Goal: Task Accomplishment & Management: Manage account settings

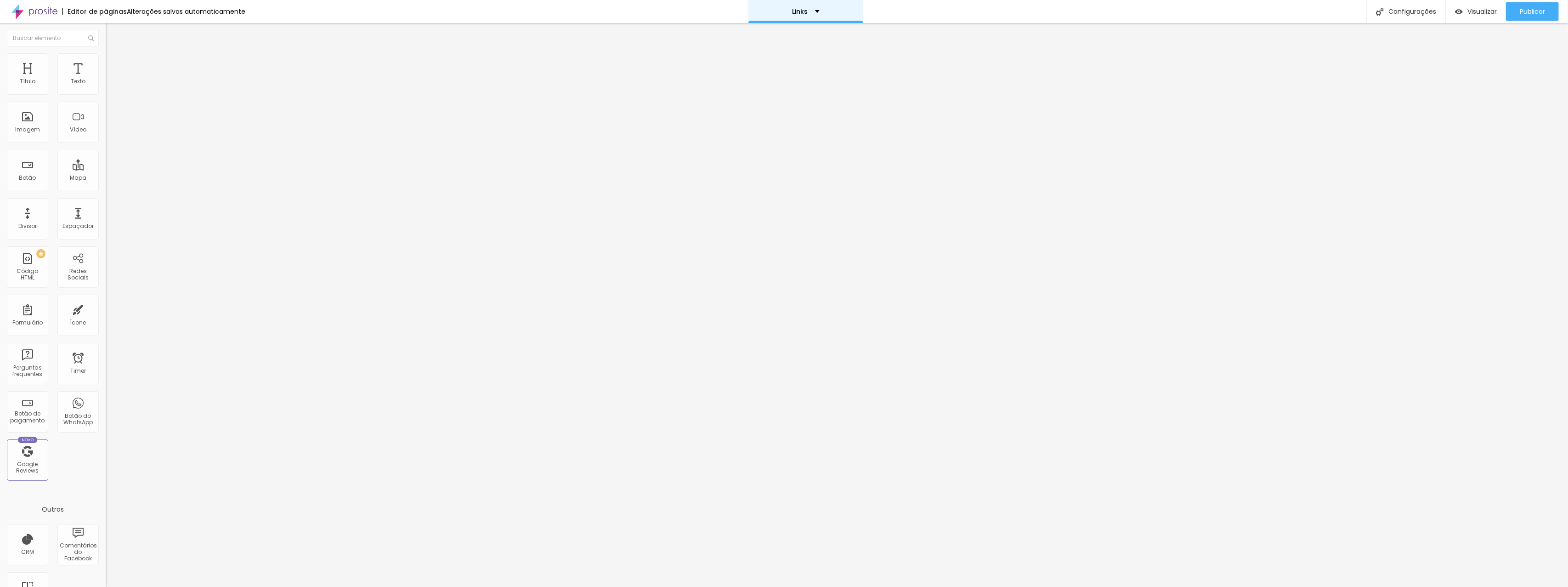
click at [785, 22] on div "Links" at bounding box center [806, 12] width 115 height 23
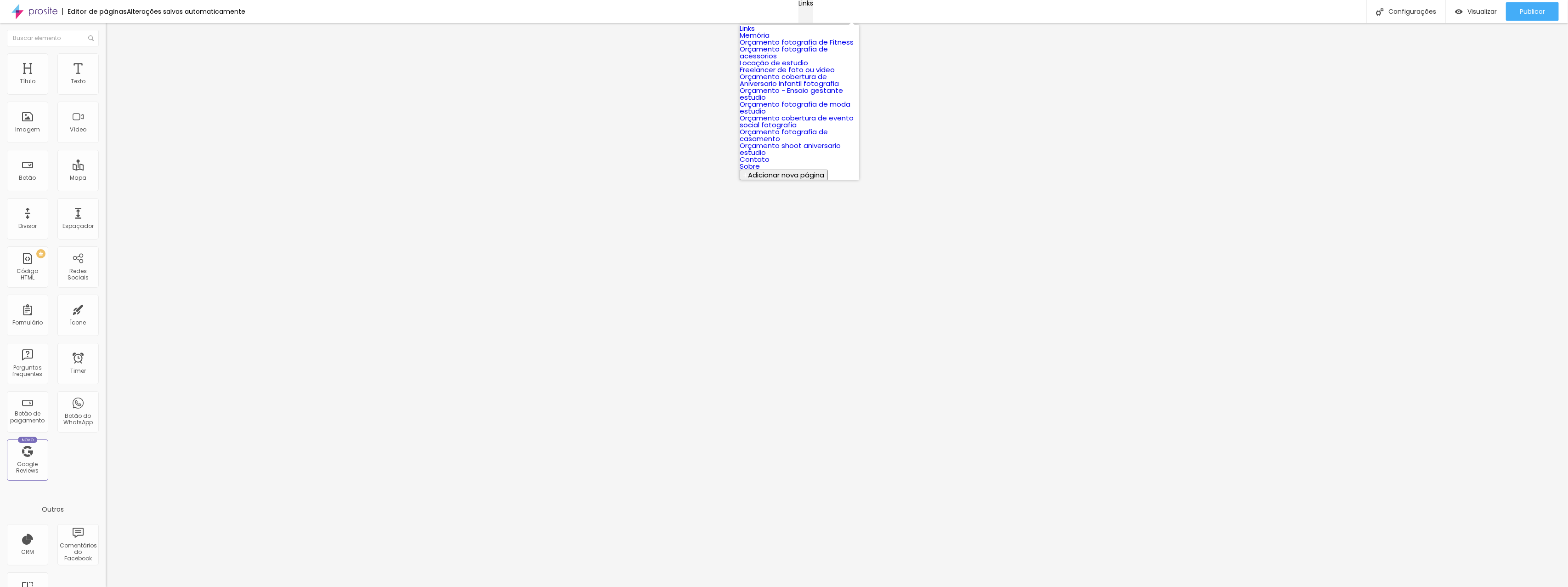
click at [799, 7] on div "Links" at bounding box center [806, 3] width 15 height 7
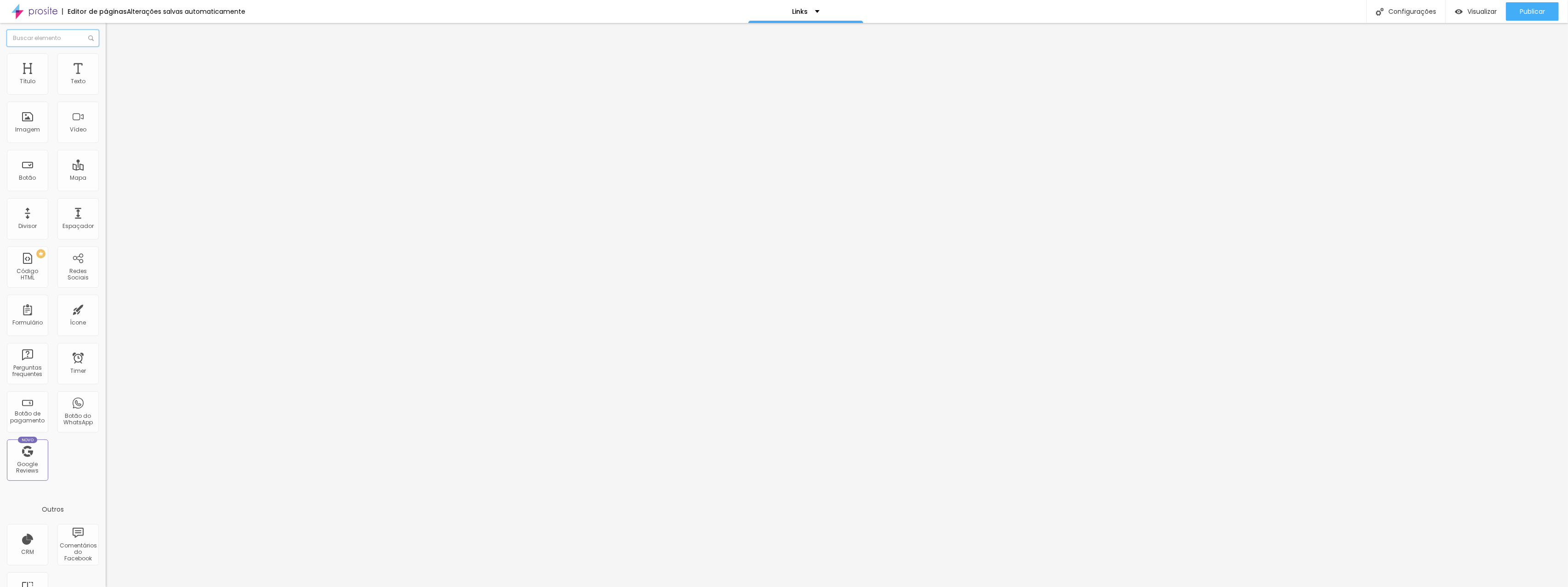
click at [46, 39] on input "text" at bounding box center [52, 38] width 92 height 16
type input "l"
click at [29, 130] on div "Imagem" at bounding box center [27, 130] width 25 height 7
click at [106, 79] on span "Adicionar imagem" at bounding box center [135, 75] width 59 height 8
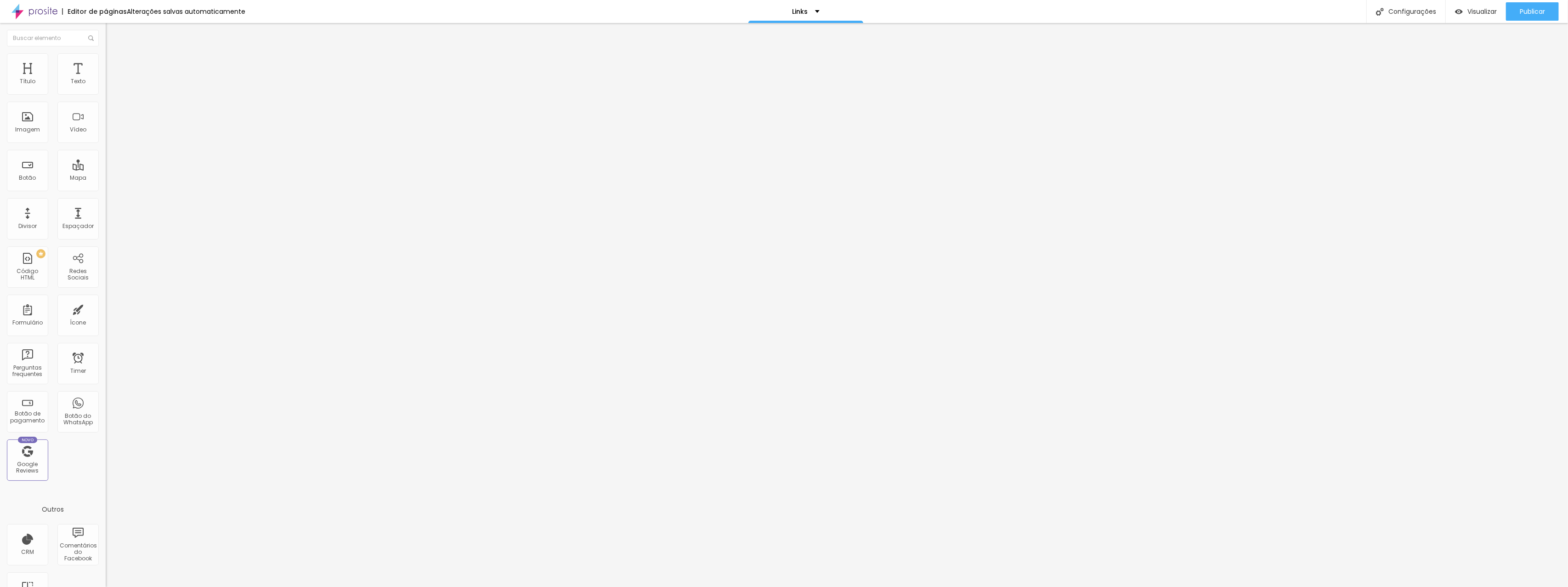
click at [106, 63] on li "Avançado" at bounding box center [159, 67] width 106 height 9
click at [106, 58] on li "Estilo" at bounding box center [159, 58] width 106 height 9
click at [113, 31] on div "Editar Imagem" at bounding box center [143, 33] width 61 height 7
click at [1432, 16] on div "Configurações" at bounding box center [1406, 12] width 79 height 23
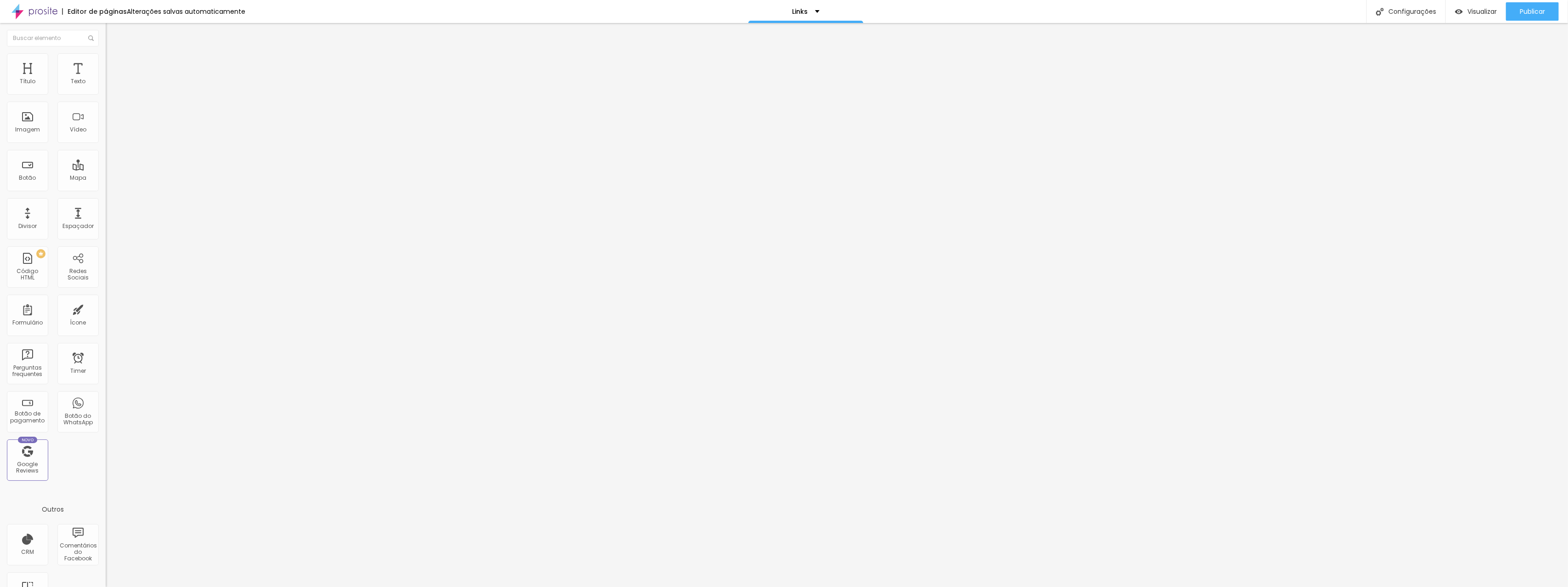
click at [948, 586] on div at bounding box center [784, 597] width 1568 height 9
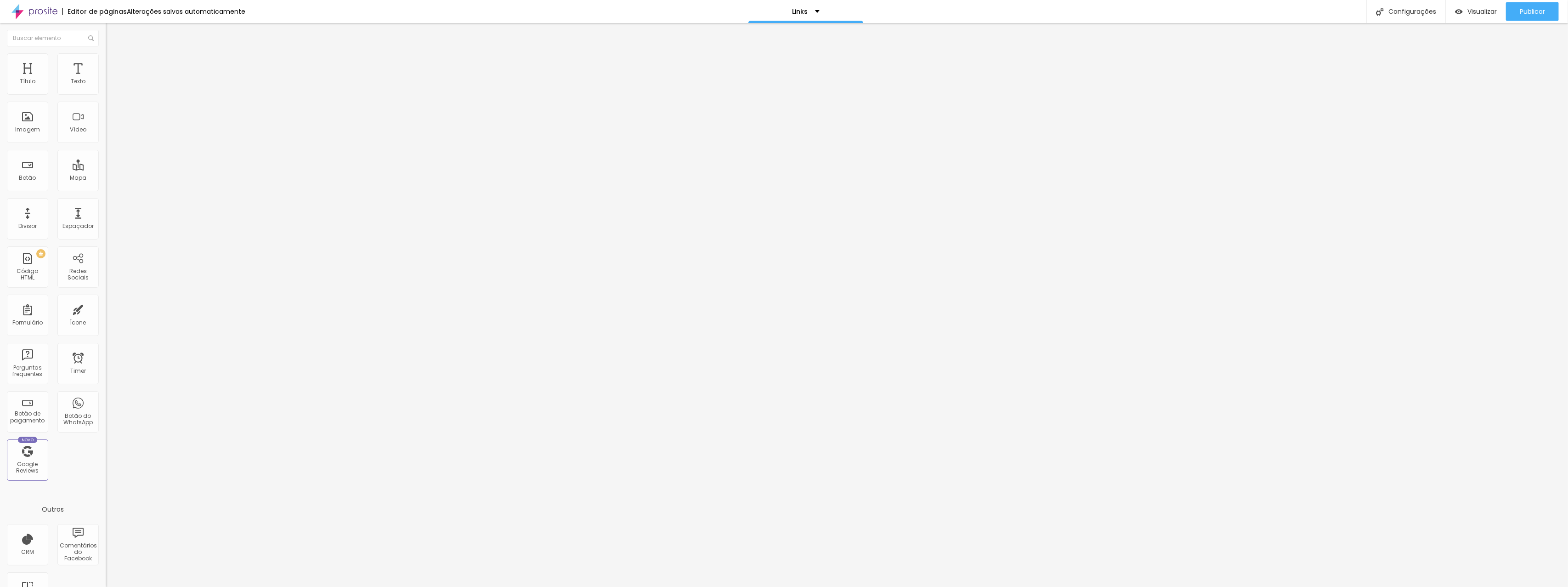
click at [544, 15] on div "Editor de páginas Alterações salvas automaticamente Links Configurações Configu…" at bounding box center [784, 12] width 1568 height 23
click at [106, 56] on img at bounding box center [110, 58] width 9 height 9
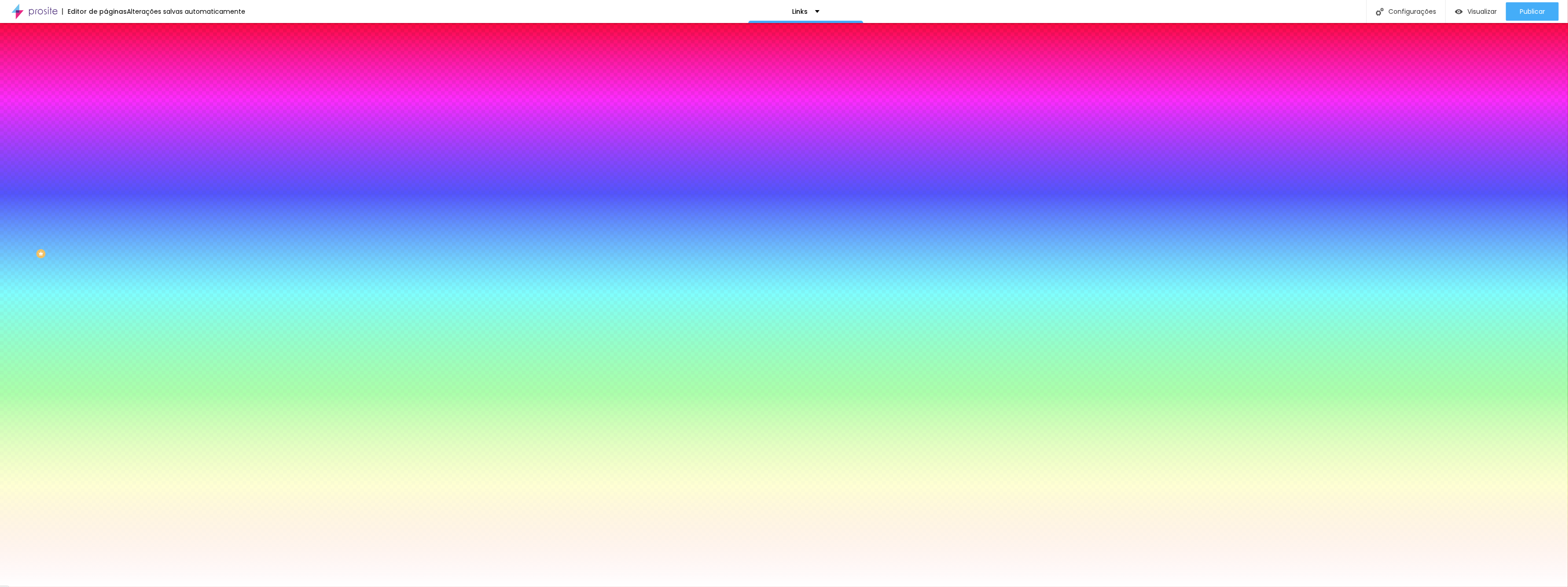
click at [106, 125] on div at bounding box center [159, 125] width 106 height 0
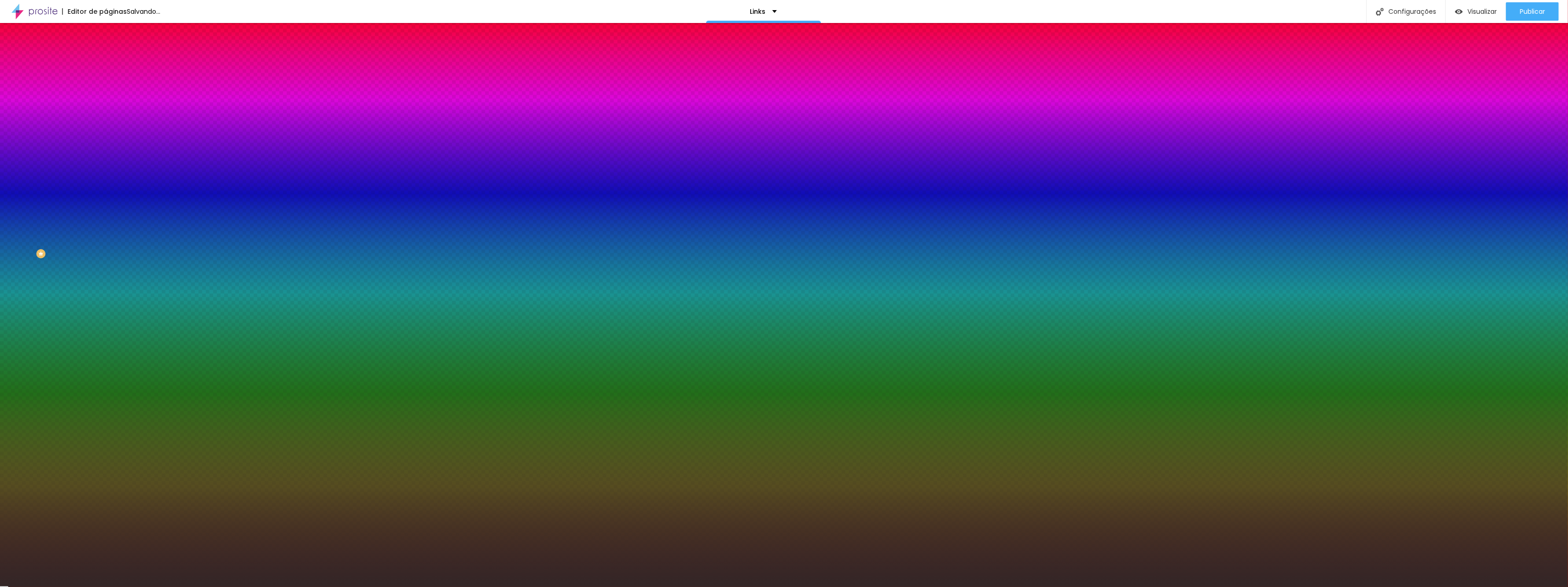
type input "#000000"
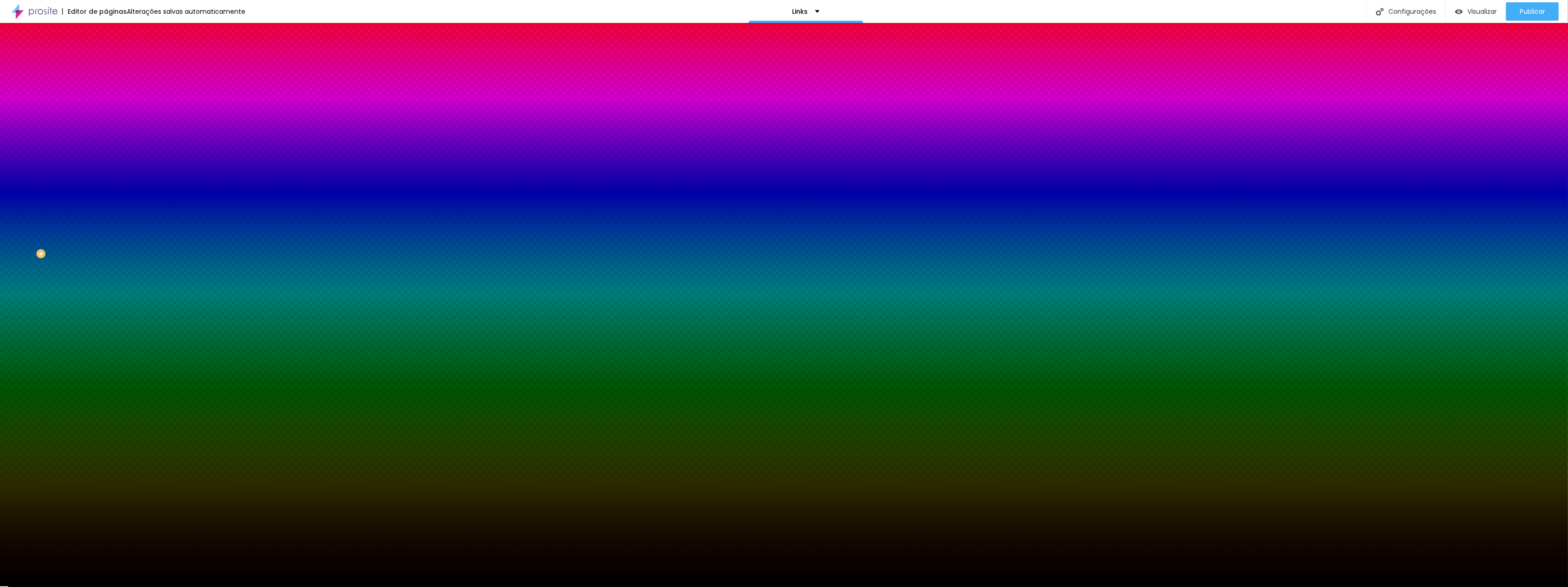
drag, startPoint x: 28, startPoint y: 234, endPoint x: 9, endPoint y: 253, distance: 26.9
click at [106, 253] on div "Editar Seção Conteúdo Estilo Avançado Imagem de fundo Adicionar imagem Efeito d…" at bounding box center [159, 305] width 106 height 564
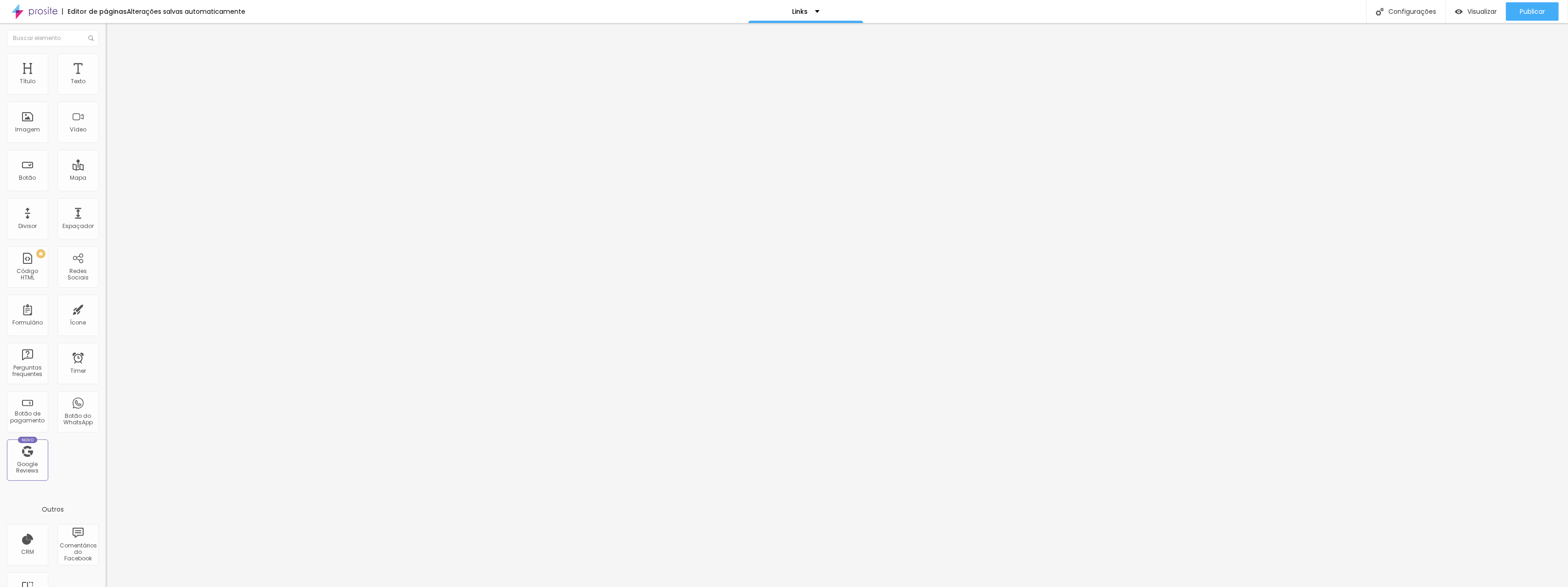
click at [106, 144] on span "Original" at bounding box center [117, 139] width 22 height 8
click at [106, 68] on ul "Conteúdo Estilo Avançado" at bounding box center [159, 57] width 106 height 27
click at [114, 63] on span "Estilo" at bounding box center [121, 59] width 14 height 8
type input "95"
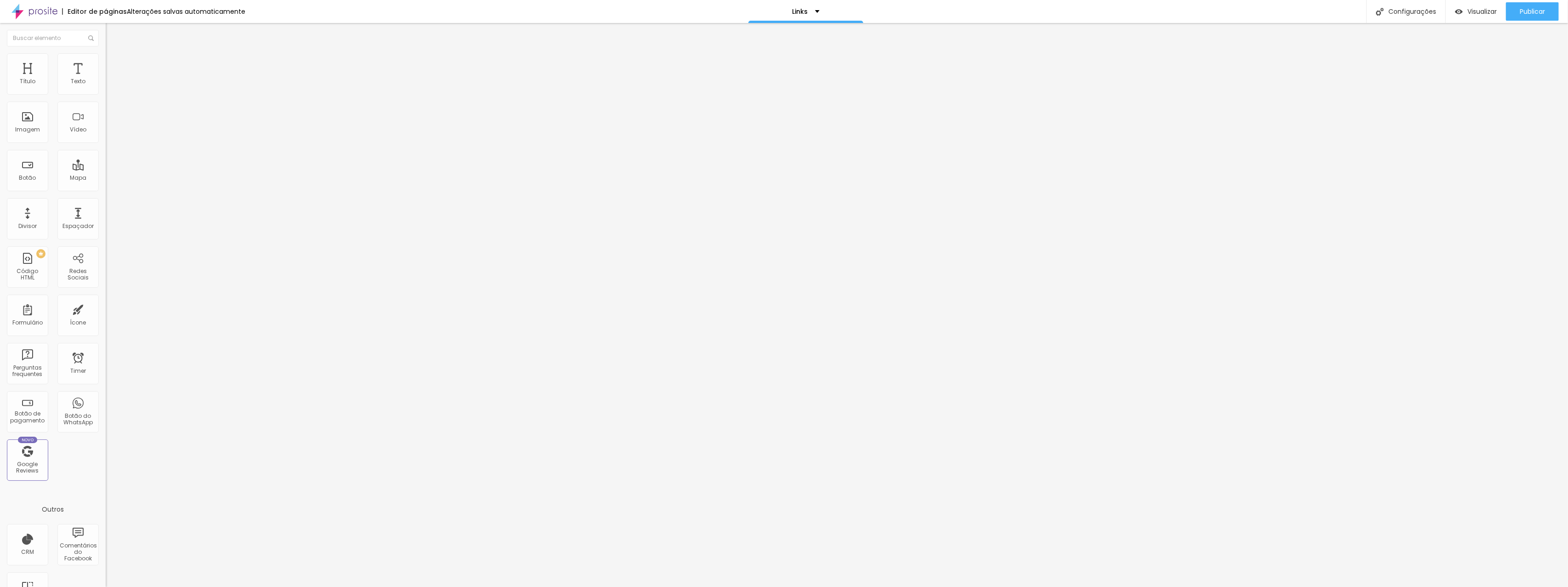
type input "95"
type input "90"
type input "85"
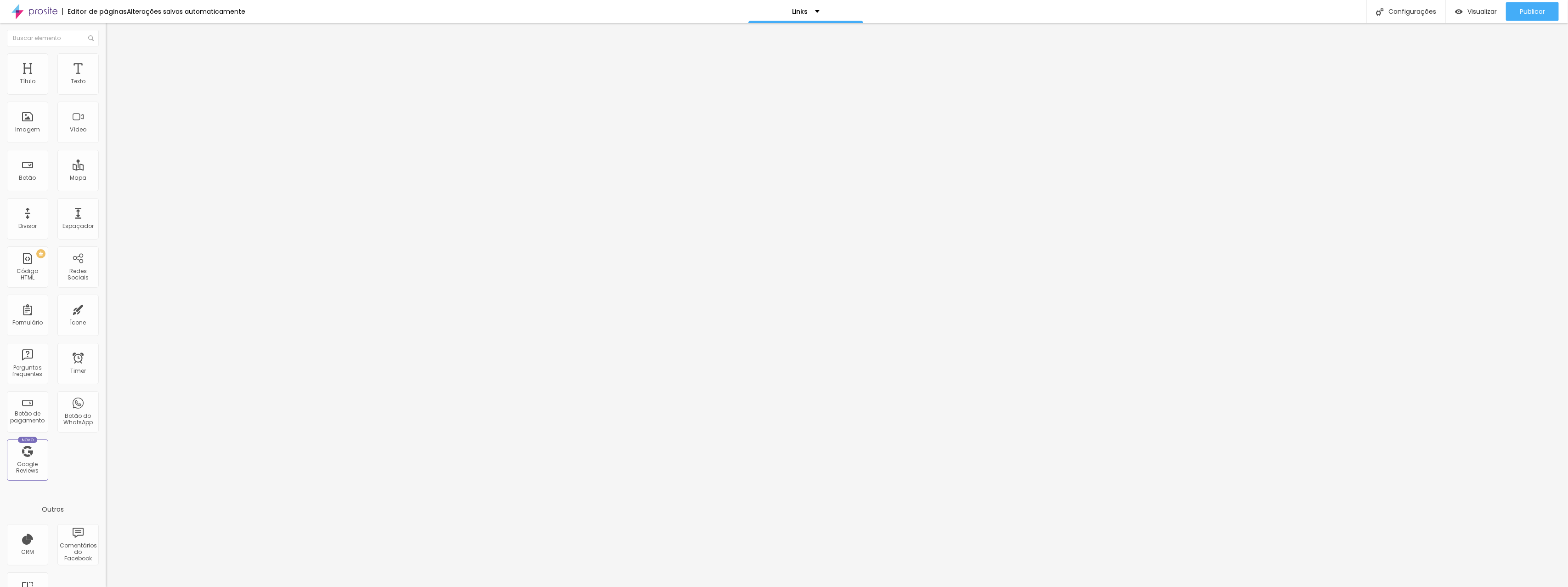
type input "80"
type input "75"
type input "70"
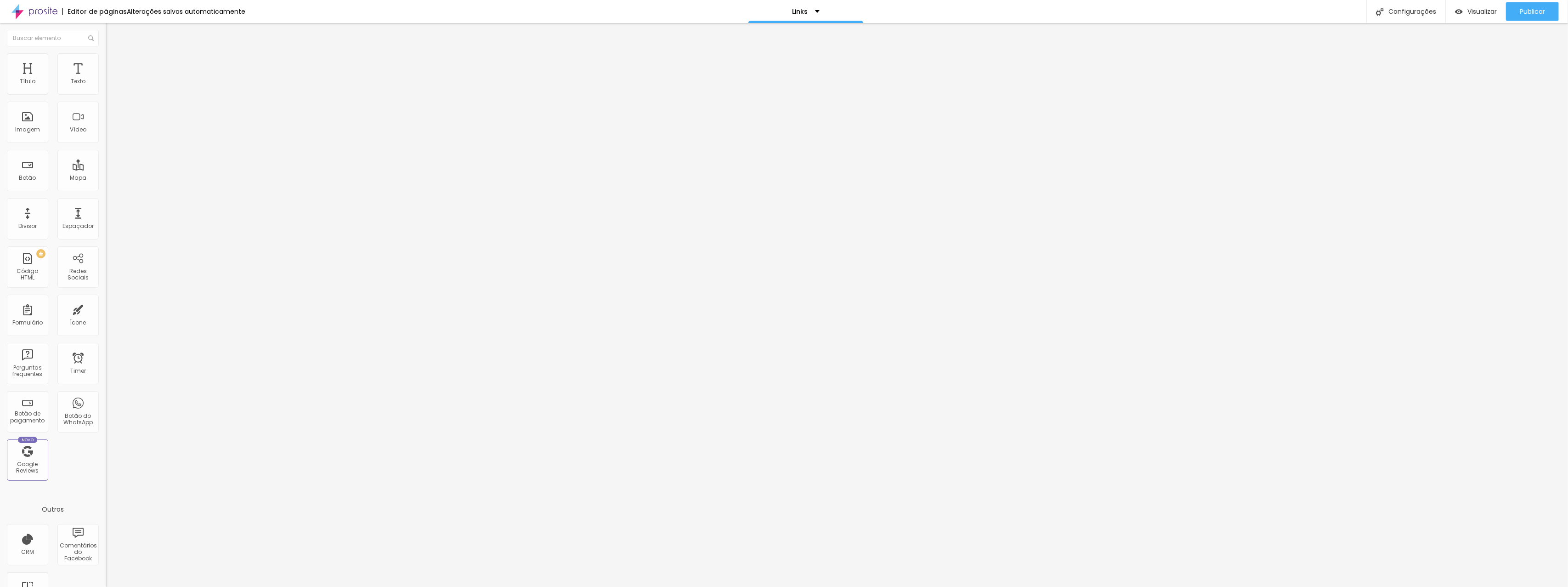
type input "70"
type input "65"
type input "60"
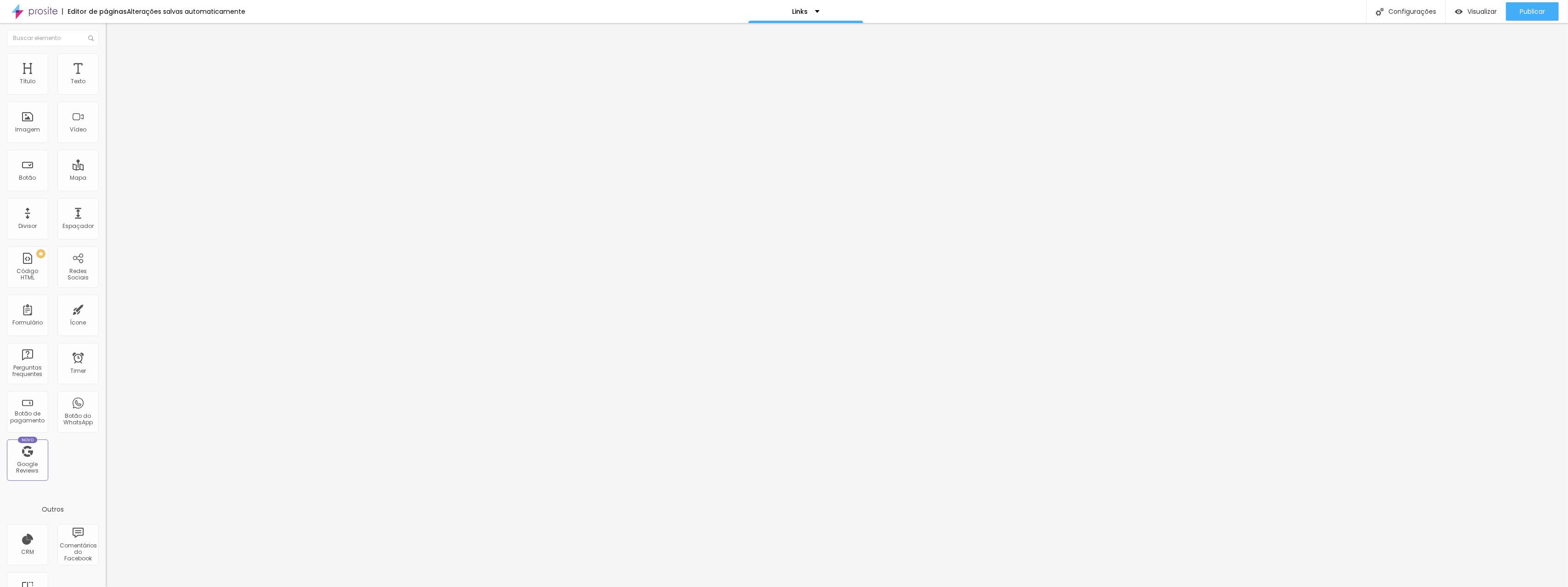
type input "55"
type input "50"
type input "45"
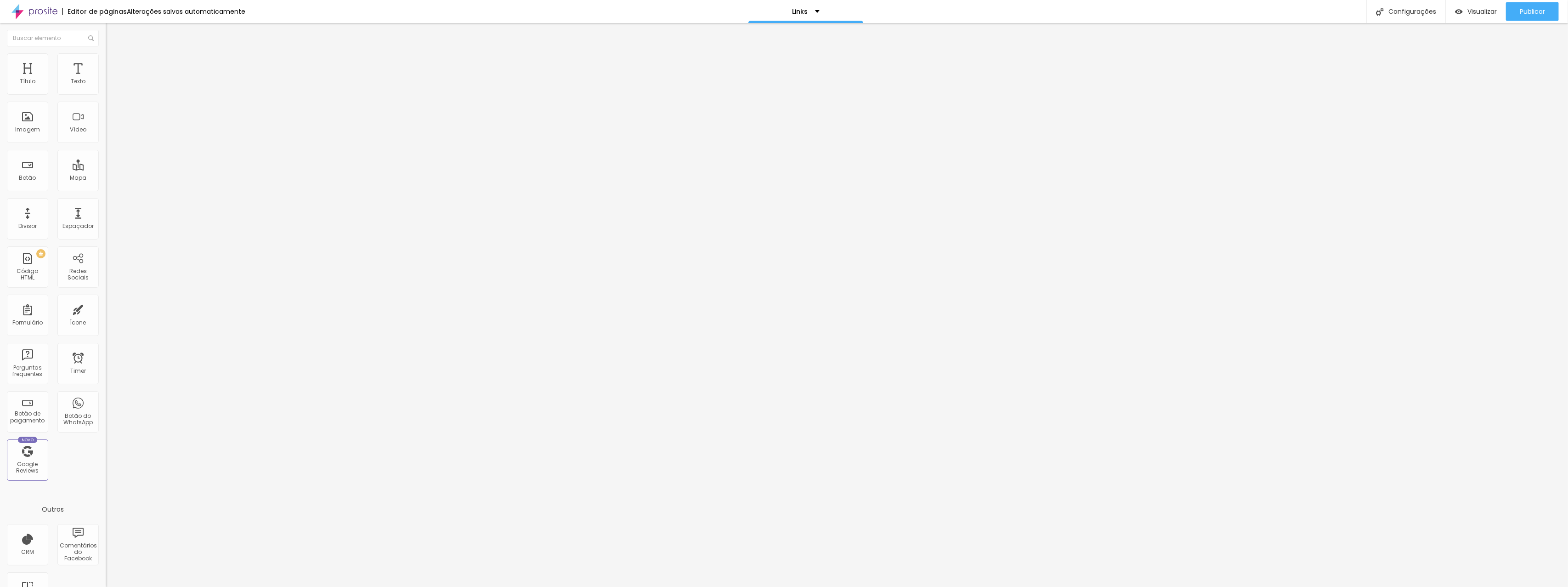
type input "45"
type input "40"
type input "35"
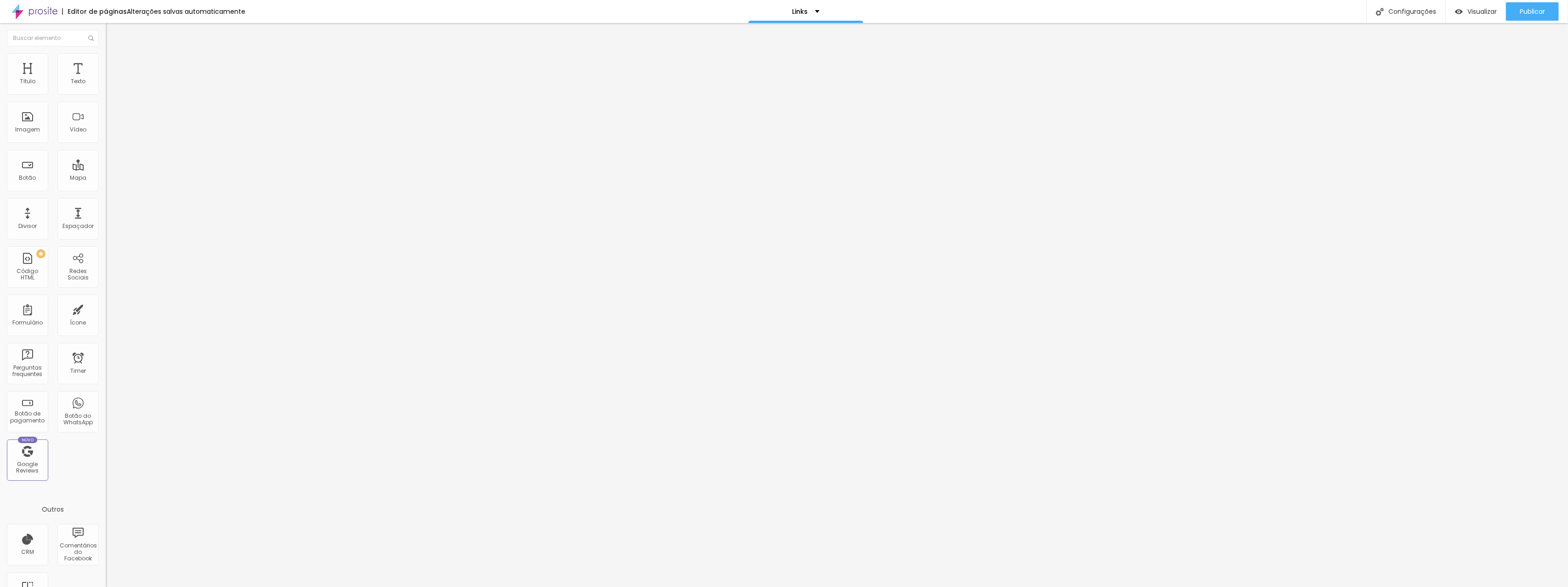
type input "30"
type input "25"
type input "20"
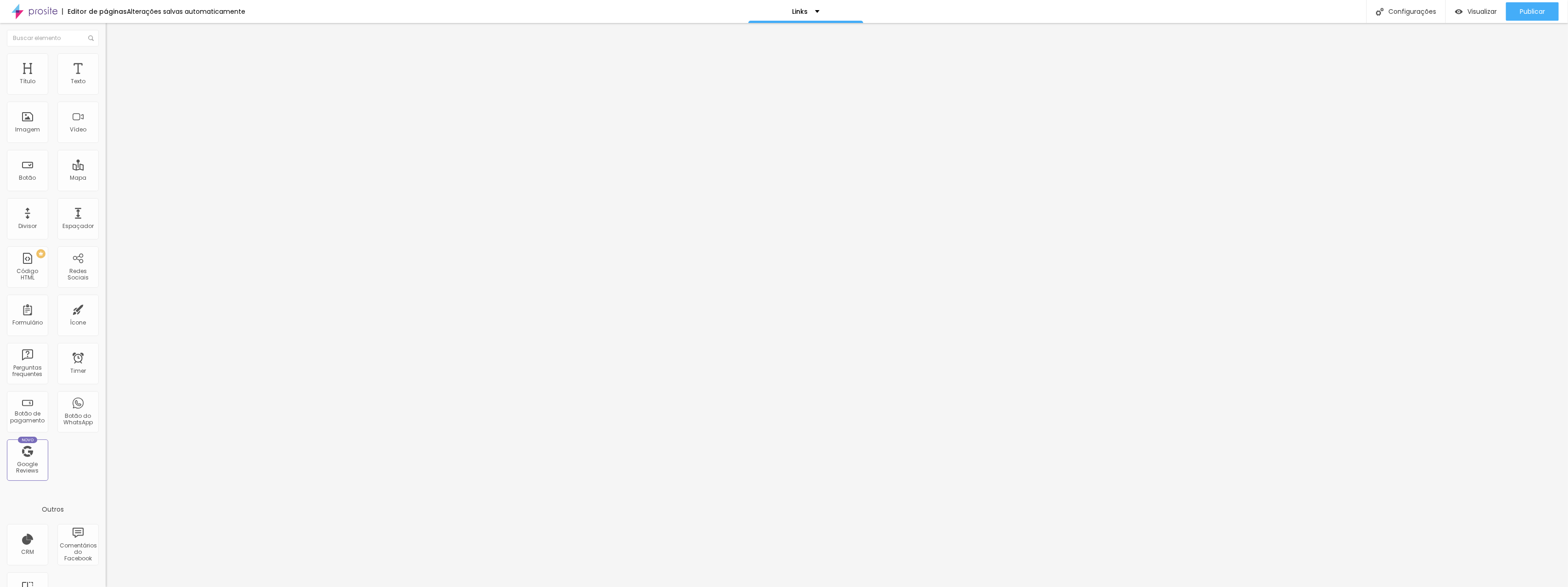
drag, startPoint x: 93, startPoint y: 99, endPoint x: 21, endPoint y: 97, distance: 72.0
type input "20"
click at [106, 94] on input "range" at bounding box center [135, 91] width 59 height 7
click at [114, 68] on span "Avançado" at bounding box center [129, 68] width 30 height 8
type input "21"
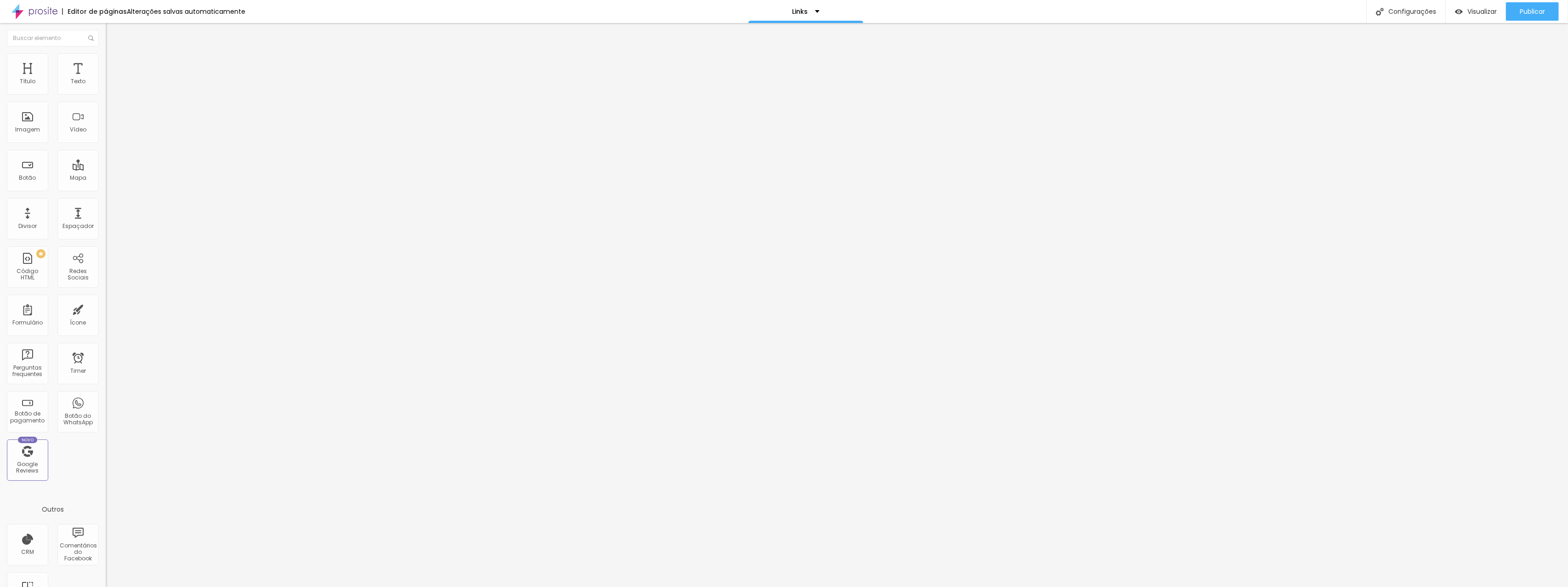
type input "21"
type input "22"
type input "23"
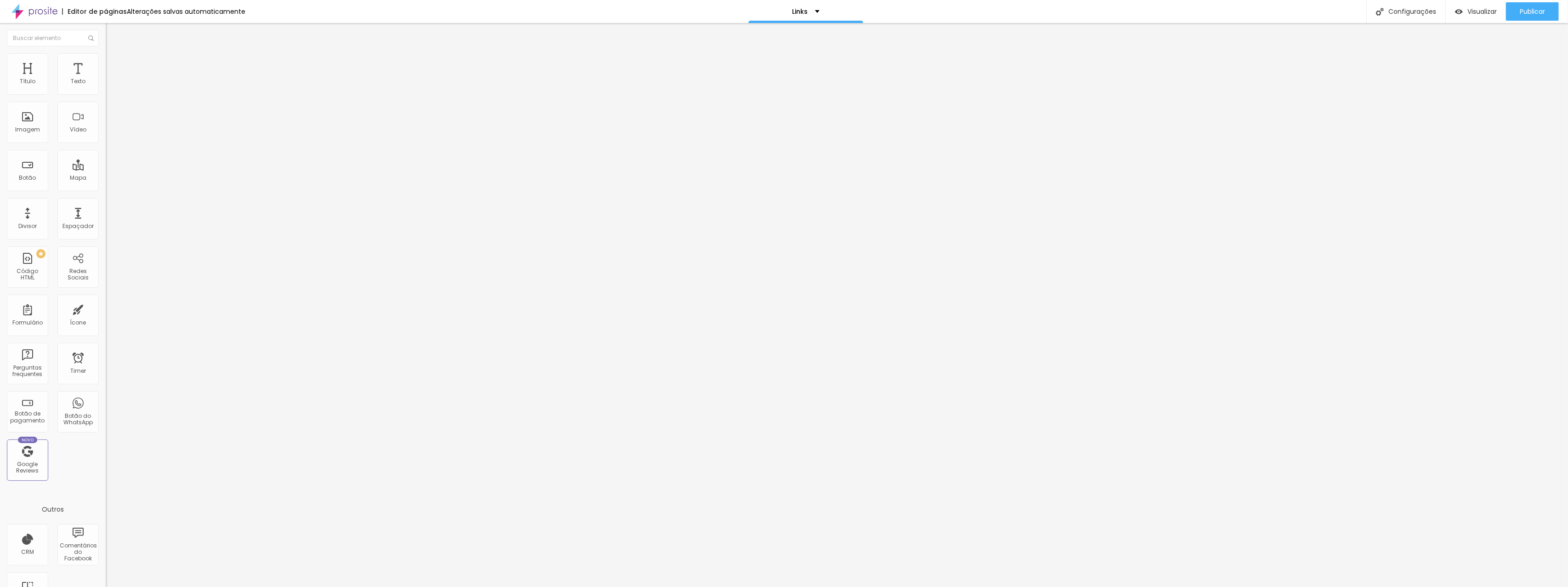
type input "25"
type input "26"
type input "27"
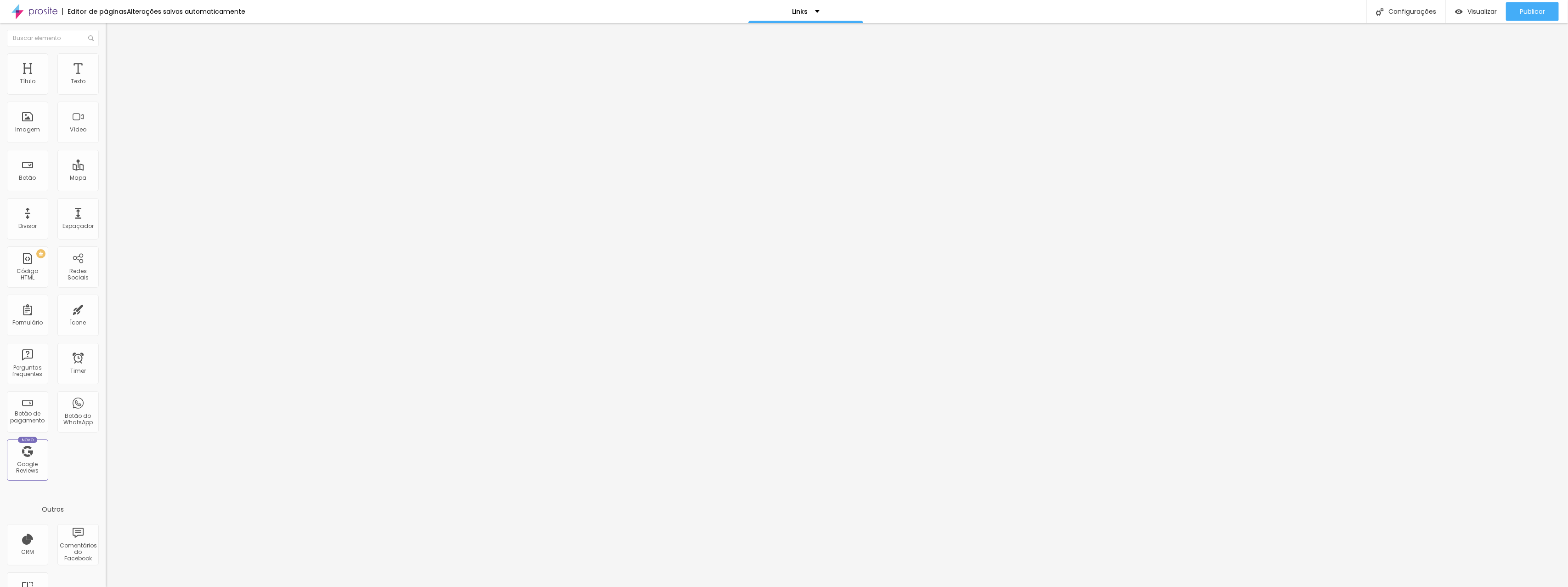
type input "27"
type input "28"
type input "29"
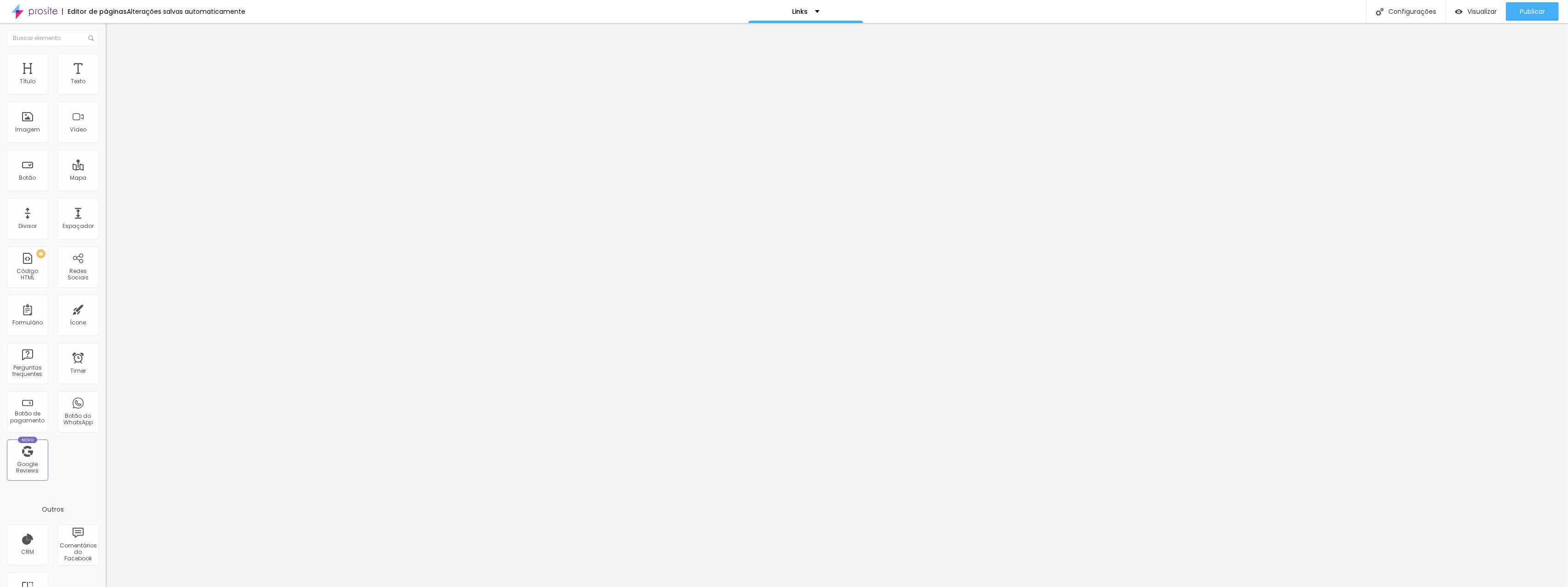
type input "30"
type input "31"
type input "32"
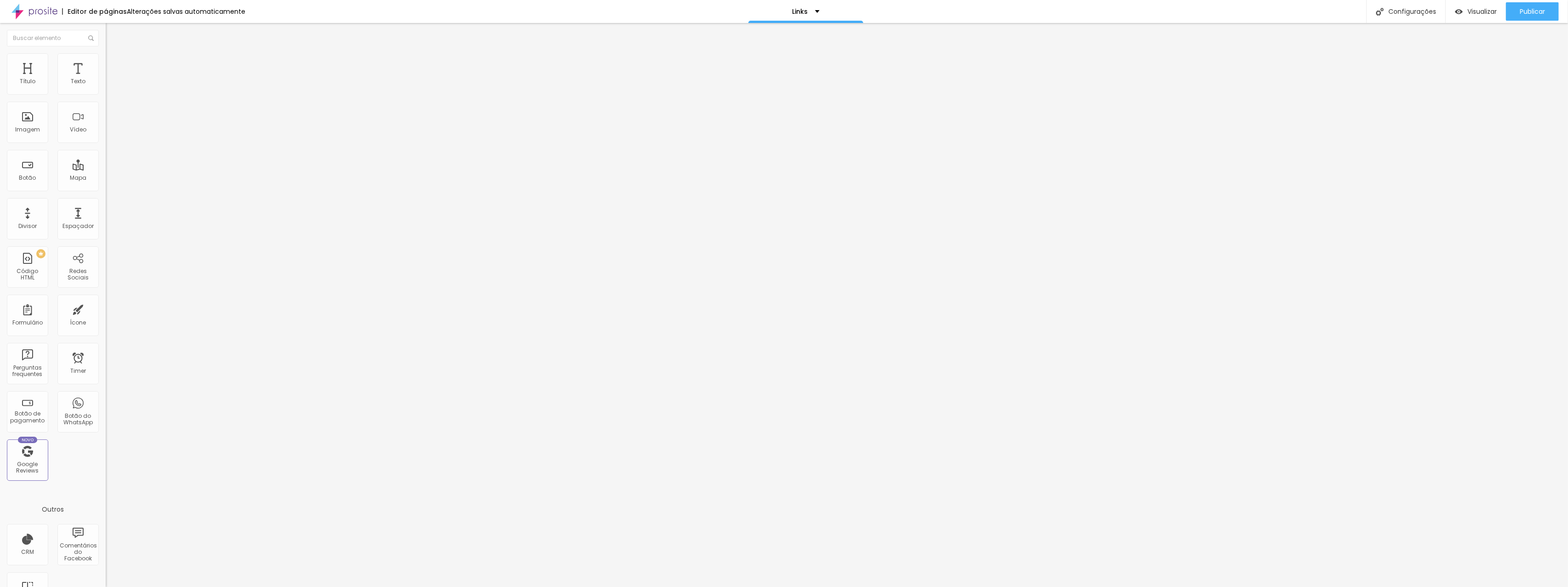
type input "32"
type input "33"
type input "34"
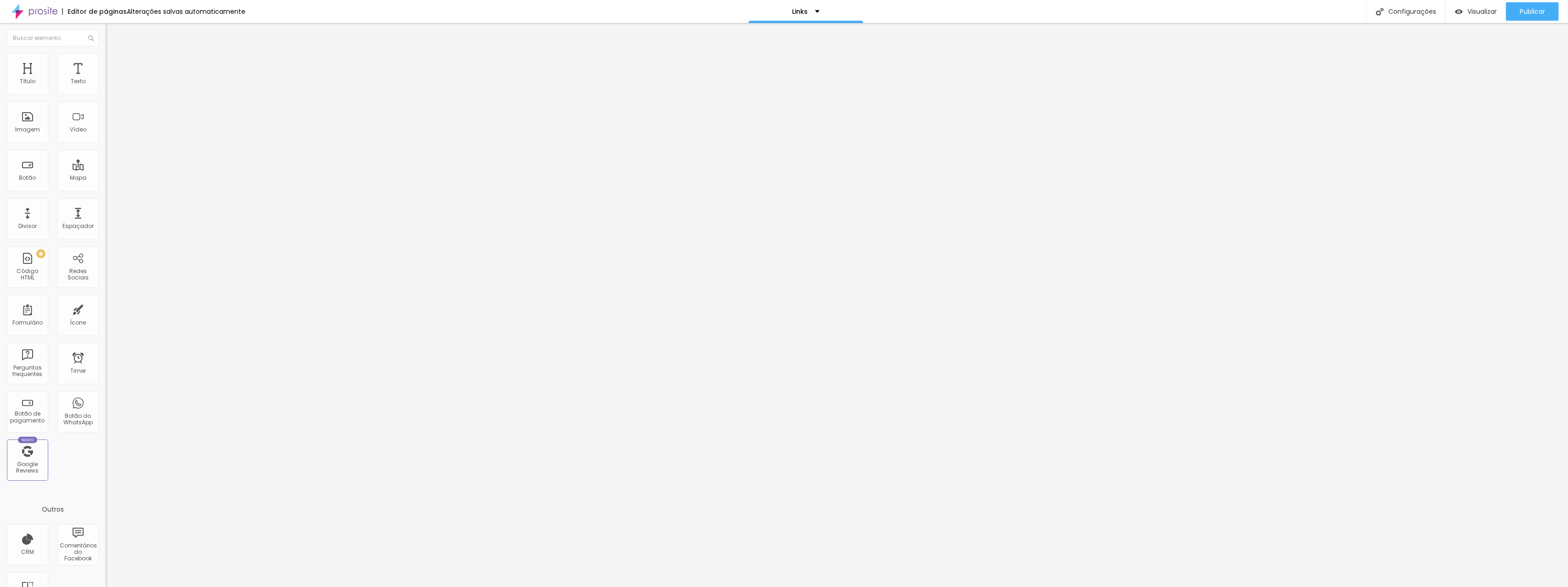
type input "35"
type input "36"
type input "37"
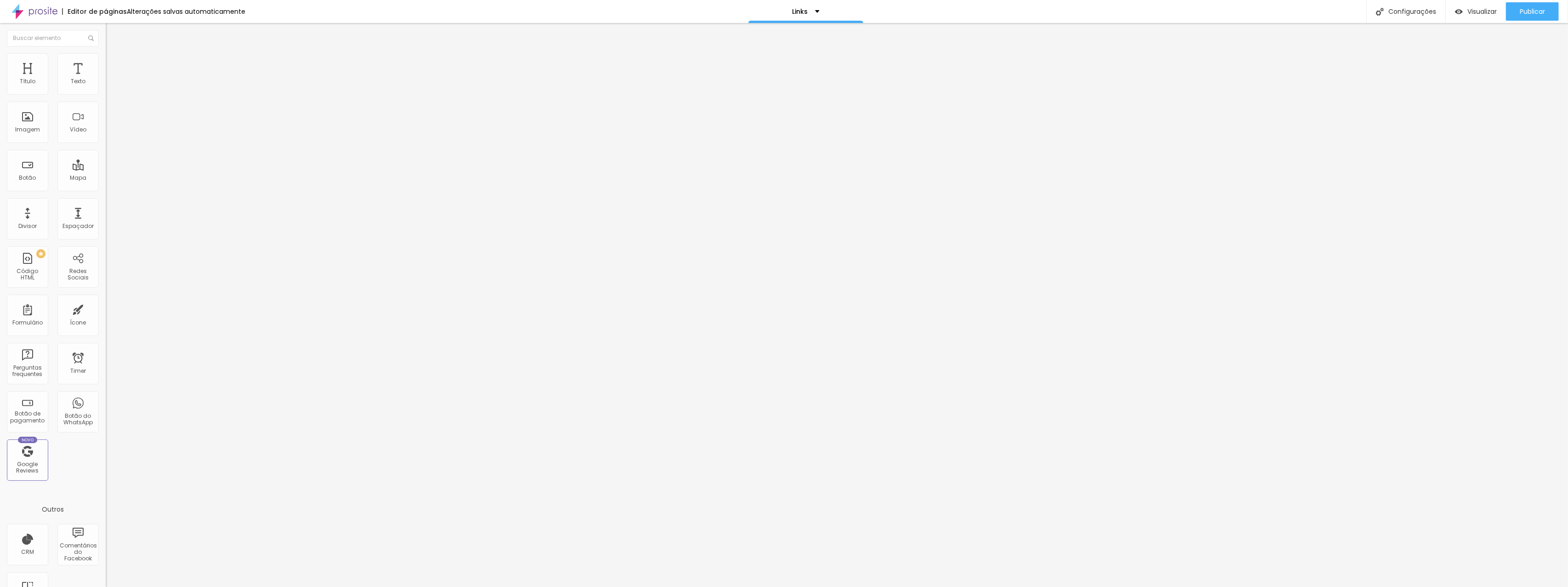
type input "37"
type input "38"
type input "39"
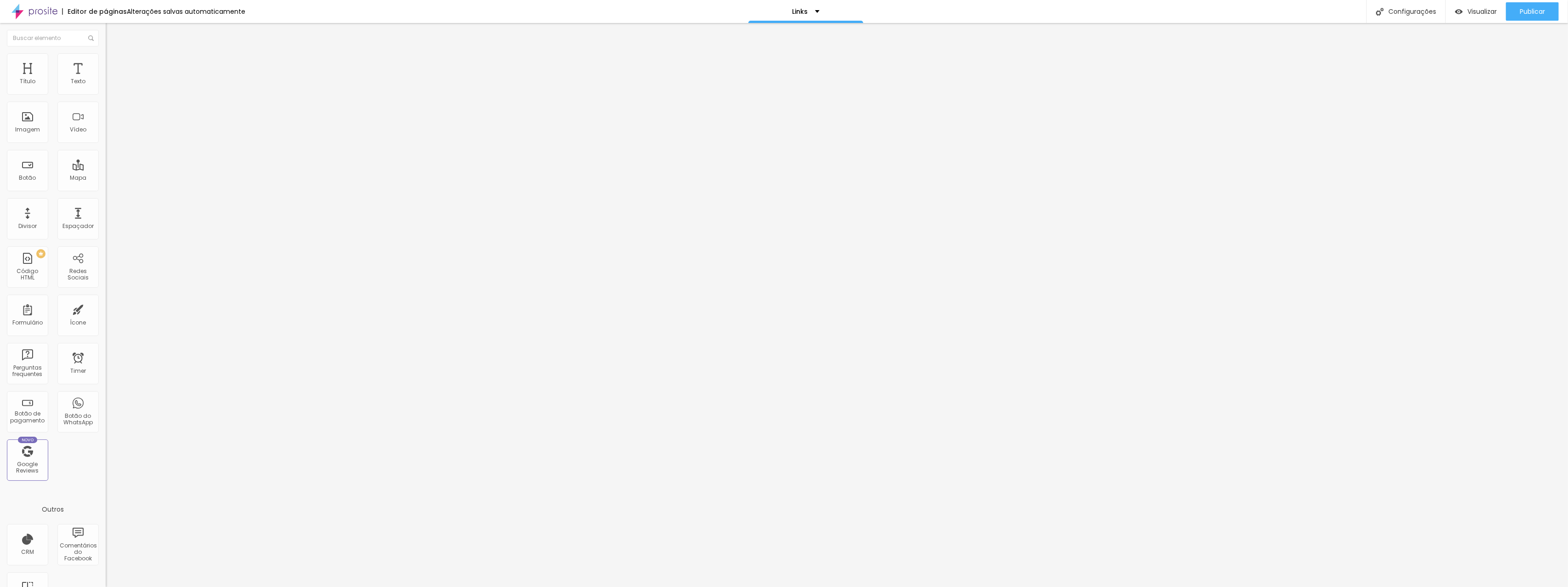
type input "40"
type input "41"
type input "42"
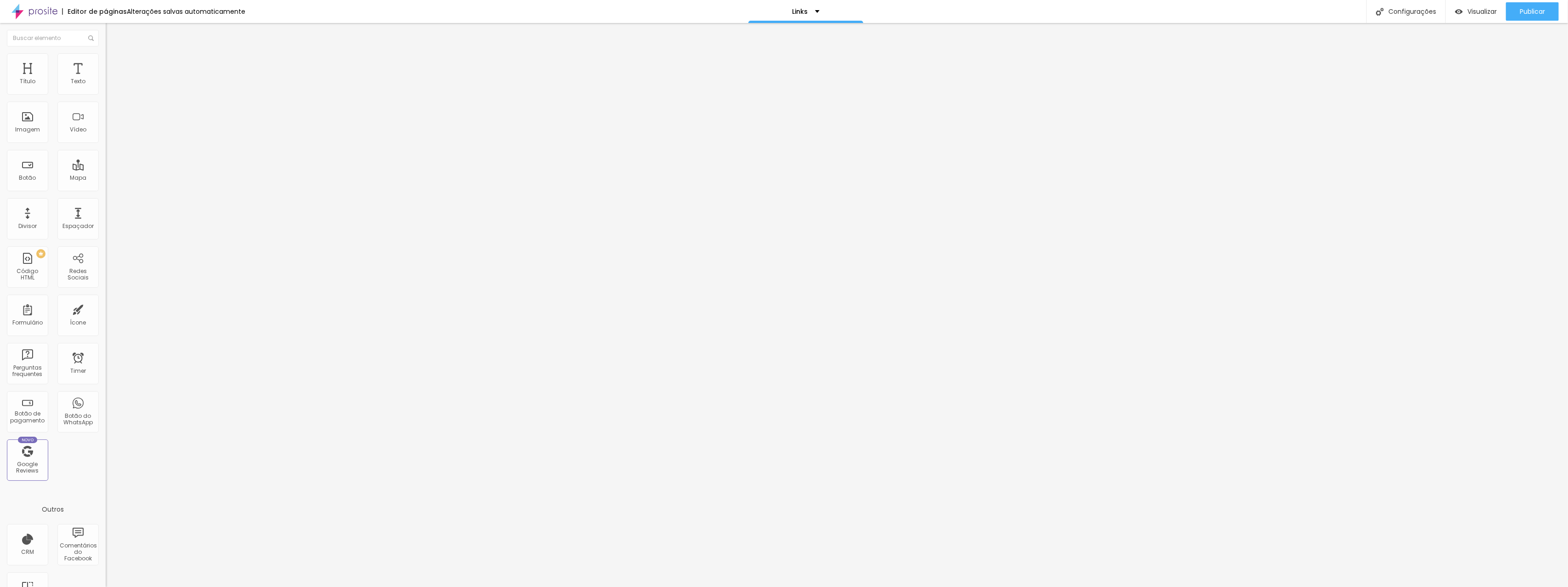
type input "42"
type input "43"
type input "44"
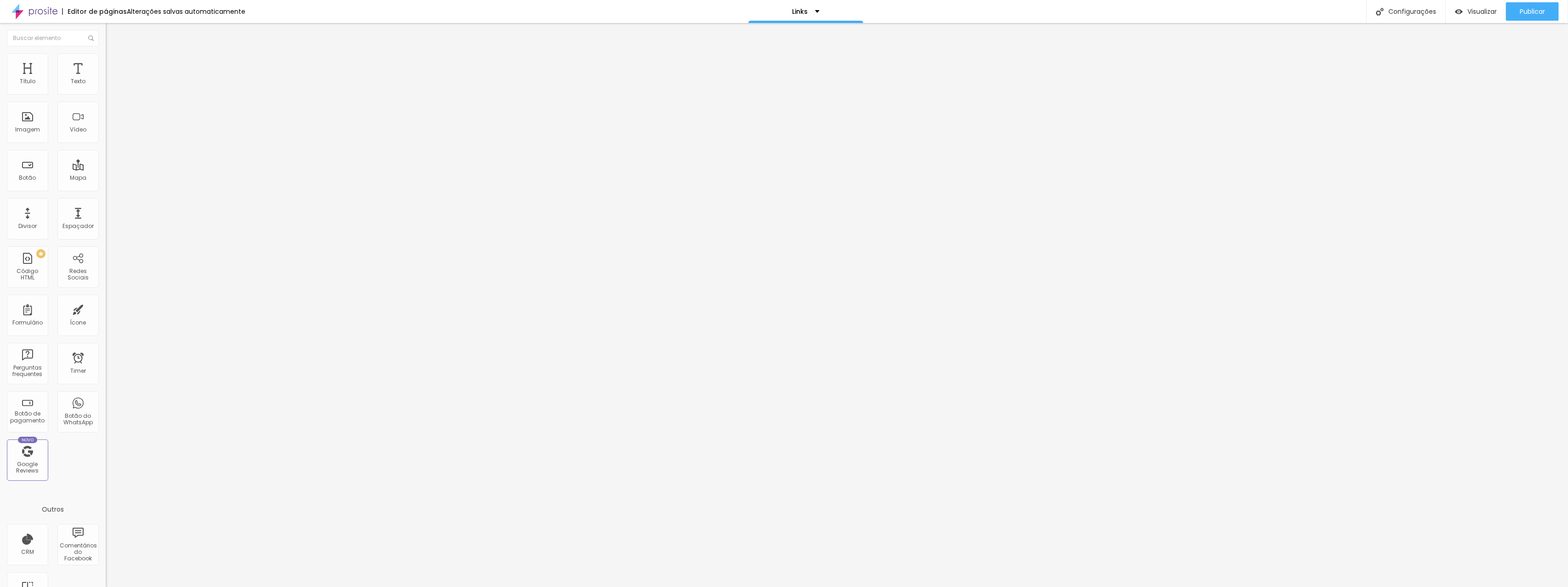
type input "45"
type input "46"
type input "48"
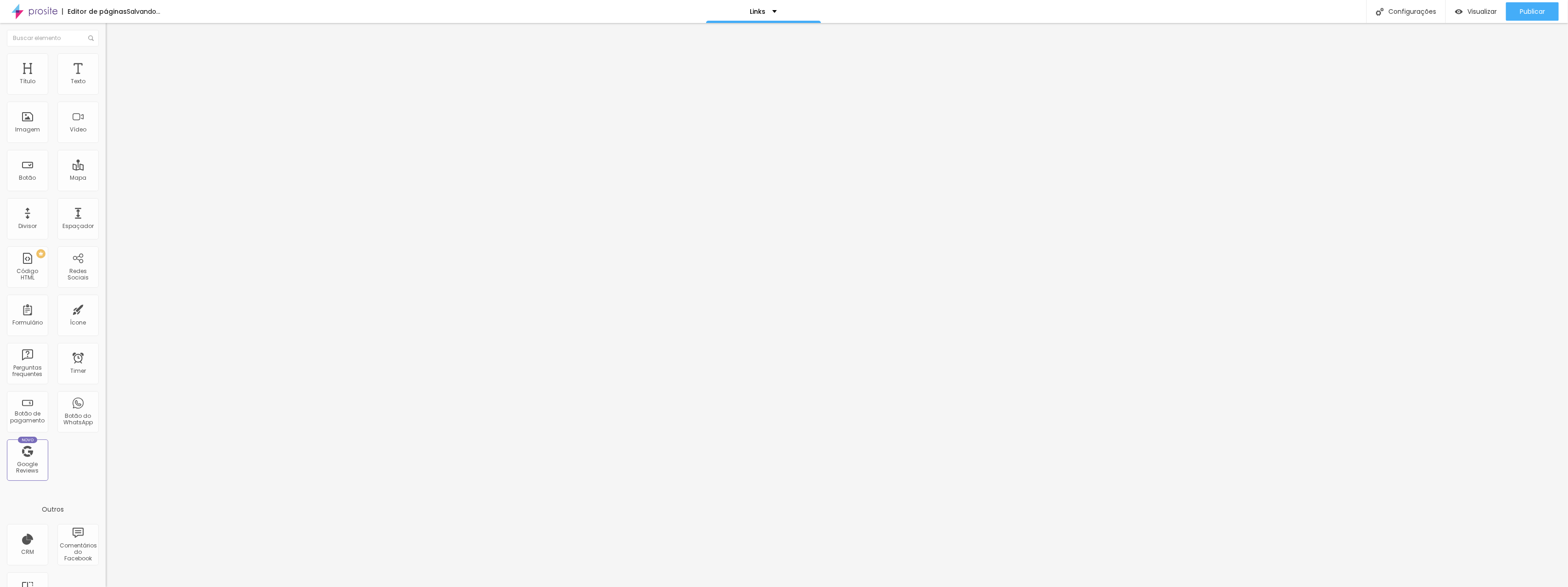
type input "48"
type input "49"
type input "51"
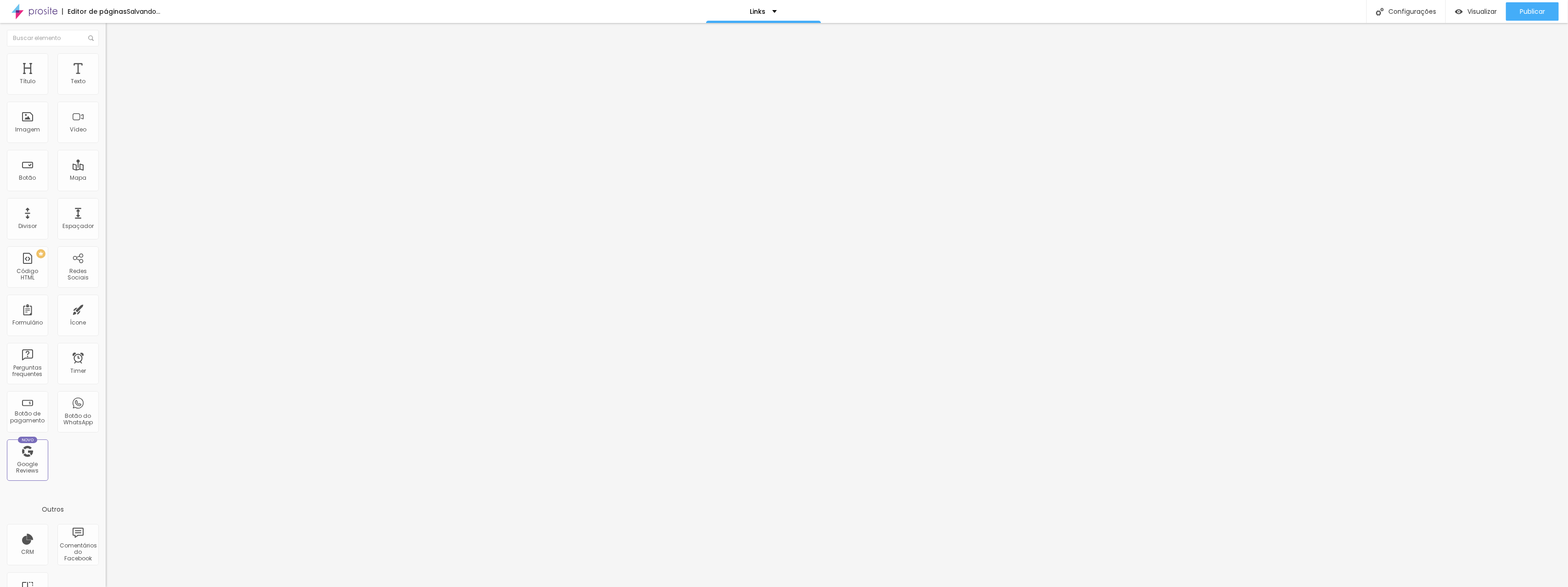
type input "53"
type input "57"
type input "60"
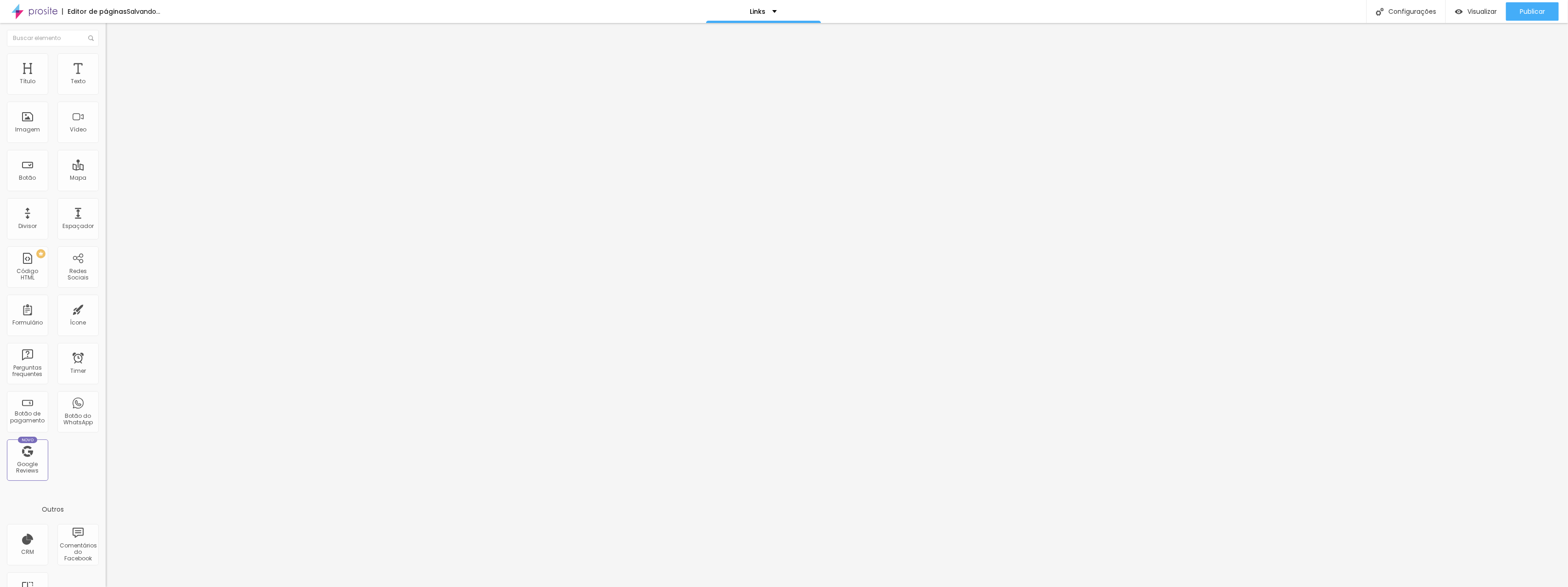
type input "60"
type input "62"
type input "66"
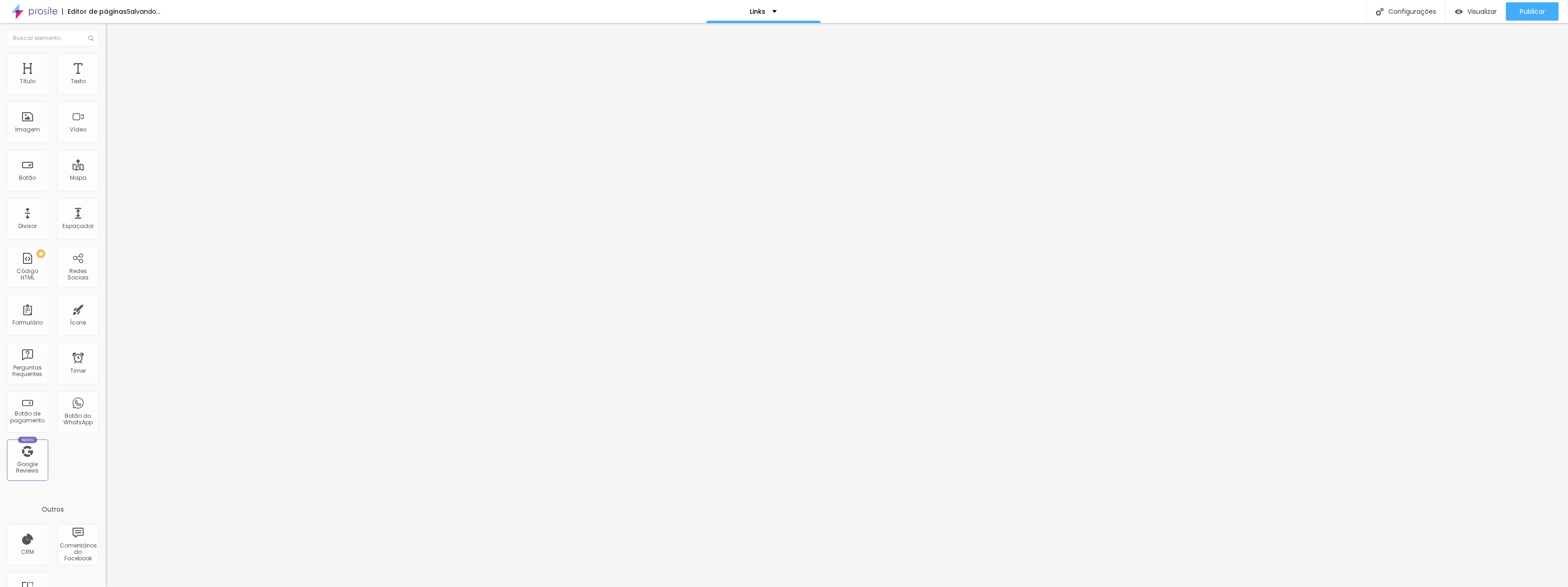
type input "68"
type input "70"
type input "72"
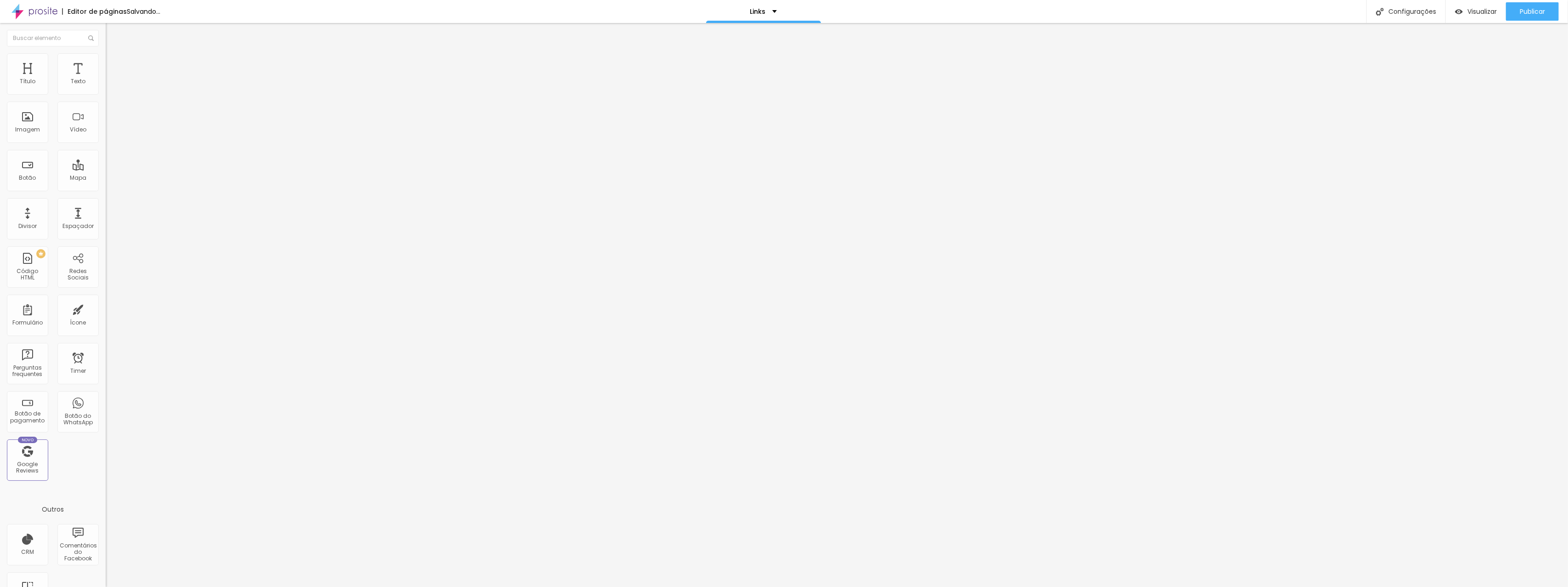
type input "72"
type input "74"
type input "75"
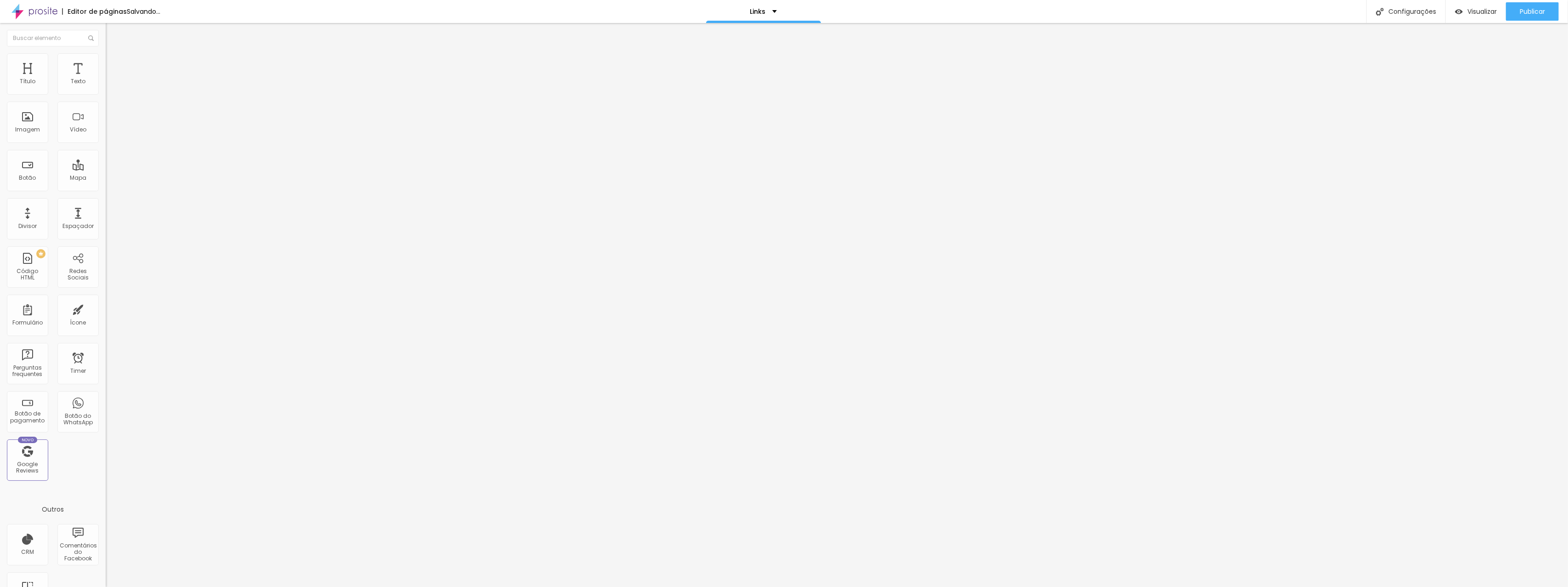
type input "76"
type input "77"
type input "78"
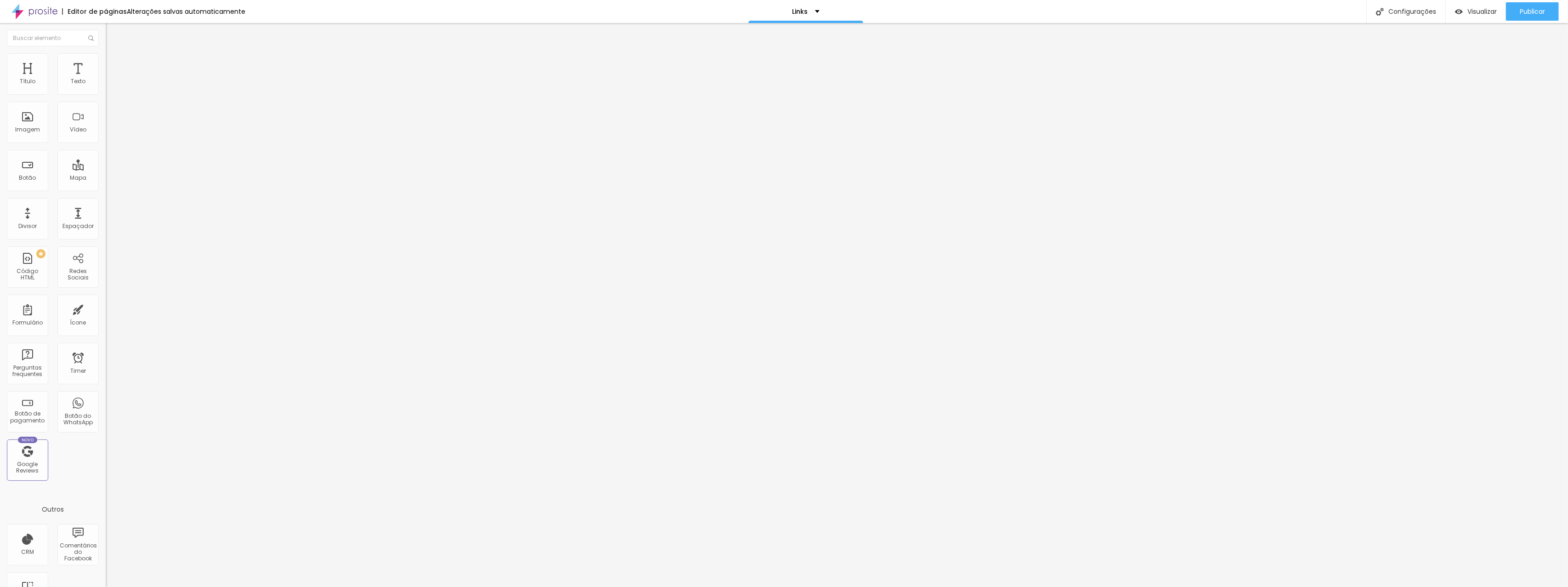
type input "78"
type input "79"
type input "80"
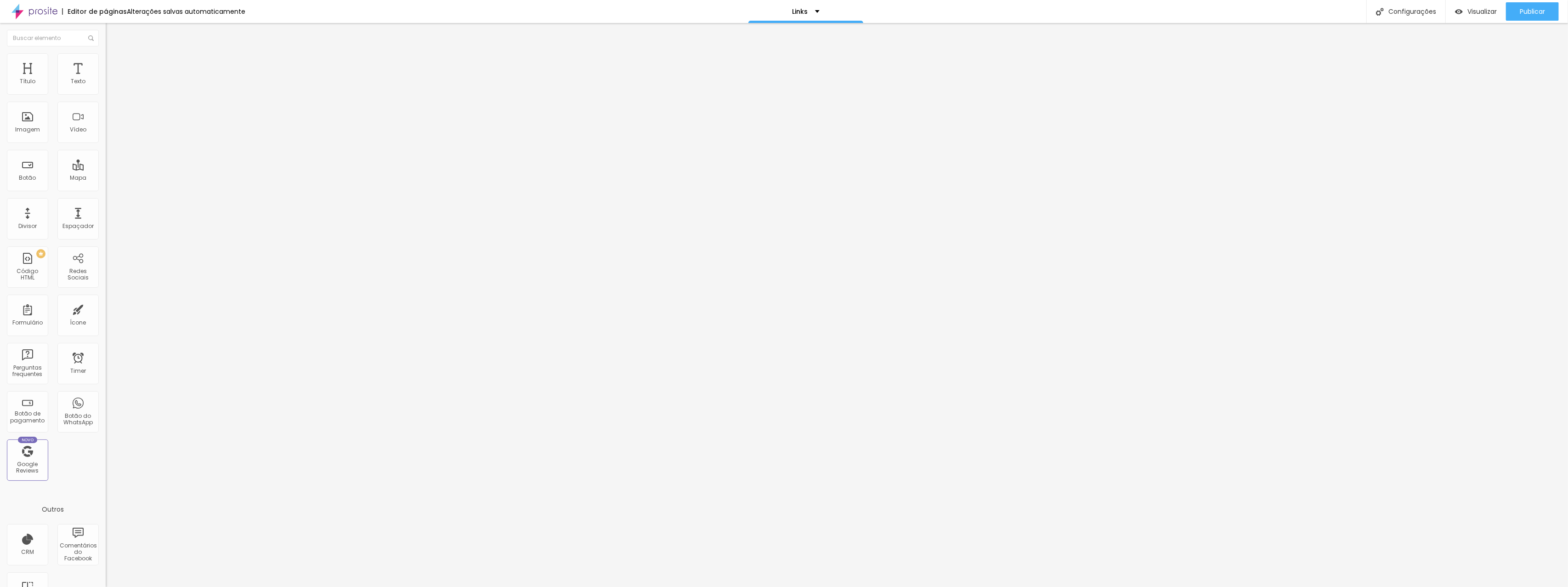
type input "81"
type input "82"
type input "83"
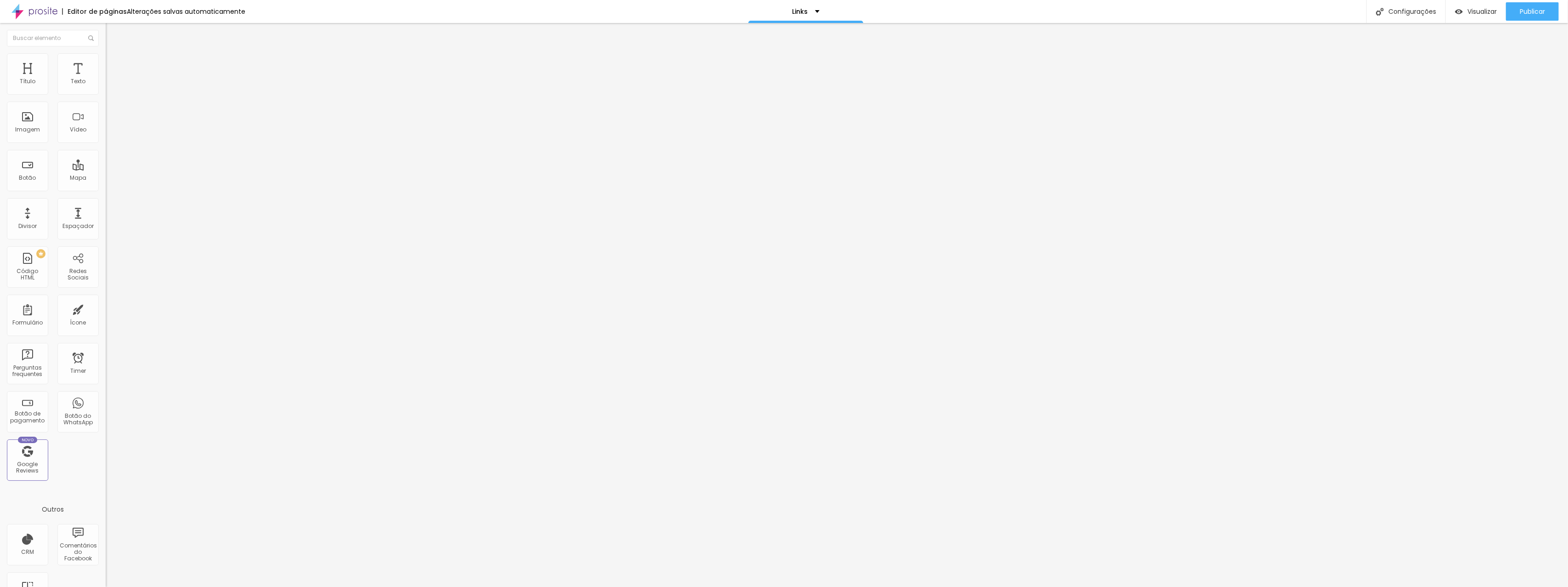
type input "83"
type input "84"
type input "85"
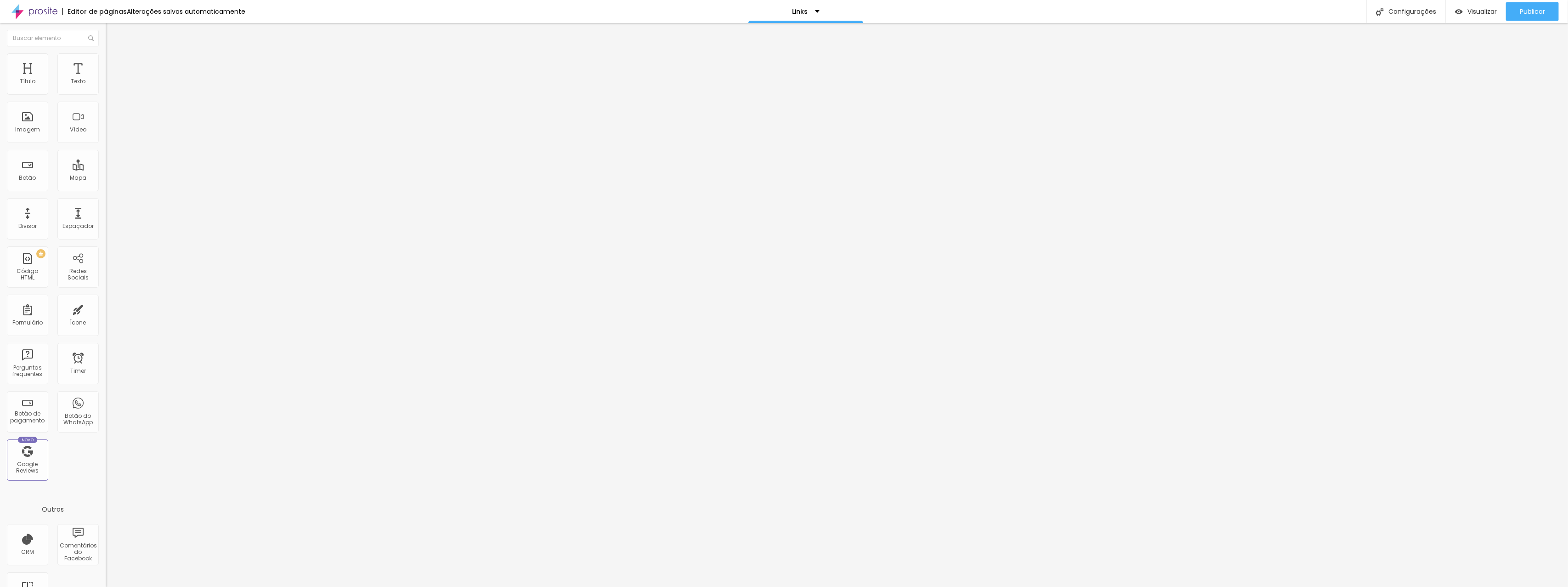
type input "86"
drag, startPoint x: 33, startPoint y: 91, endPoint x: 69, endPoint y: 90, distance: 36.0
type input "86"
click at [106, 178] on input "range" at bounding box center [135, 182] width 59 height 7
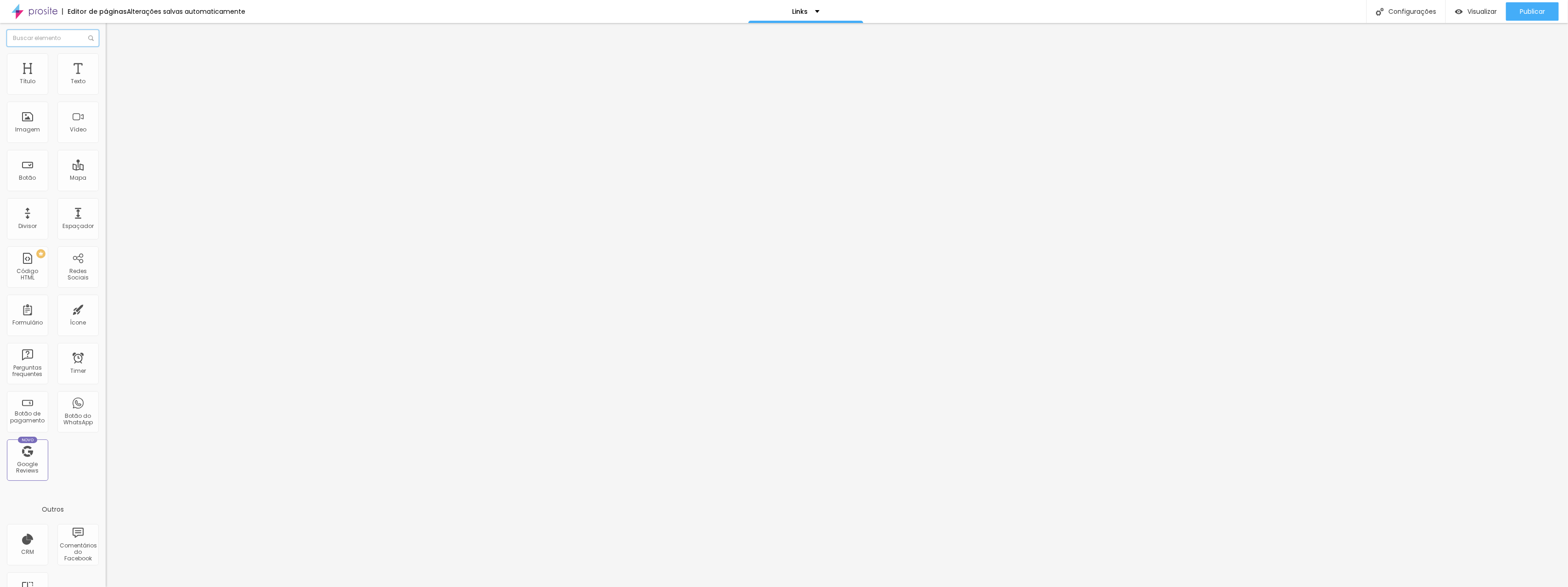
click at [57, 42] on input "text" at bounding box center [52, 38] width 92 height 16
type input "bot"
drag, startPoint x: 30, startPoint y: 72, endPoint x: 683, endPoint y: 16, distance: 655.4
drag, startPoint x: 52, startPoint y: 104, endPoint x: 0, endPoint y: 105, distance: 52.0
click at [106, 105] on div "Texto Click me Alinhamento Tamanho Normal Pequeno Normal Grande Link URL https:…" at bounding box center [159, 139] width 106 height 134
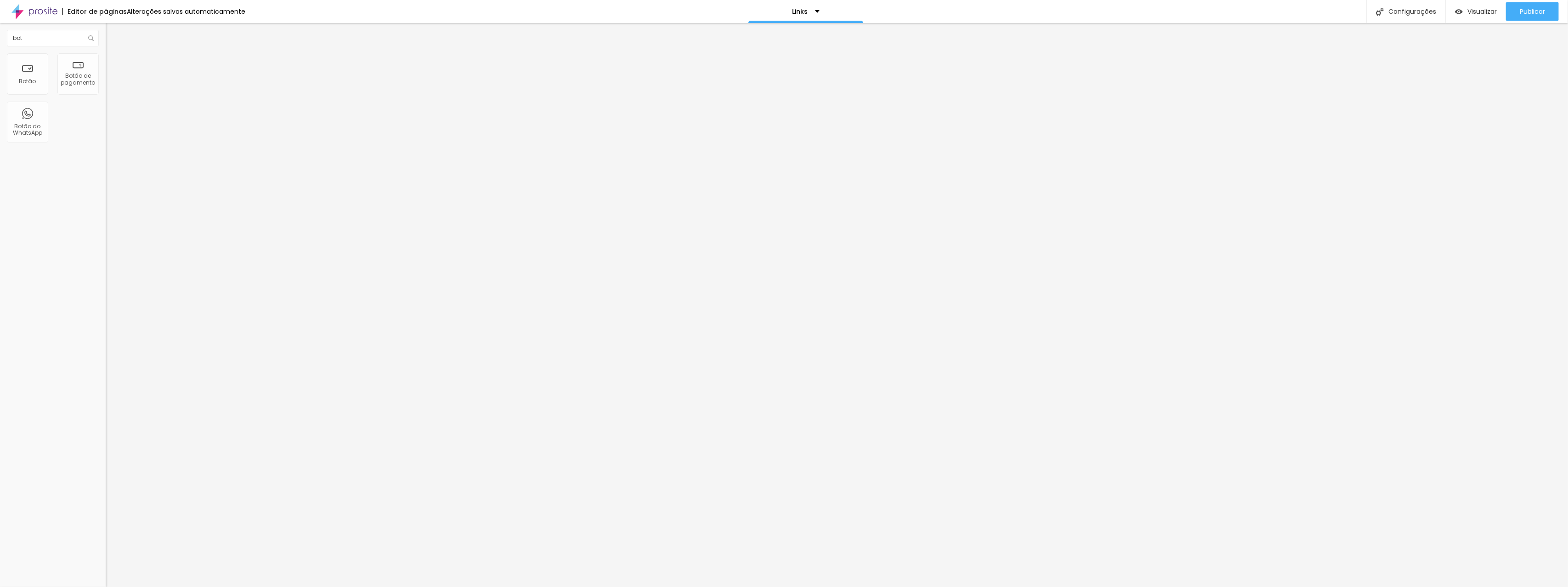
type input "INSTAGRAM"
drag, startPoint x: 74, startPoint y: 106, endPoint x: 0, endPoint y: 105, distance: 74.0
click at [106, 105] on div "Texto INSTAGRAM Alinhamento Tamanho Normal Pequeno Normal Grande Link URL https…" at bounding box center [159, 139] width 106 height 134
type input "ORÇAMENTOS"
drag, startPoint x: 57, startPoint y: 100, endPoint x: 10, endPoint y: 96, distance: 47.2
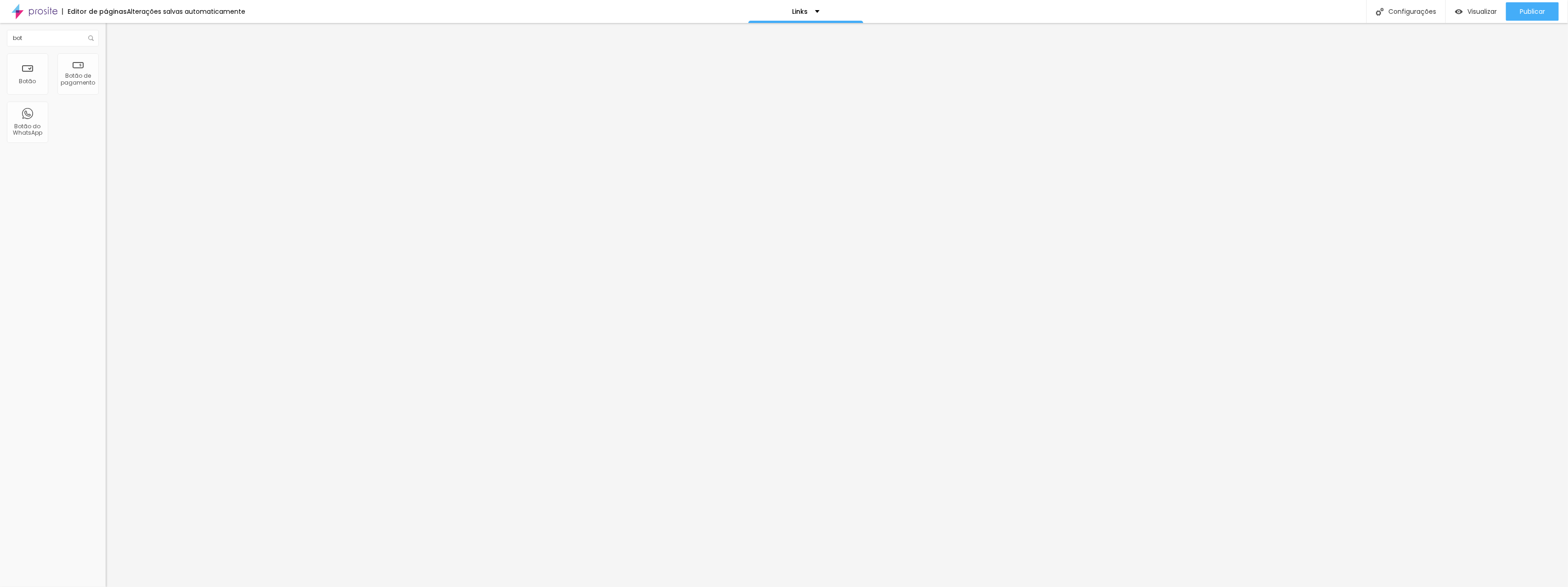
click at [106, 86] on input "ORÇAMENTOS" at bounding box center [161, 82] width 110 height 9
type input "SITE"
drag, startPoint x: 37, startPoint y: 104, endPoint x: 1, endPoint y: 104, distance: 36.0
click at [106, 104] on div "Texto SITE Alinhamento Tamanho Normal Pequeno Normal Grande Link URL https:// A…" at bounding box center [159, 139] width 106 height 134
type input "BUSCAR FOTOS"
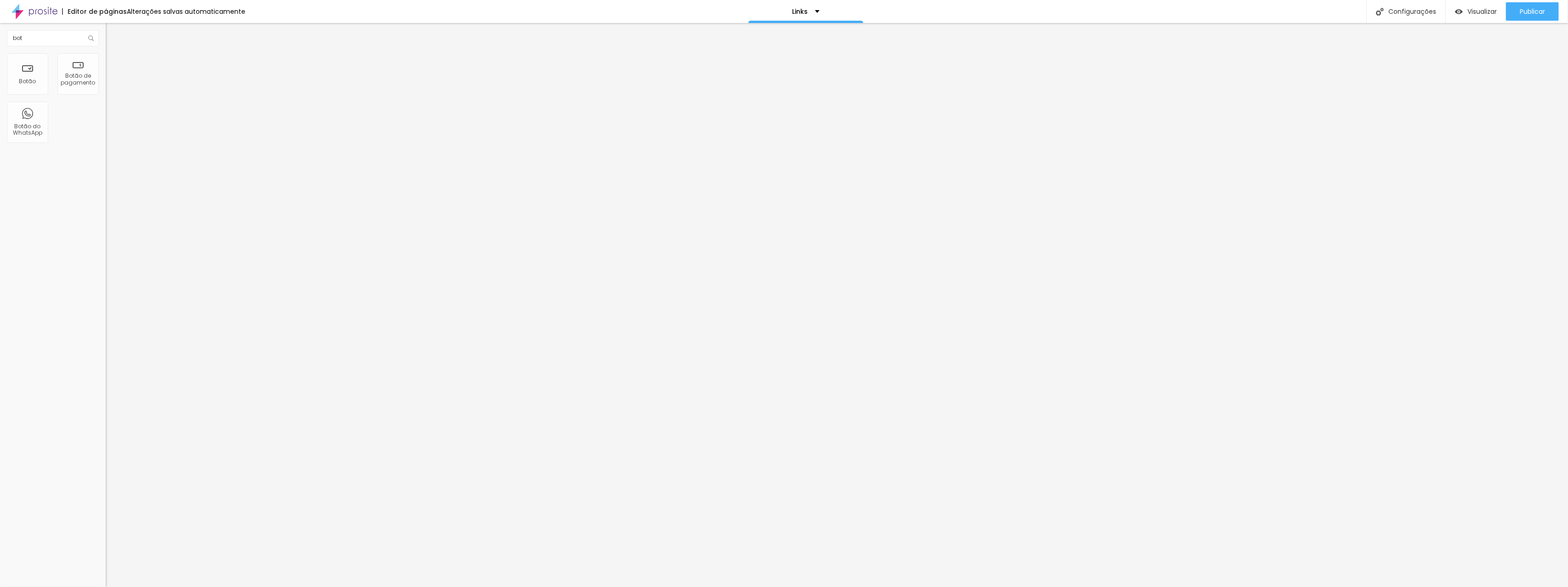
click at [114, 62] on span "Estilo" at bounding box center [121, 59] width 14 height 8
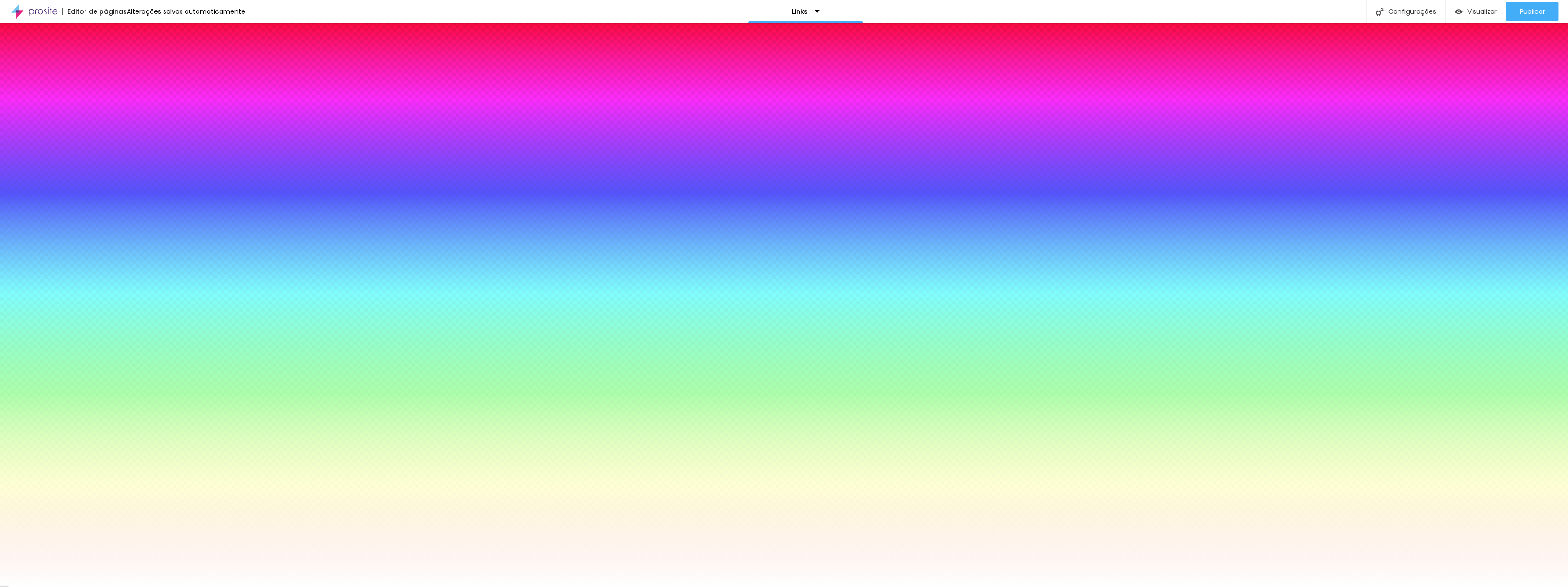
click at [114, 65] on span "Avançado" at bounding box center [129, 68] width 30 height 8
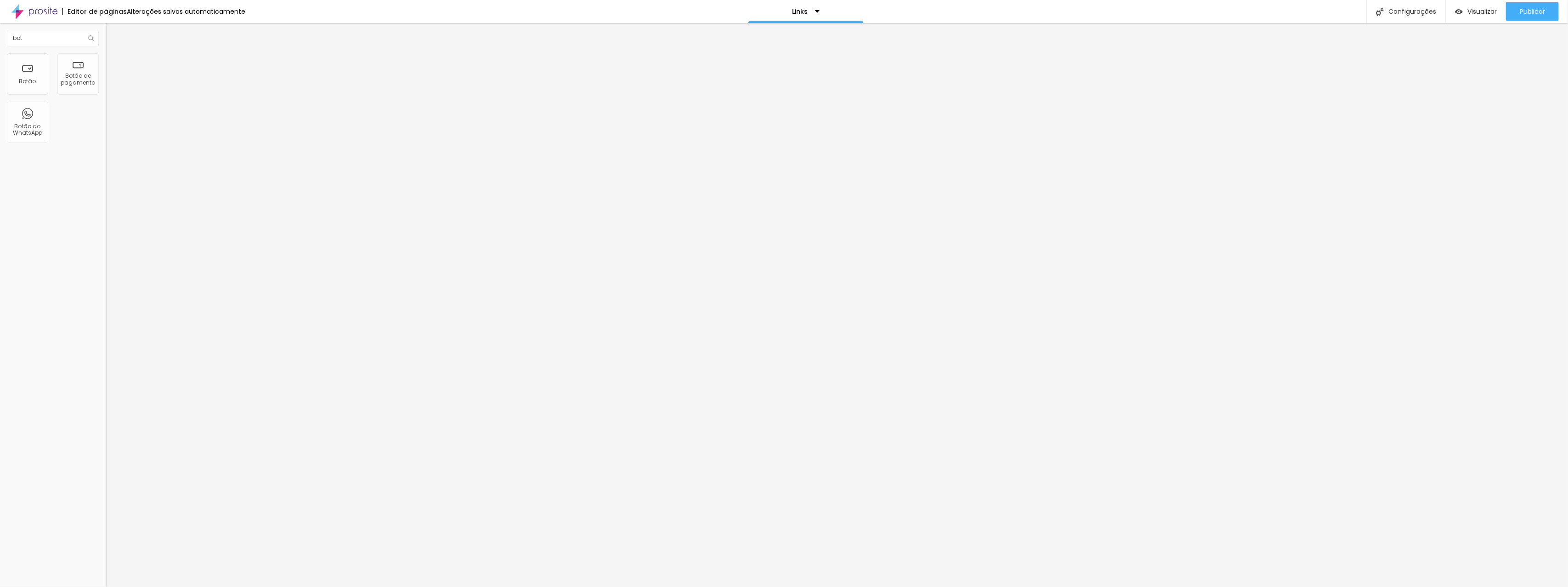
click at [114, 54] on span "Conteúdo" at bounding box center [128, 50] width 29 height 8
click at [114, 63] on span "Estilo" at bounding box center [121, 59] width 14 height 8
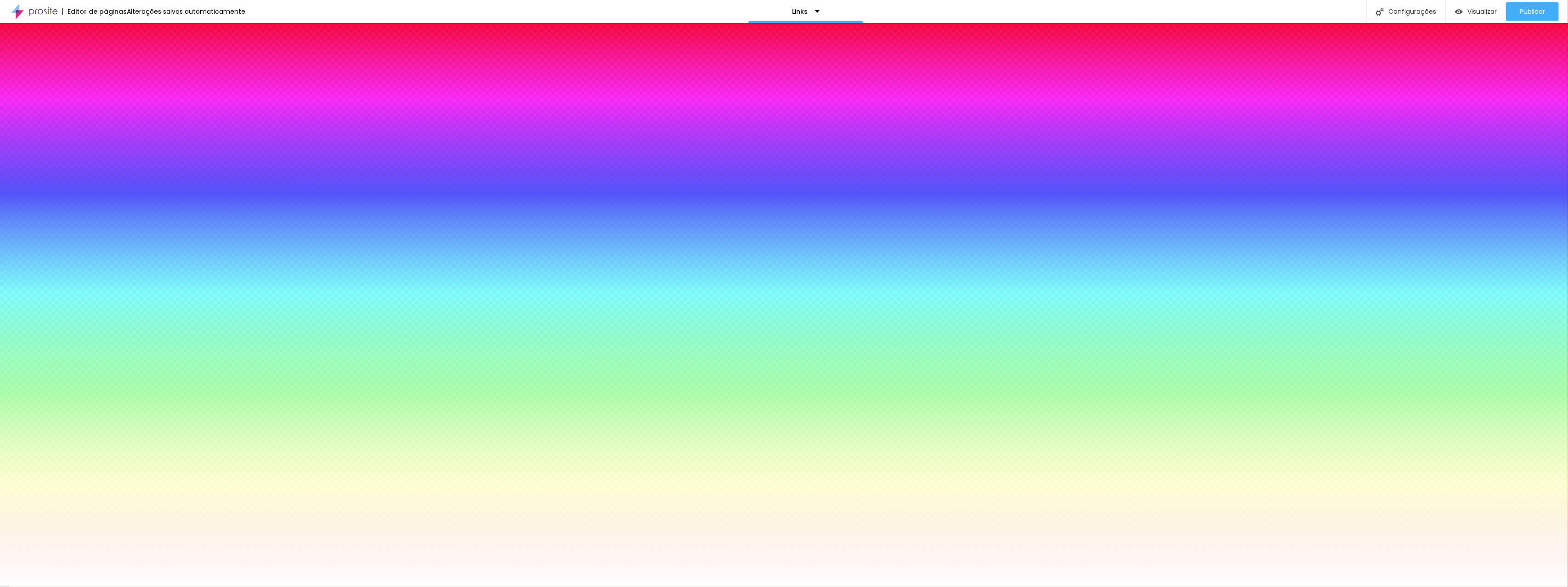
click at [114, 54] on span "Conteúdo" at bounding box center [128, 50] width 29 height 8
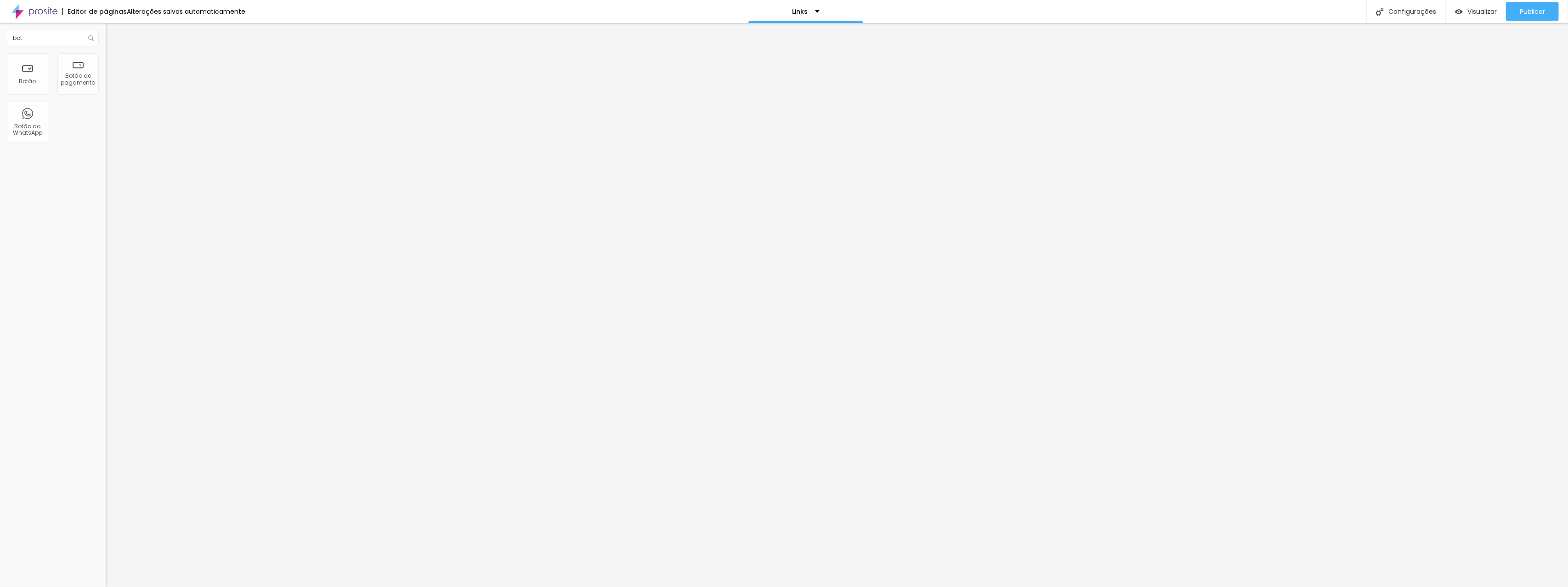
drag, startPoint x: 74, startPoint y: 102, endPoint x: 0, endPoint y: 96, distance: 74.2
click at [106, 96] on div "Texto BUSCAR FOTOS Alinhamento Tamanho Normal Pequeno Normal Grande Link URL ht…" at bounding box center [159, 139] width 106 height 134
type input "SITE"
click at [114, 63] on span "Estilo" at bounding box center [121, 59] width 14 height 8
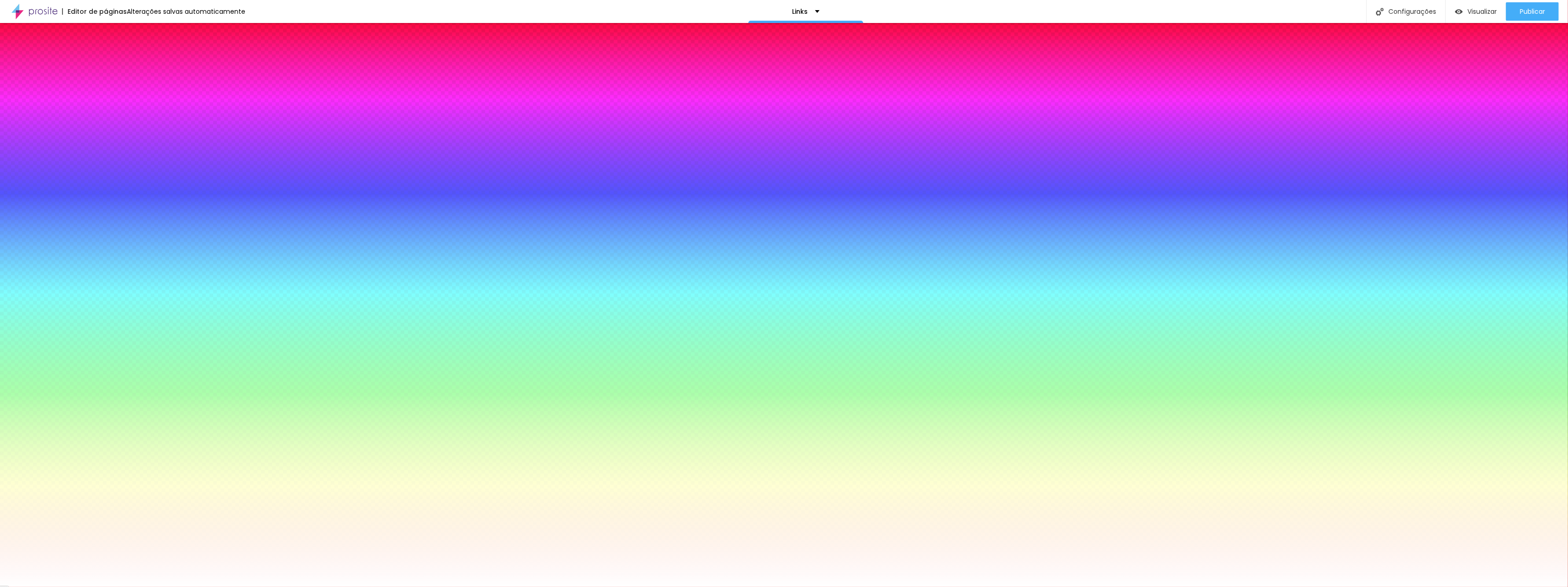
click at [106, 63] on li "Avançado" at bounding box center [159, 67] width 106 height 9
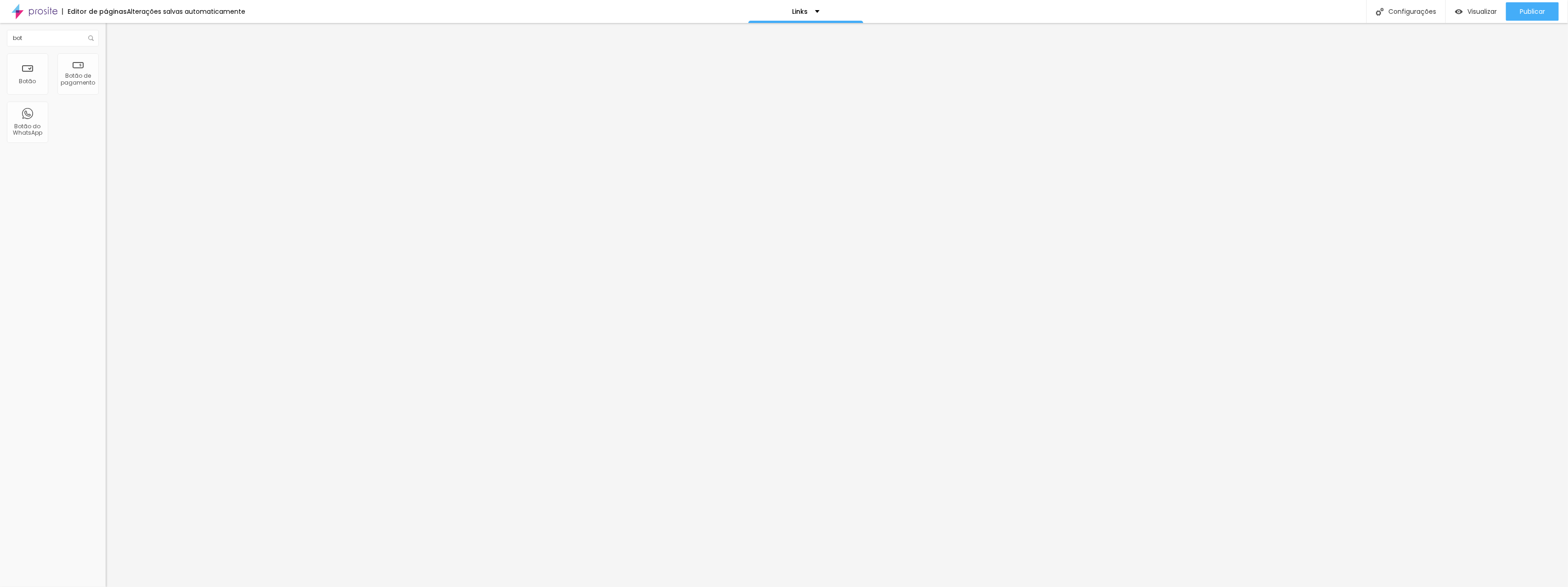
click at [106, 459] on div at bounding box center [159, 493] width 106 height 70
click at [106, 355] on div "Editar Botão Conteúdo Estilo Avançado 10 Espaço de cima 10 Espaço de baixo ID H…" at bounding box center [159, 305] width 106 height 564
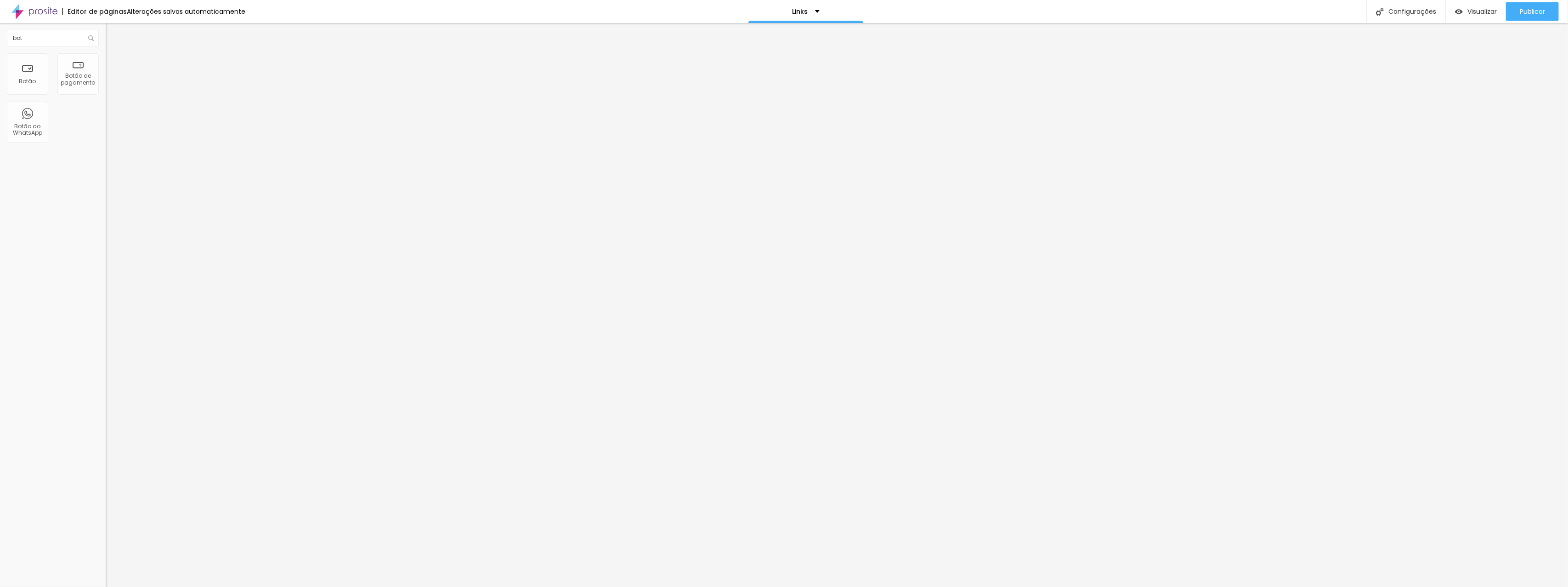
click at [106, 63] on li "Avançado" at bounding box center [159, 67] width 106 height 9
click at [106, 459] on div "/* Seleciona todos os botões */ button , input [ type= "button" ] , input [ typ…" at bounding box center [215, 489] width 220 height 61
click at [114, 67] on span "Avançado" at bounding box center [129, 68] width 30 height 8
click at [106, 459] on div at bounding box center [159, 493] width 106 height 70
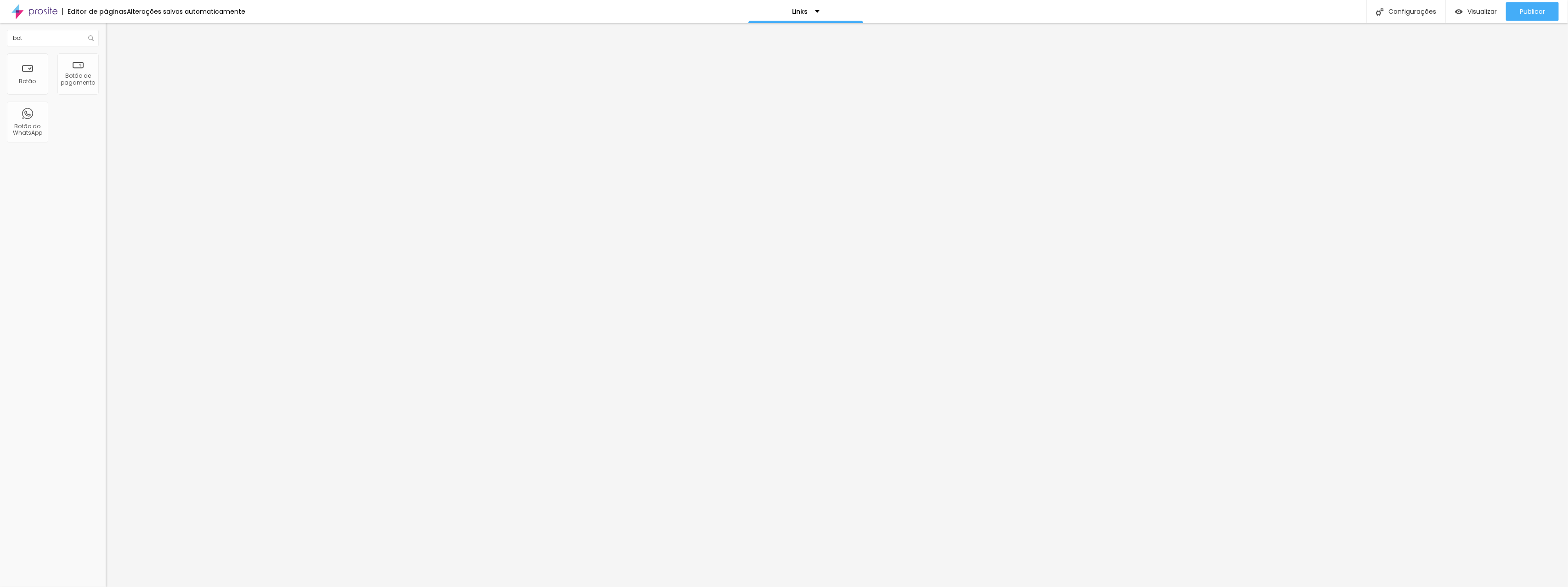
click at [106, 343] on div "20 Espaçamento entre colunas 20 px Espaçamento vertical ID Html Classes Html Vi…" at bounding box center [159, 265] width 106 height 387
click at [106, 454] on div "/* Efeito hover */ button:hover , input [ type= "button" ] :hover , input [ typ…" at bounding box center [215, 485] width 220 height 61
click at [106, 452] on img at bounding box center [108, 455] width 5 height 5
click at [106, 454] on div "/* Efeito hover */ button:hover , input [ type= "button" ] :hover , input [ typ…" at bounding box center [215, 485] width 220 height 61
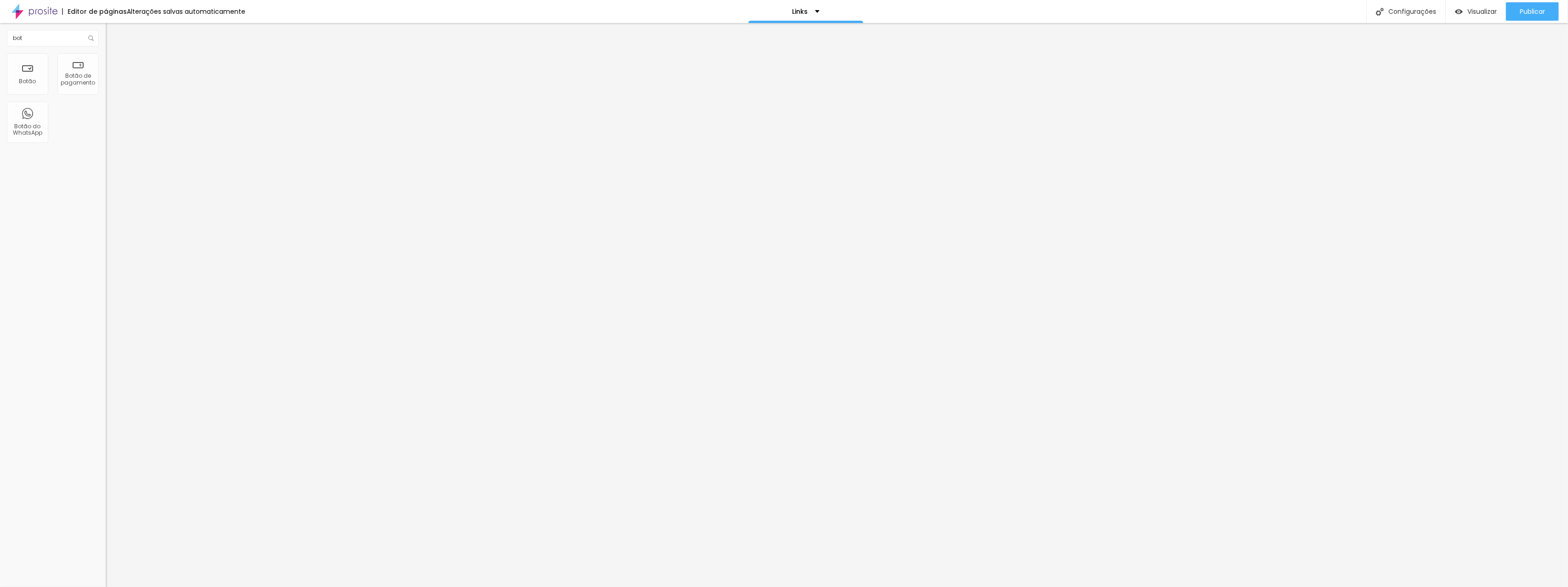
click at [106, 459] on div at bounding box center [159, 493] width 106 height 70
click at [106, 346] on div "20 Espaçamento entre colunas 20 px Espaçamento vertical ID Html Classes Html Vi…" at bounding box center [159, 265] width 106 height 387
click at [106, 452] on img at bounding box center [108, 455] width 5 height 5
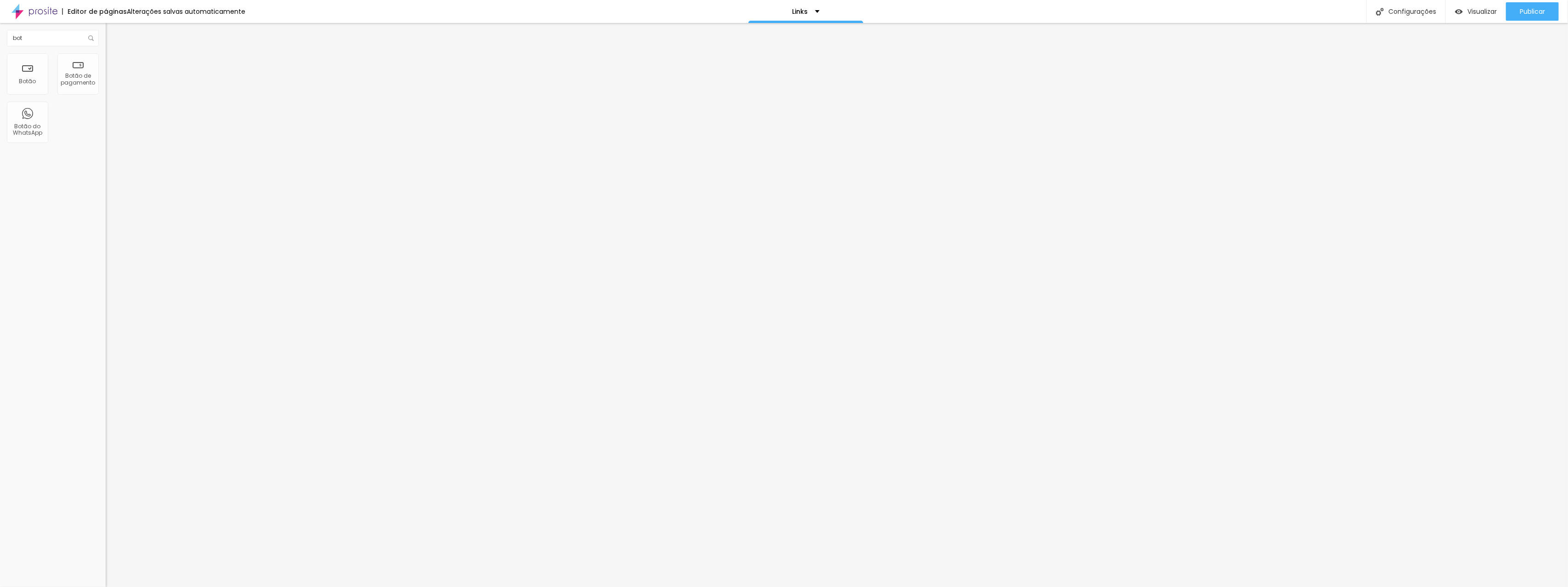
click at [106, 459] on div "/* Seleciona todos os botões com a classe do Alboom */ .btn-primary { width : 2…" at bounding box center [214, 489] width 216 height 61
click at [1490, 10] on span "Visualizar" at bounding box center [1482, 12] width 29 height 7
click at [0, 110] on div "Botão Botão de pagamento Botão do WhatsApp" at bounding box center [53, 102] width 106 height 96
drag, startPoint x: 71, startPoint y: 37, endPoint x: 0, endPoint y: 36, distance: 71.0
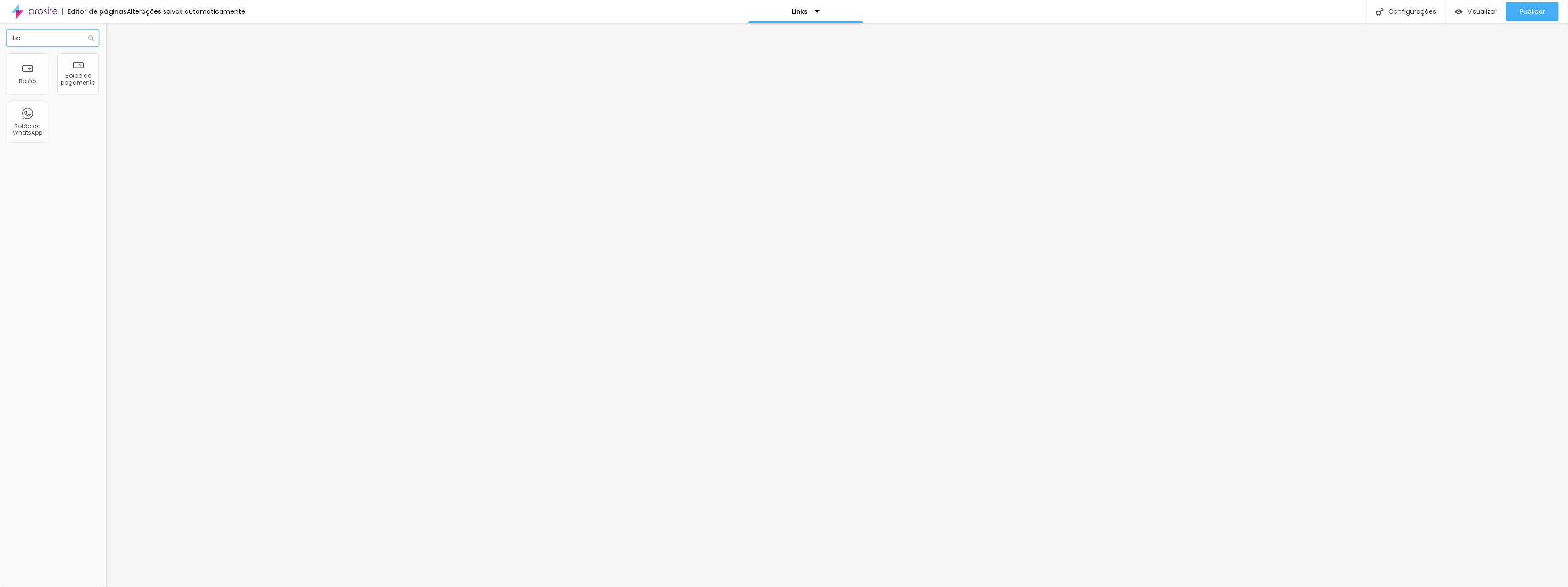
click at [0, 36] on div "bot" at bounding box center [53, 38] width 106 height 30
type input "htm"
click at [113, 32] on div "Editar Coluna" at bounding box center [141, 33] width 57 height 7
drag, startPoint x: 34, startPoint y: 74, endPoint x: 1367, endPoint y: 0, distance: 1335.1
click at [106, 125] on div at bounding box center [159, 114] width 106 height 70
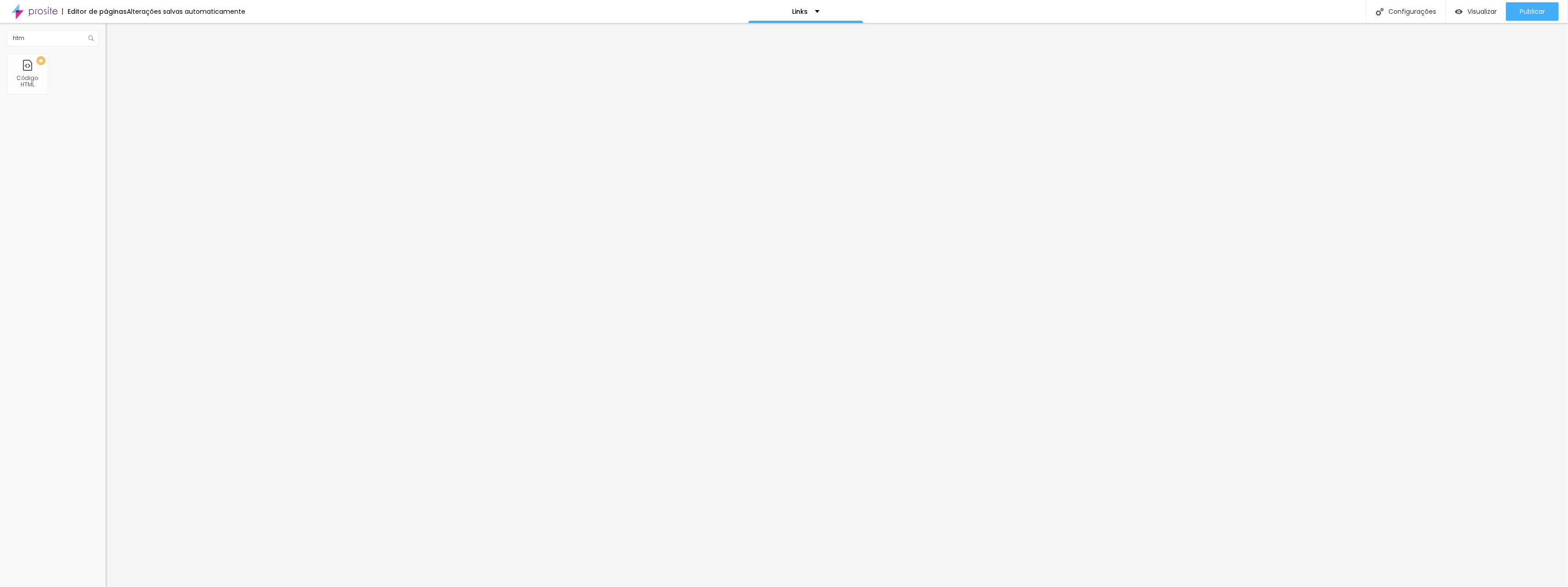
scroll to position [0, 9]
click at [106, 207] on div "Editar Código HTML Conteúdo Avançado Código HTML 664 caracteres 1 t . src = v ;…" at bounding box center [159, 305] width 106 height 564
click at [1525, 15] on span "Publicar" at bounding box center [1533, 12] width 26 height 7
click at [1479, 12] on span "Visualizar" at bounding box center [1474, 12] width 29 height 7
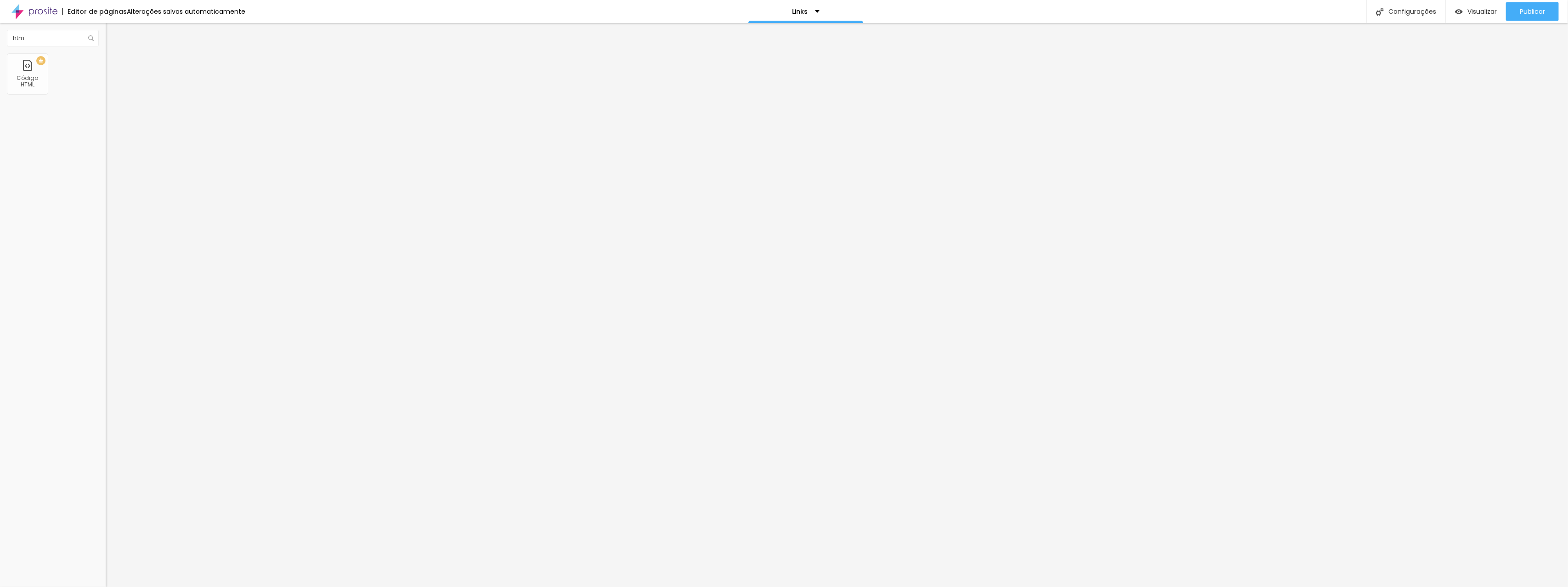
click at [106, 186] on input "https://" at bounding box center [161, 185] width 110 height 9
click at [106, 189] on input "https://" at bounding box center [161, 185] width 110 height 9
paste input "https://www.instagram.com/czzstudio/"
paste input "text"
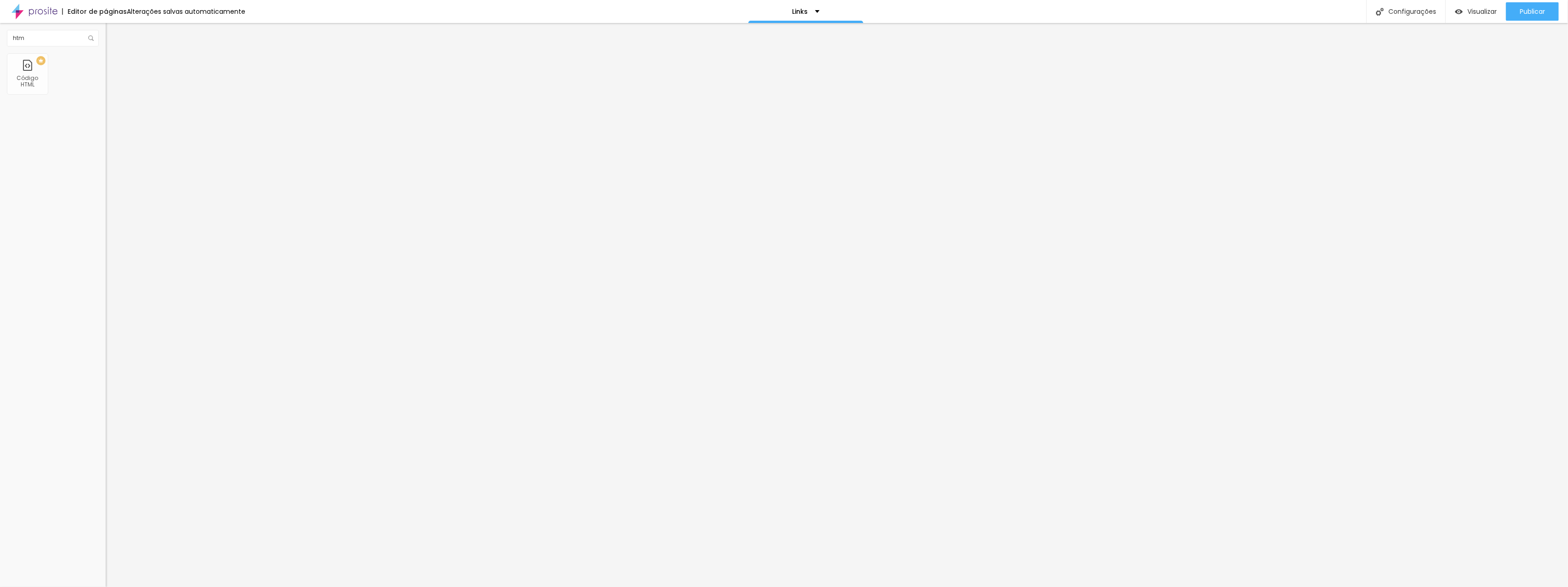
scroll to position [0, 27]
type input "https://www.instagram.com/czzstudio/"
click at [106, 205] on div "URL https://www.instagram.com/czzstudio/ Abrir em uma nova aba" at bounding box center [159, 190] width 106 height 31
click at [106, 205] on div "Abrir em uma nova aba" at bounding box center [159, 203] width 106 height 5
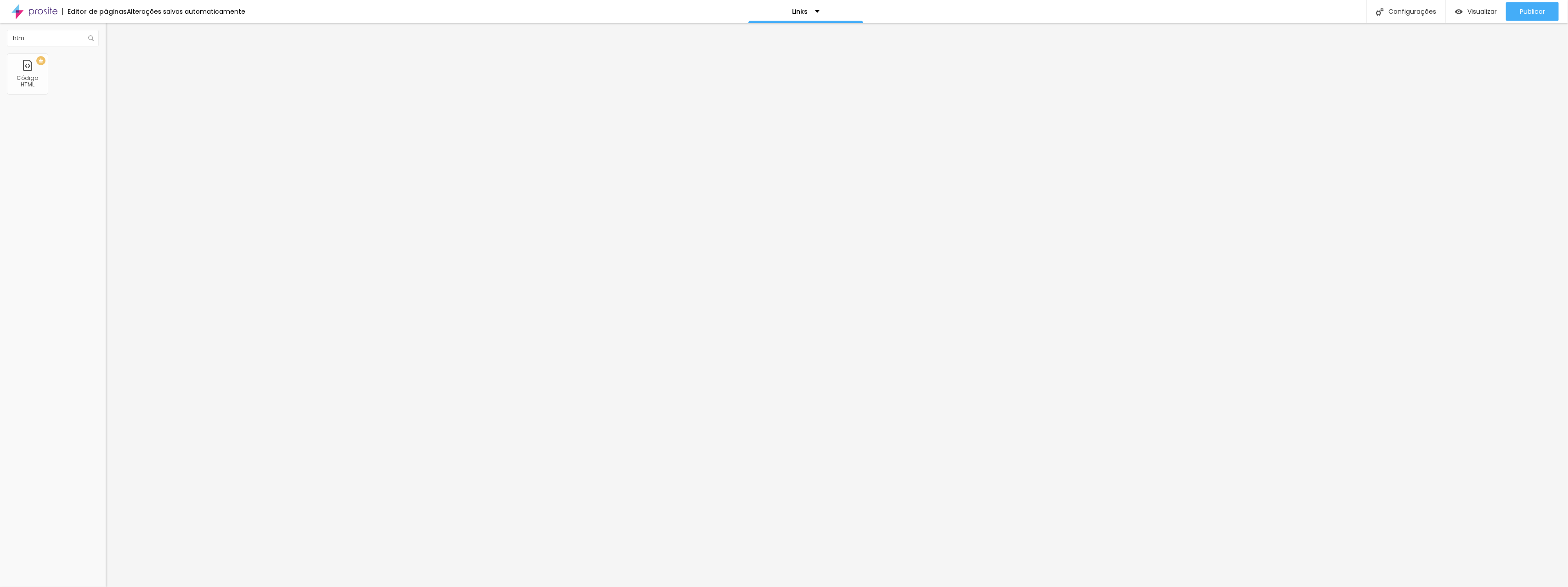
click at [106, 201] on div at bounding box center [159, 201] width 106 height 0
drag, startPoint x: 46, startPoint y: 192, endPoint x: 0, endPoint y: 186, distance: 46.4
click at [106, 186] on div "Texto ORÇAMENTOS Alinhamento Tamanho Normal Pequeno Normal Grande Link URL http…" at bounding box center [159, 141] width 106 height 139
paste input "api.whatsapp.com/send?phone=5527995898470"
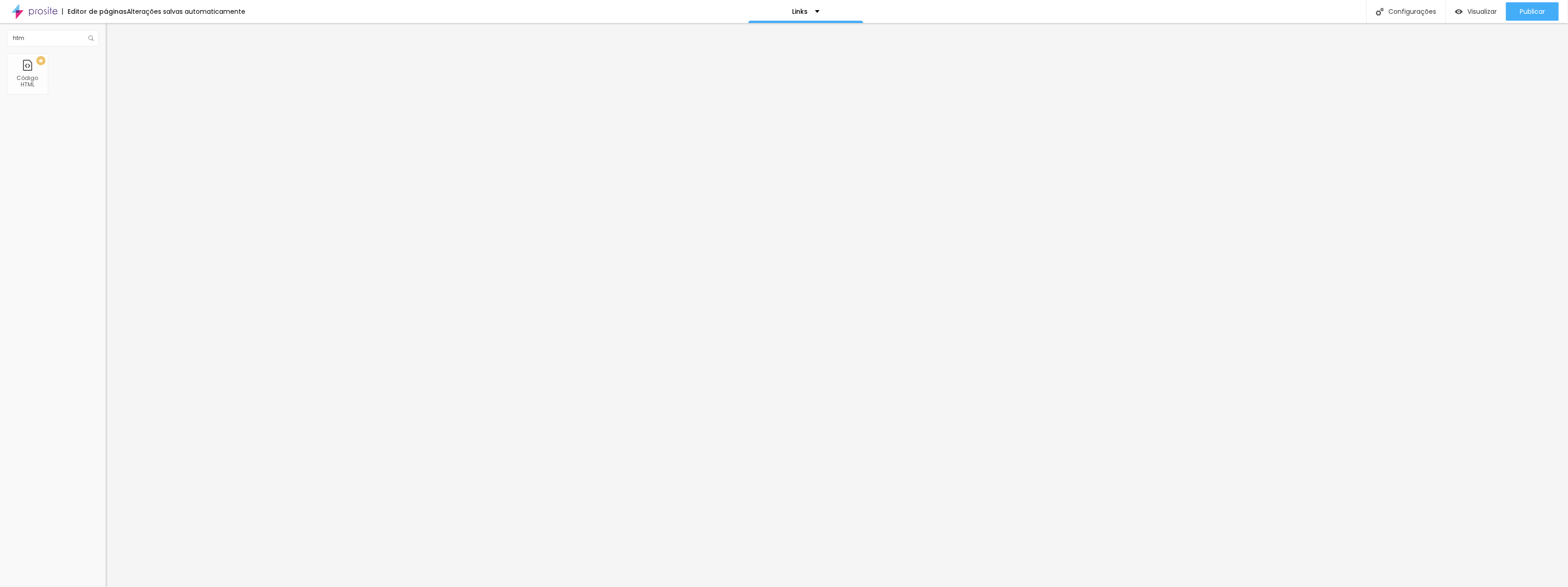
type input "https://api.whatsapp.com/send?phone=5527995898470"
drag, startPoint x: 66, startPoint y: 103, endPoint x: 0, endPoint y: 93, distance: 66.8
click at [106, 93] on div "Texto SITE Alinhamento Tamanho Normal Pequeno Normal Grande Link URL https:// A…" at bounding box center [159, 139] width 106 height 134
type input "FORMATURAS"
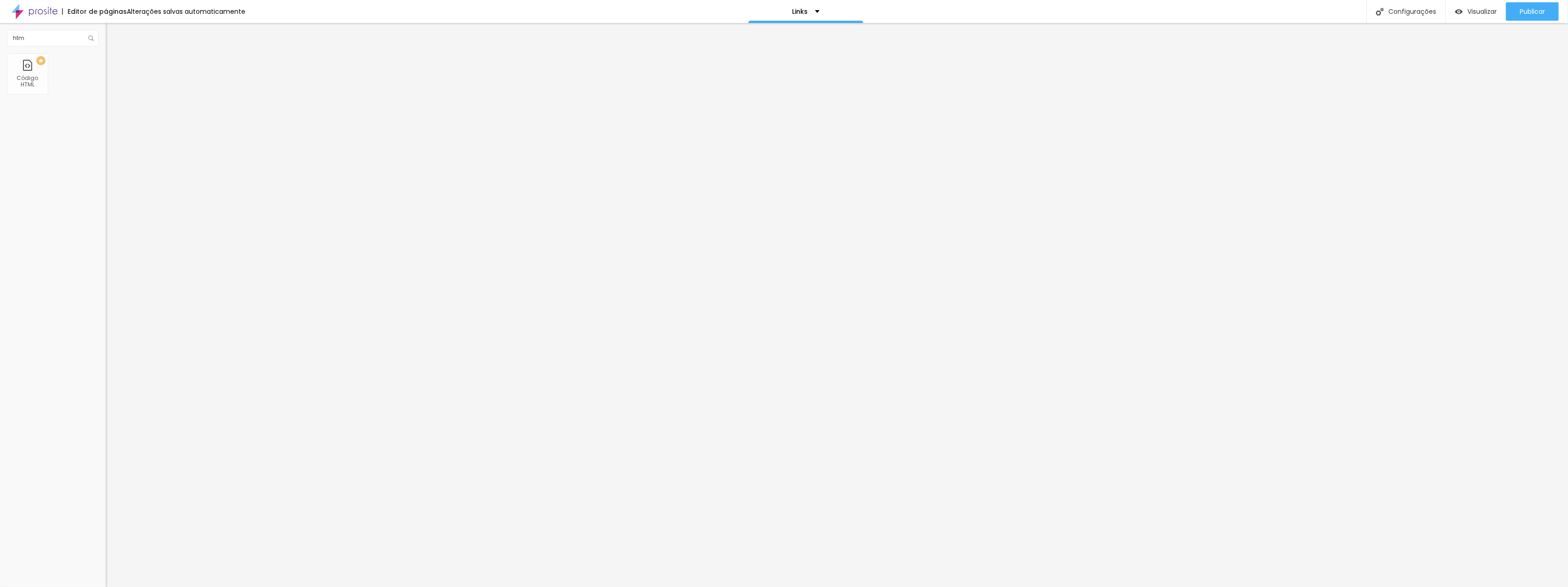
drag, startPoint x: 26, startPoint y: 190, endPoint x: 0, endPoint y: 192, distance: 26.1
click at [106, 192] on div "Texto FORMATURAS Alinhamento Tamanho Normal Pequeno Normal Grande Link URL http…" at bounding box center [159, 139] width 106 height 134
paste input "czzstudio.myportfolio.com/"
type input "https://czzstudio.myportfolio.com/"
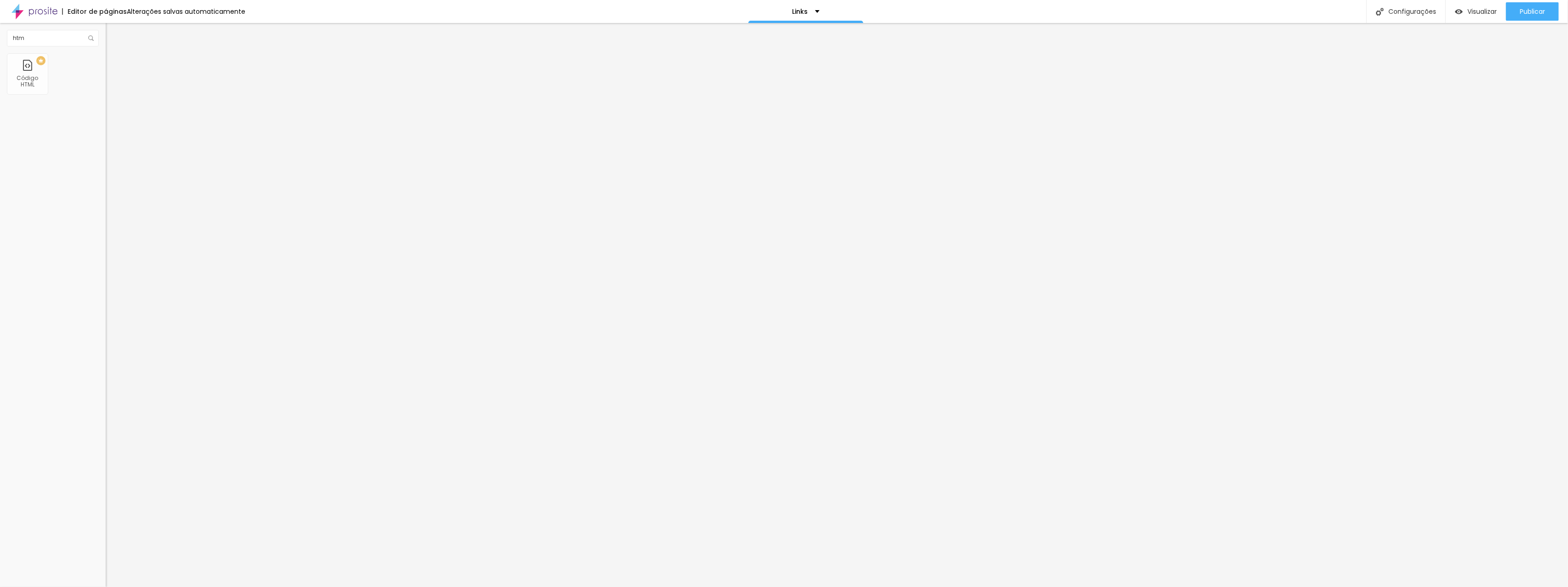
click at [106, 201] on div at bounding box center [159, 201] width 106 height 0
click at [1527, 12] on span "Publicar" at bounding box center [1533, 12] width 26 height 7
click at [1471, 13] on span "Visualizar" at bounding box center [1474, 12] width 29 height 7
click at [114, 61] on span "Estilo" at bounding box center [121, 59] width 14 height 8
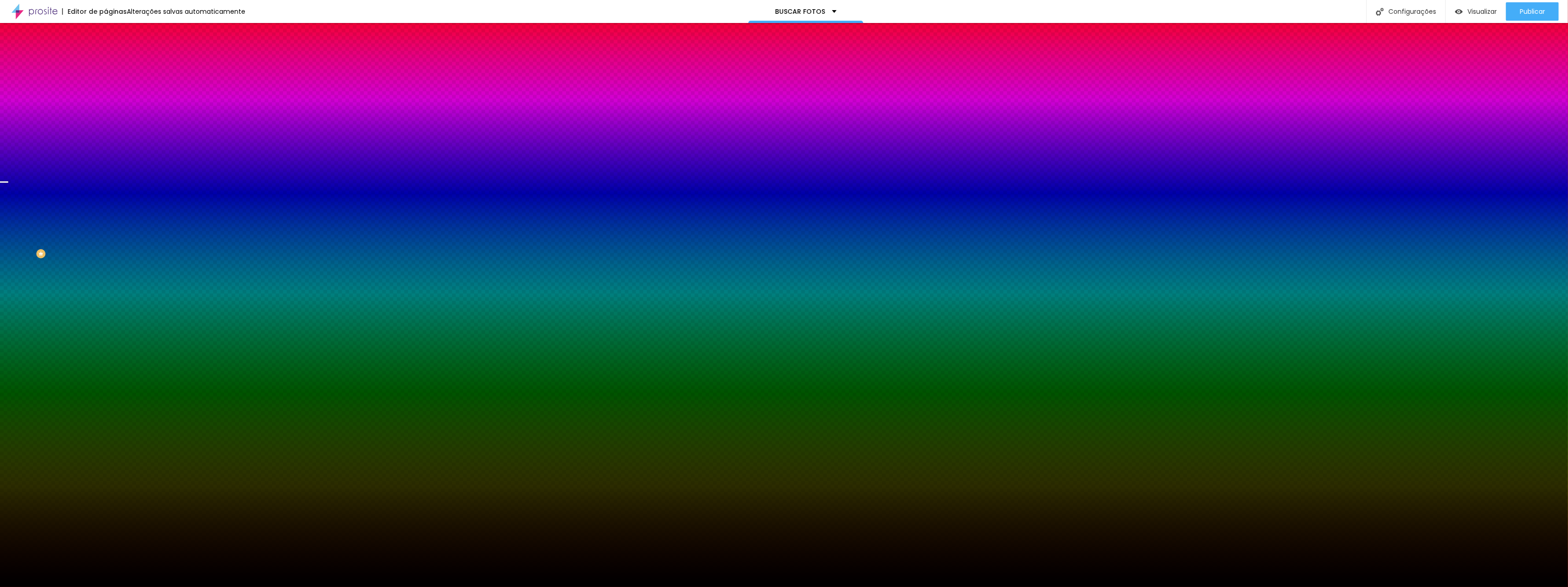
click at [156, 85] on span at bounding box center [158, 80] width 5 height 8
click at [110, 153] on icon "button" at bounding box center [113, 150] width 7 height 7
click at [110, 178] on icon "button" at bounding box center [113, 175] width 7 height 7
click at [106, 63] on img at bounding box center [110, 67] width 9 height 9
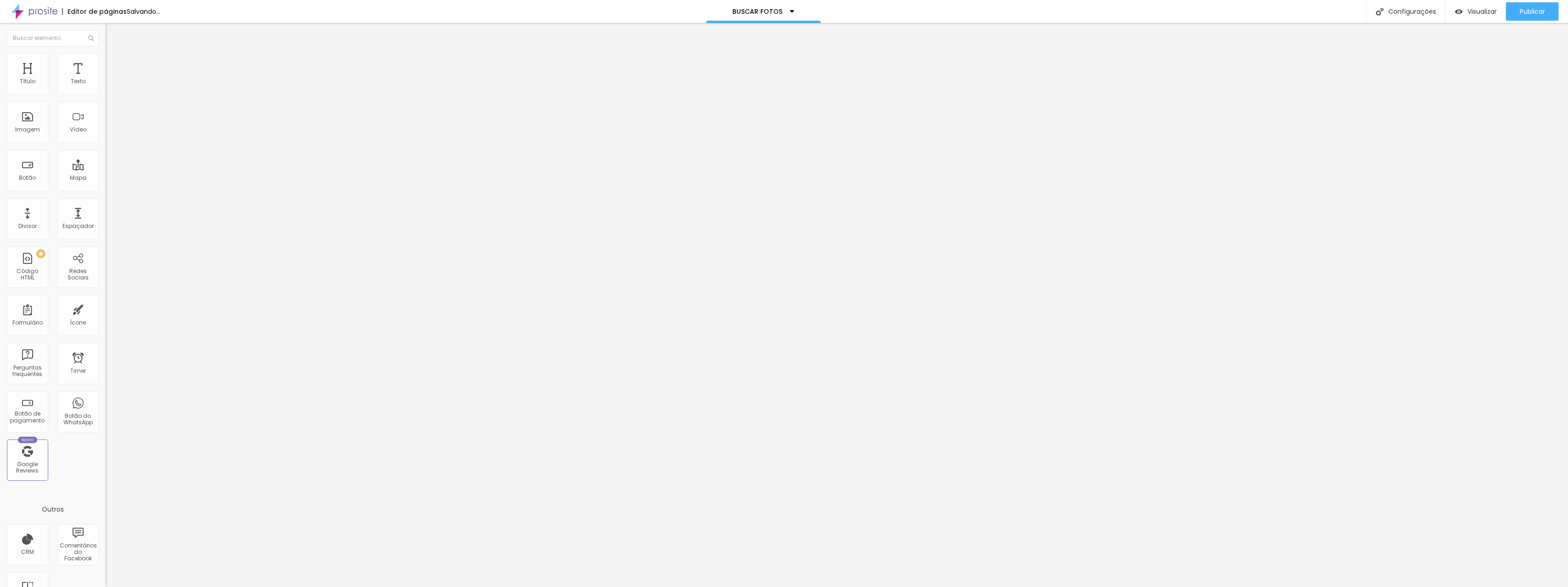
click at [106, 79] on span "Trocar imagem" at bounding box center [131, 75] width 50 height 8
click at [106, 63] on li "Avançado" at bounding box center [159, 67] width 106 height 9
type input "13"
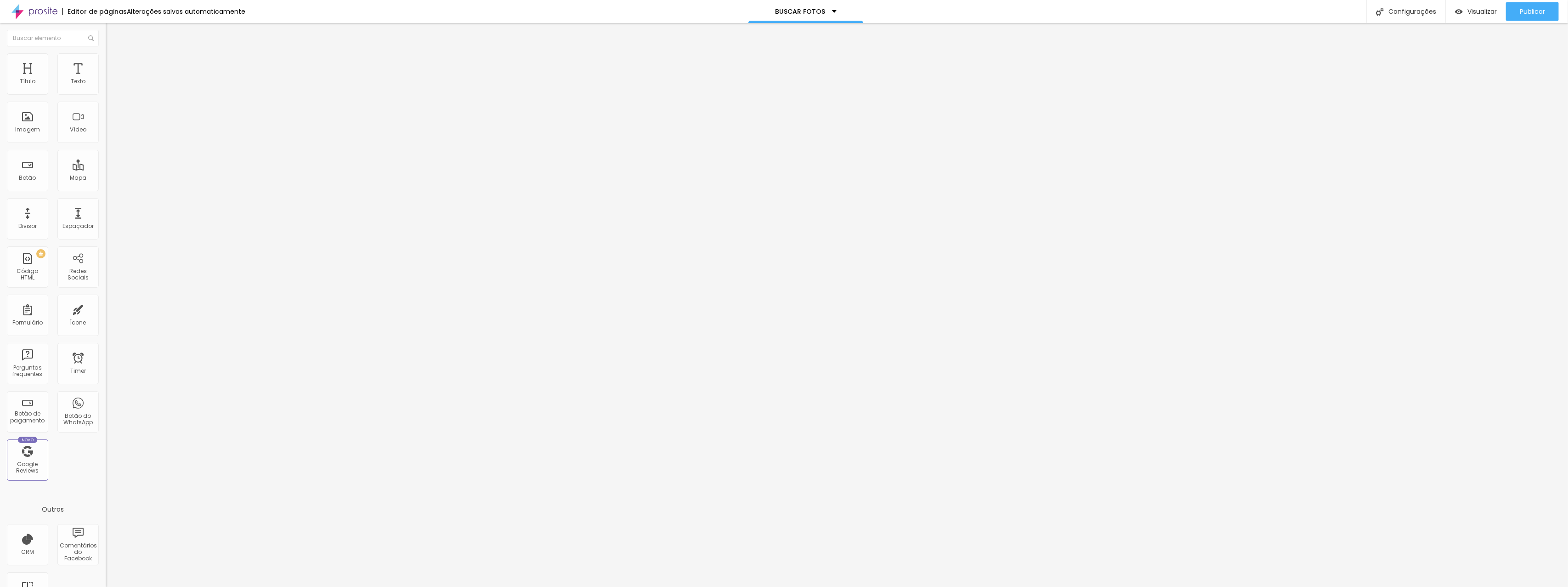
type input "13"
type input "14"
type input "15"
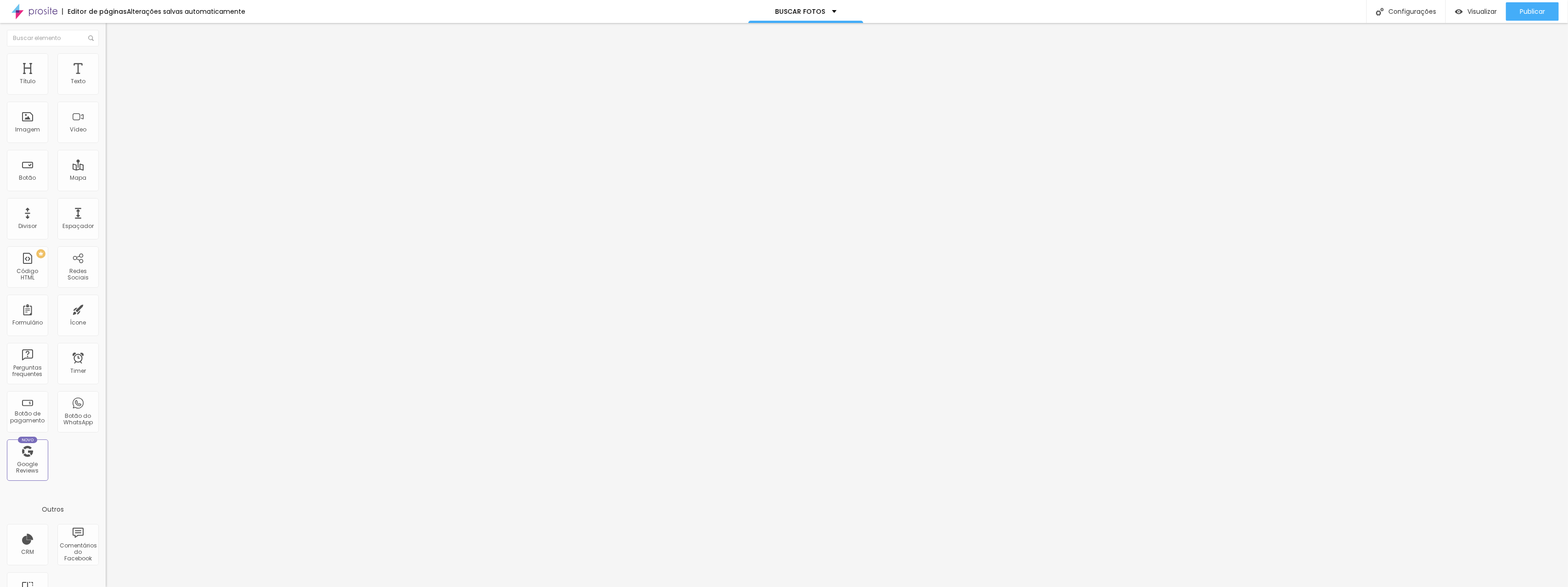
type input "16"
type input "17"
type input "18"
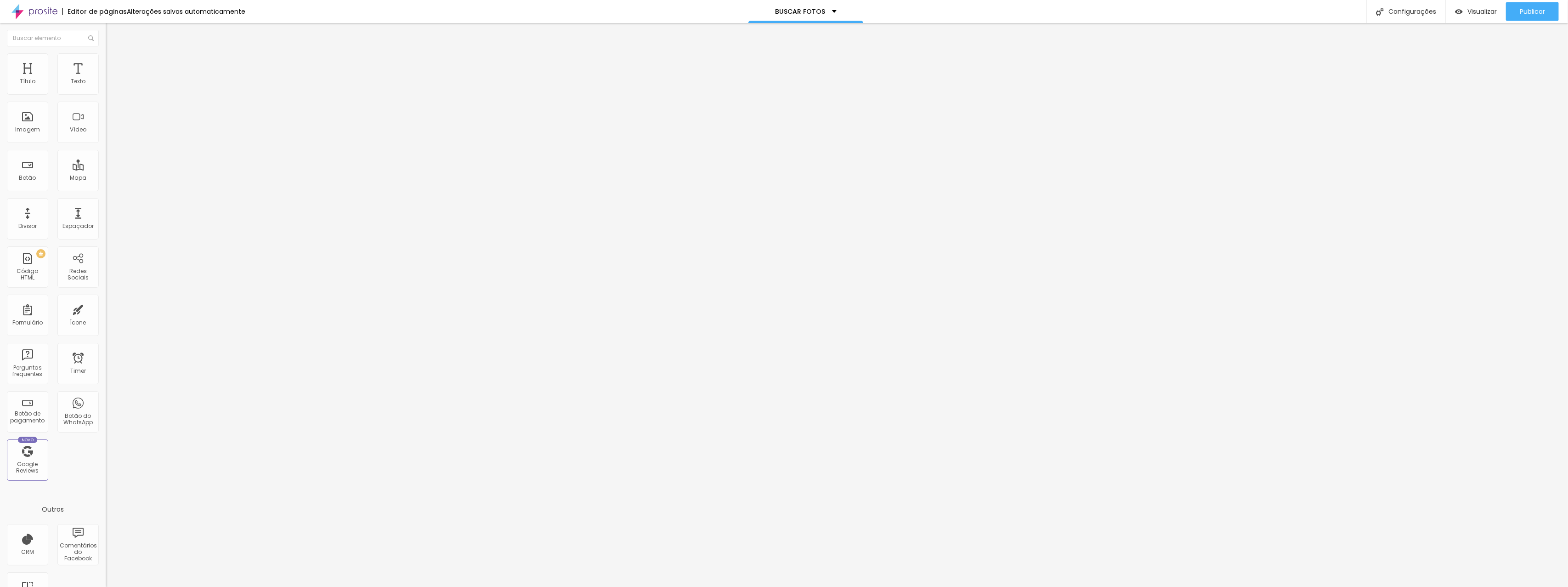
type input "18"
type input "19"
type input "20"
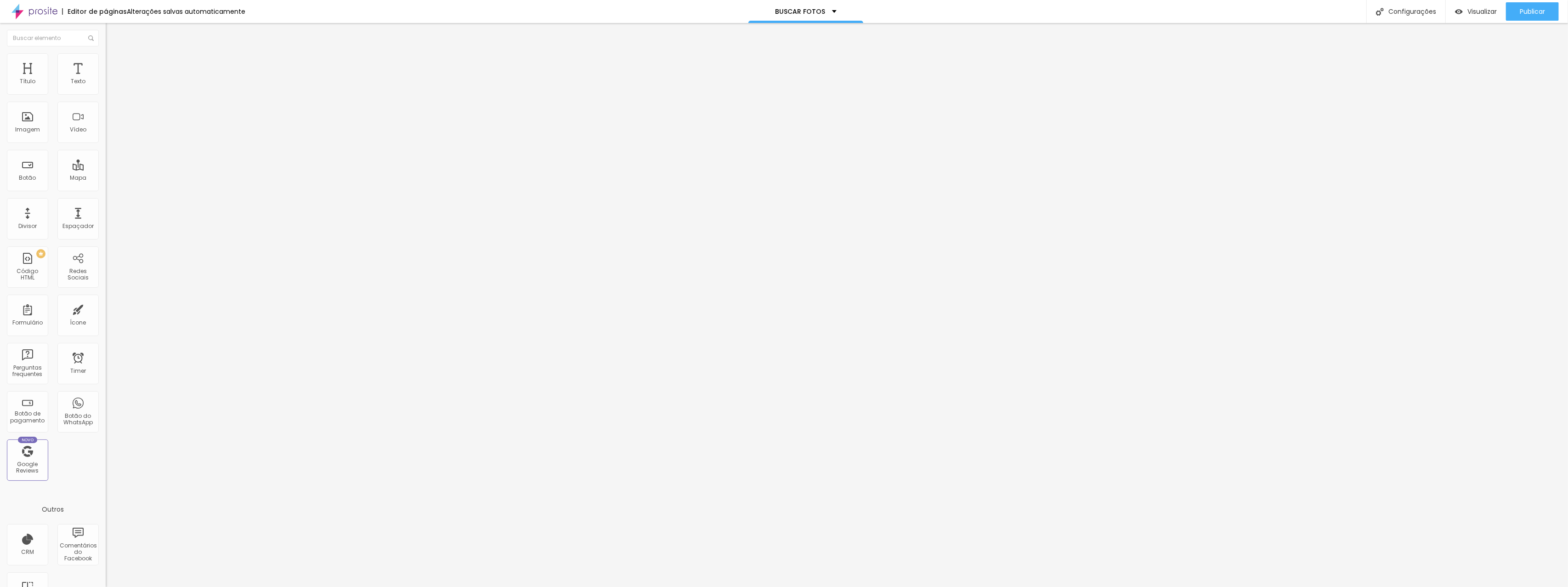
type input "21"
type input "22"
type input "23"
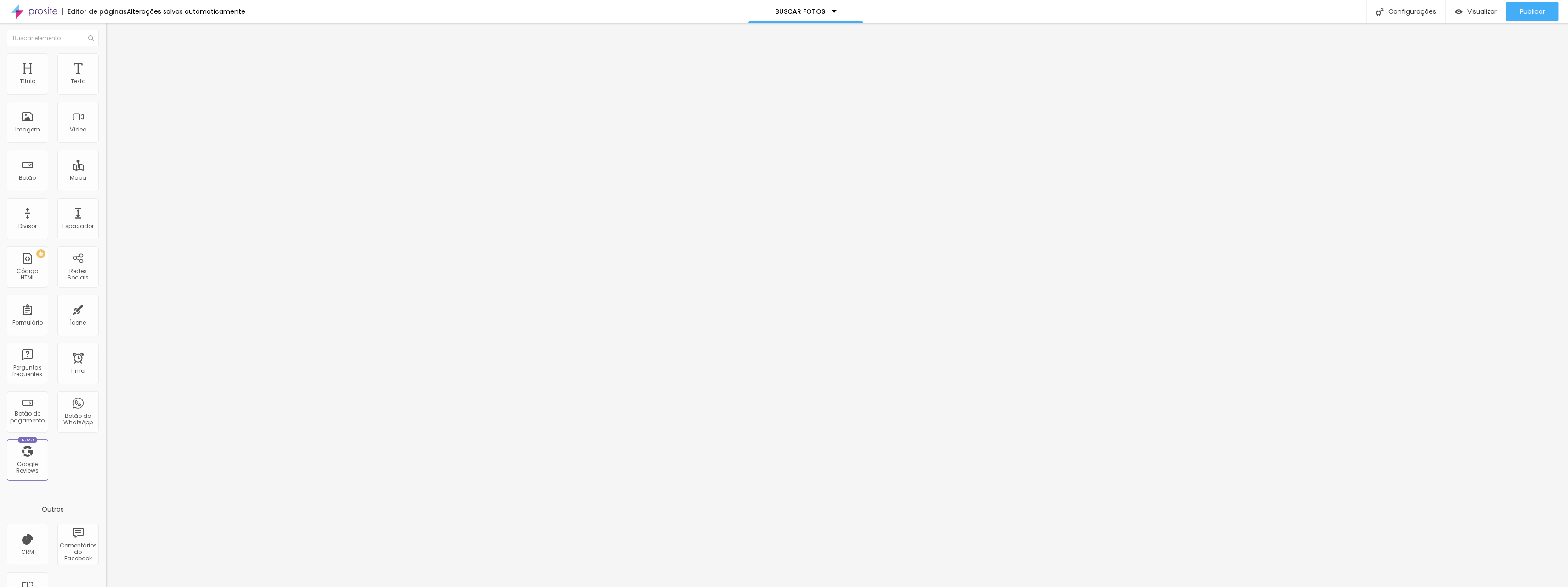
type input "23"
type input "24"
type input "25"
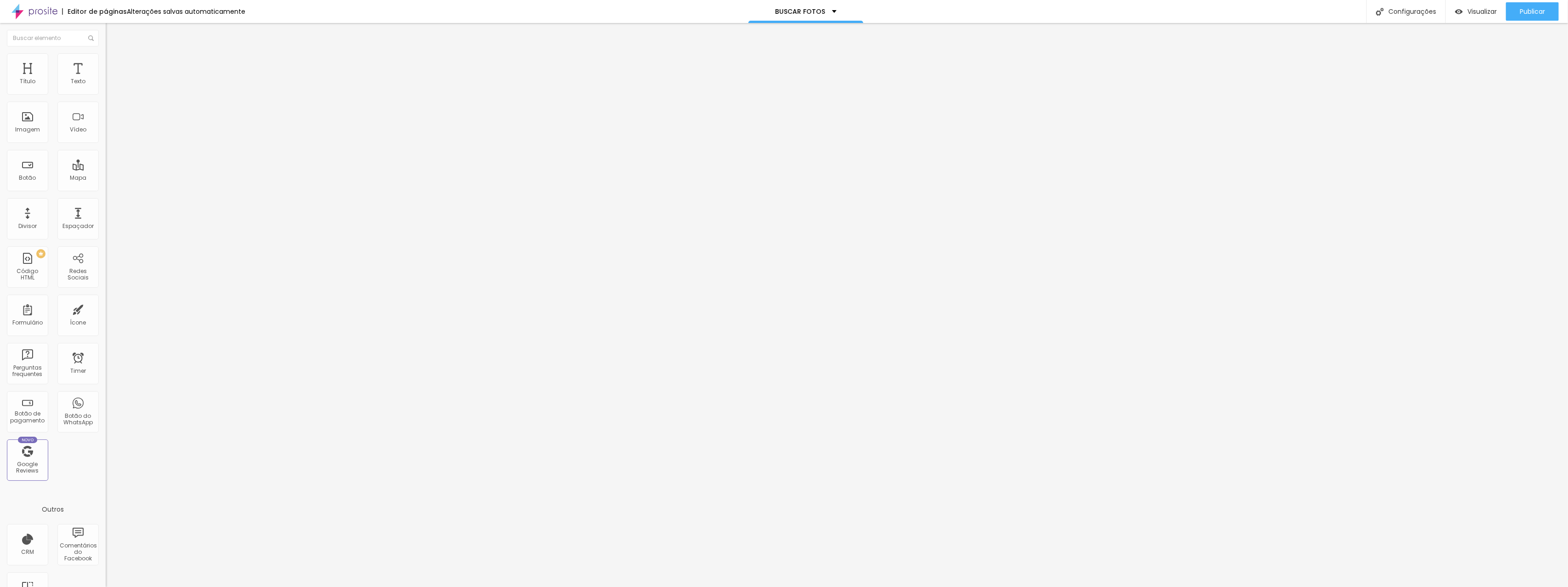
type input "26"
type input "28"
type input "29"
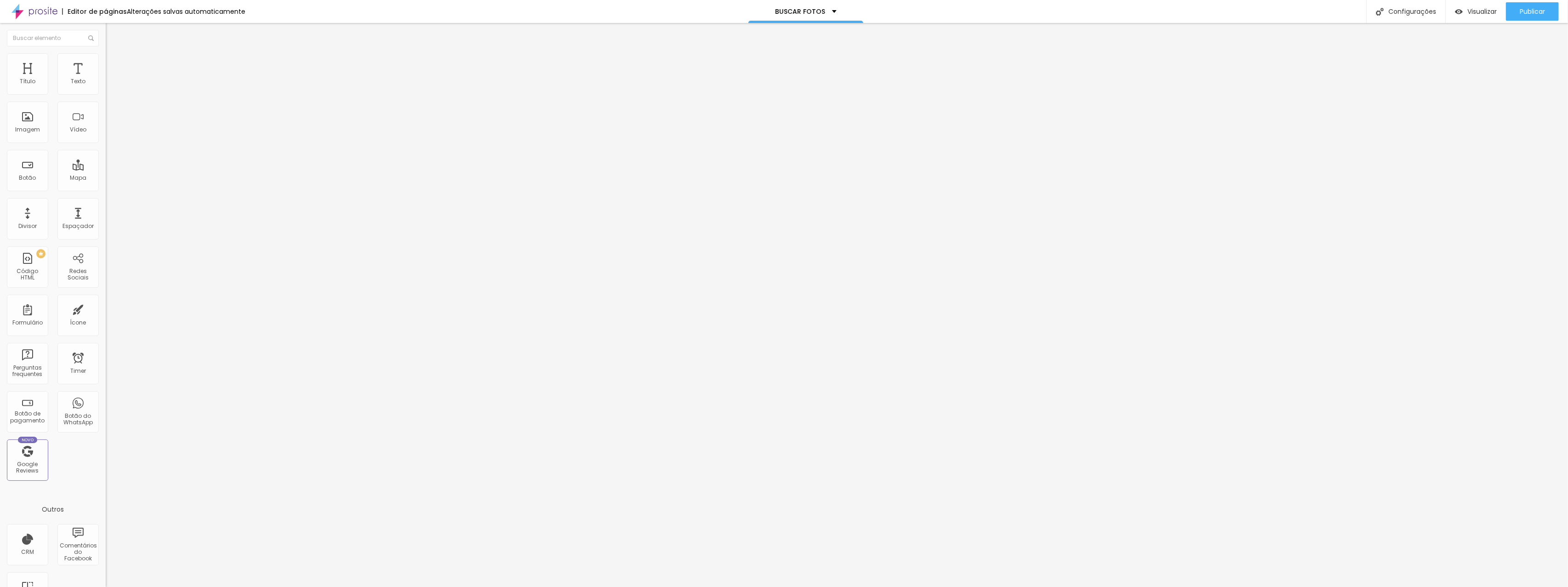
type input "29"
type input "30"
type input "31"
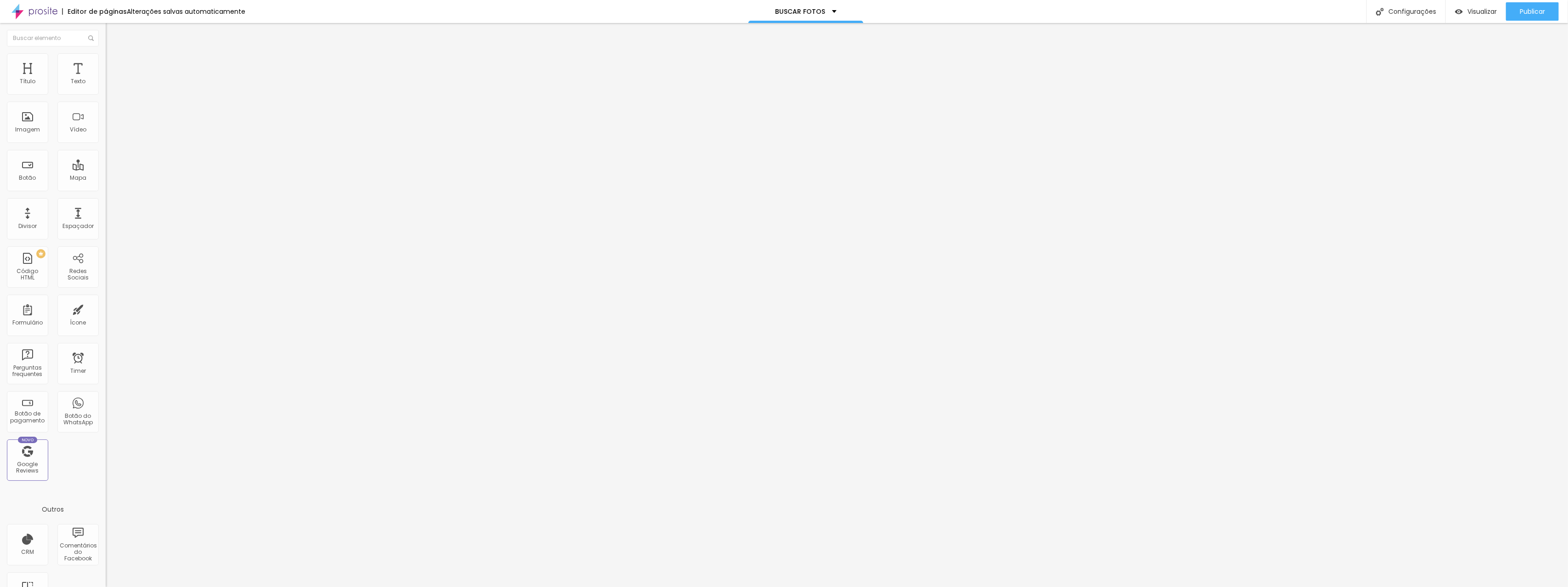
type input "32"
type input "33"
type input "34"
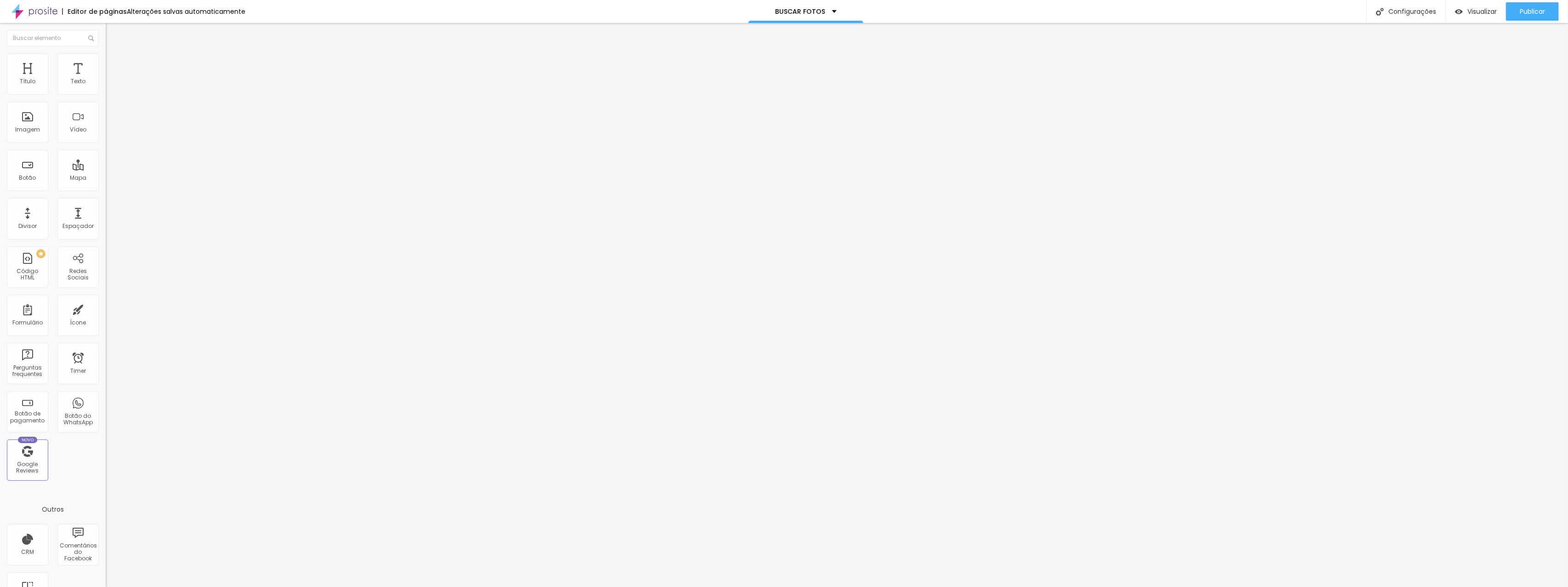
type input "34"
type input "35"
type input "36"
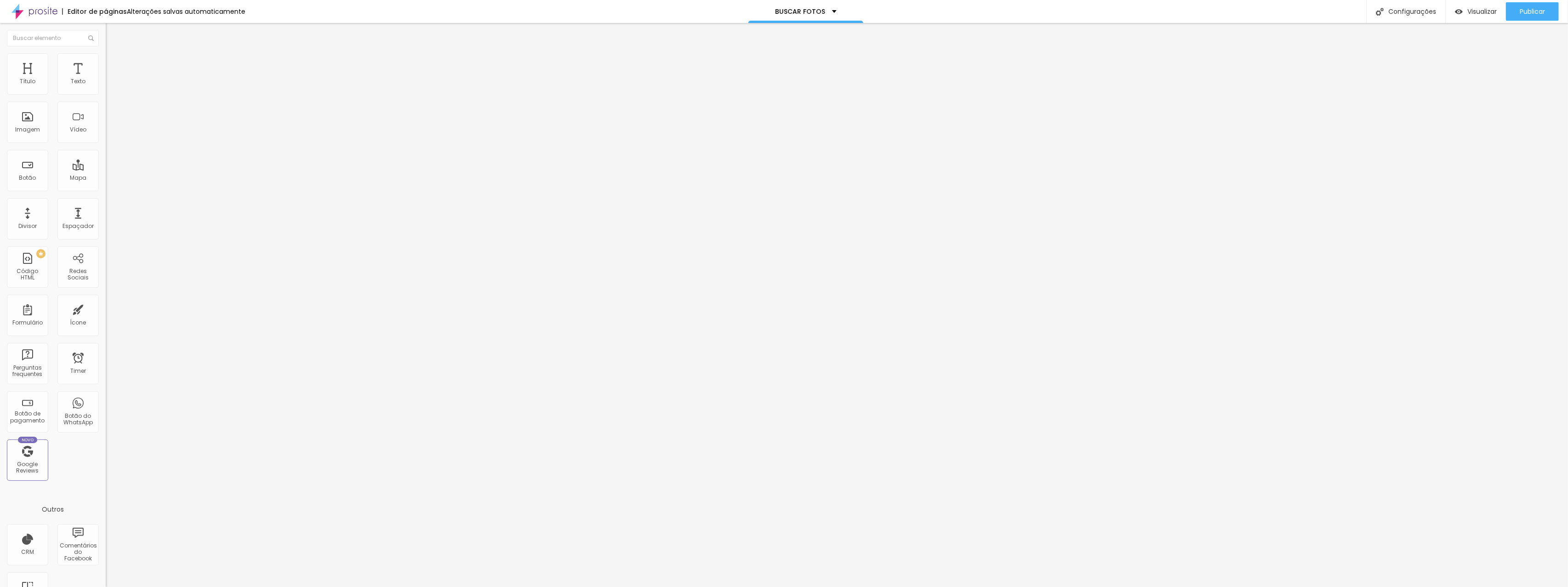
type input "37"
type input "38"
type input "39"
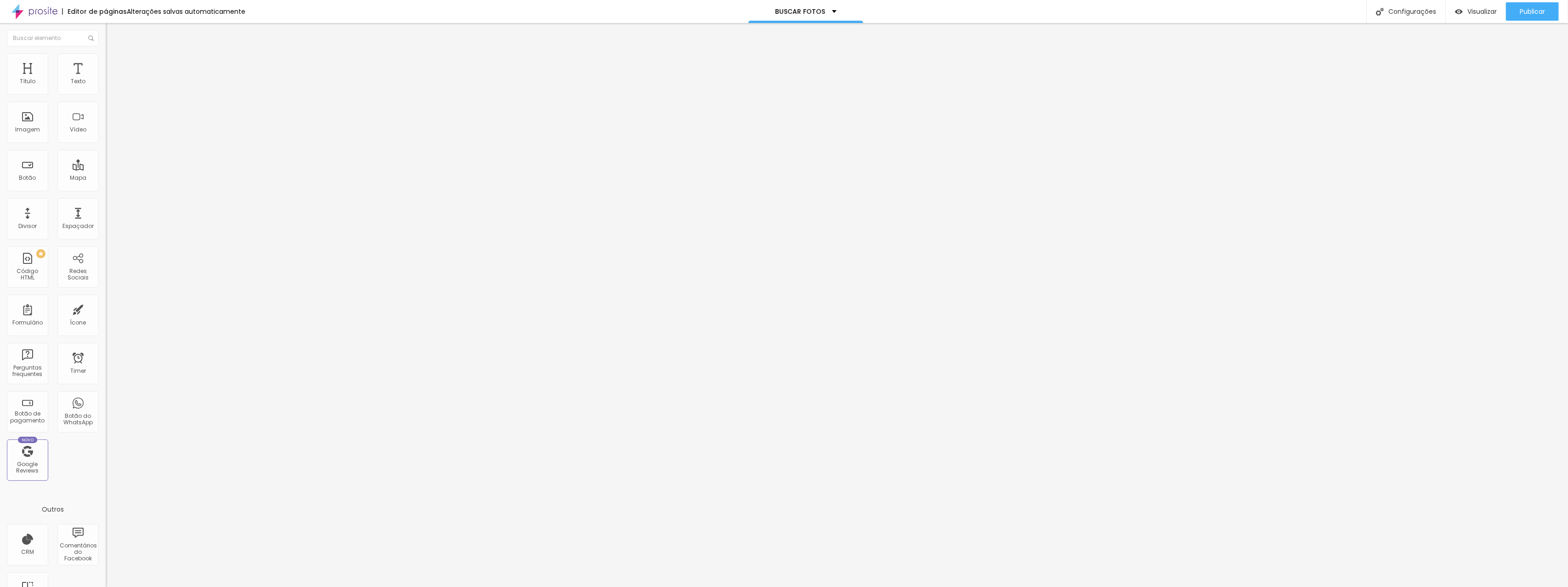
type input "39"
type input "40"
type input "41"
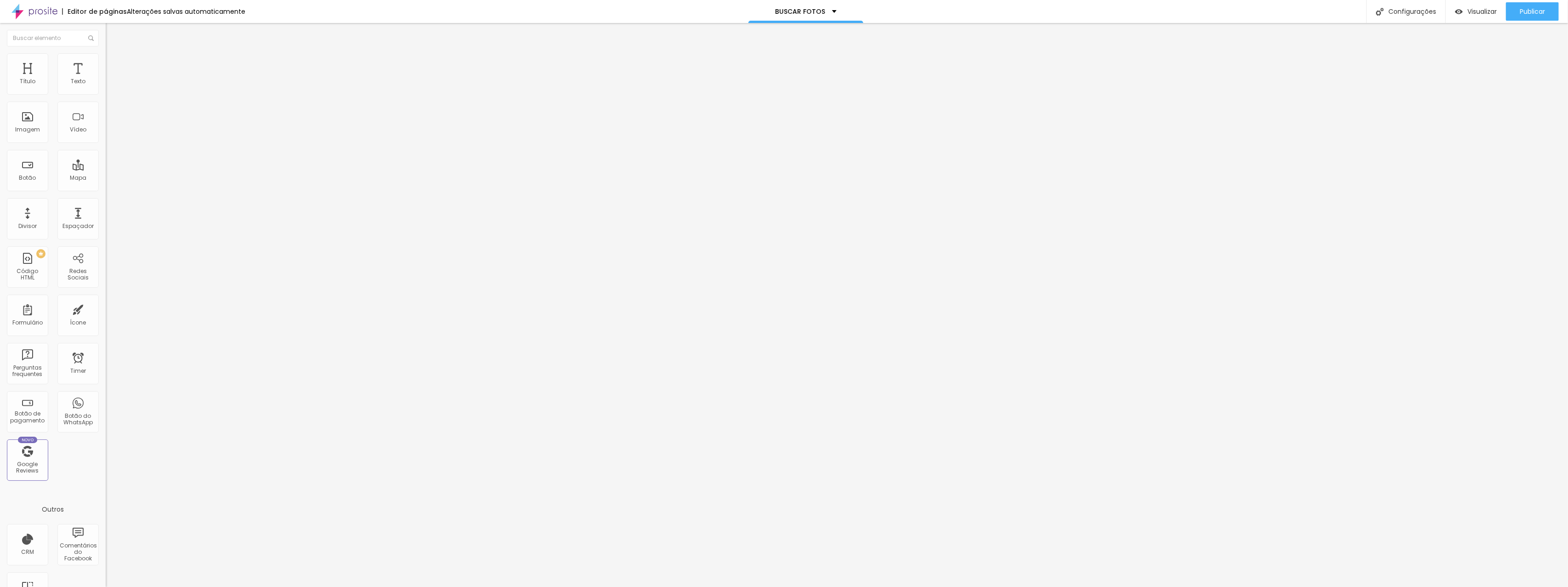
type input "42"
type input "43"
type input "44"
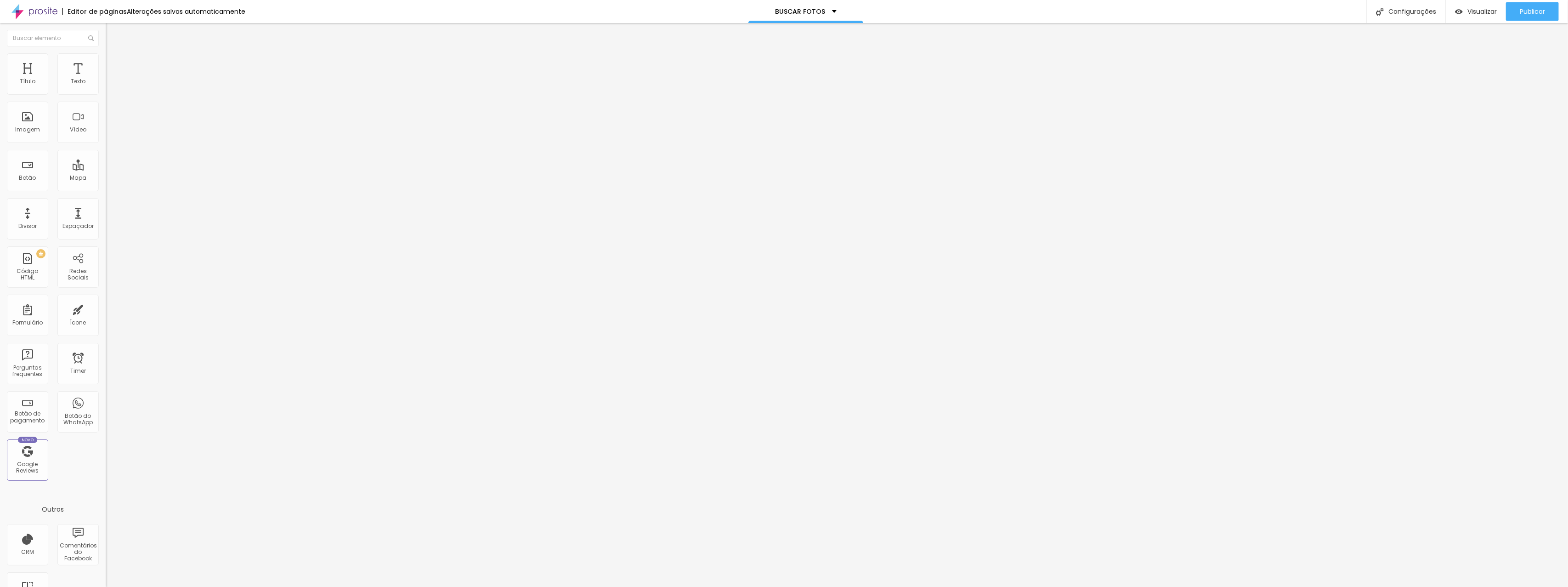
type input "44"
drag, startPoint x: 28, startPoint y: 108, endPoint x: 46, endPoint y: 108, distance: 18.0
type input "44"
click at [106, 308] on input "range" at bounding box center [135, 312] width 59 height 7
click at [114, 66] on span "Avançado" at bounding box center [129, 68] width 30 height 8
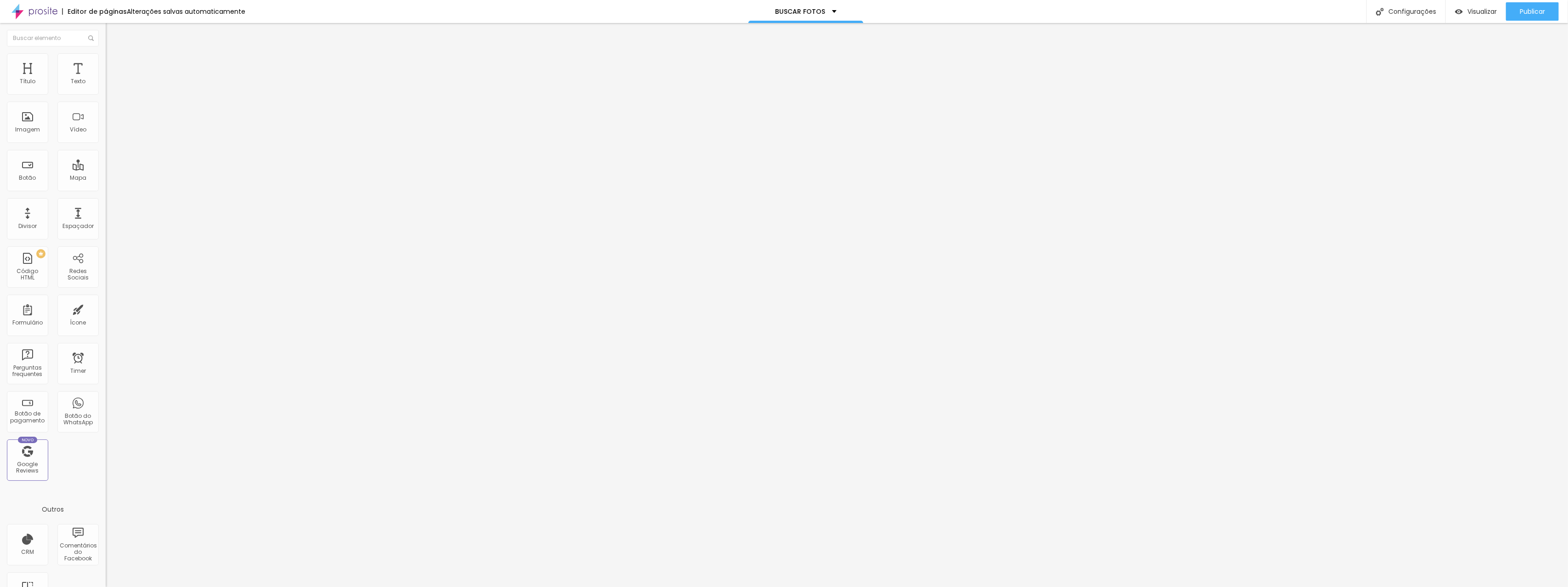
click at [114, 63] on span "Estilo" at bounding box center [121, 59] width 14 height 8
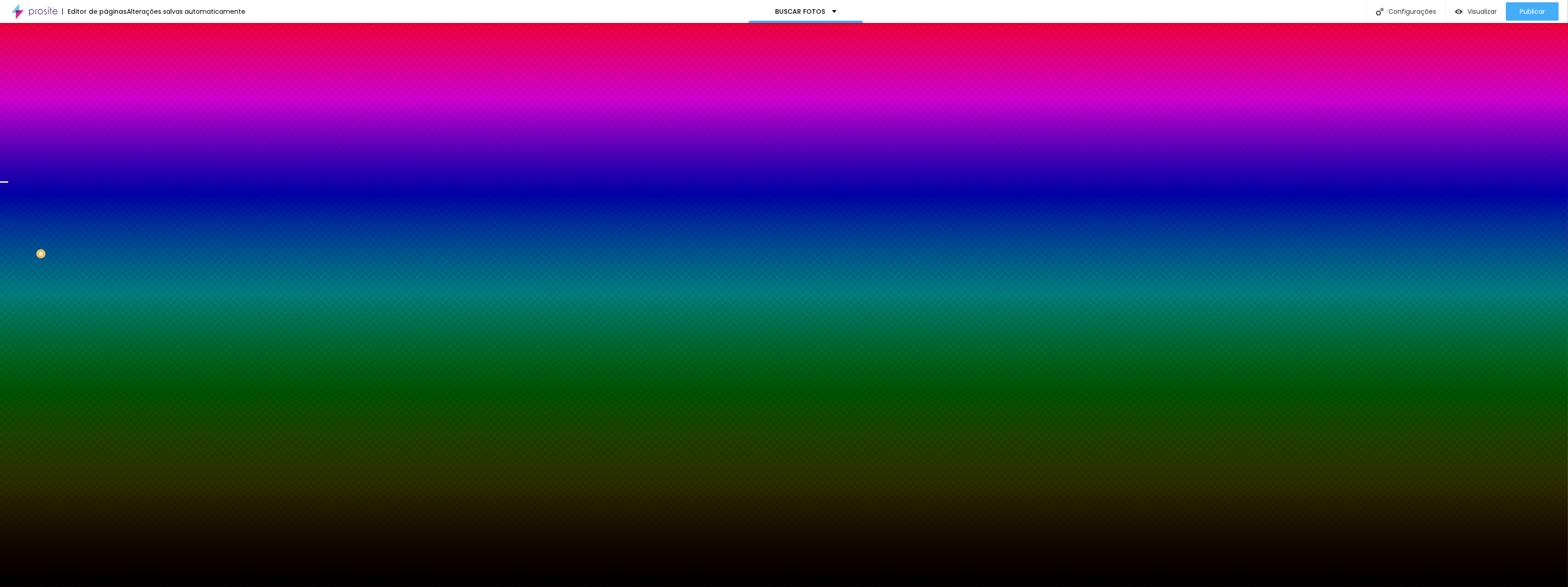
click at [106, 125] on div at bounding box center [159, 125] width 106 height 0
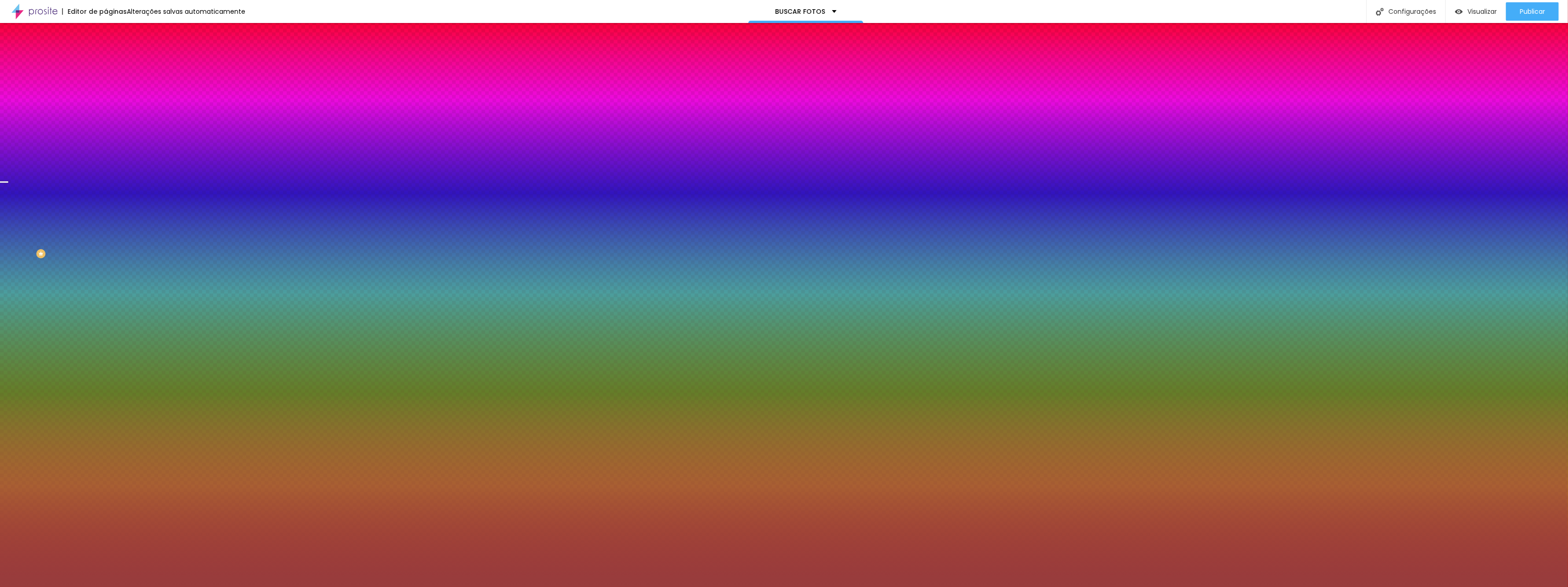
type input "#000000"
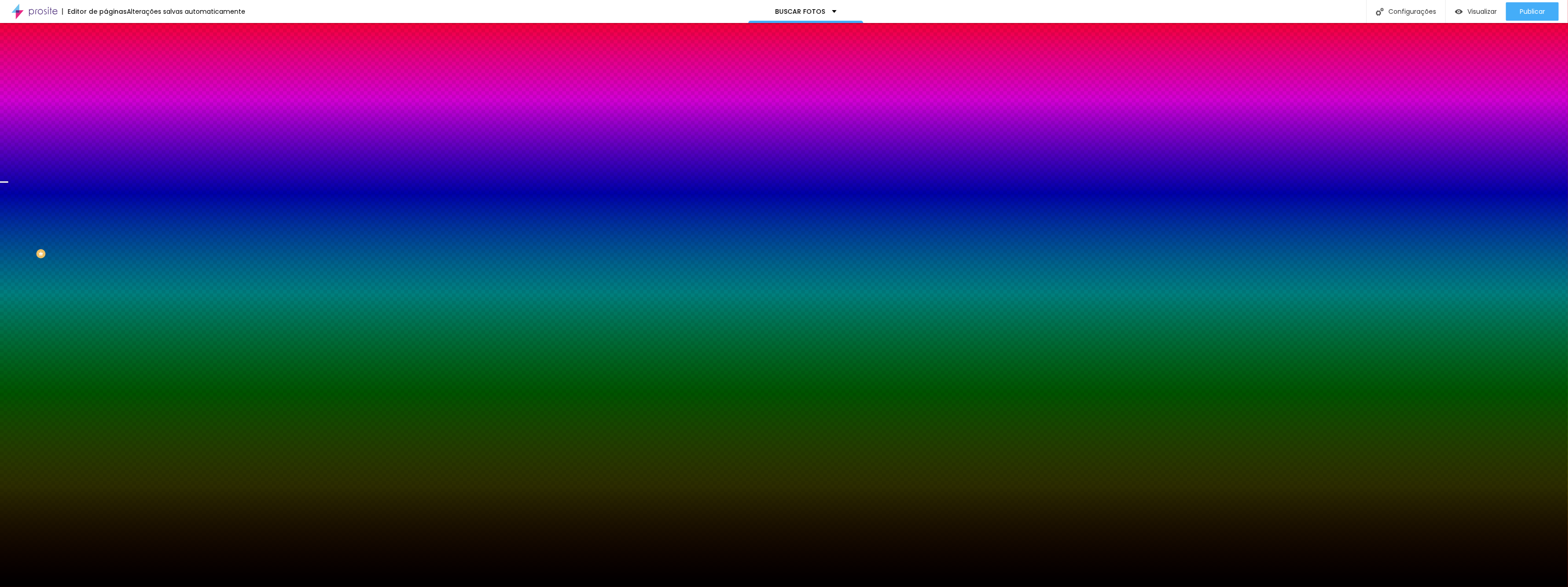
drag, startPoint x: 51, startPoint y: 205, endPoint x: 11, endPoint y: 258, distance: 66.4
click at [106, 258] on div "Editar Seção Conteúdo Estilo Avançado Imagem de fundo Adicionar imagem Efeito d…" at bounding box center [159, 305] width 106 height 564
click at [106, 125] on div at bounding box center [159, 125] width 106 height 0
drag, startPoint x: 94, startPoint y: 202, endPoint x: 96, endPoint y: 272, distance: 70.0
click at [106, 272] on div "Editar Seção Conteúdo Estilo Avançado Imagem de fundo Adicionar imagem Efeito d…" at bounding box center [159, 305] width 106 height 564
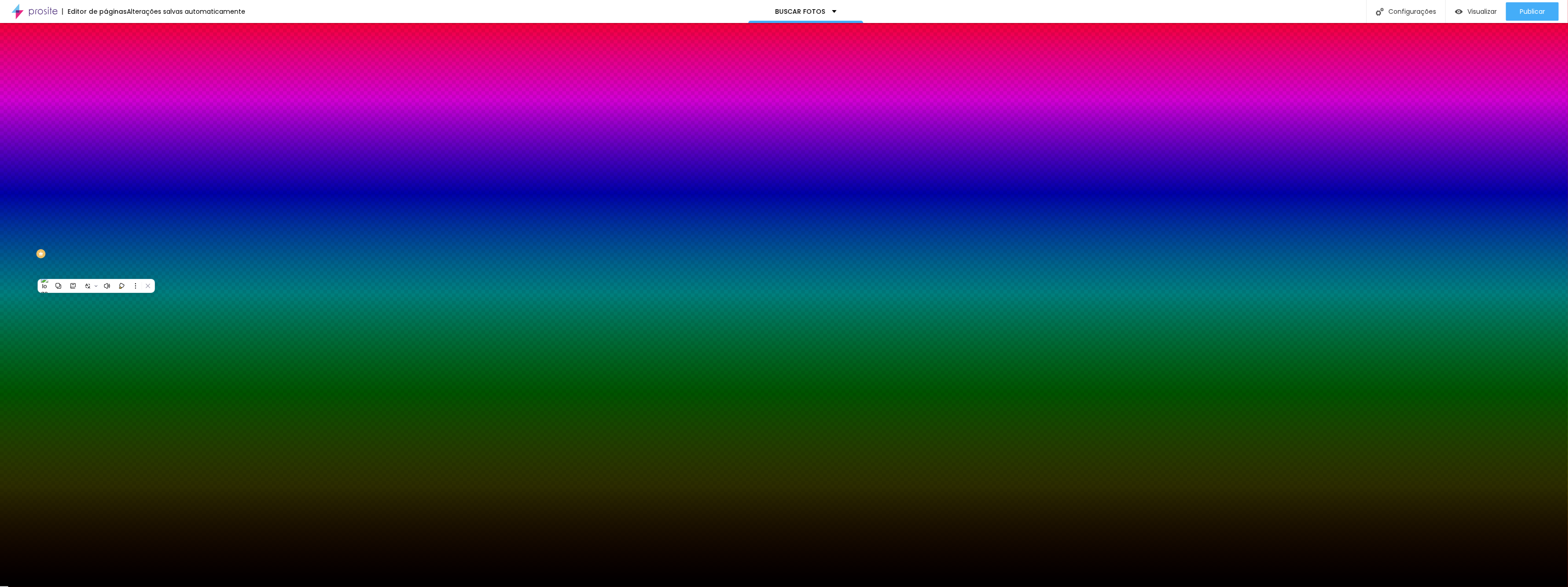
click at [106, 256] on div "Editar Seção Conteúdo Estilo Avançado Imagem de fundo Adicionar imagem Efeito d…" at bounding box center [159, 305] width 106 height 564
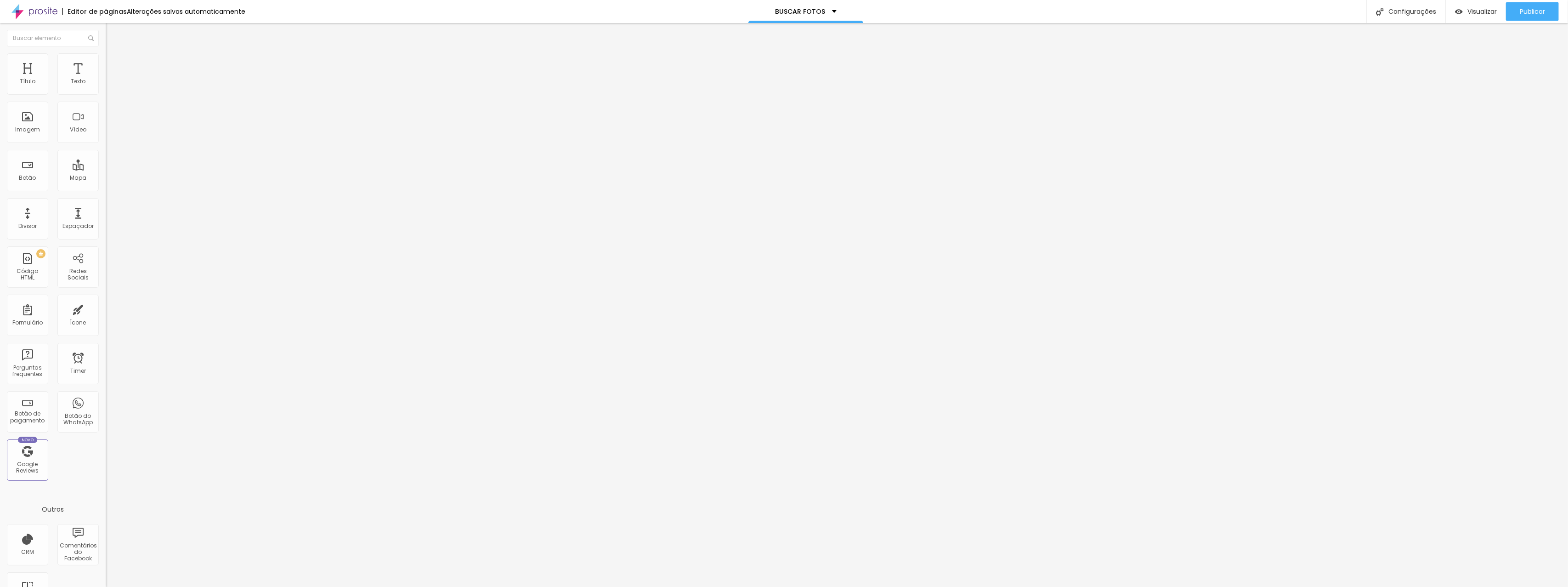
click at [114, 65] on span "Avançado" at bounding box center [129, 68] width 30 height 8
type input "14"
type input "15"
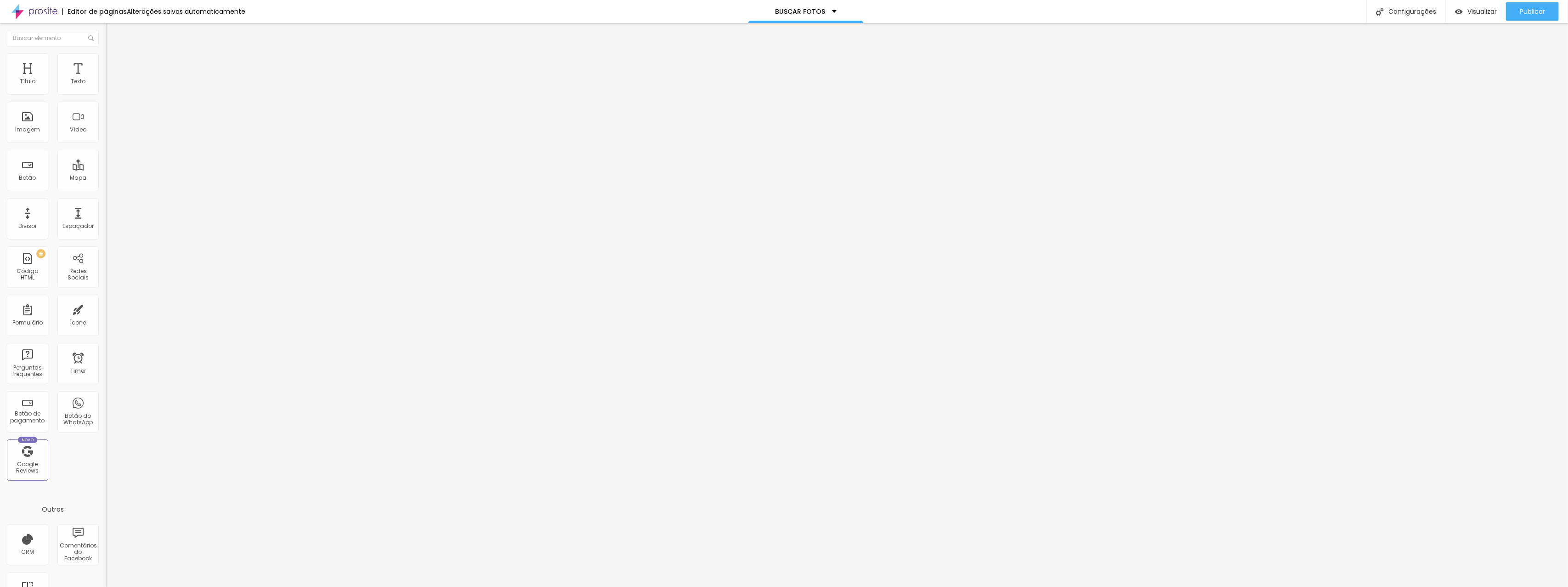
type input "16"
type input "18"
type input "19"
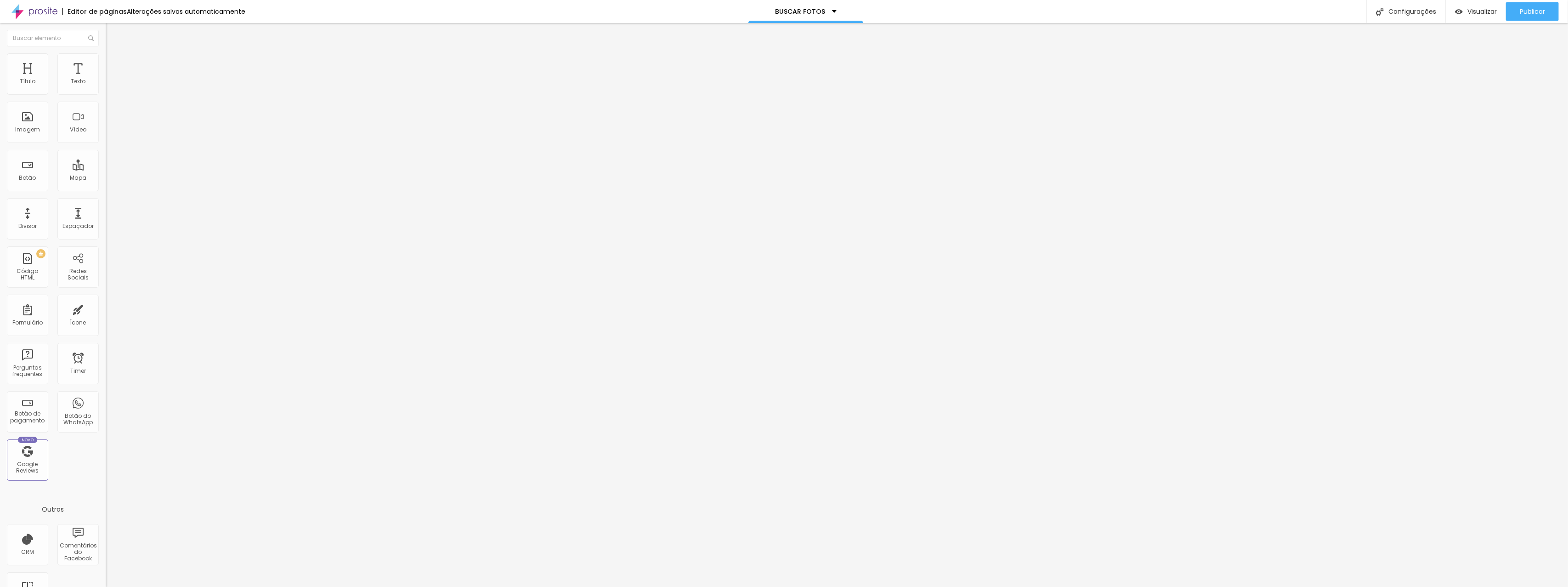
type input "19"
type input "20"
type input "21"
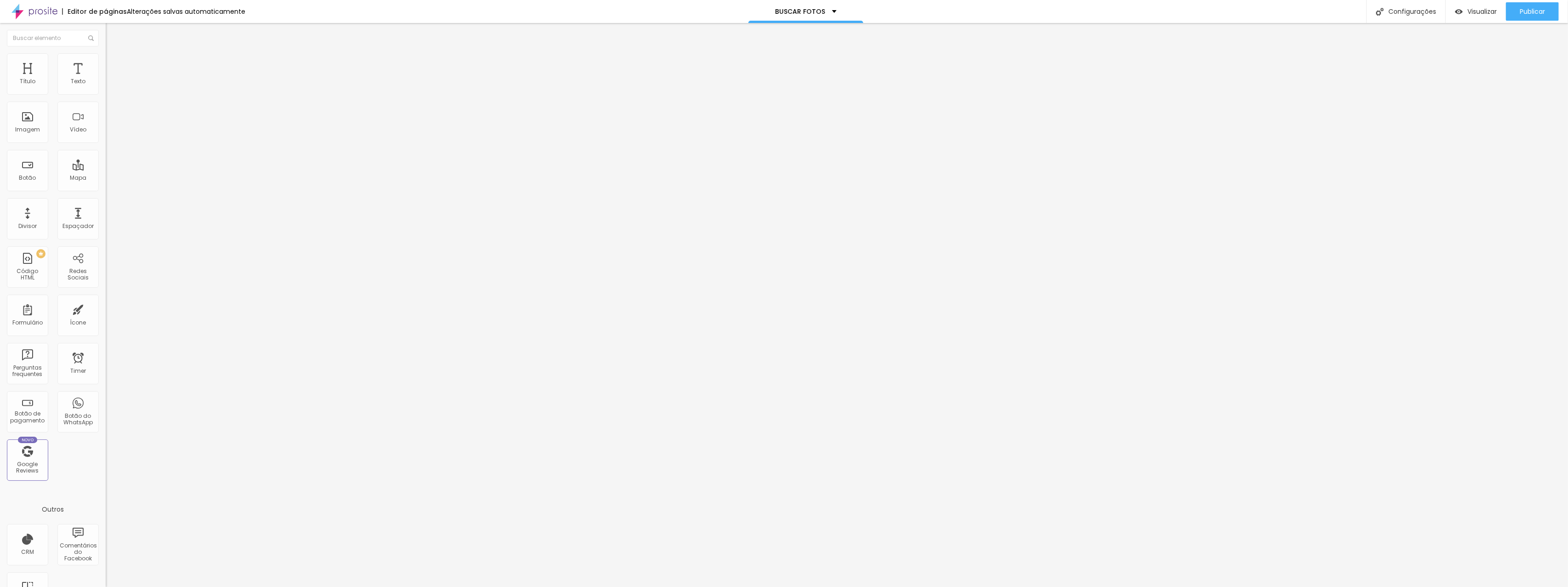
type input "22"
type input "25"
type input "28"
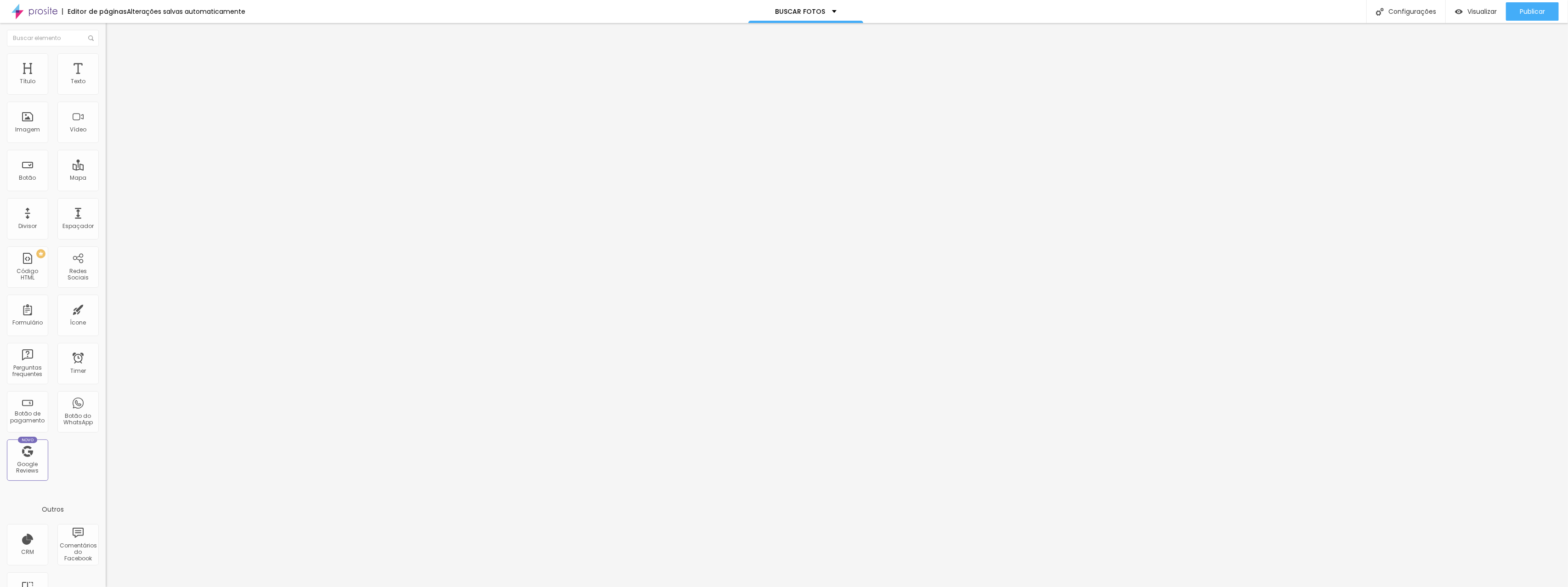
type input "28"
type input "30"
type input "31"
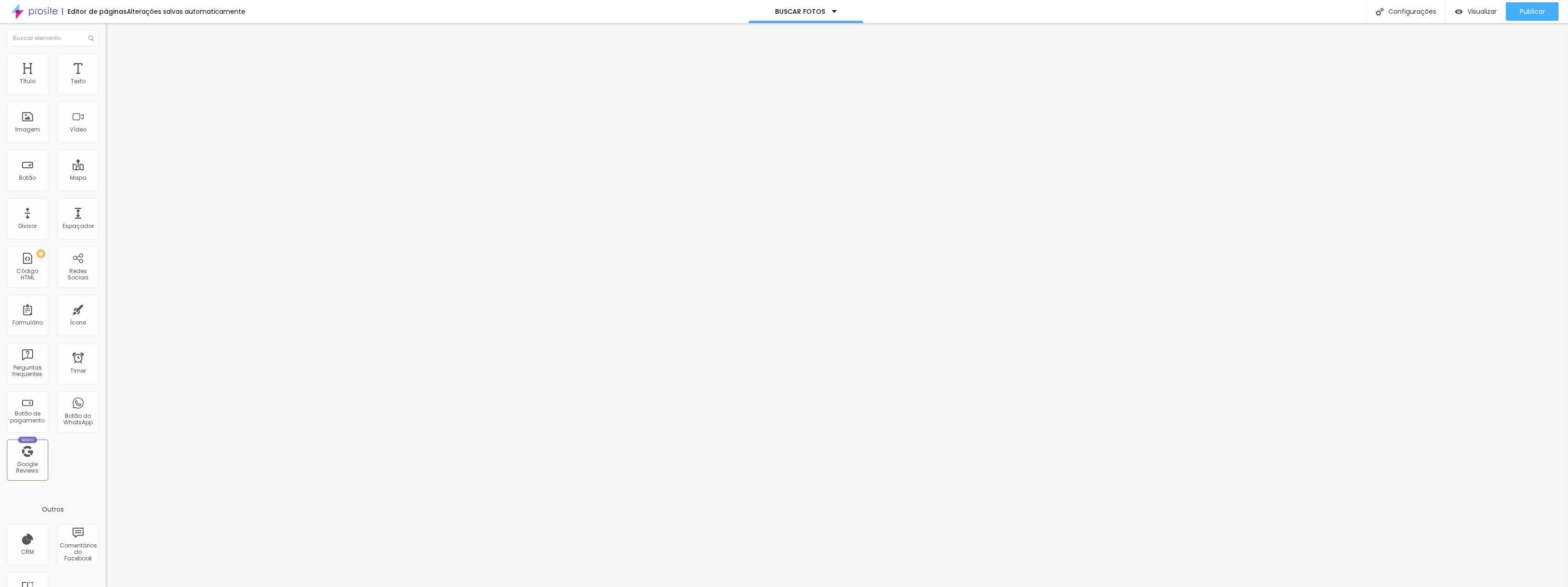
type input "32"
type input "34"
type input "35"
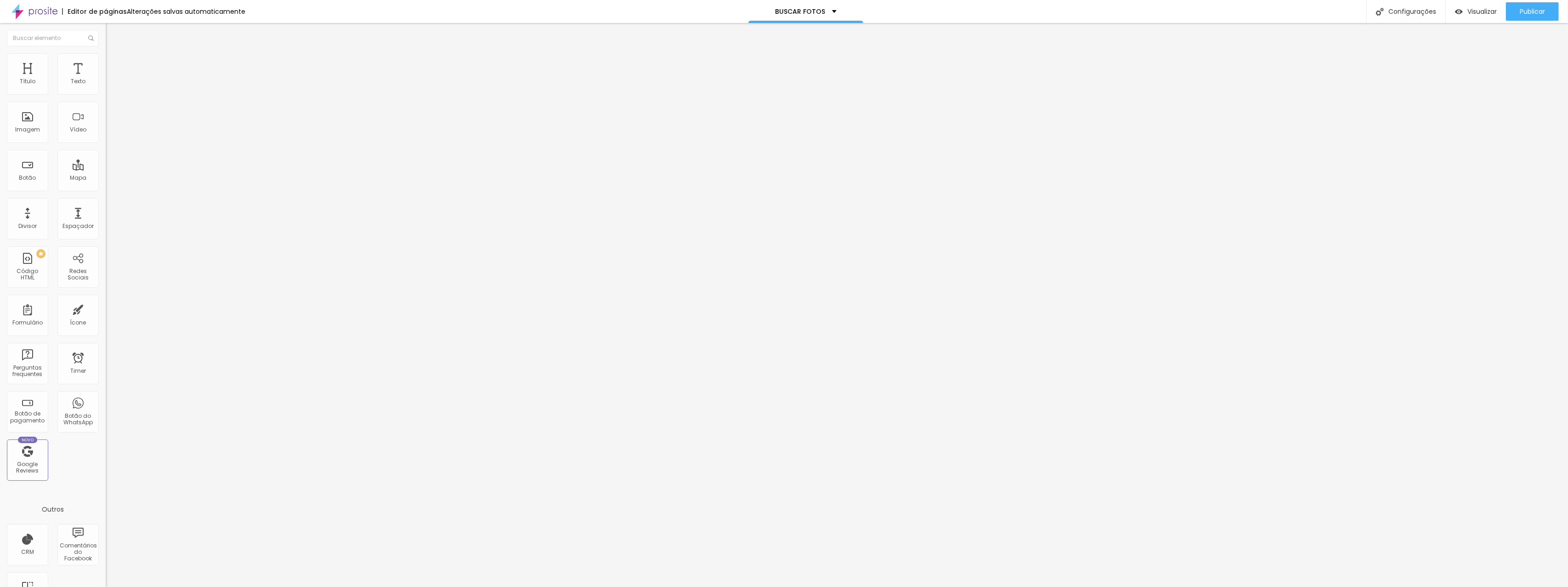
type input "35"
type input "36"
type input "37"
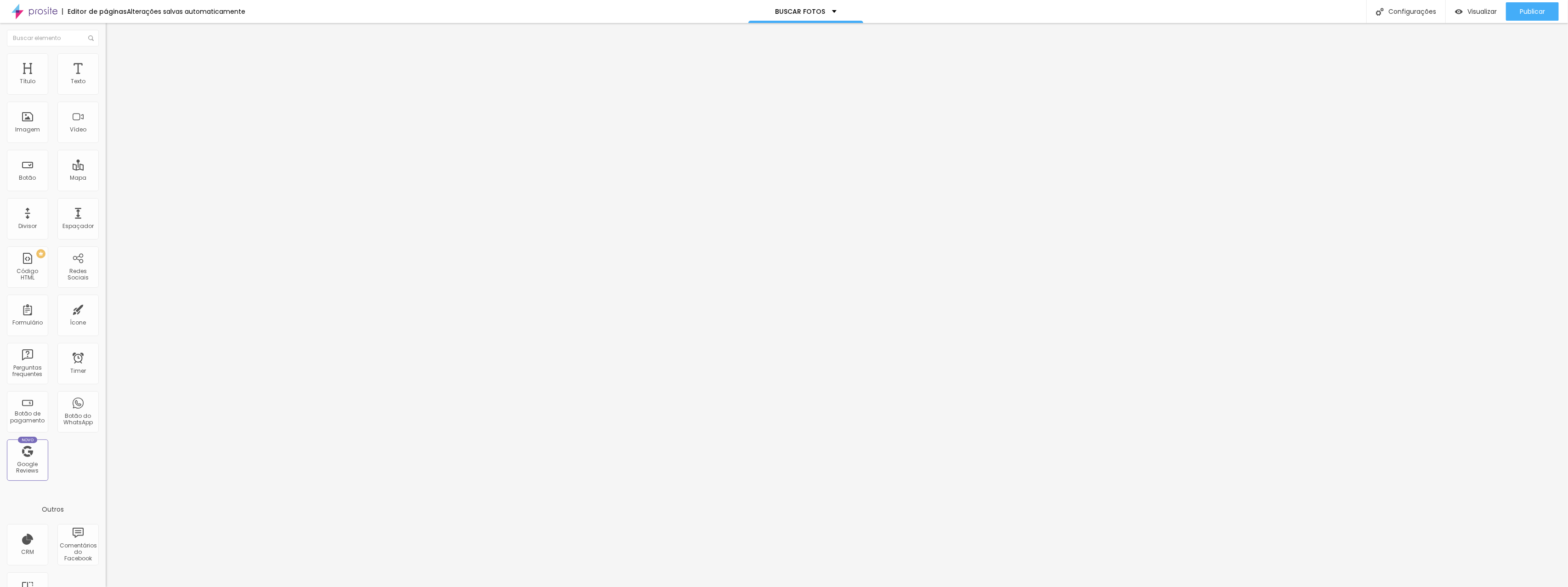
type input "38"
type input "39"
type input "40"
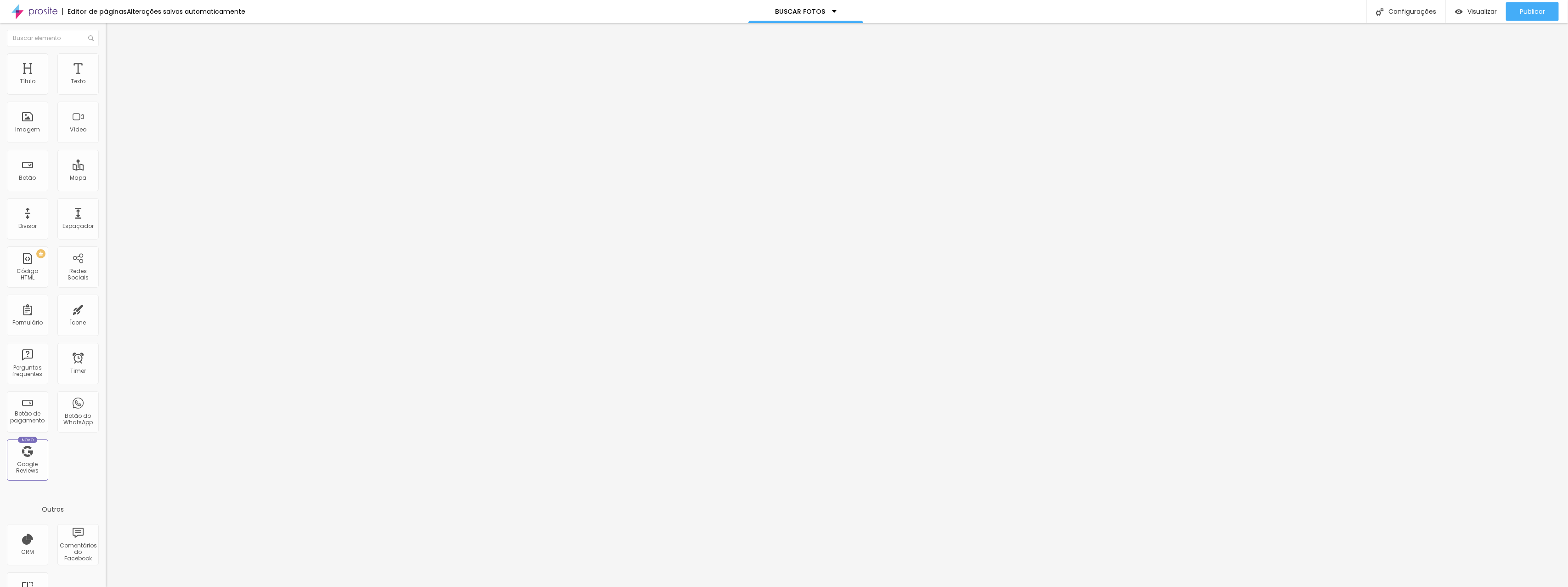
type input "40"
type input "41"
type input "42"
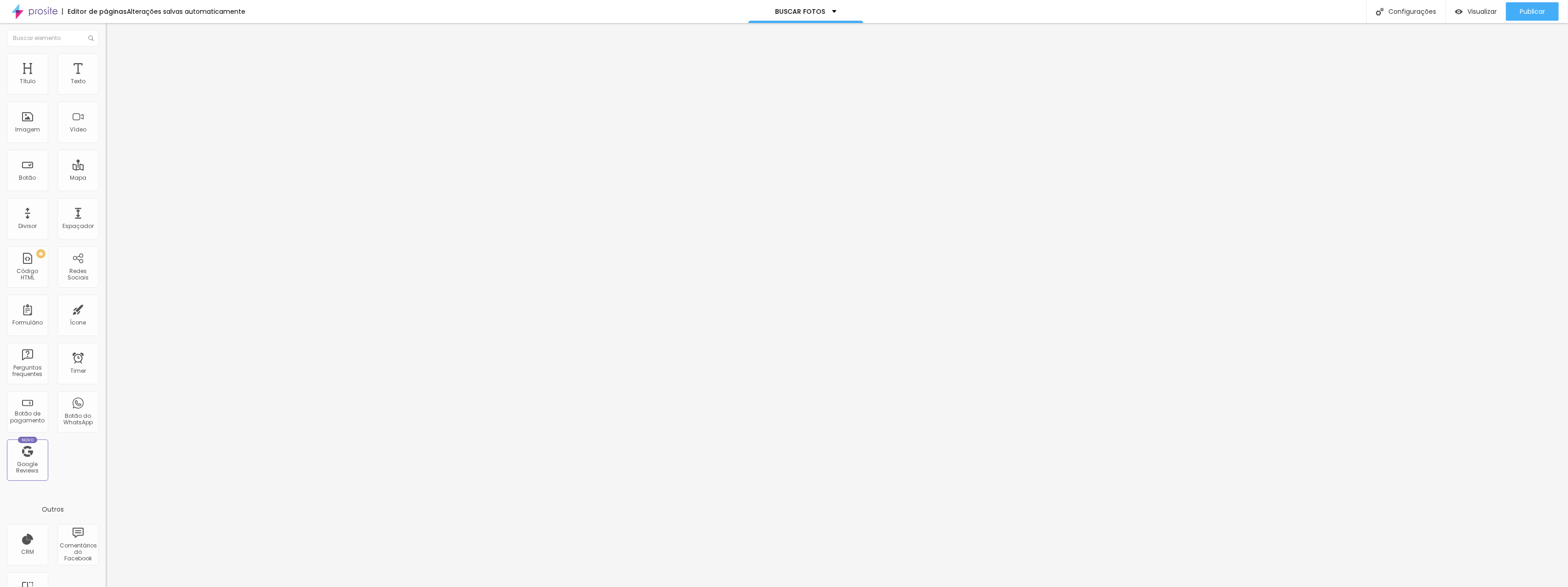
type input "43"
type input "44"
type input "45"
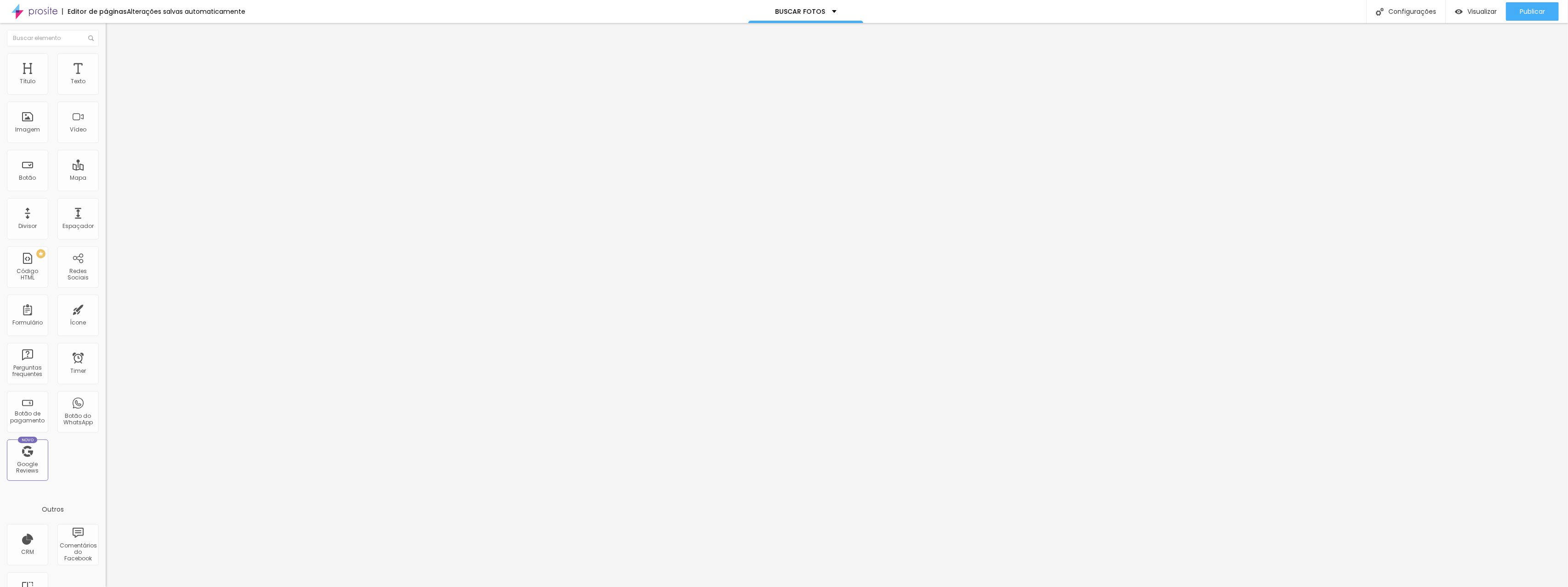
type input "45"
type input "46"
drag, startPoint x: 29, startPoint y: 90, endPoint x: 47, endPoint y: 90, distance: 18.0
type input "46"
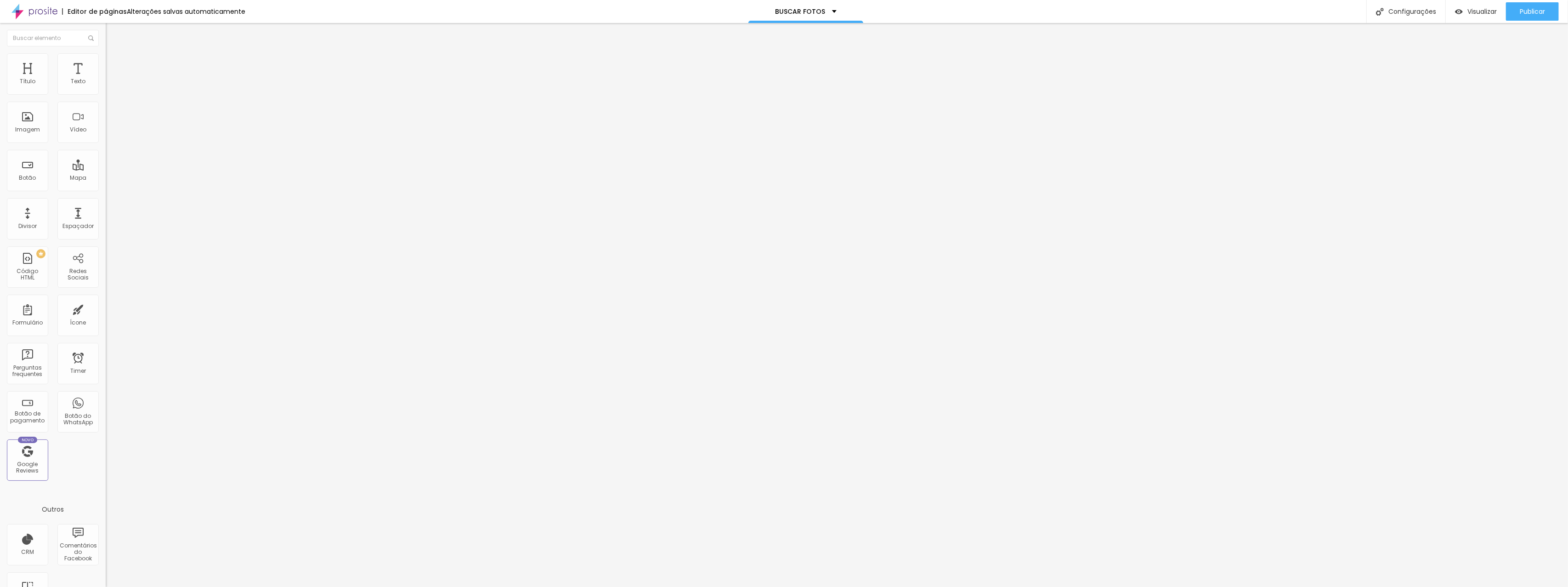
click at [106, 178] on input "range" at bounding box center [135, 182] width 59 height 7
click at [1534, 13] on span "Publicar" at bounding box center [1533, 12] width 26 height 7
click at [114, 65] on span "Avançado" at bounding box center [129, 68] width 30 height 8
click at [106, 54] on img at bounding box center [110, 58] width 9 height 9
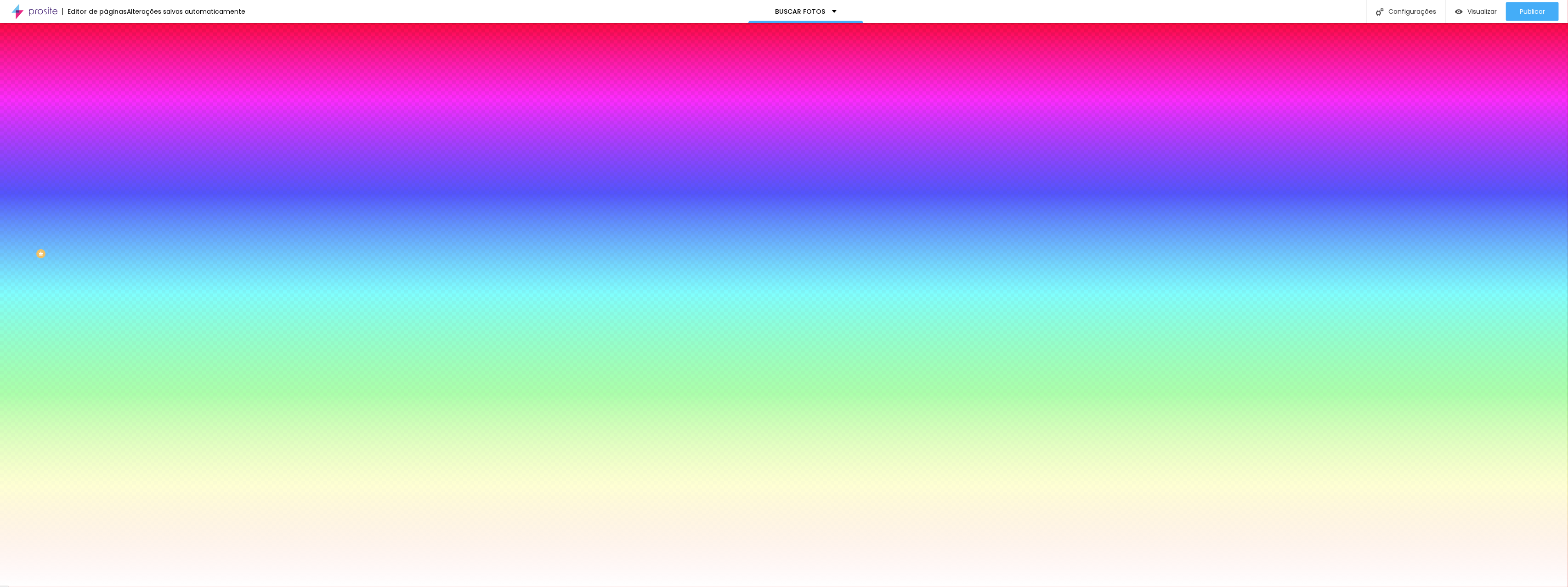
click at [106, 125] on div at bounding box center [159, 125] width 106 height 0
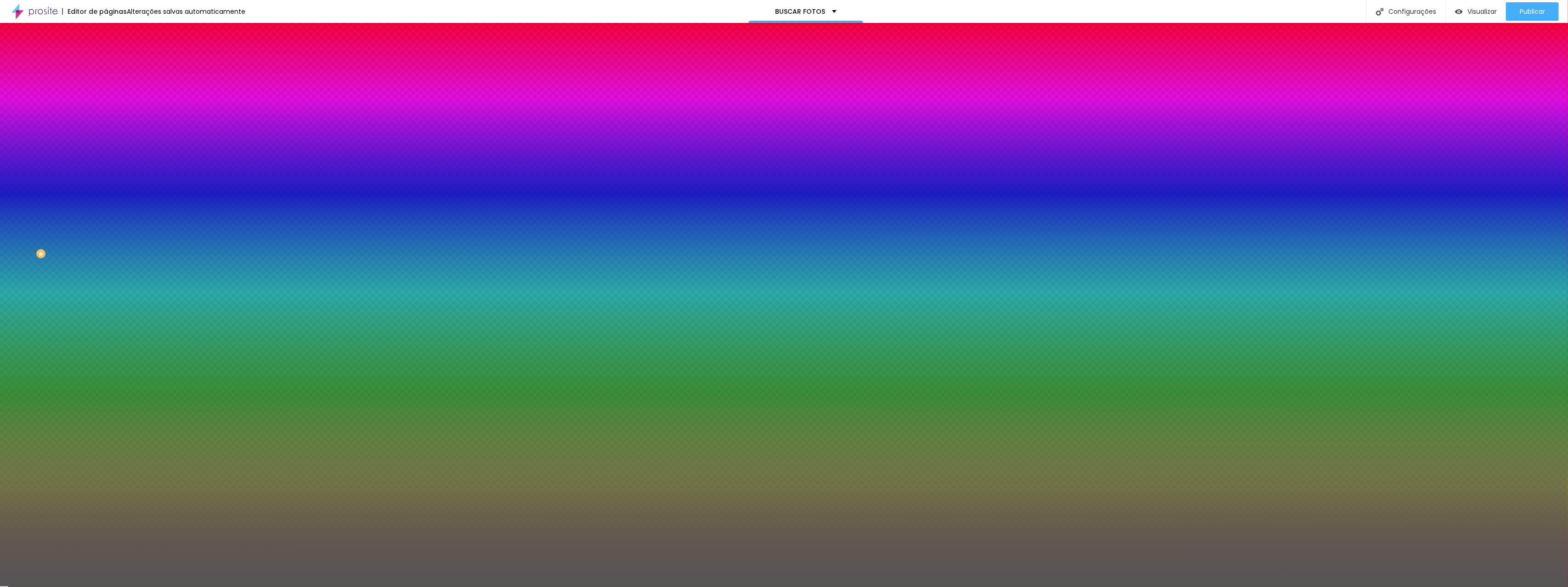
type input "#515151"
drag, startPoint x: 22, startPoint y: 201, endPoint x: 9, endPoint y: 226, distance: 28.2
click at [106, 191] on div "Imagem de fundo Adicionar imagem Efeito da Imagem Nenhum Nenhum Parallax Cor de…" at bounding box center [159, 131] width 106 height 119
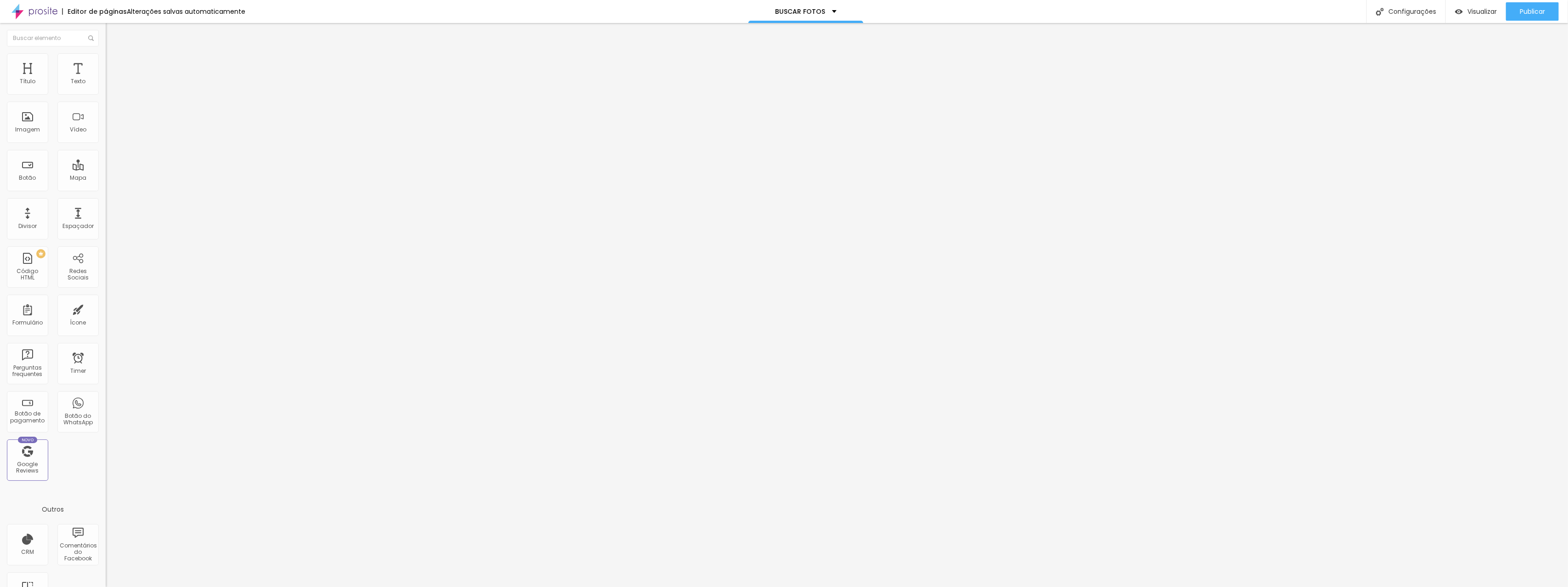
click at [106, 144] on span "16:9 Cinema" at bounding box center [123, 139] width 35 height 8
click at [106, 164] on span "Quadrado" at bounding box center [121, 160] width 30 height 8
click at [114, 65] on span "Avançado" at bounding box center [129, 68] width 30 height 8
click at [106, 60] on li "Estilo" at bounding box center [159, 58] width 106 height 9
type input "13"
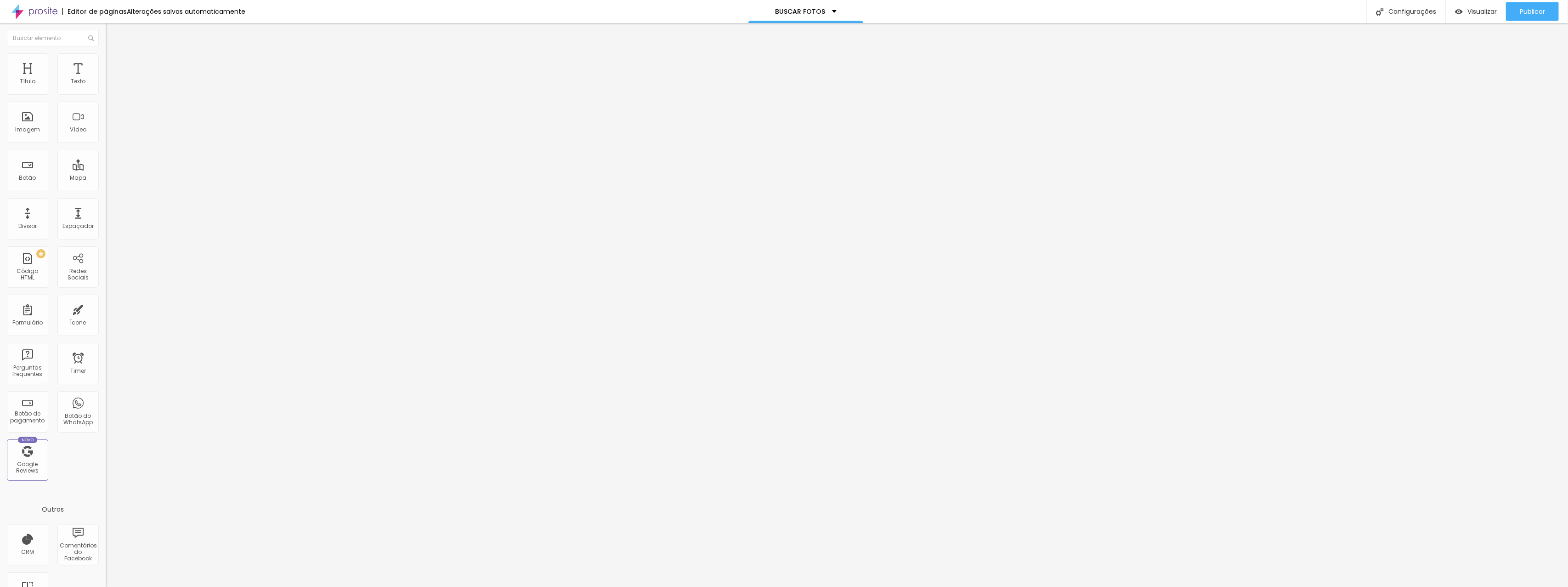
type input "13"
type input "14"
type input "15"
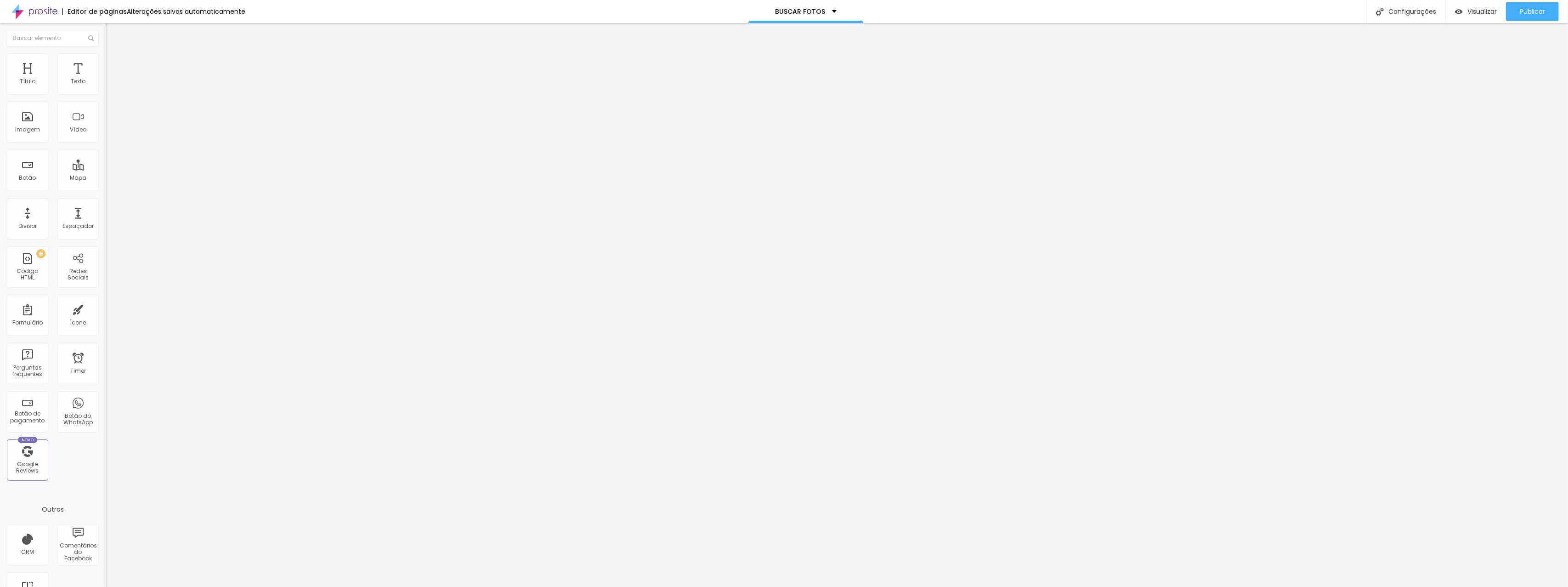
type input "16"
type input "17"
type input "19"
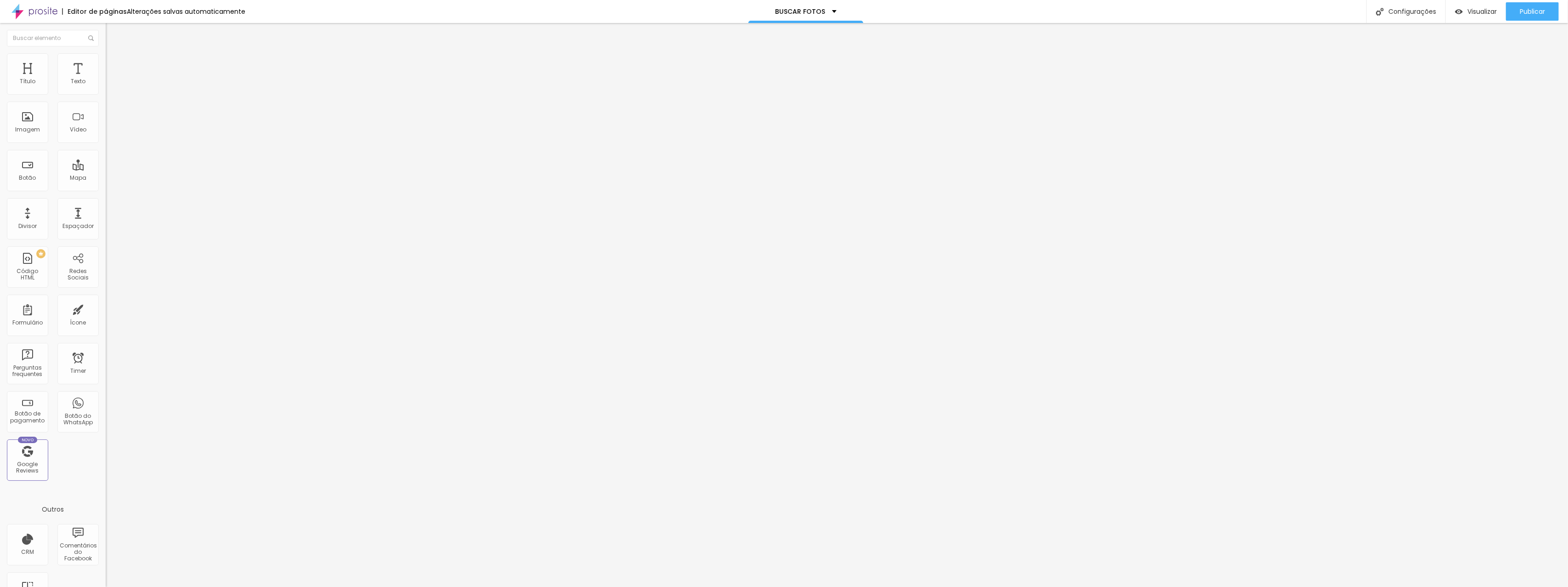
type input "19"
type input "21"
type input "22"
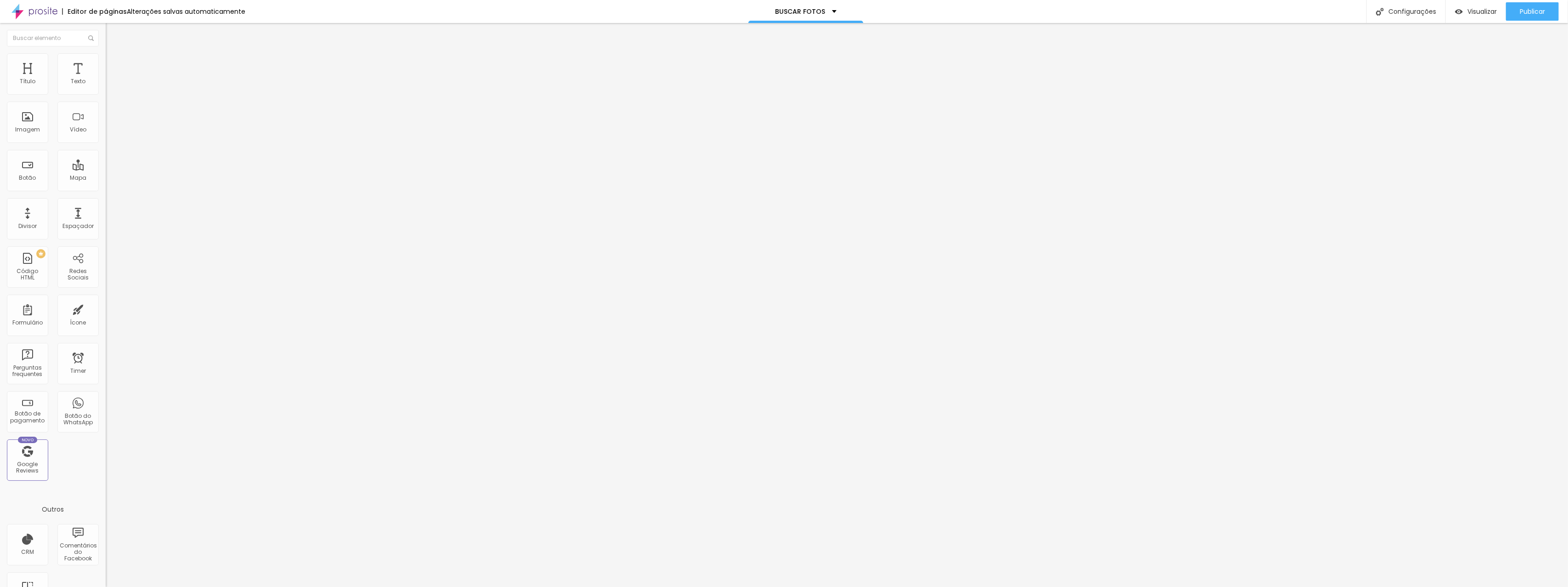
type input "23"
type input "24"
type input "25"
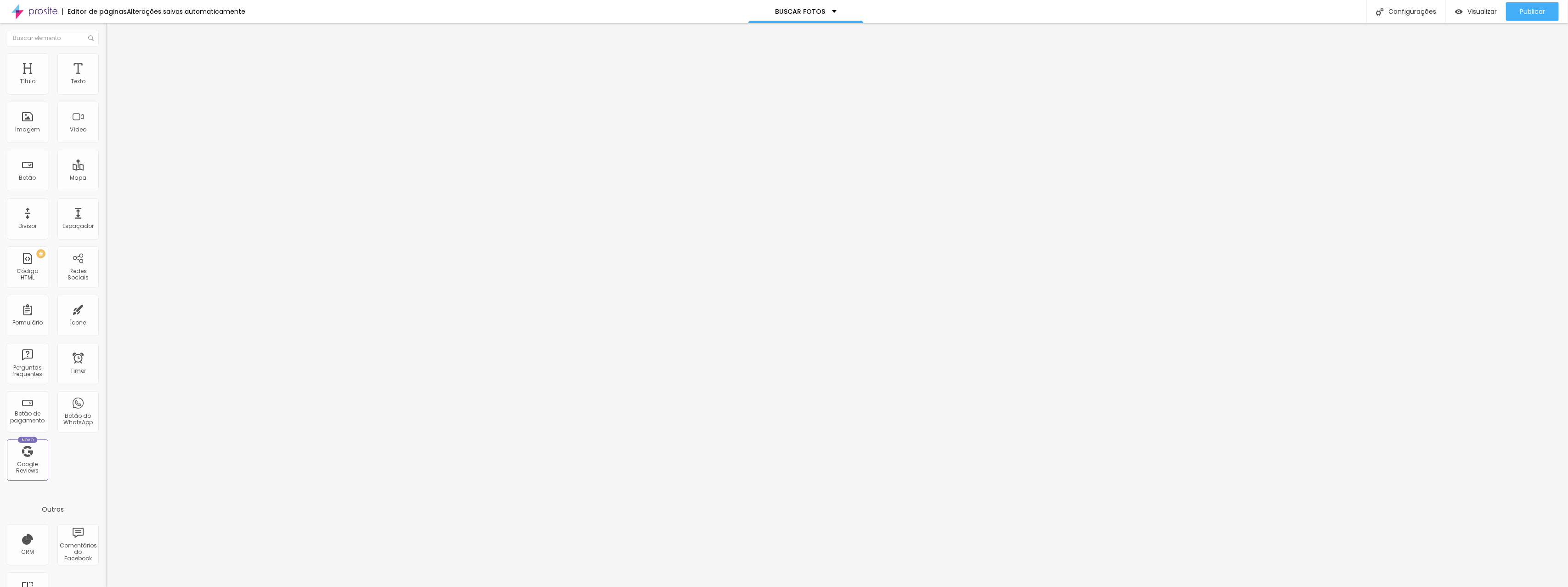
type input "25"
type input "26"
type input "28"
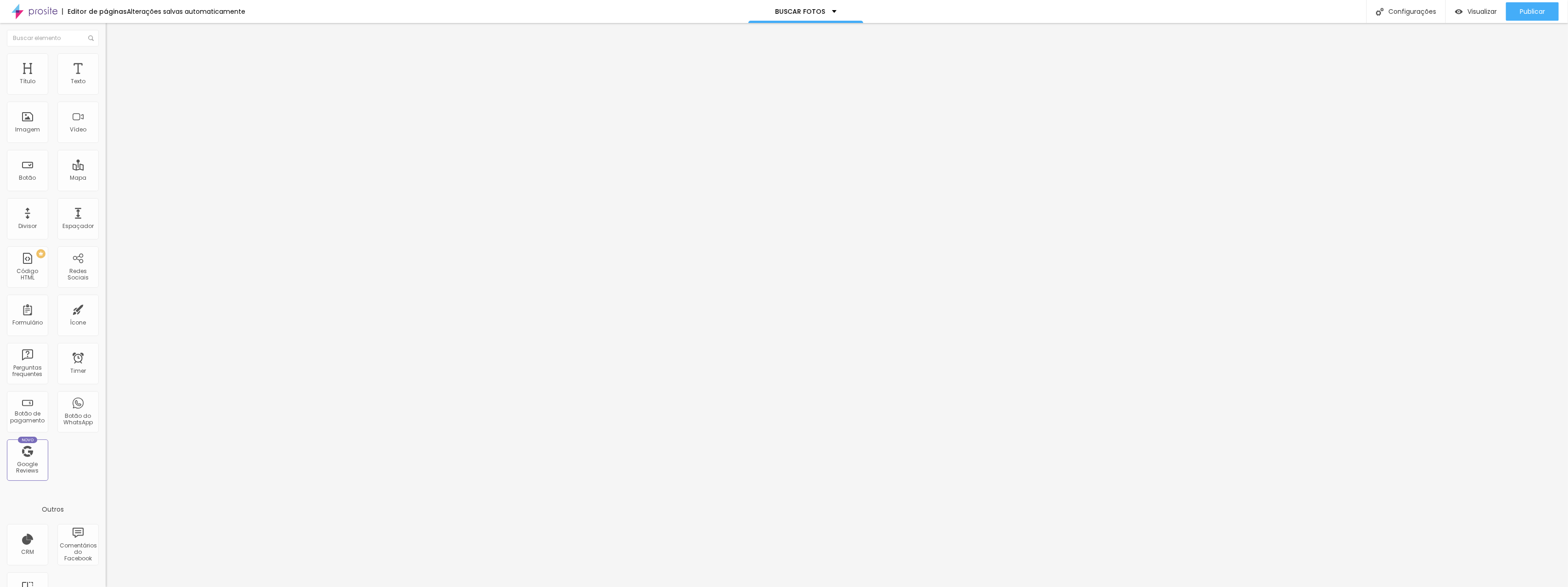
type input "29"
type input "30"
type input "31"
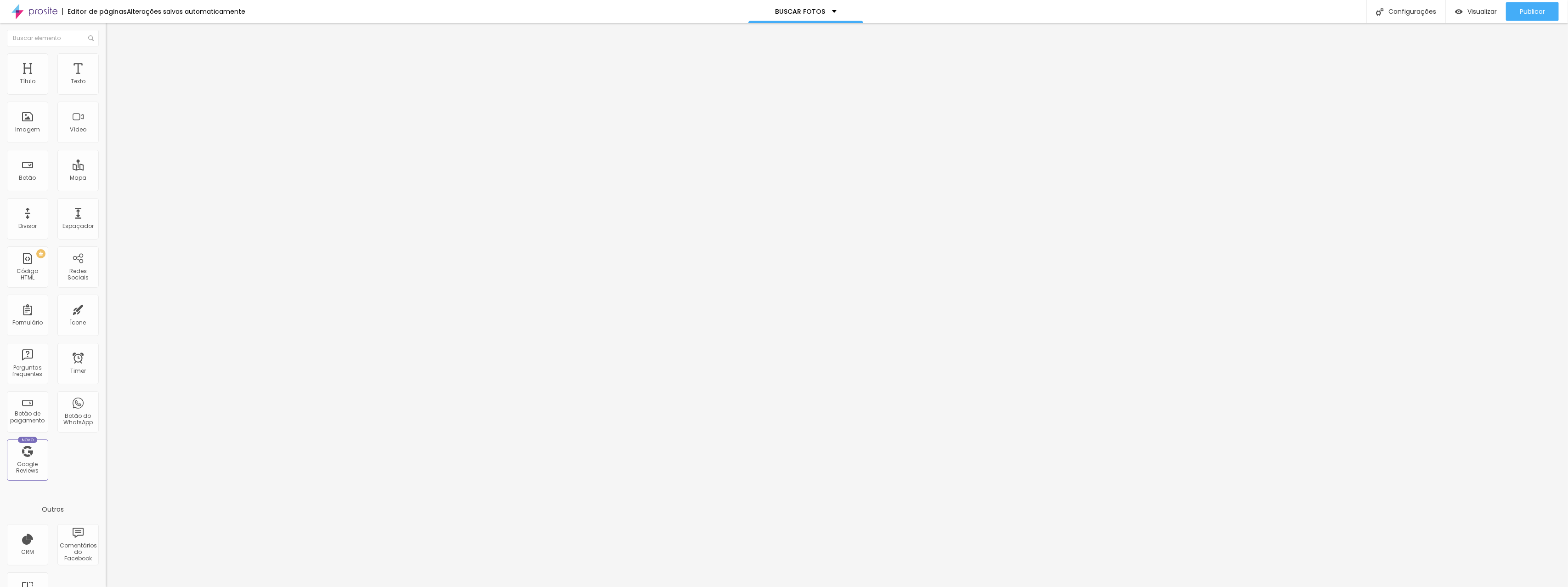
type input "31"
type input "32"
type input "34"
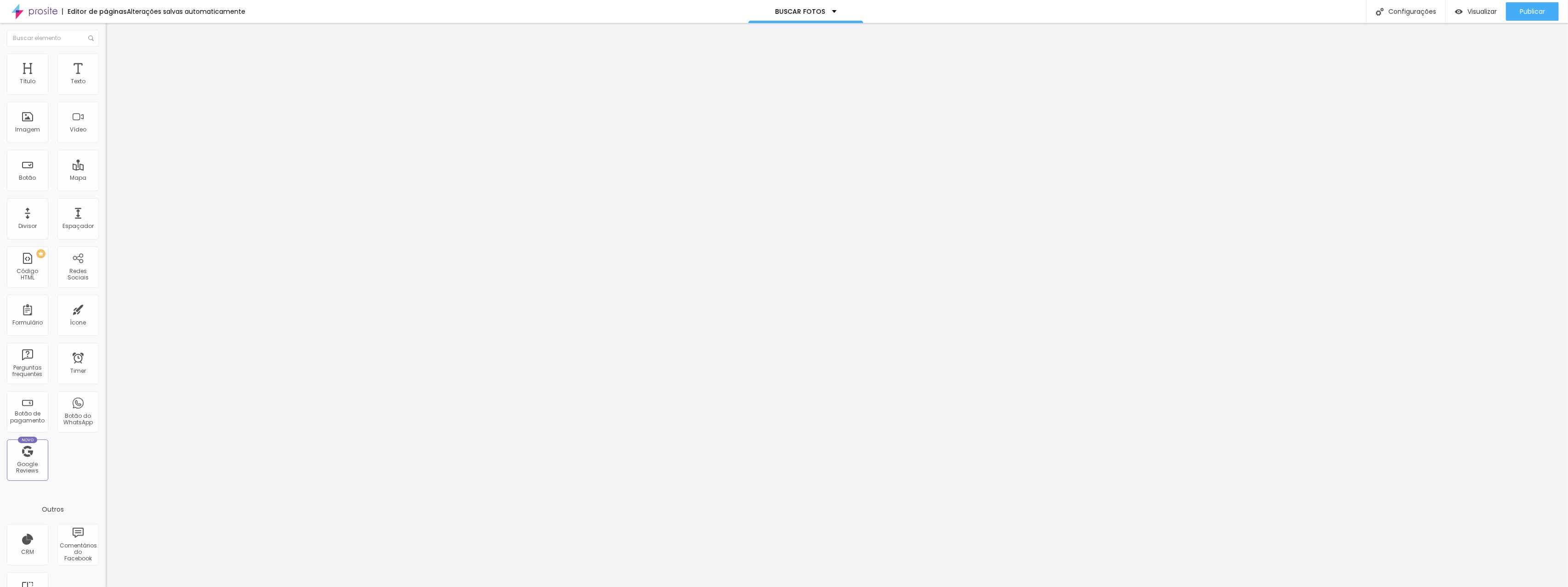
type input "40"
type input "45"
type input "51"
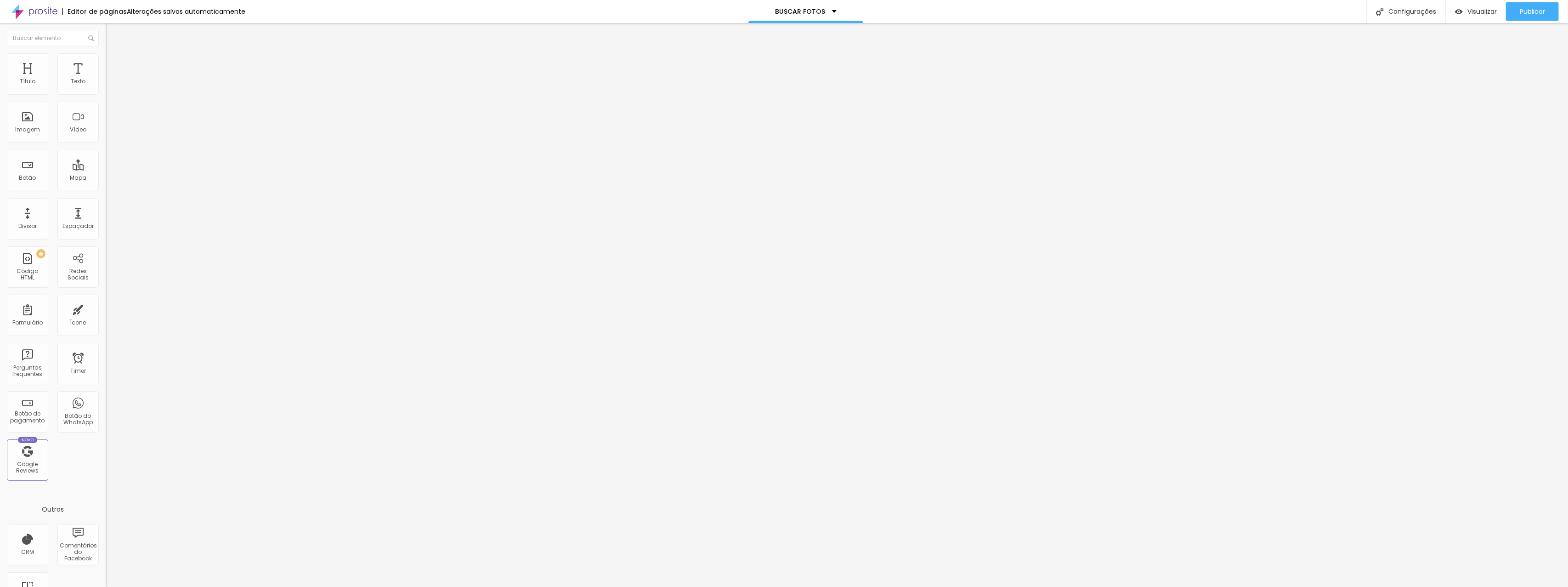
type input "51"
type input "55"
type input "57"
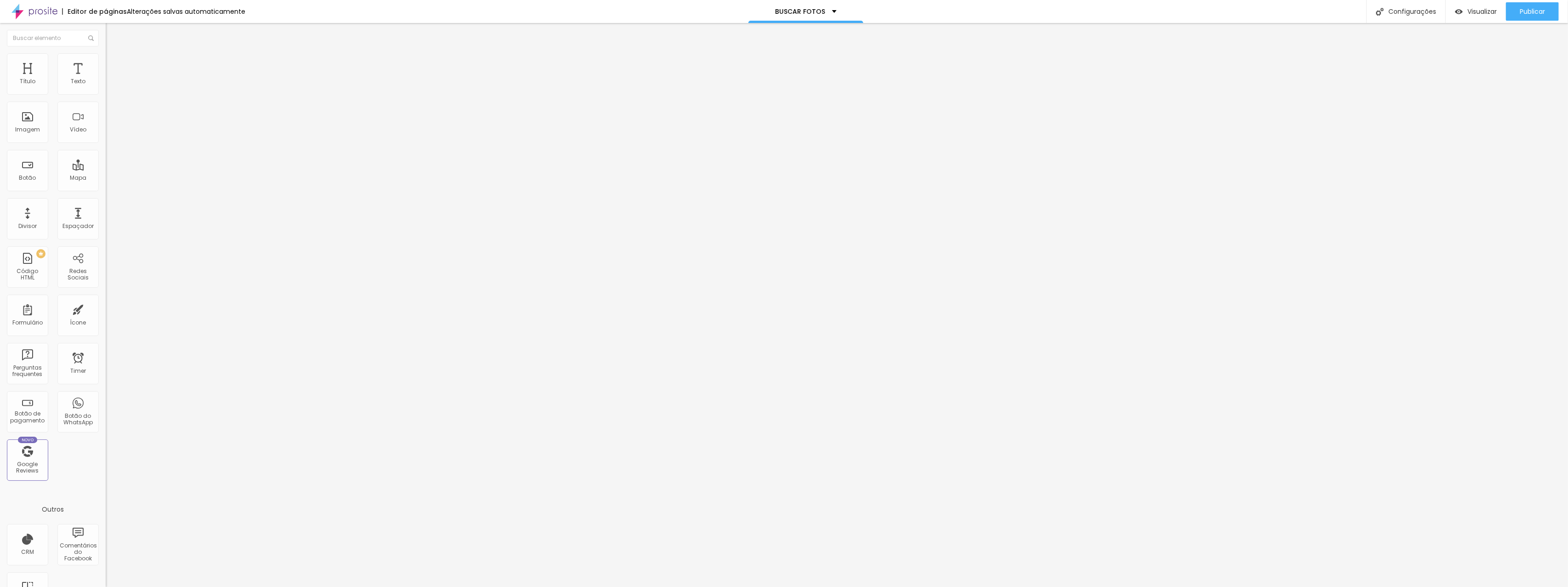
type input "60"
type input "62"
type input "64"
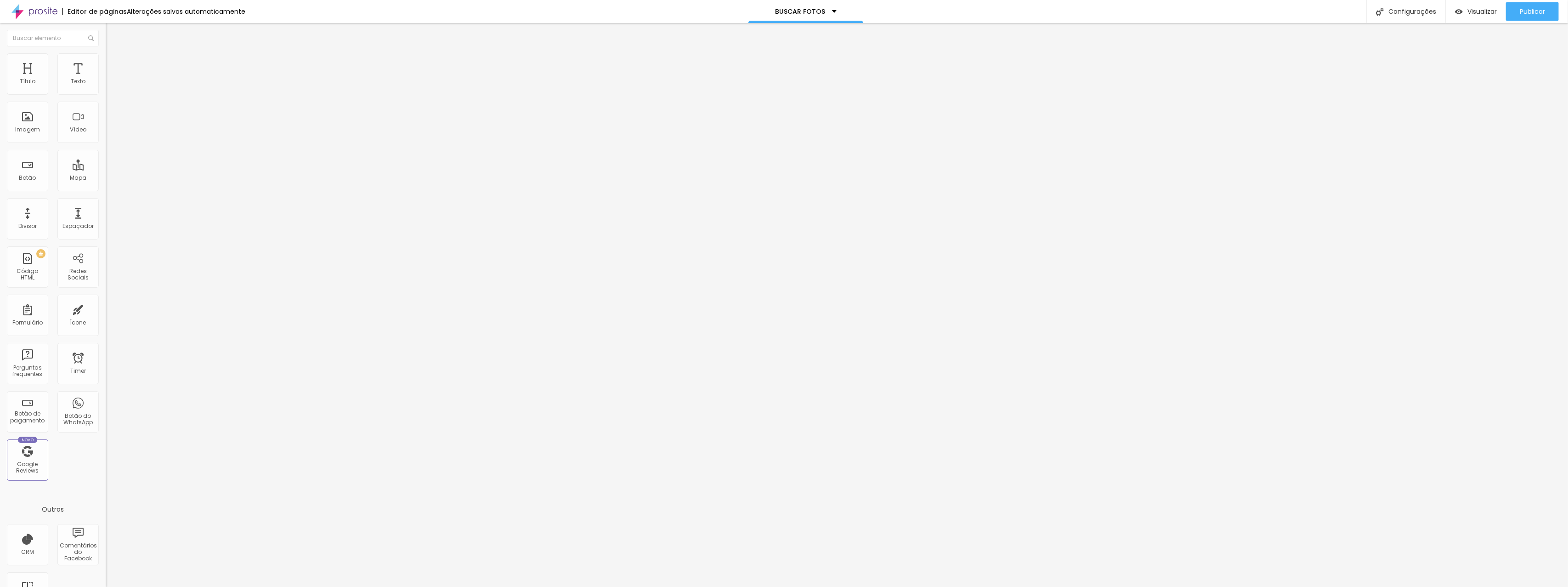
type input "64"
type input "65"
type input "67"
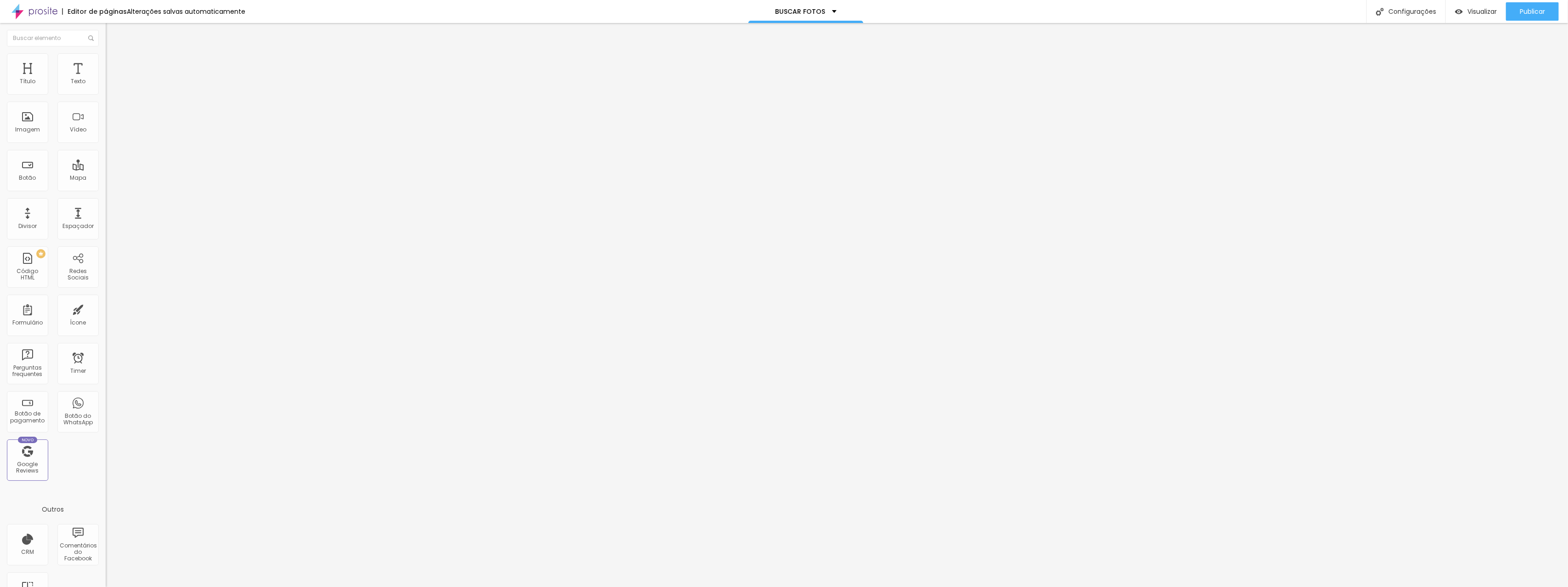
type input "70"
type input "72"
type input "75"
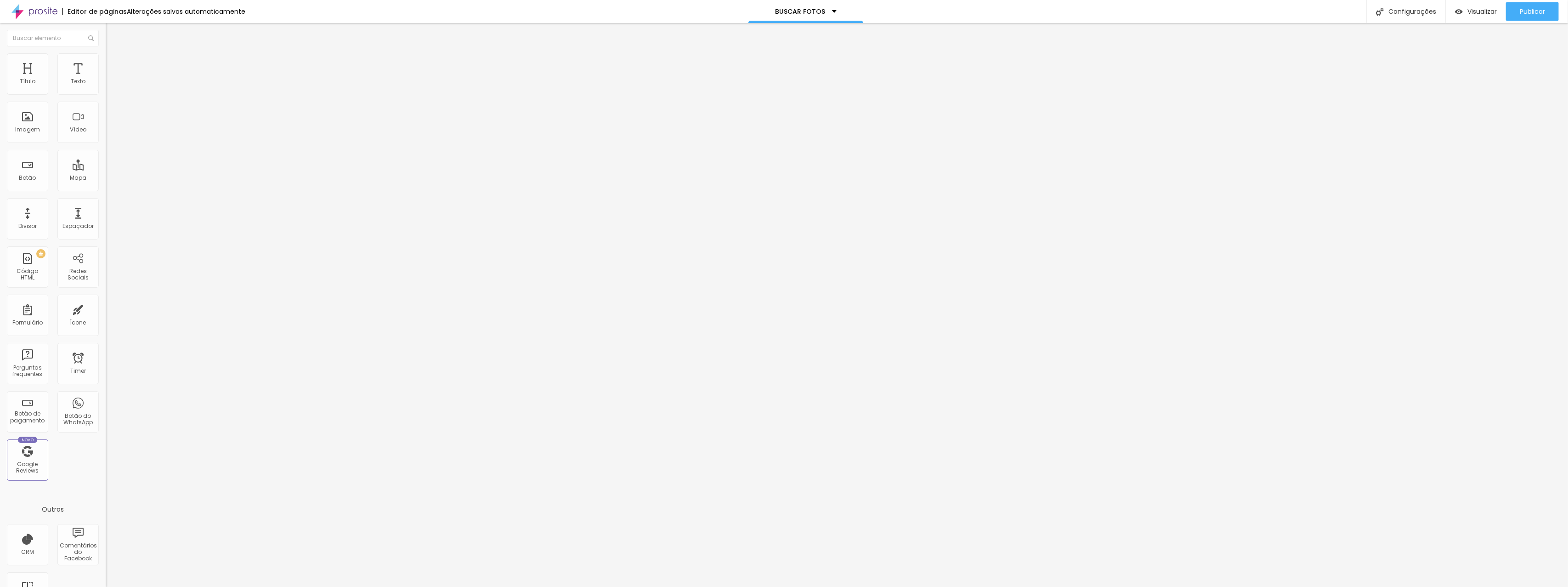
type input "75"
type input "78"
type input "79"
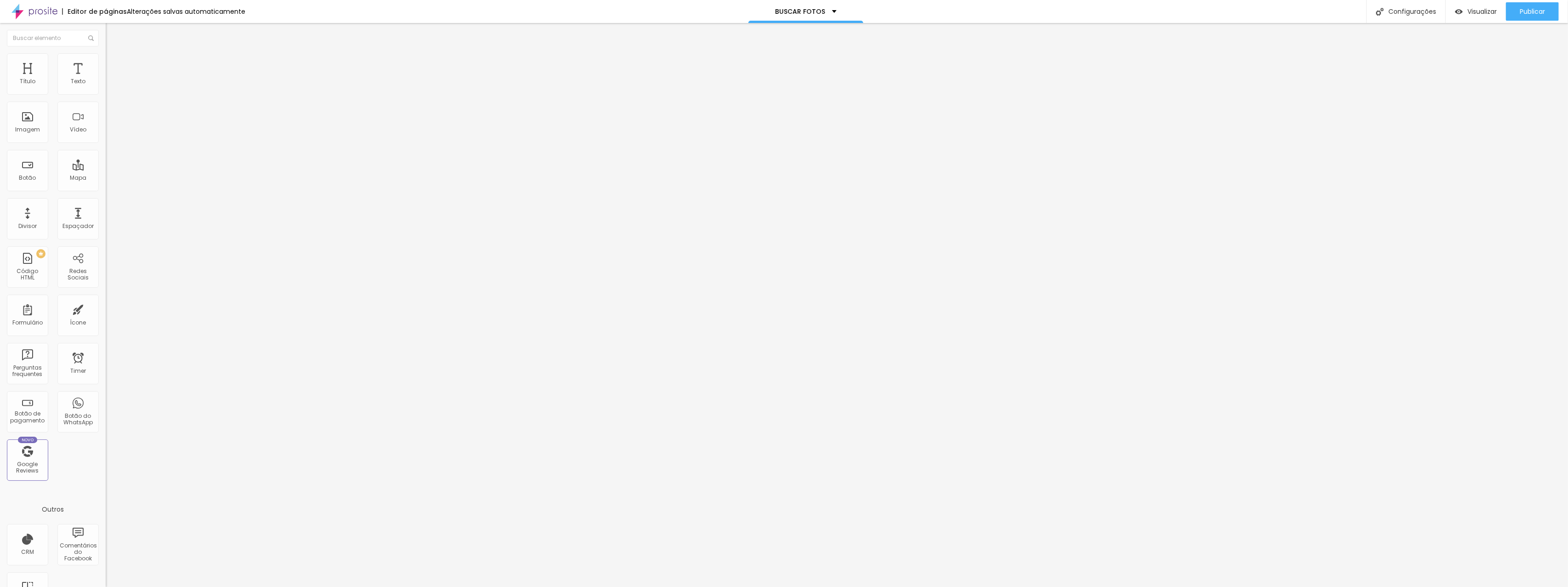
type input "78"
type input "77"
type input "76"
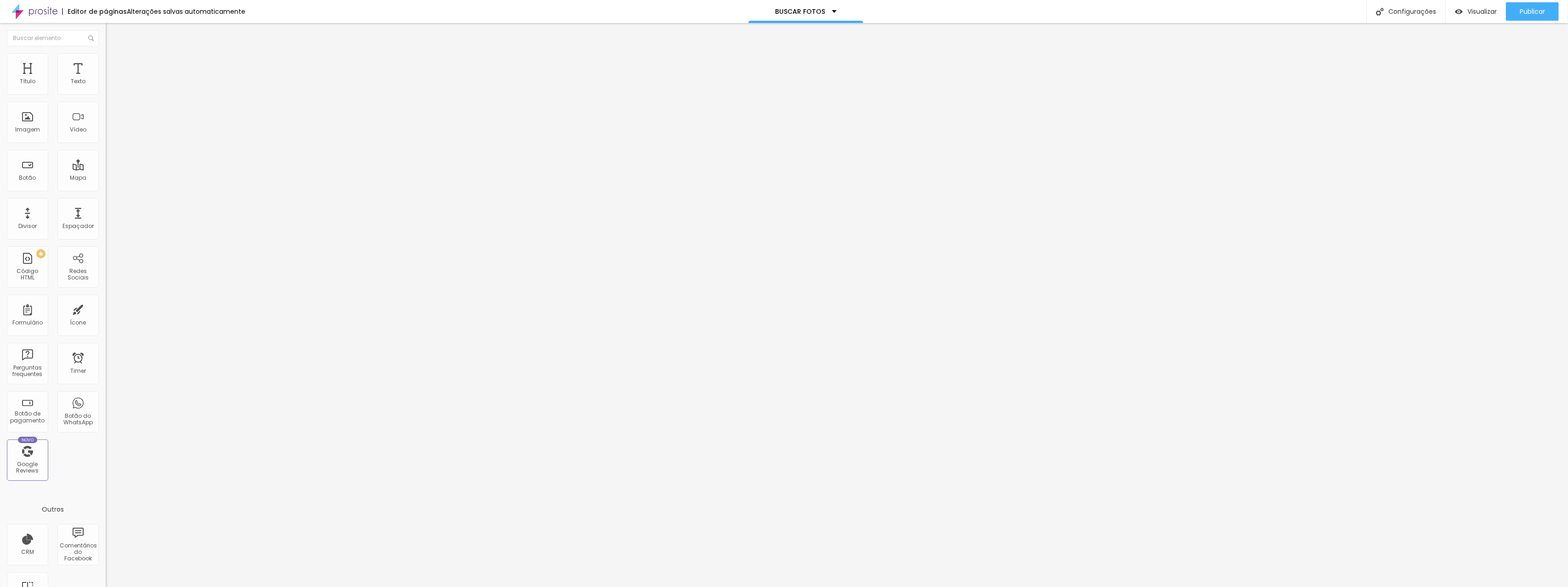
type input "76"
type input "75"
type input "74"
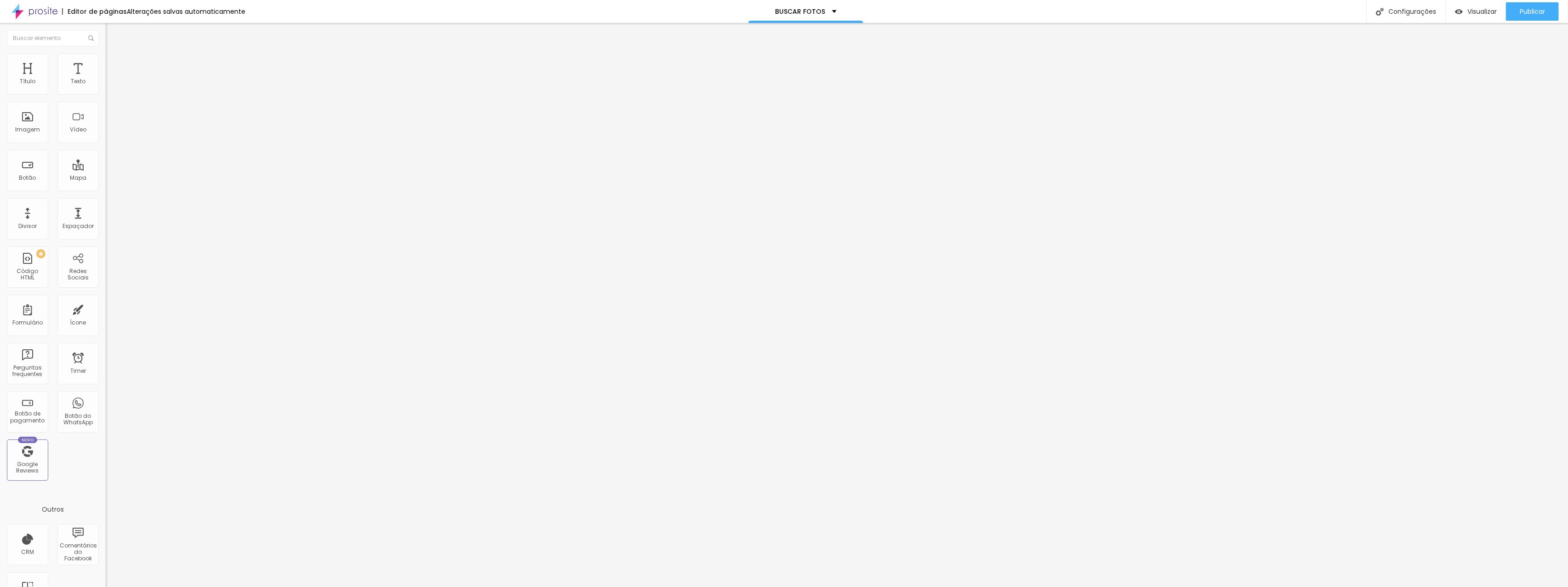
type input "73"
type input "72"
type input "71"
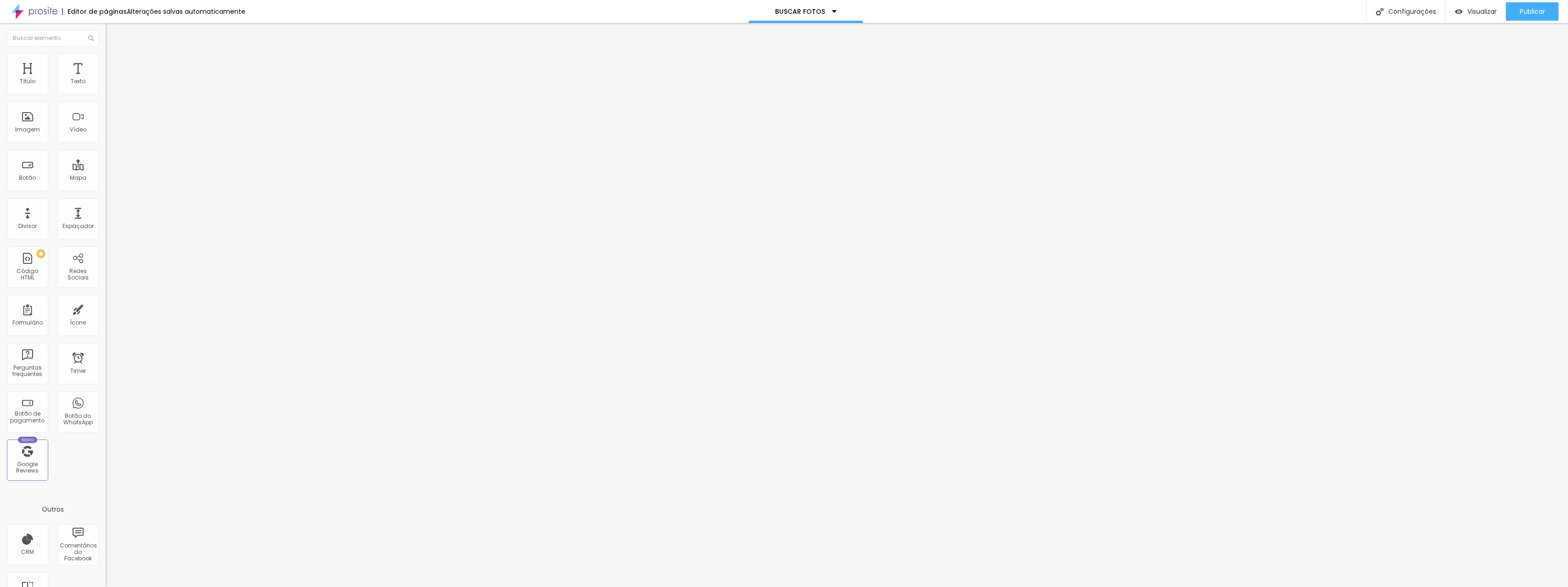
type input "71"
drag, startPoint x: 24, startPoint y: 115, endPoint x: 40, endPoint y: 115, distance: 16.0
click at [106, 202] on input "range" at bounding box center [135, 205] width 59 height 7
click at [106, 63] on img at bounding box center [110, 67] width 9 height 9
drag, startPoint x: 23, startPoint y: 91, endPoint x: 0, endPoint y: 90, distance: 23.0
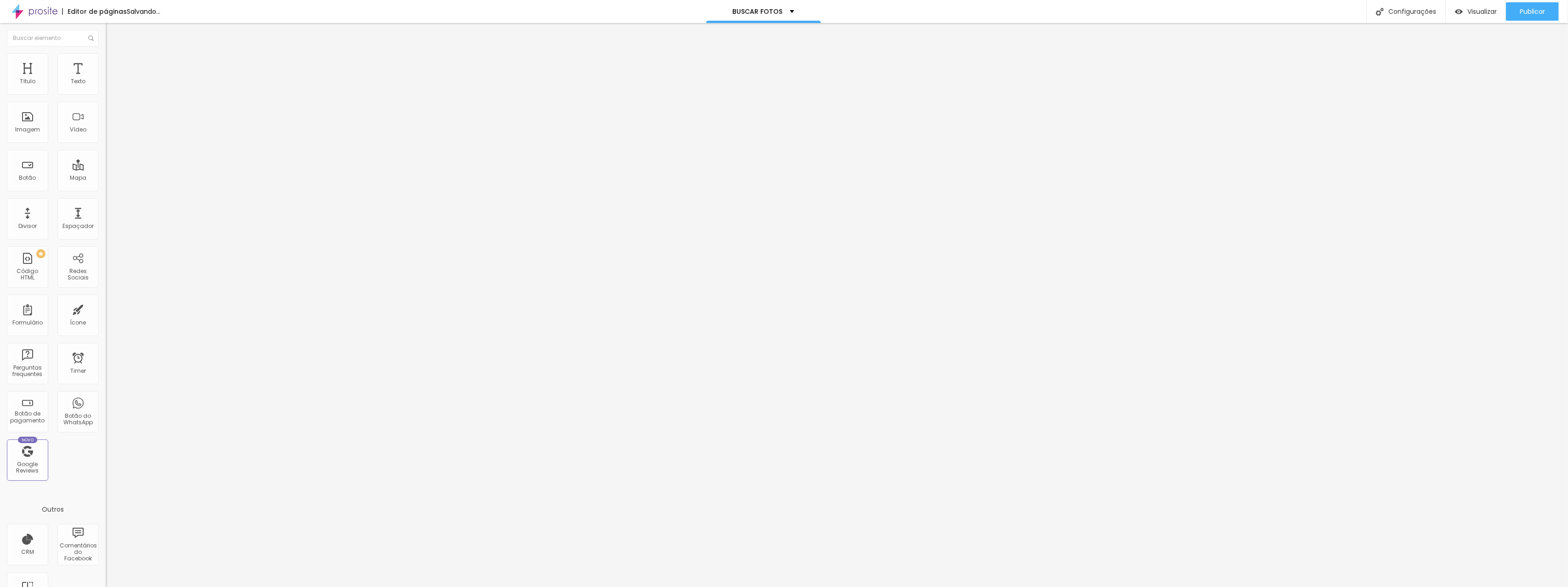
click at [106, 178] on input "range" at bounding box center [135, 182] width 59 height 7
click at [114, 63] on span "Estilo" at bounding box center [121, 59] width 14 height 8
click at [114, 54] on span "Conteúdo" at bounding box center [128, 50] width 29 height 8
click at [114, 65] on span "Avançado" at bounding box center [129, 68] width 30 height 8
click at [106, 63] on img at bounding box center [110, 67] width 9 height 9
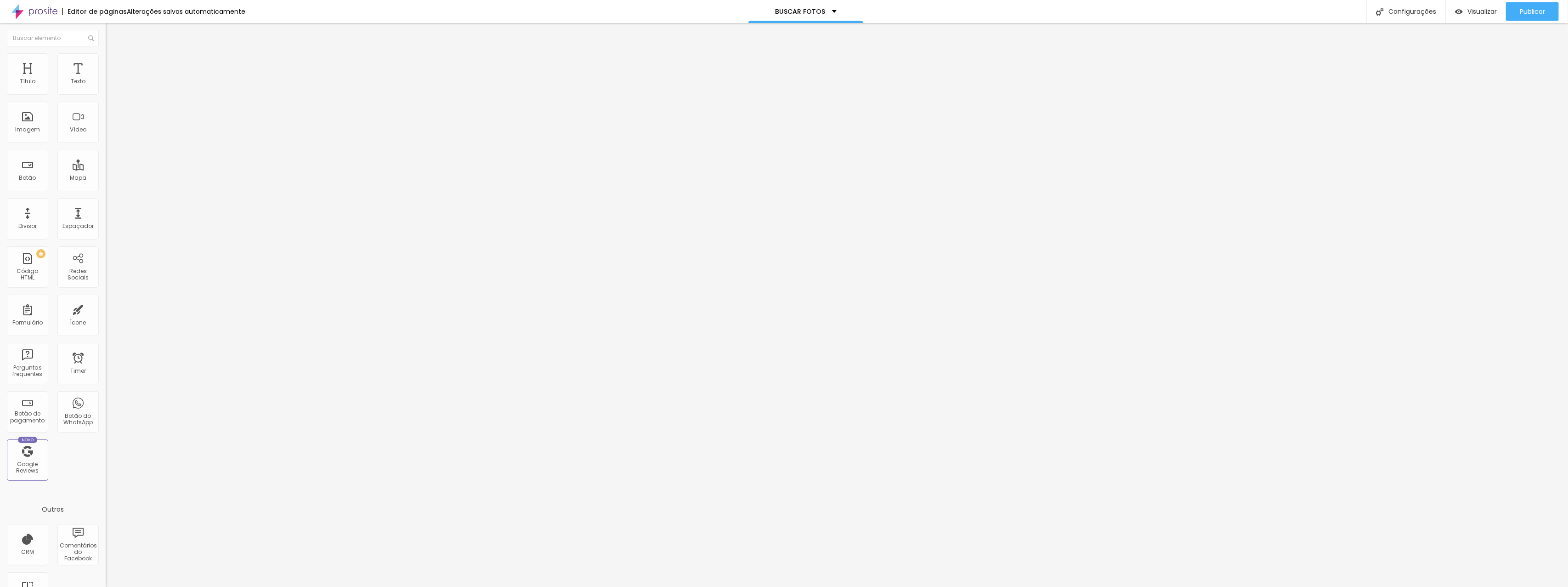
click at [114, 63] on span "Estilo" at bounding box center [121, 59] width 14 height 8
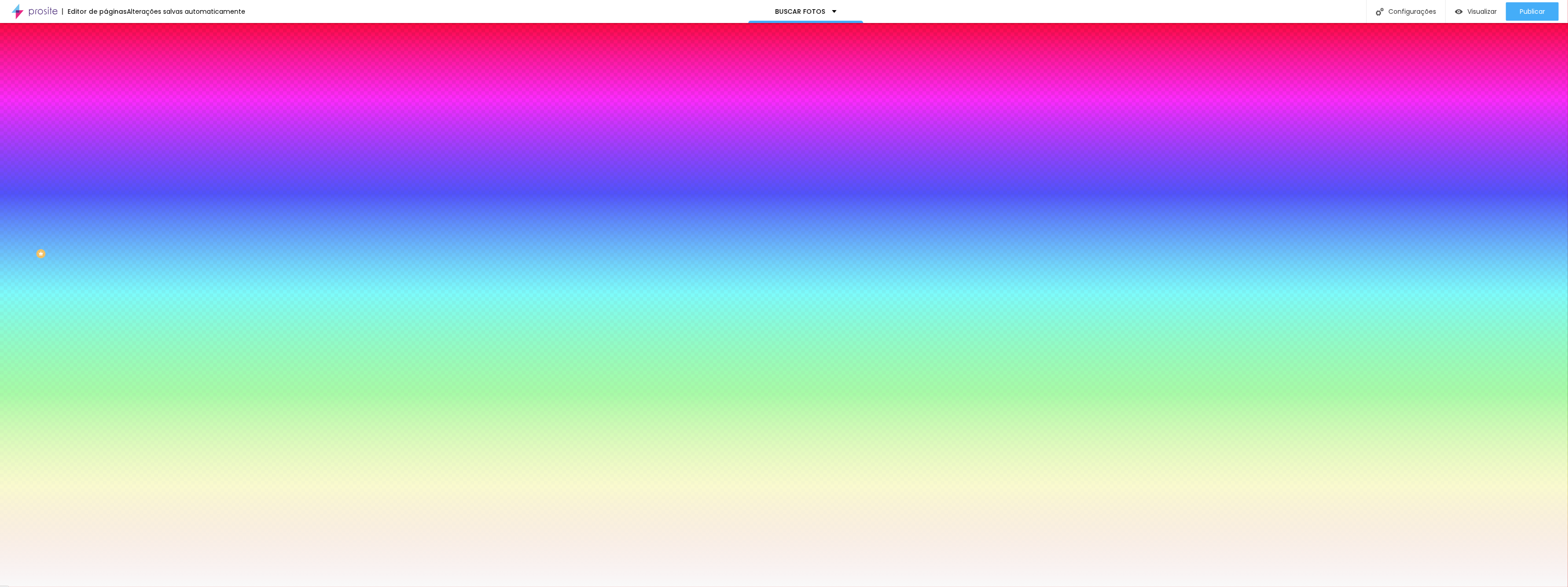
click at [106, 88] on div at bounding box center [159, 88] width 106 height 0
drag, startPoint x: 90, startPoint y: 118, endPoint x: 94, endPoint y: 100, distance: 18.4
click at [106, 97] on div "Cor de fundo Voltar ao padrão #F9F9F9" at bounding box center [159, 85] width 106 height 26
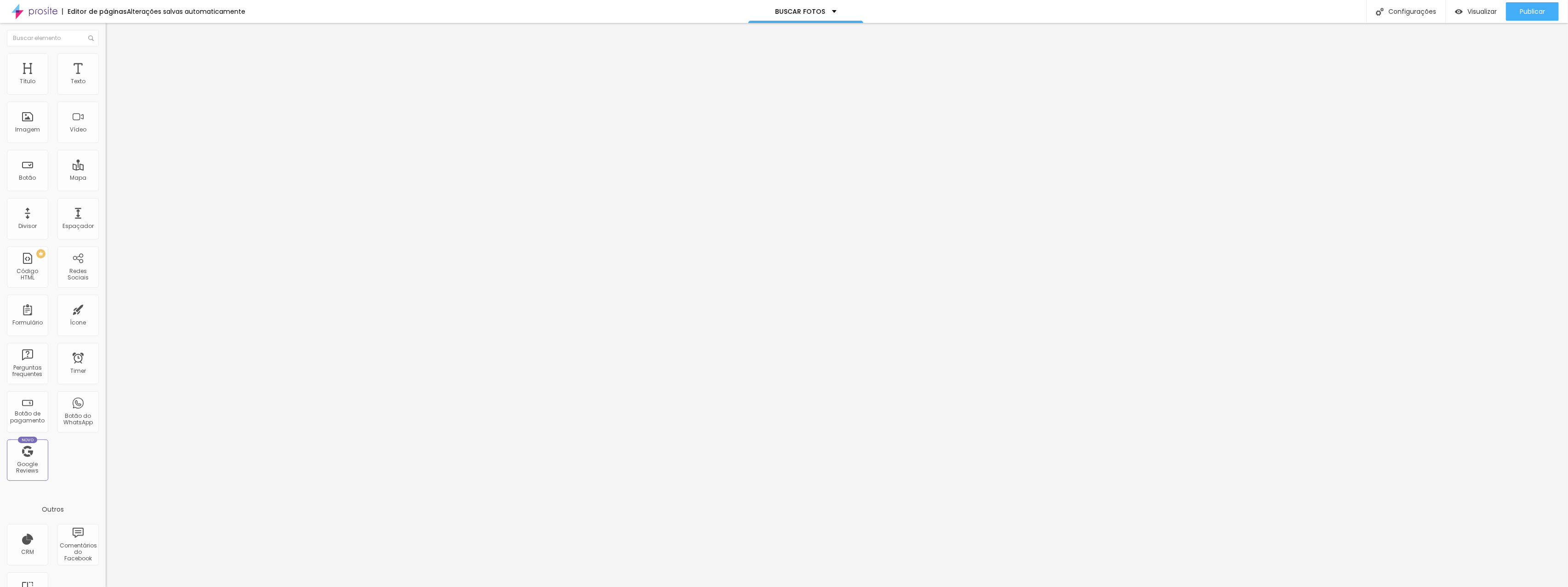
click at [106, 36] on button "Editar Título" at bounding box center [159, 33] width 106 height 21
click at [114, 65] on span "Avançado" at bounding box center [129, 68] width 30 height 8
click at [114, 63] on span "Estilo" at bounding box center [121, 59] width 14 height 8
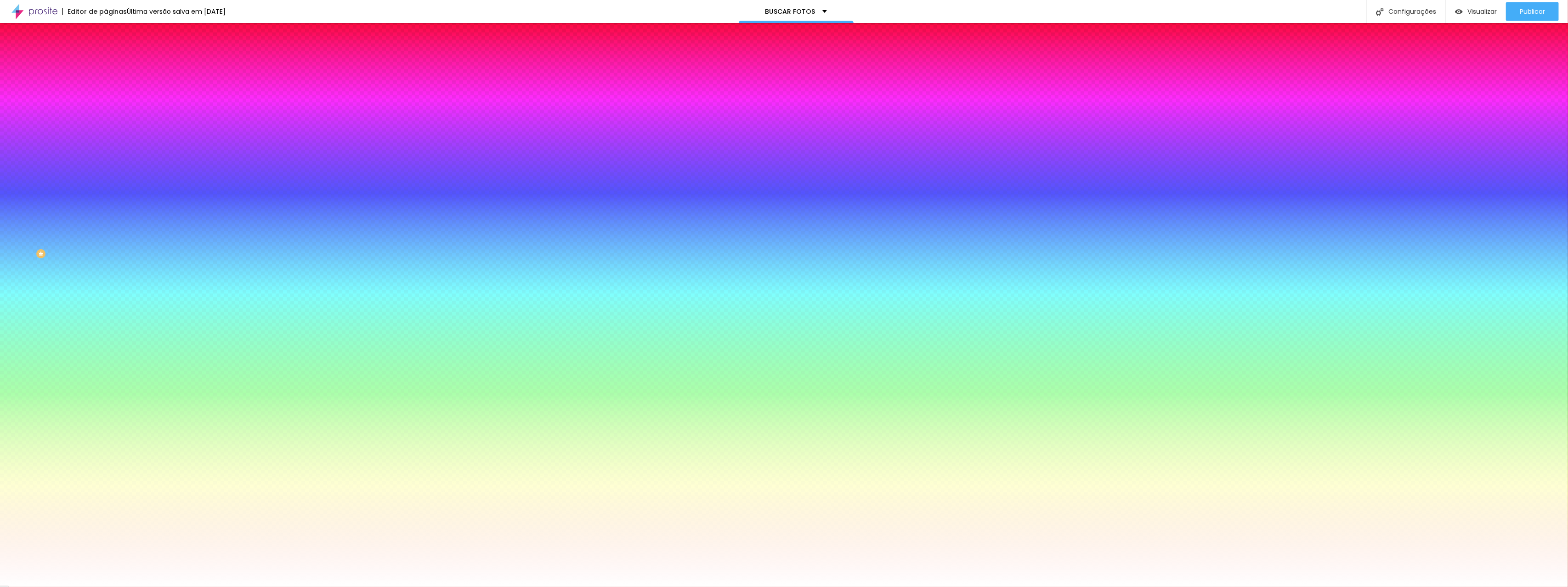
click at [106, 125] on div at bounding box center [159, 125] width 106 height 0
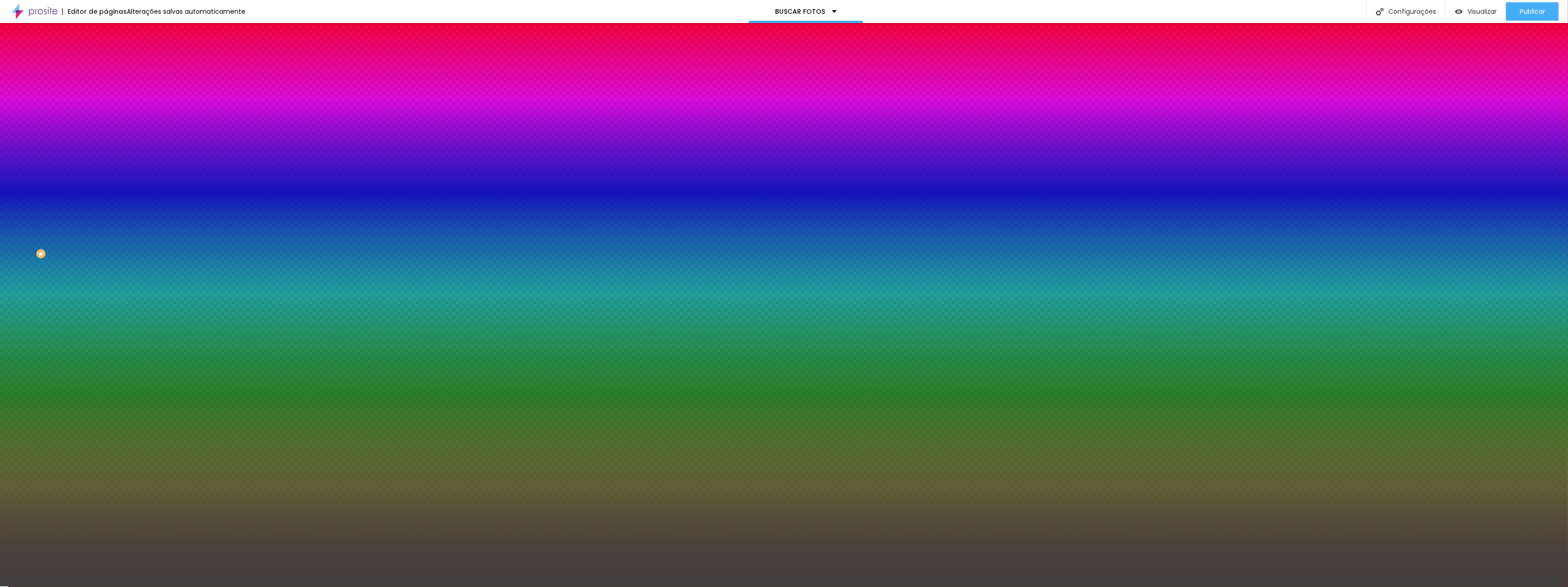
type input "#3E3E3E"
drag, startPoint x: 36, startPoint y: 209, endPoint x: 3, endPoint y: 231, distance: 39.7
click at [106, 191] on div "Imagem de fundo Adicionar imagem Efeito da Imagem Nenhum Nenhum Parallax Cor de…" at bounding box center [159, 131] width 106 height 119
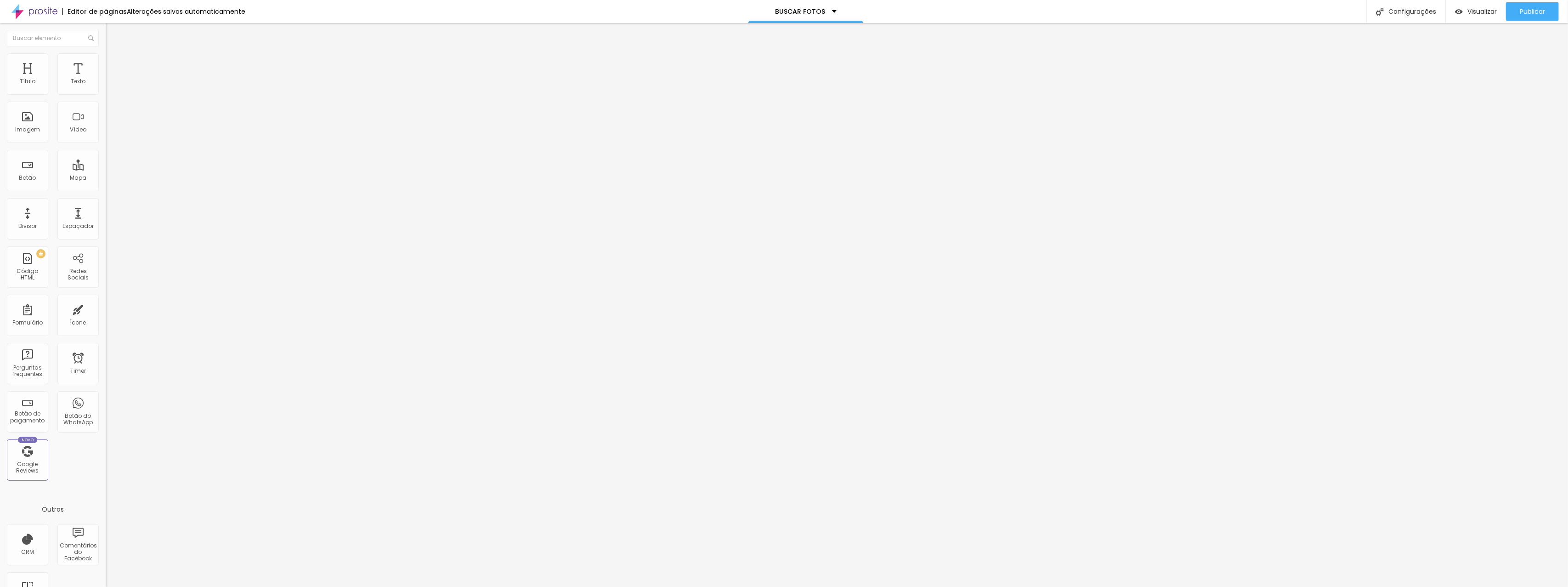
click at [113, 33] on img "button" at bounding box center [116, 33] width 7 height 7
click at [38, 40] on input "text" at bounding box center [52, 38] width 92 height 16
click at [106, 79] on span "Adicionar imagem" at bounding box center [135, 75] width 59 height 8
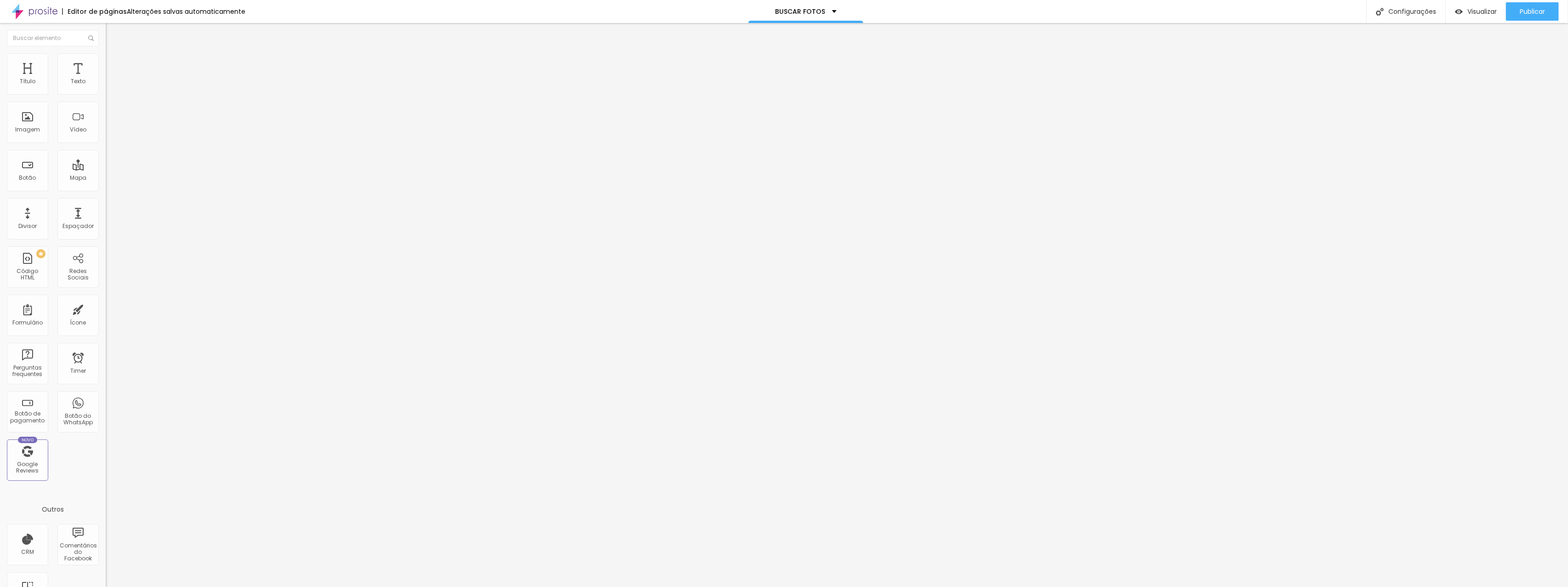
click at [106, 60] on li "Estilo" at bounding box center [159, 58] width 106 height 9
click at [106, 63] on img at bounding box center [110, 67] width 9 height 9
click at [106, 54] on ul "Conteúdo Estilo Avançado" at bounding box center [159, 57] width 106 height 27
click at [106, 55] on li "Estilo" at bounding box center [159, 58] width 106 height 9
type input "25"
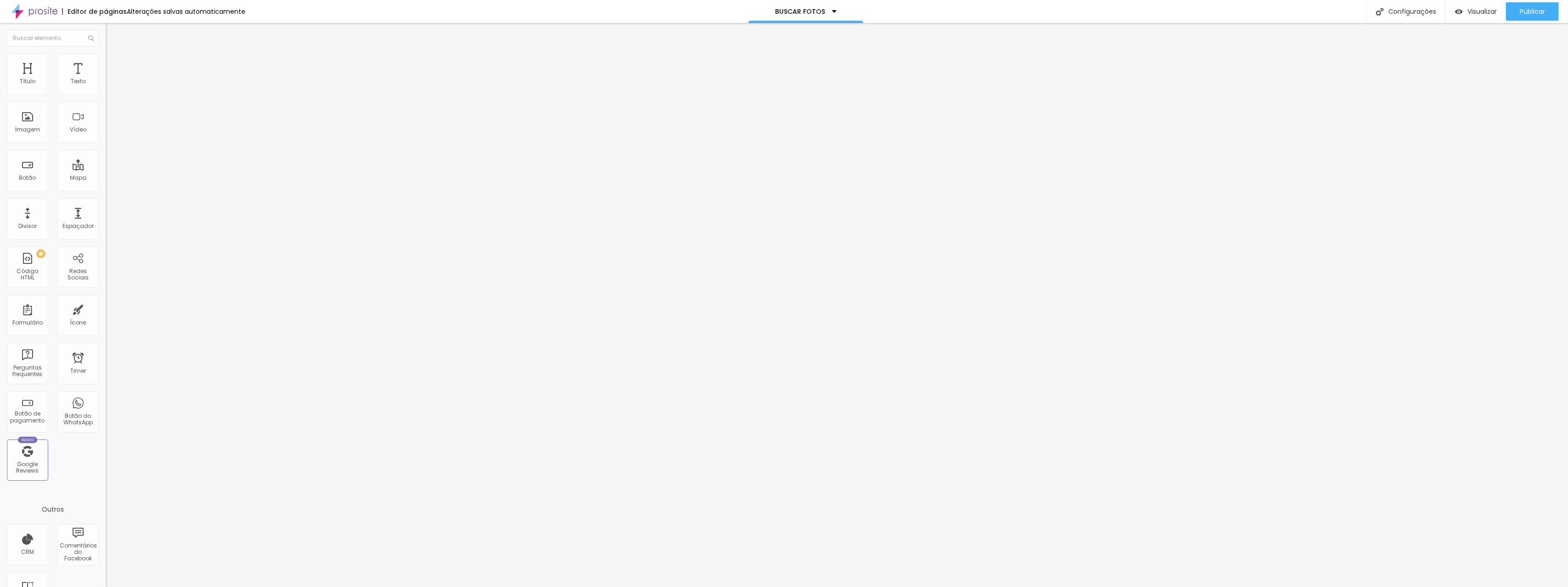
type input "25"
type input "30"
click at [106, 94] on input "range" at bounding box center [135, 91] width 59 height 7
click at [106, 54] on li "Conteúdo" at bounding box center [159, 48] width 106 height 9
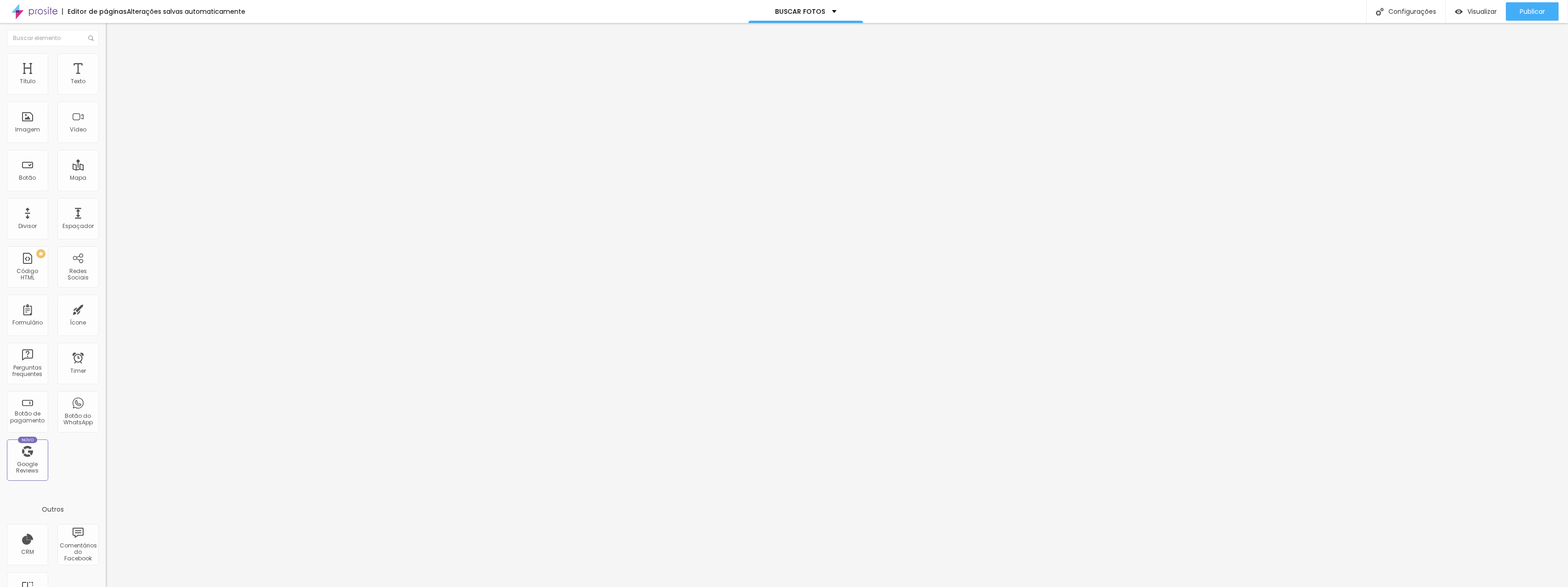
click at [106, 63] on img at bounding box center [110, 67] width 9 height 9
drag, startPoint x: 35, startPoint y: 93, endPoint x: 16, endPoint y: 92, distance: 19.0
click at [106, 178] on div at bounding box center [159, 183] width 106 height 9
type input "17"
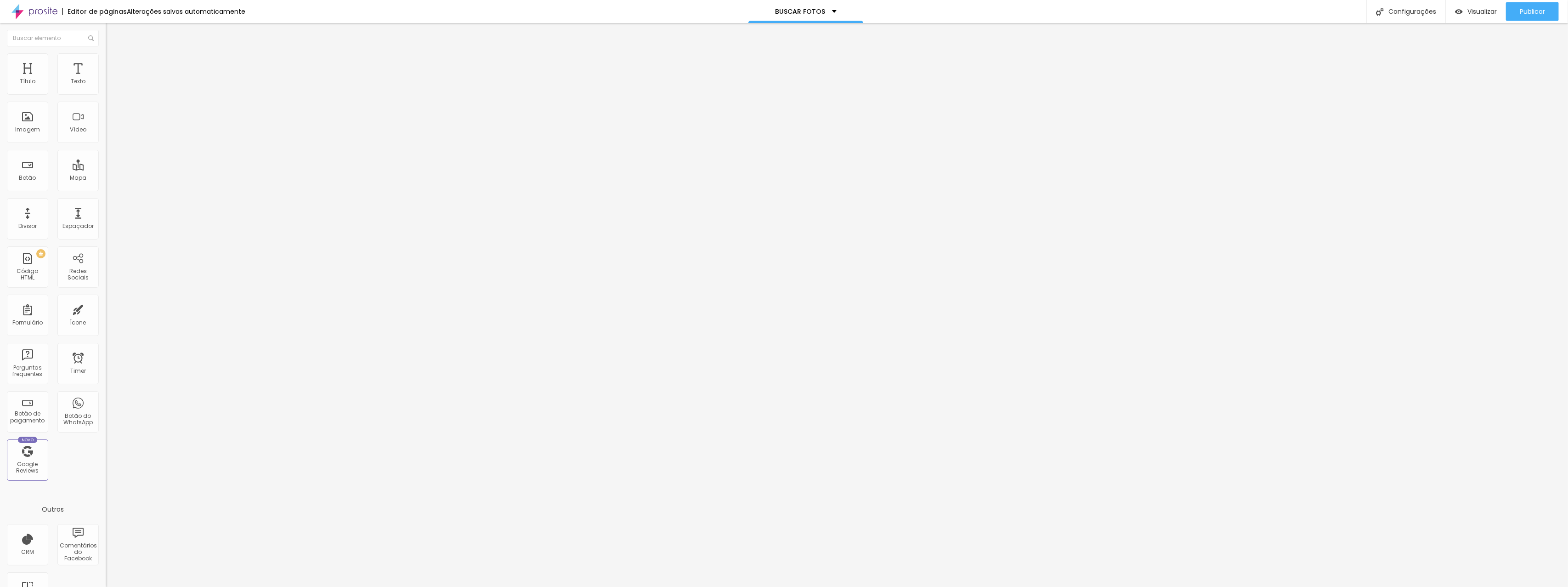
type input "18"
type input "20"
type input "21"
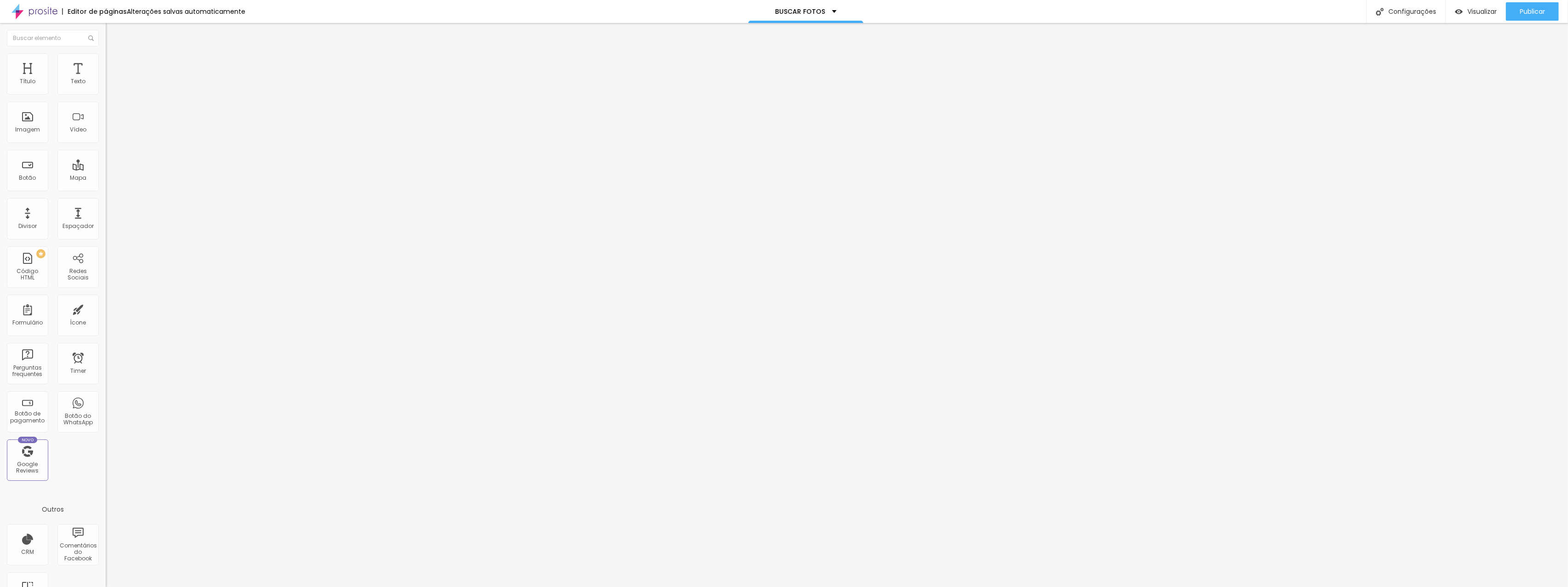
type input "21"
type input "22"
click at [106, 178] on input "range" at bounding box center [135, 182] width 59 height 7
type input "23"
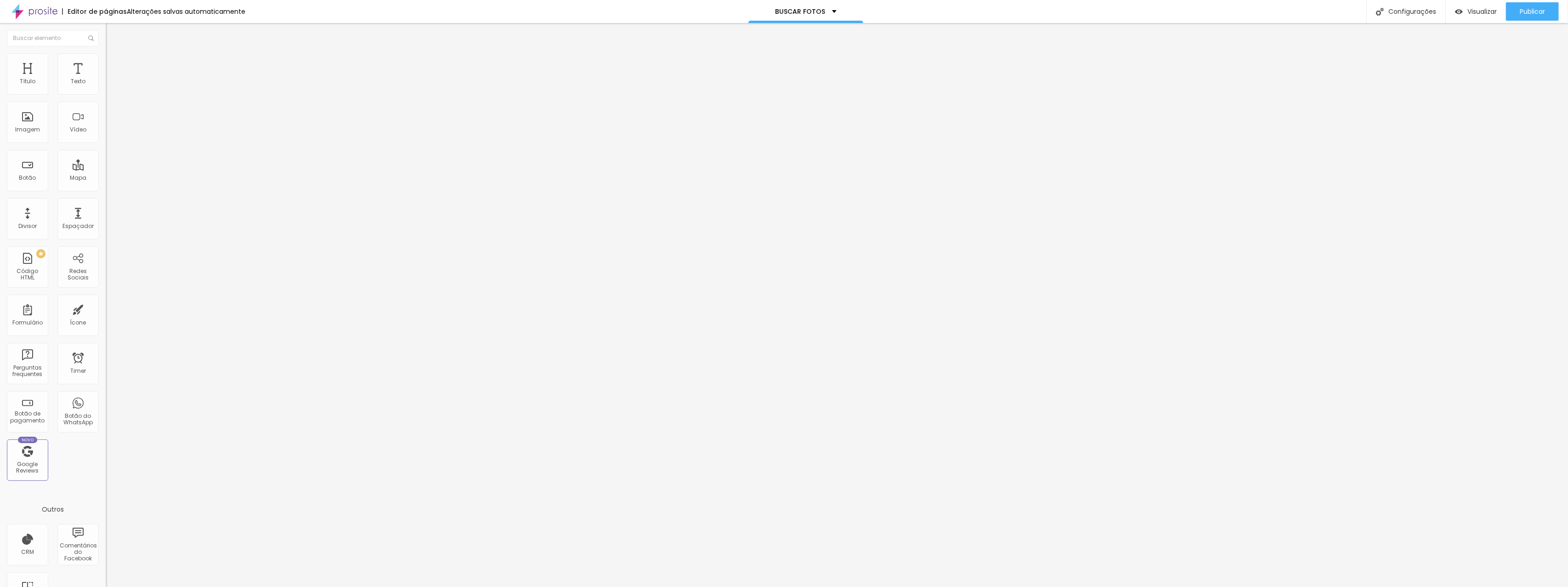
type input "23"
type input "25"
type input "26"
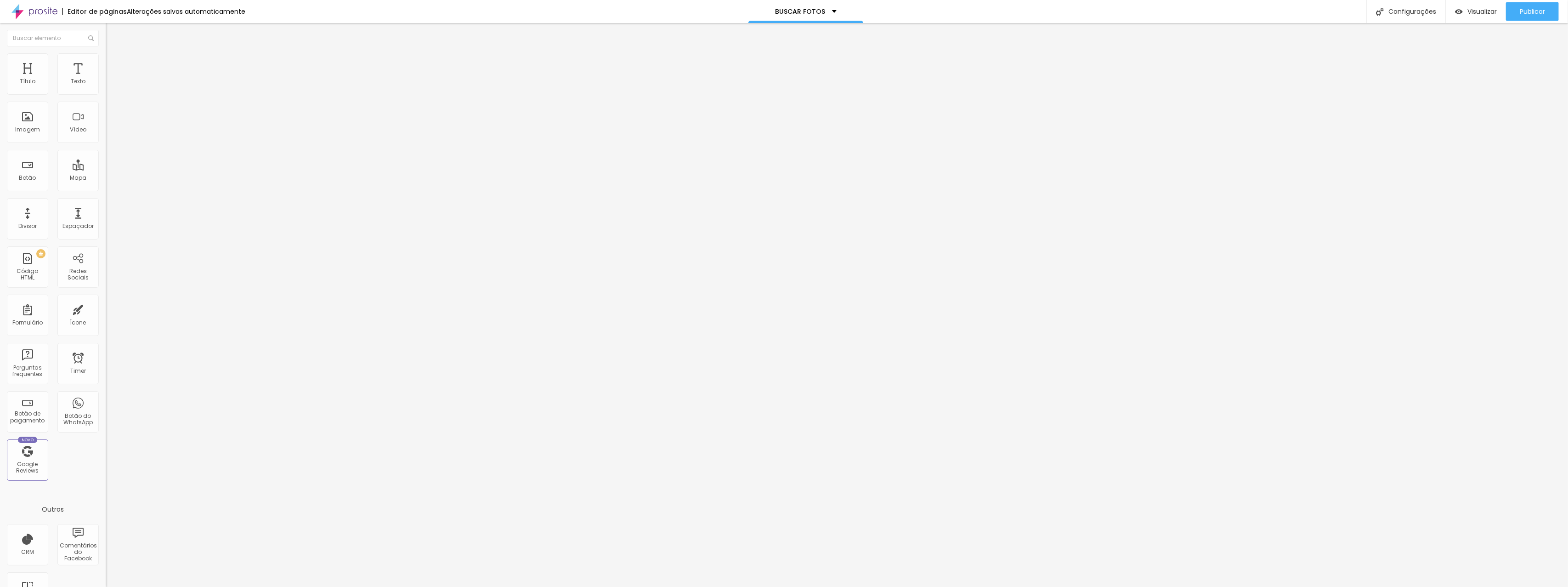
type input "28"
type input "31"
type input "39"
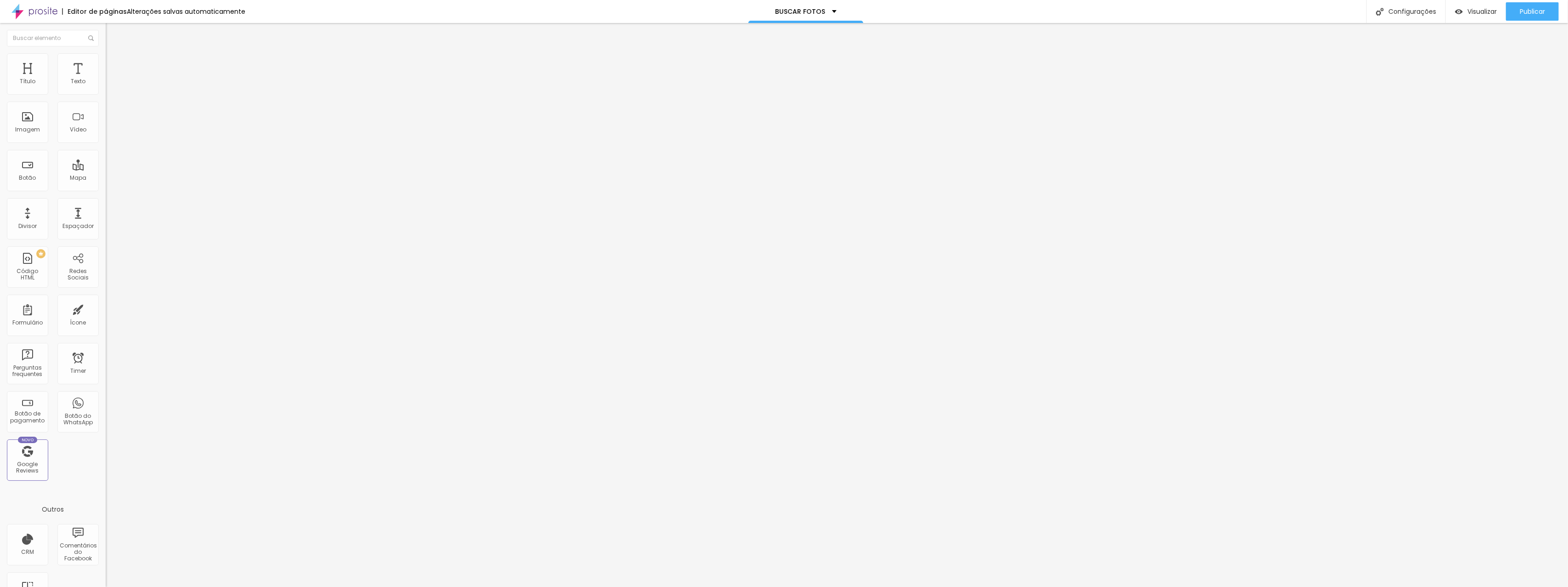
type input "39"
type input "45"
type input "50"
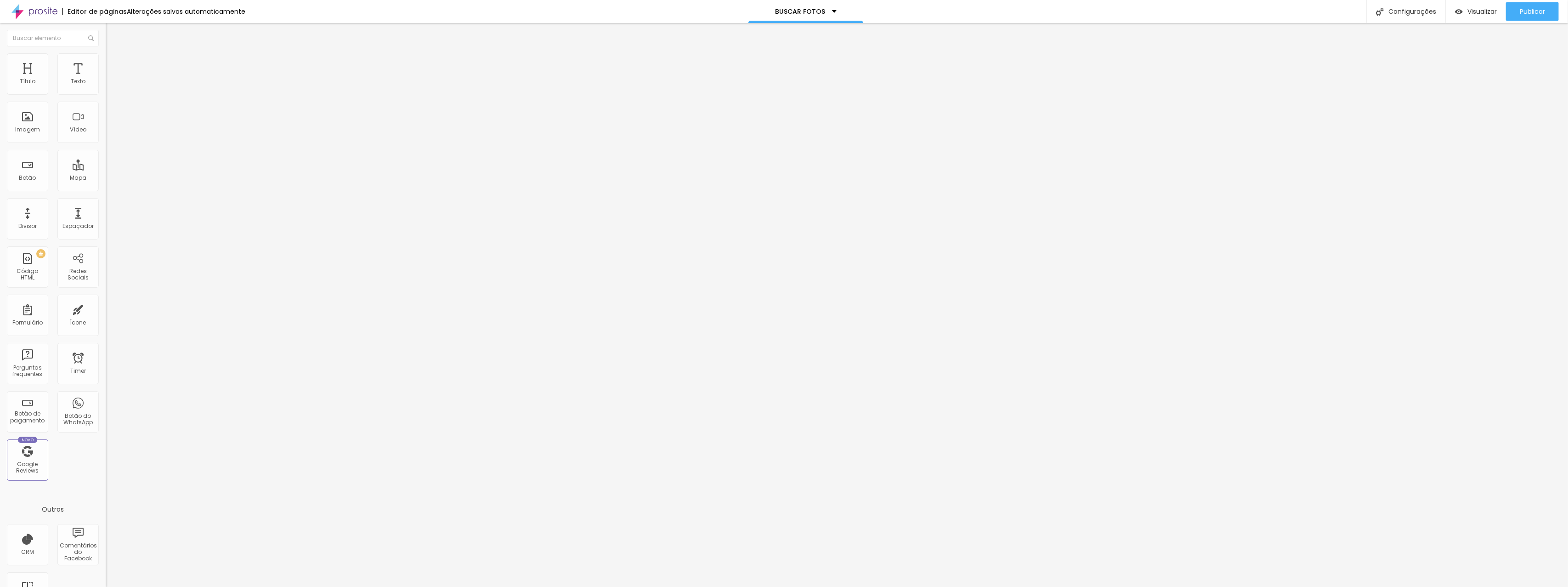
type input "51"
drag, startPoint x: 33, startPoint y: 91, endPoint x: 50, endPoint y: 92, distance: 17.0
type input "51"
click at [106, 178] on input "range" at bounding box center [135, 182] width 59 height 7
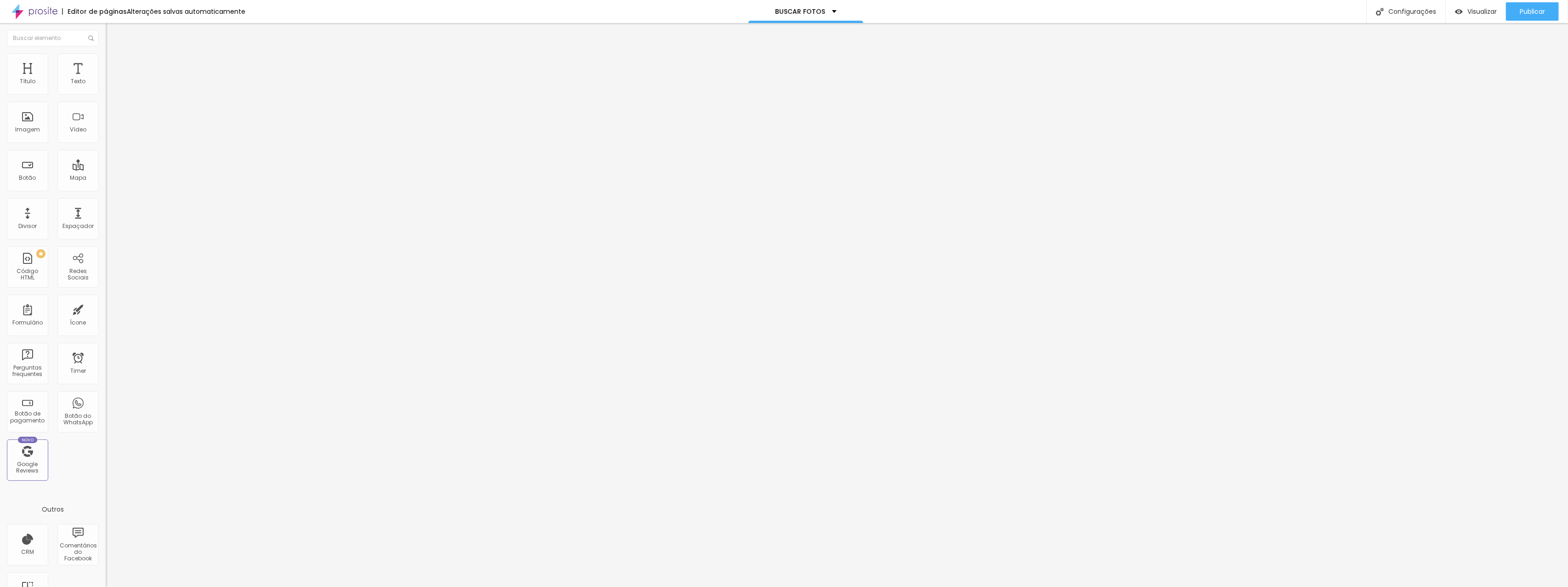
type input "18"
type input "20"
type input "23"
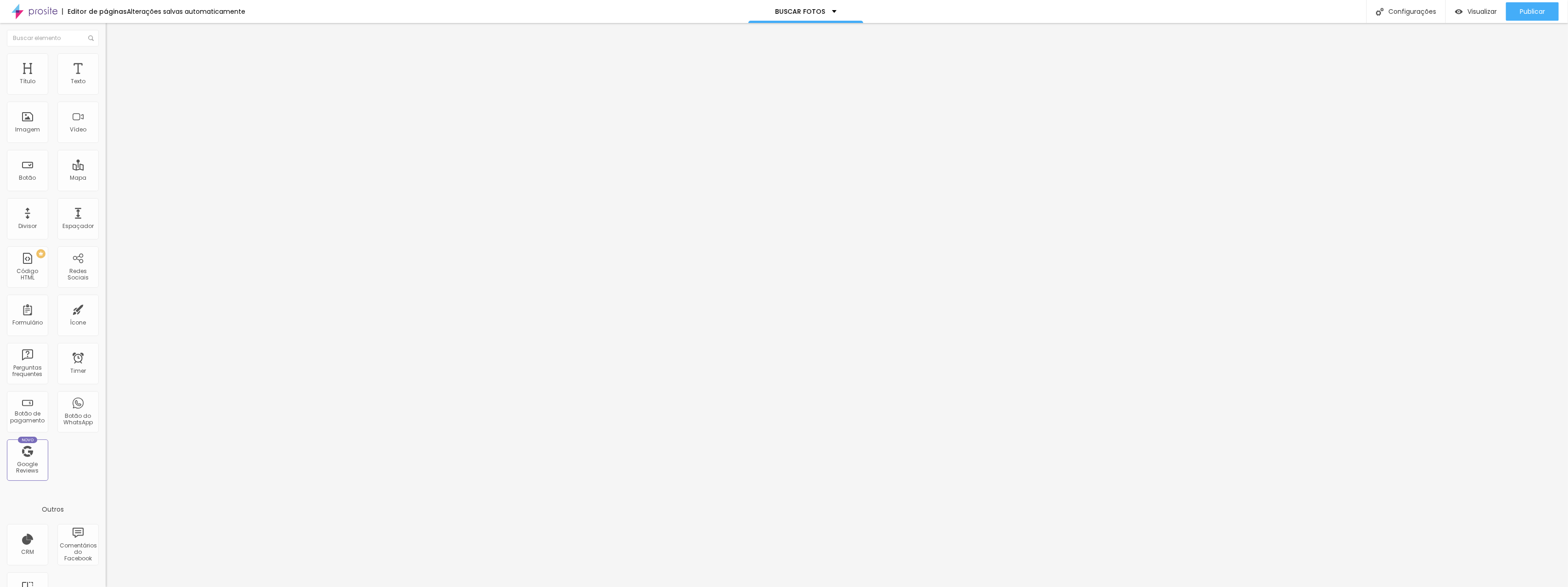
type input "23"
type input "28"
type input "32"
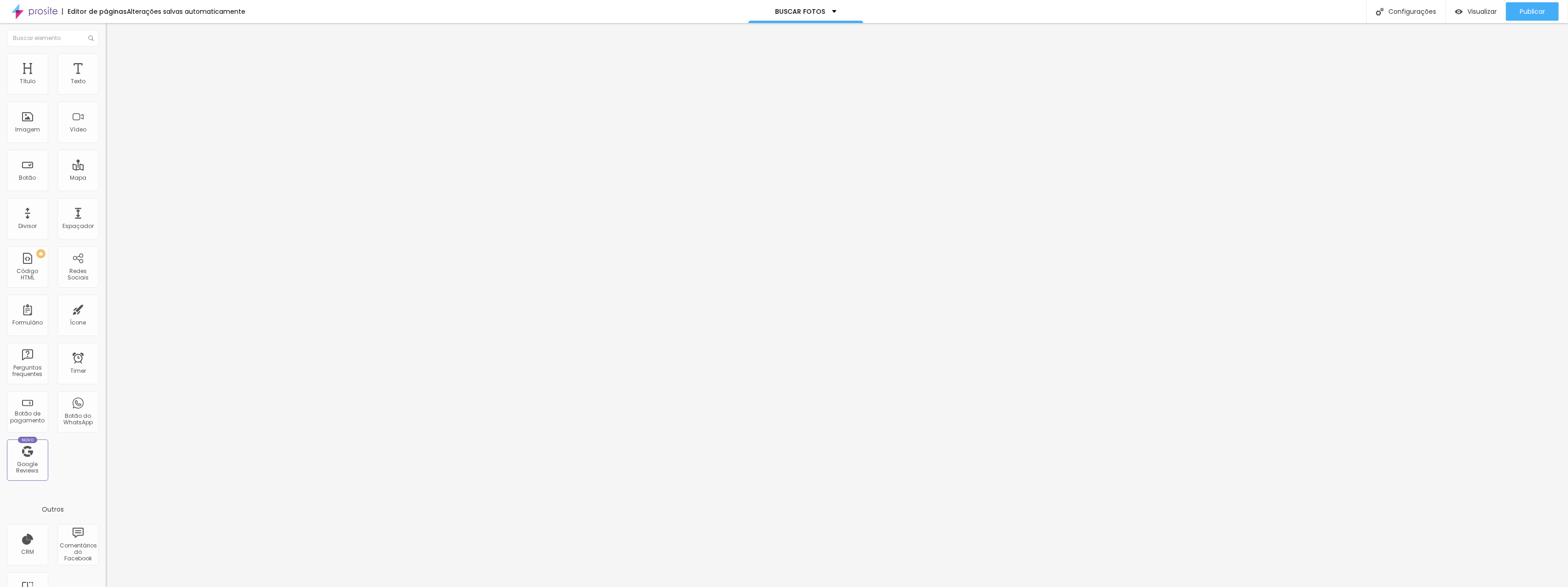
type input "33"
type input "35"
type input "37"
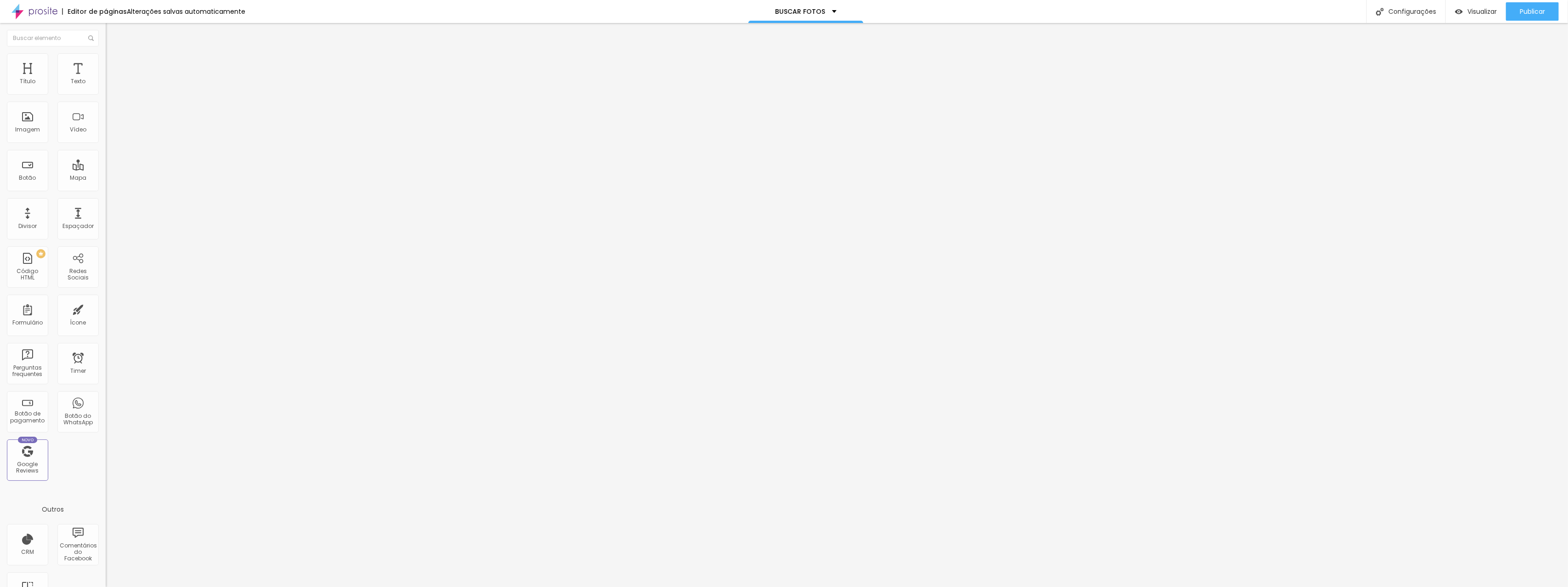
type input "37"
type input "38"
type input "39"
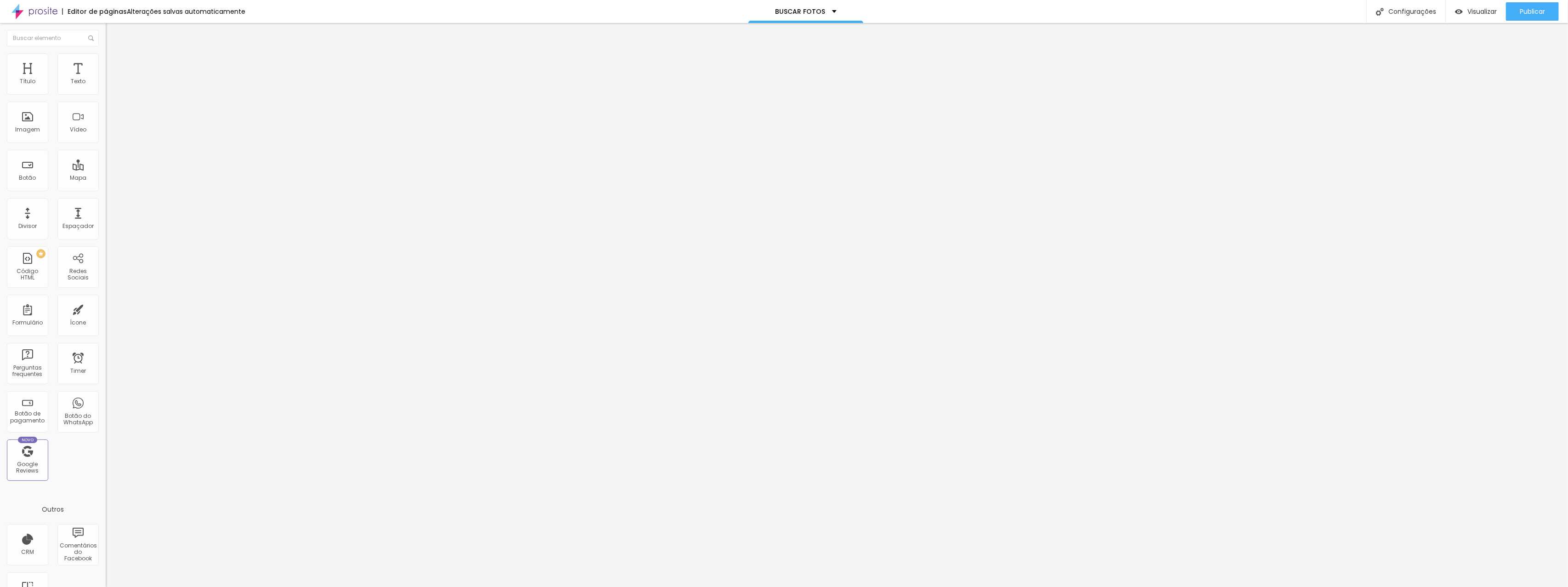
type input "40"
type input "41"
drag, startPoint x: 31, startPoint y: 109, endPoint x: 44, endPoint y: 110, distance: 13.0
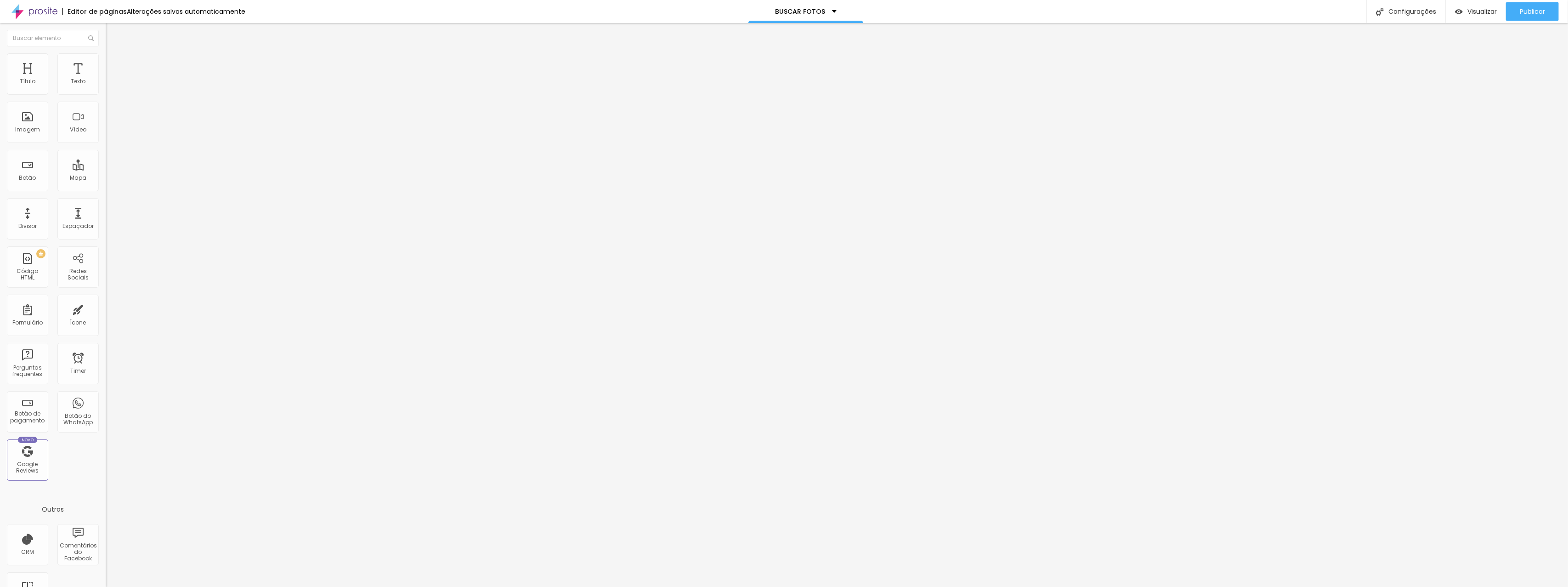
type input "41"
click at [106, 308] on input "range" at bounding box center [135, 312] width 59 height 7
click at [114, 63] on span "Avançado" at bounding box center [129, 59] width 30 height 8
click at [106, 52] on img at bounding box center [110, 48] width 9 height 9
click at [110, 133] on icon "button" at bounding box center [112, 130] width 5 height 5
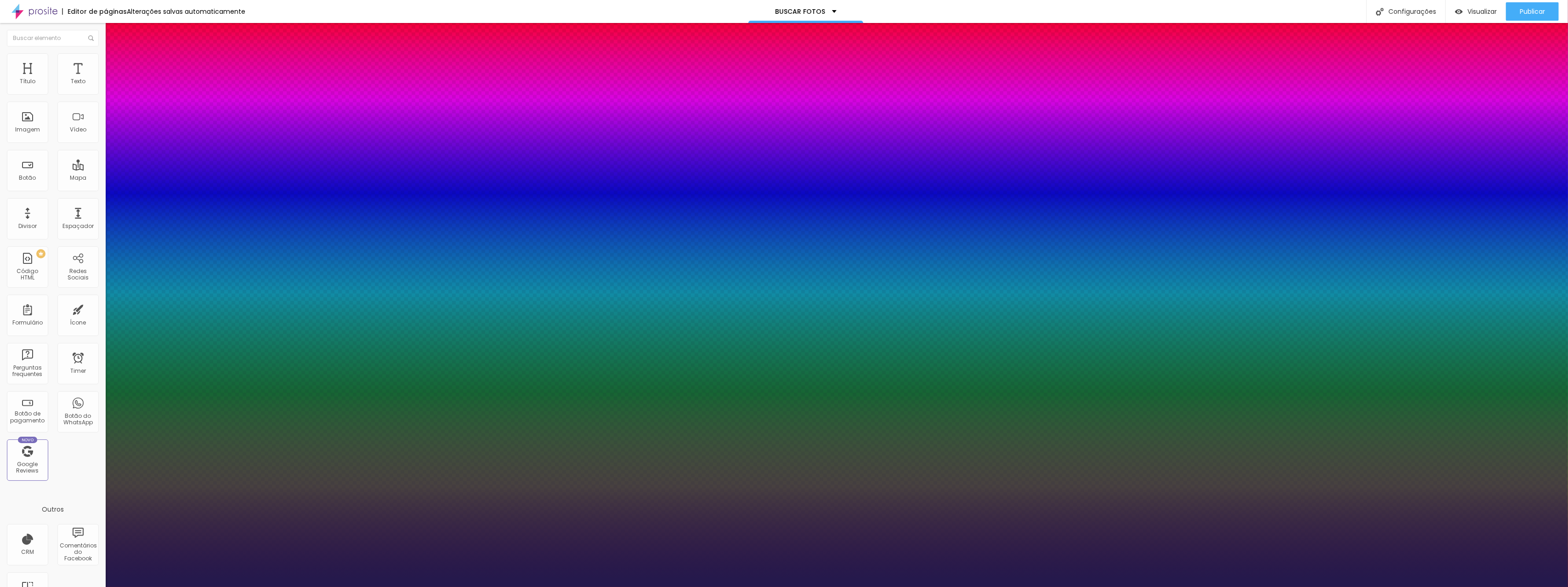
type input "1"
type input "#6552C9"
type input "1"
type input "#6C5BC9"
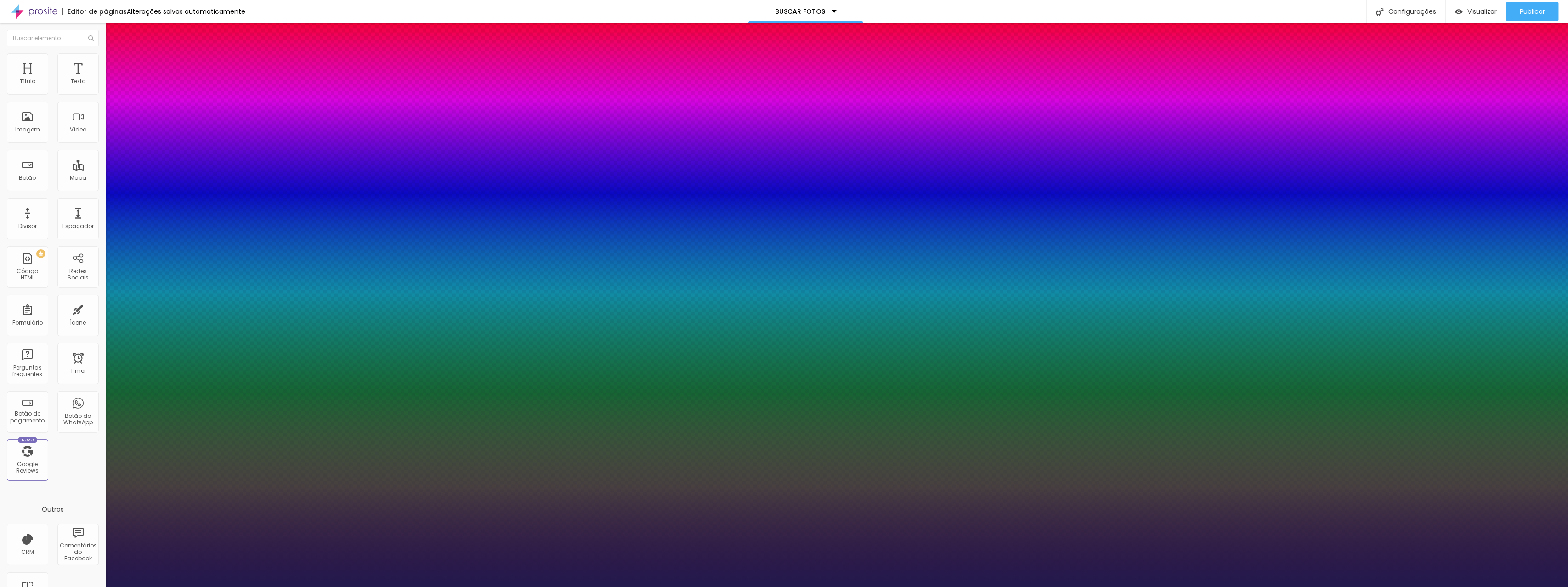
type input "1"
type input "#9991C9"
type input "1"
type input "#CBC9D7"
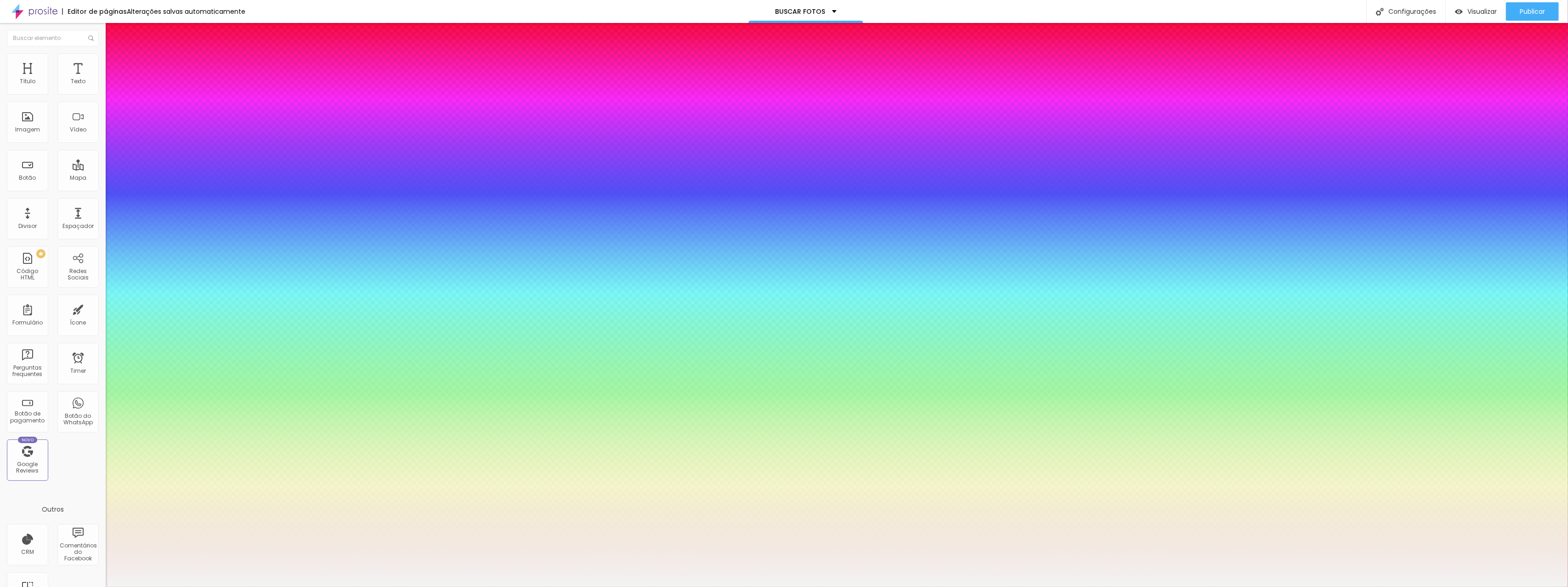
type input "1"
type input "#F3F3F3"
type input "1"
type input "#FFFFFF"
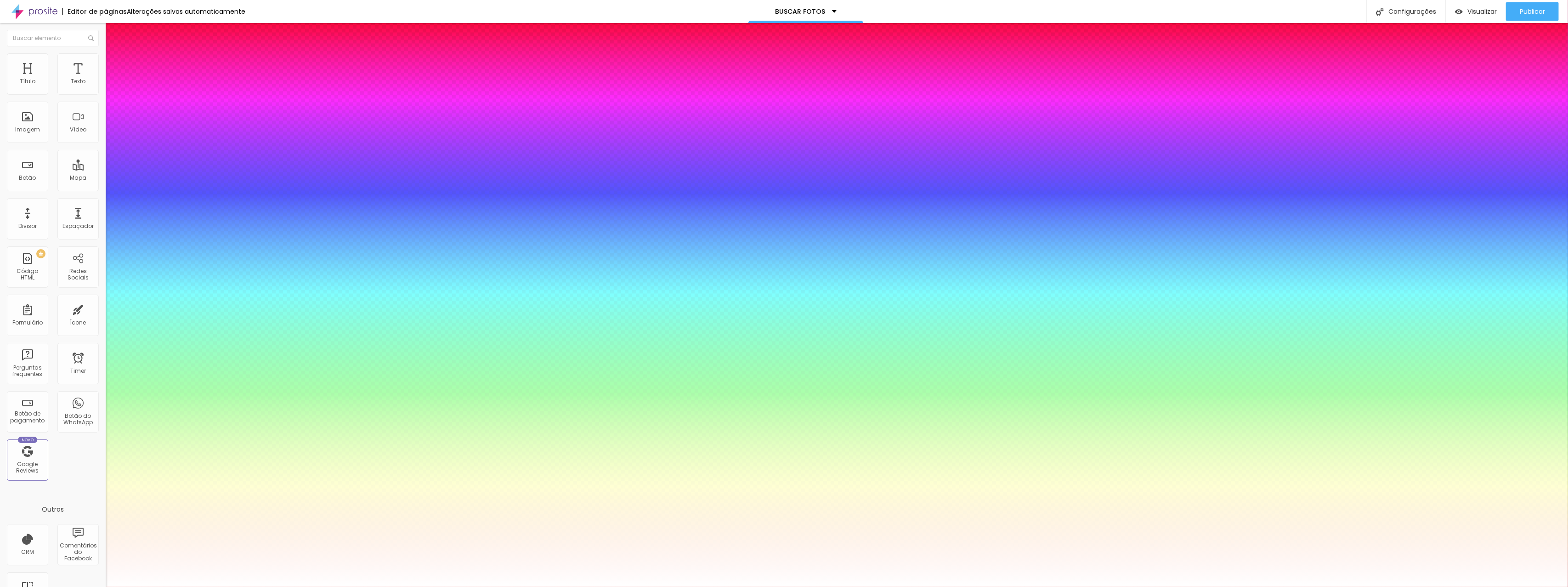
type input "1"
drag, startPoint x: 136, startPoint y: 366, endPoint x: 107, endPoint y: 342, distance: 37.6
click at [49, 586] on div at bounding box center [784, 587] width 1568 height 0
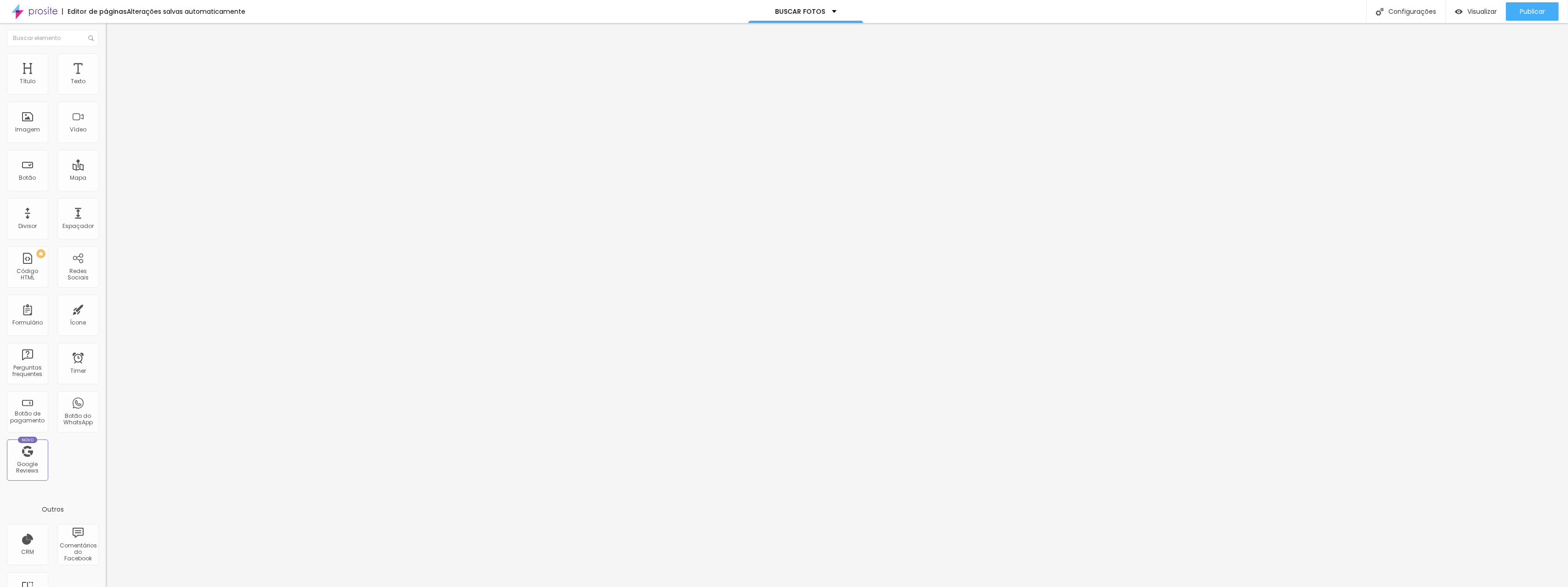
click at [106, 57] on img at bounding box center [110, 58] width 9 height 9
click at [106, 54] on li "Estilo" at bounding box center [159, 48] width 106 height 9
click at [106, 136] on button "button" at bounding box center [112, 132] width 13 height 10
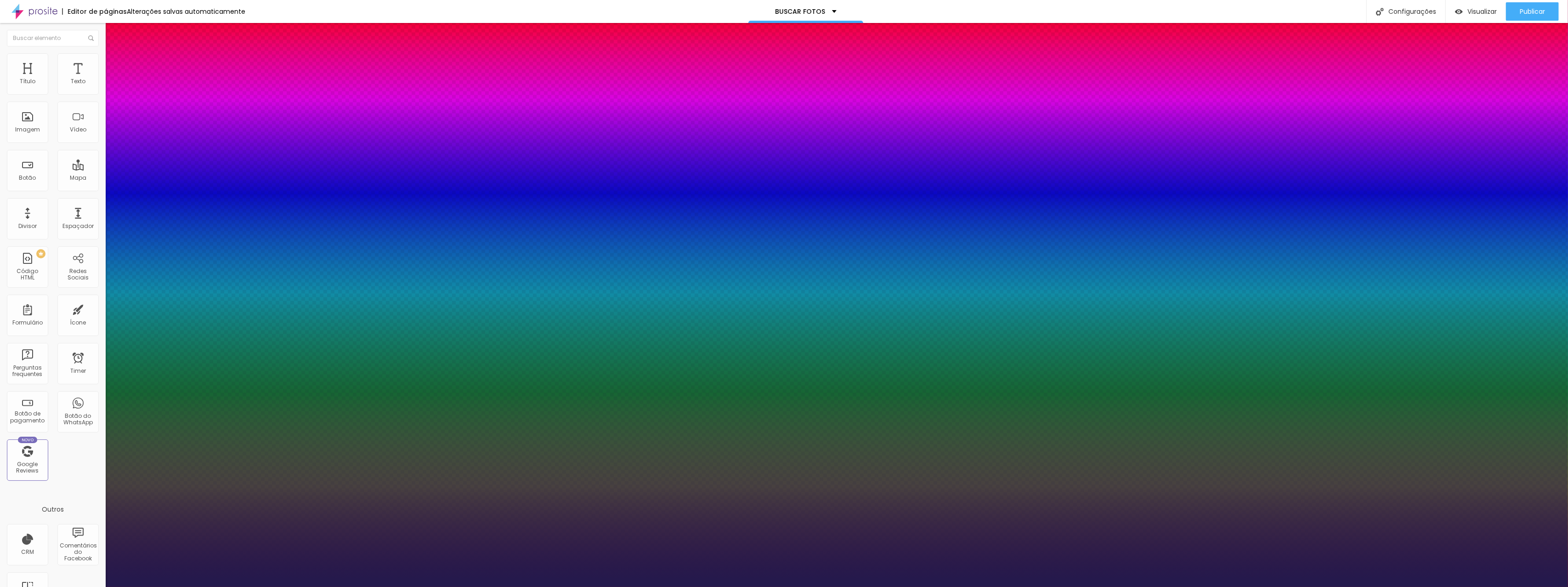
type input "1"
type input "#7162BA"
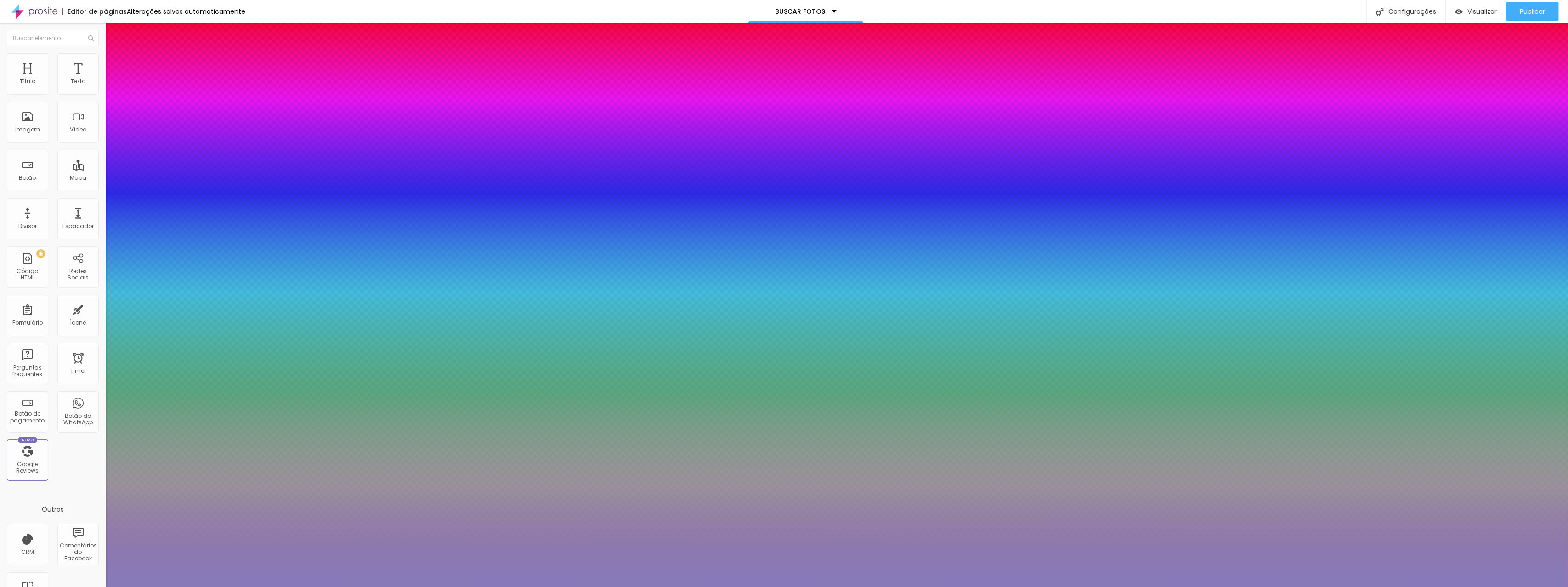
type input "1"
type input "#867BBB"
type input "1"
type input "#D0D0D0"
type input "1"
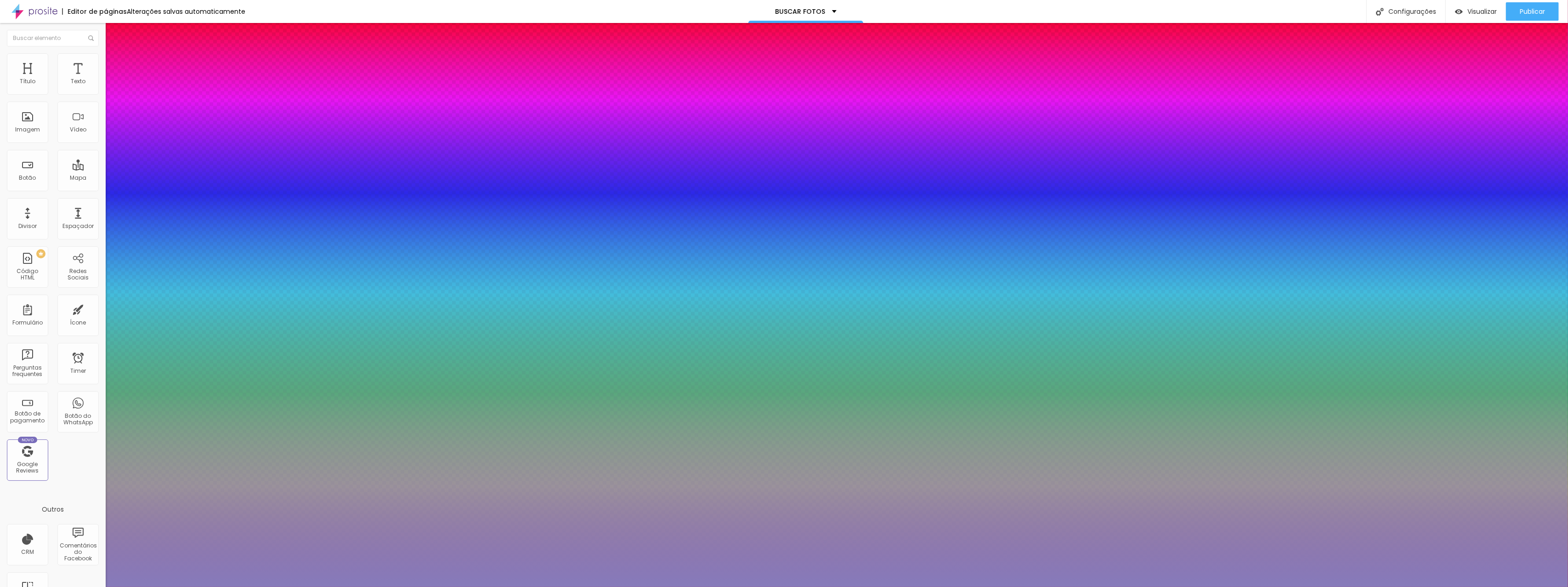
type input "#EBEBEB"
type input "1"
type input "#FFFFFF"
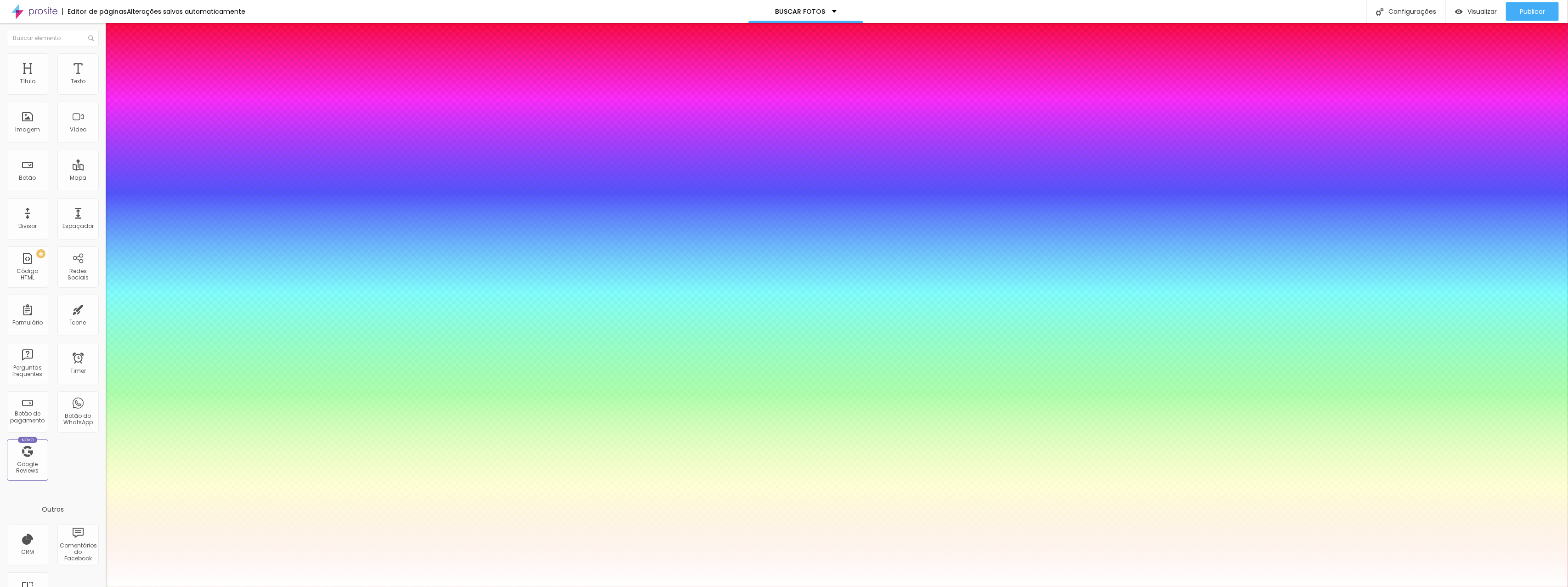
type input "1"
drag, startPoint x: 141, startPoint y: 370, endPoint x: 95, endPoint y: 342, distance: 53.9
click at [894, 586] on div at bounding box center [784, 587] width 1568 height 0
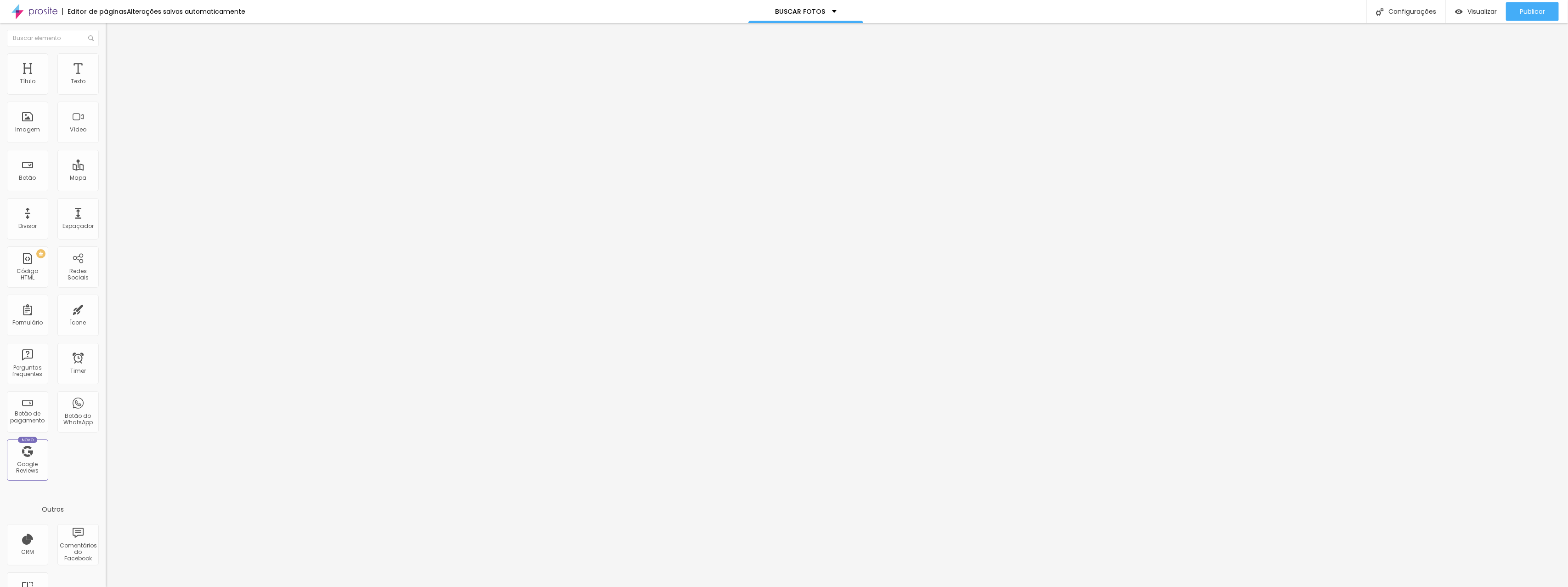
click at [106, 61] on li "Avançado" at bounding box center [159, 58] width 106 height 9
click at [106, 62] on ul "Estilo Avançado" at bounding box center [159, 53] width 106 height 18
click at [106, 58] on ul "Estilo Avançado" at bounding box center [159, 53] width 106 height 18
click at [106, 54] on li "Estilo" at bounding box center [159, 48] width 106 height 9
click at [106, 136] on button "button" at bounding box center [112, 132] width 13 height 10
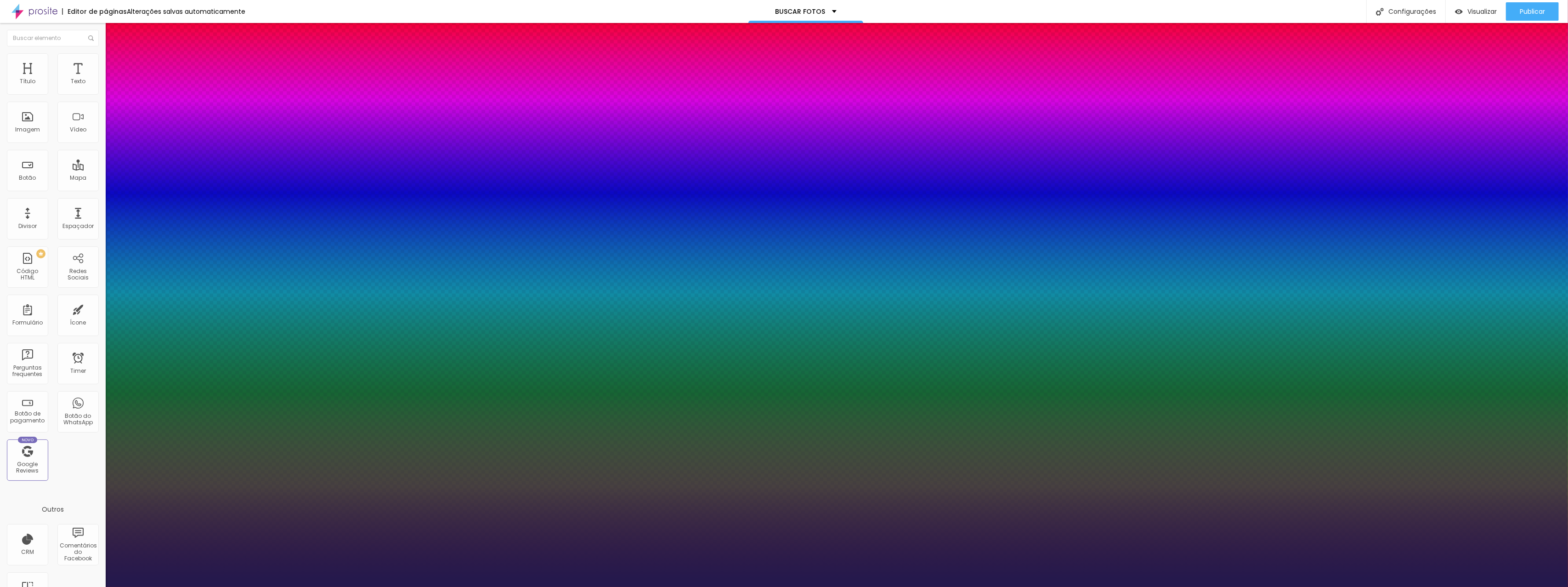
type input "1"
type input "#433B6B"
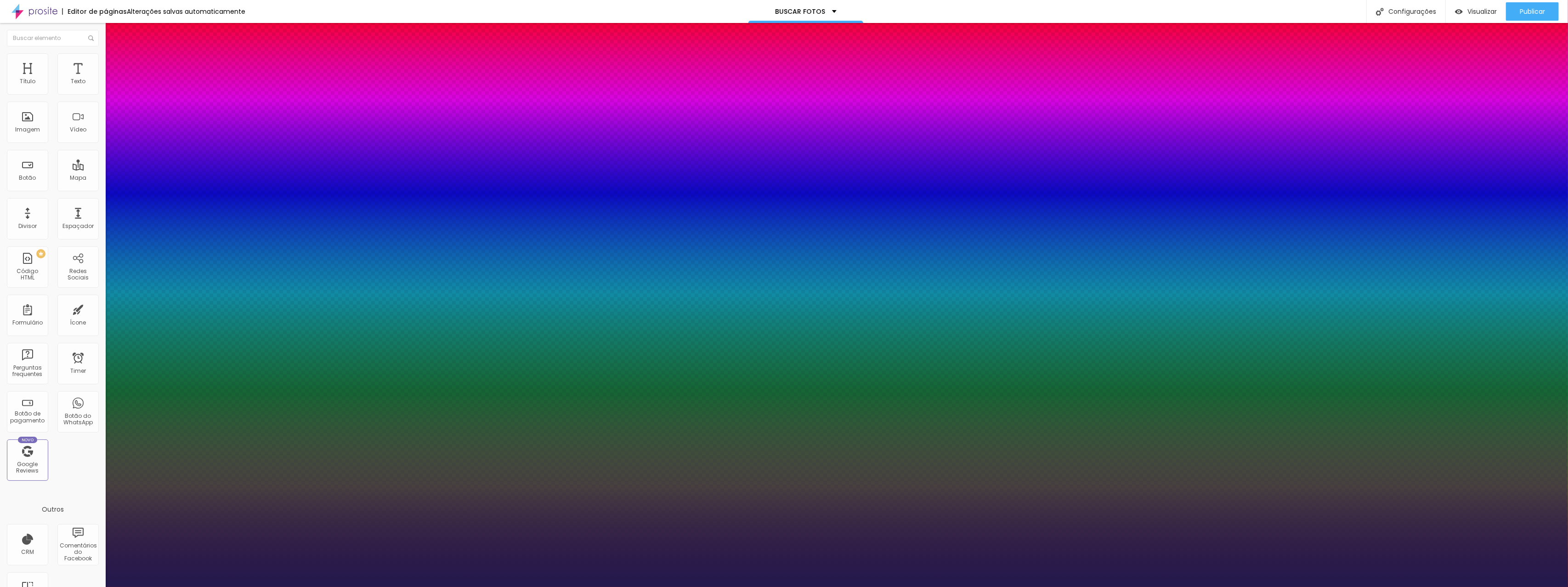
type input "1"
type input "#4C4861"
type input "1"
type input "#595959"
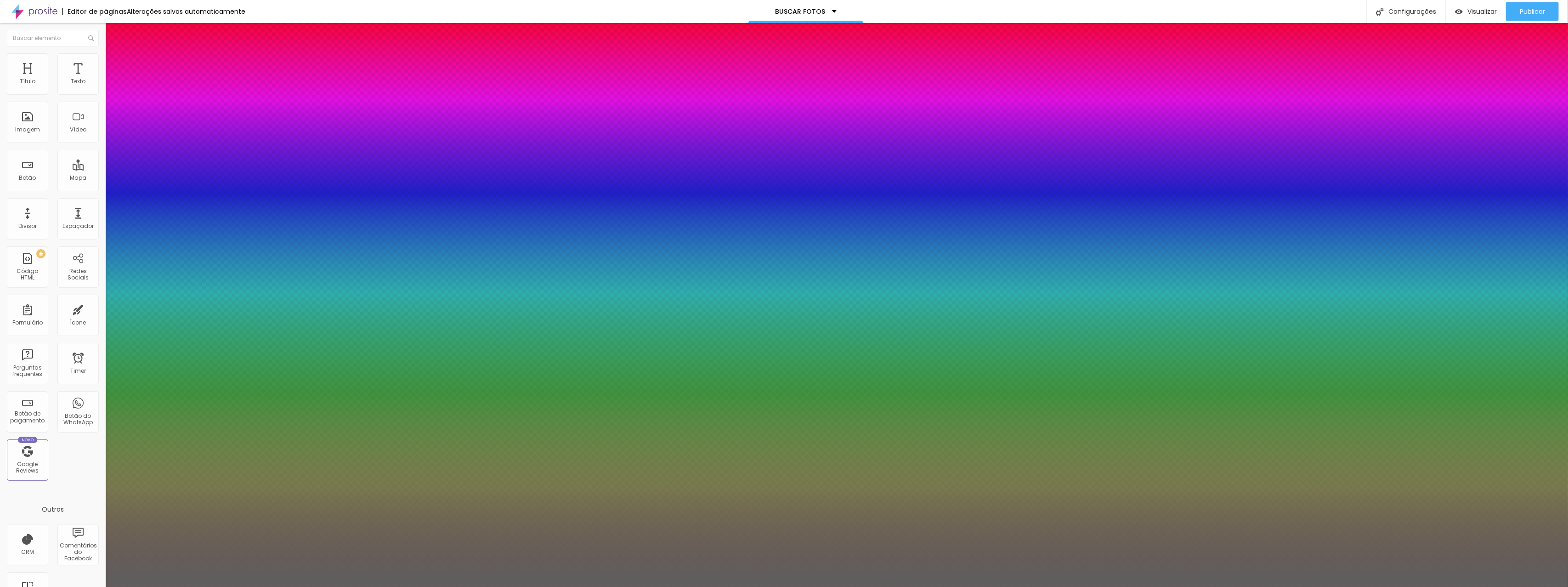
type input "1"
type input "#5E5E5E"
type input "1"
type input "#888888"
type input "1"
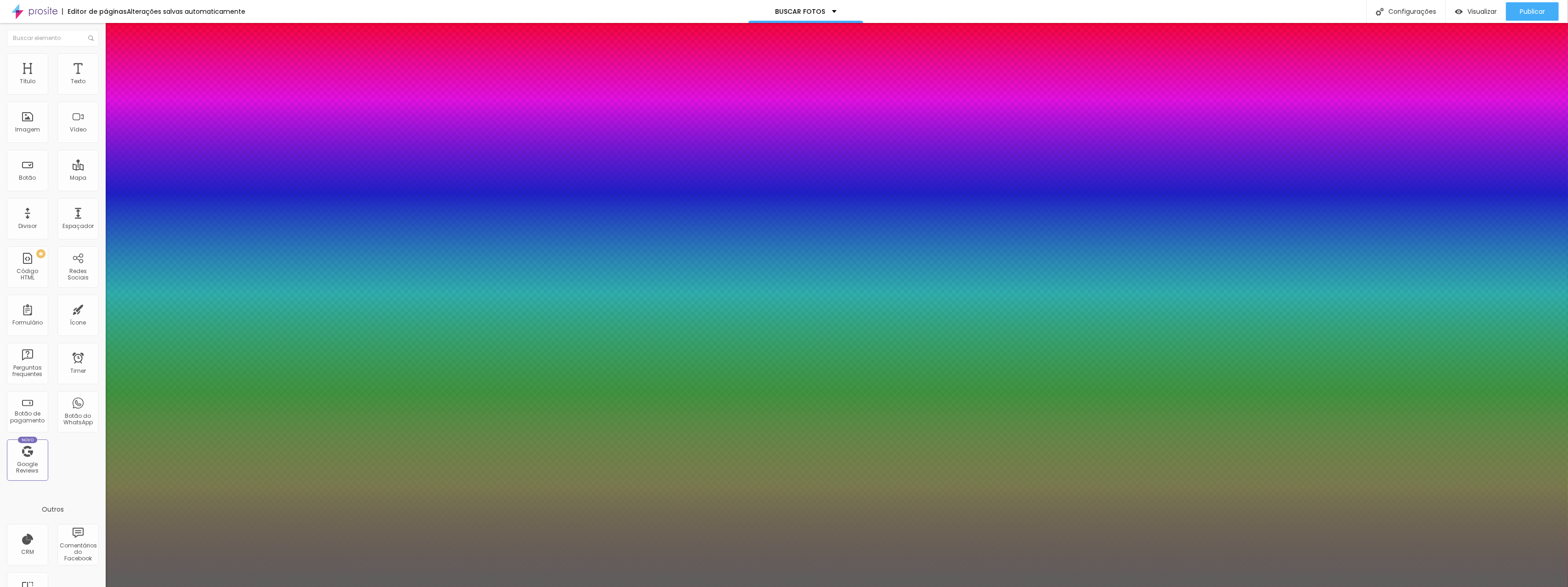
type input "#DDDDDD"
type input "1"
type input "#FEFEFE"
type input "1"
type input "#FFFFFF"
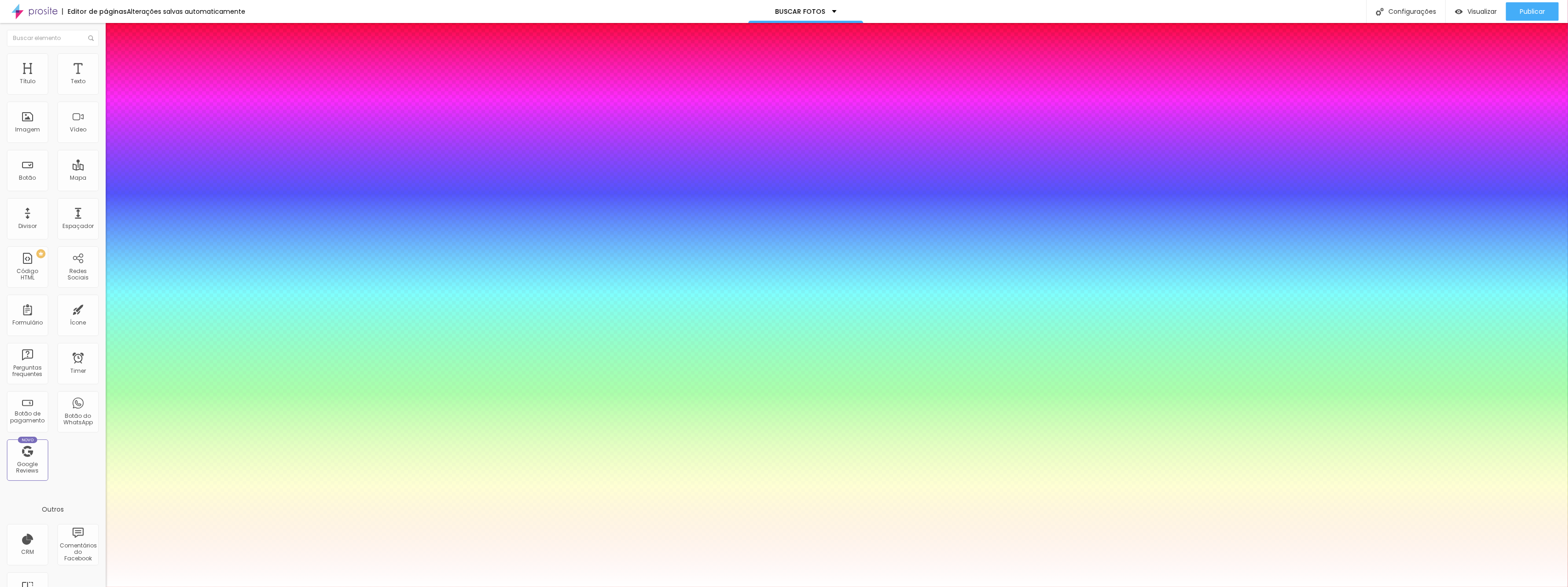
drag, startPoint x: 150, startPoint y: 395, endPoint x: 95, endPoint y: 332, distance: 83.6
type input "1"
click at [40, 586] on div at bounding box center [784, 587] width 1568 height 0
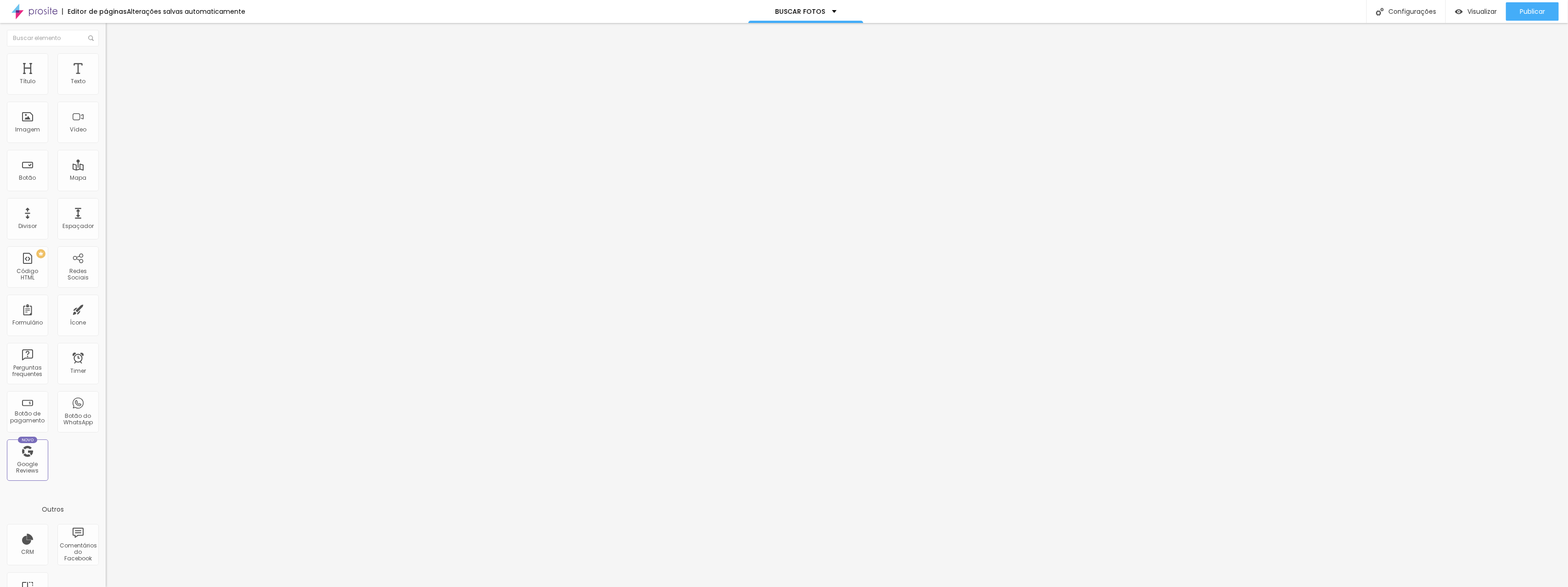
click at [106, 61] on li "Avançado" at bounding box center [159, 58] width 106 height 9
click at [114, 54] on span "Estilo" at bounding box center [121, 50] width 14 height 8
click at [106, 56] on li "Avançado" at bounding box center [159, 58] width 106 height 9
click at [106, 52] on img at bounding box center [110, 48] width 9 height 9
click at [110, 85] on icon "button" at bounding box center [112, 83] width 4 height 4
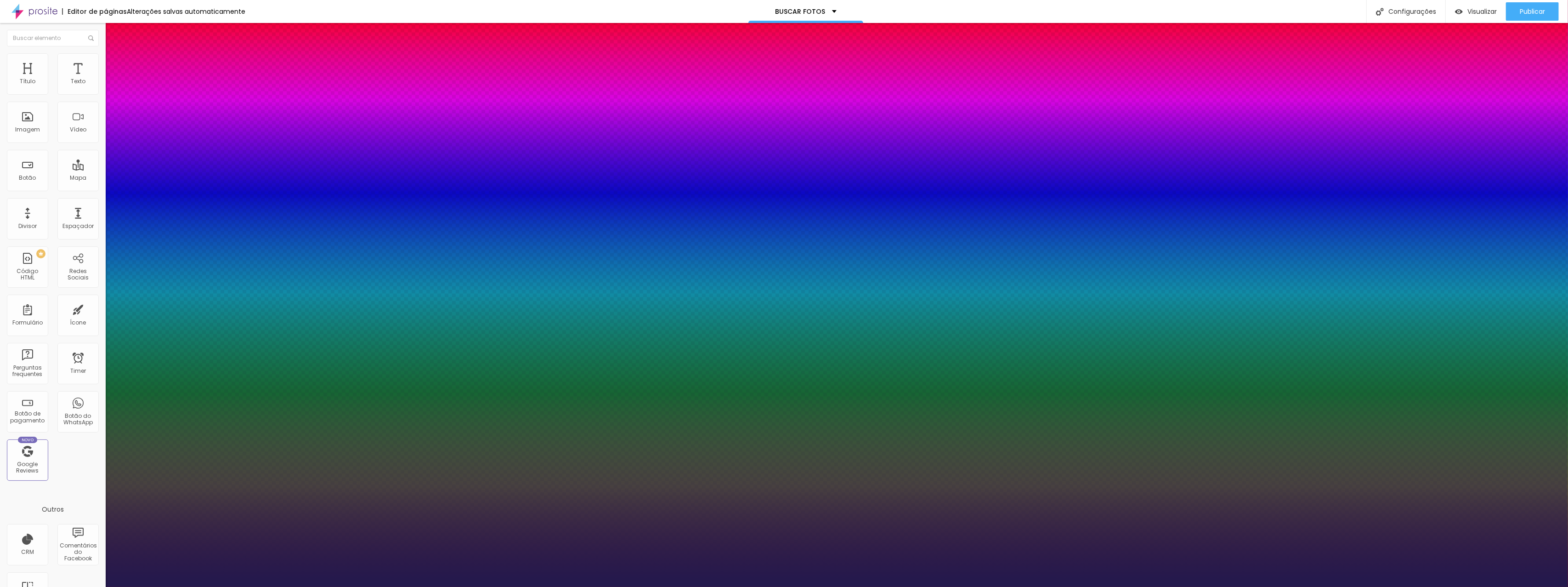
type input "1"
type input "23"
type input "1"
type input "24"
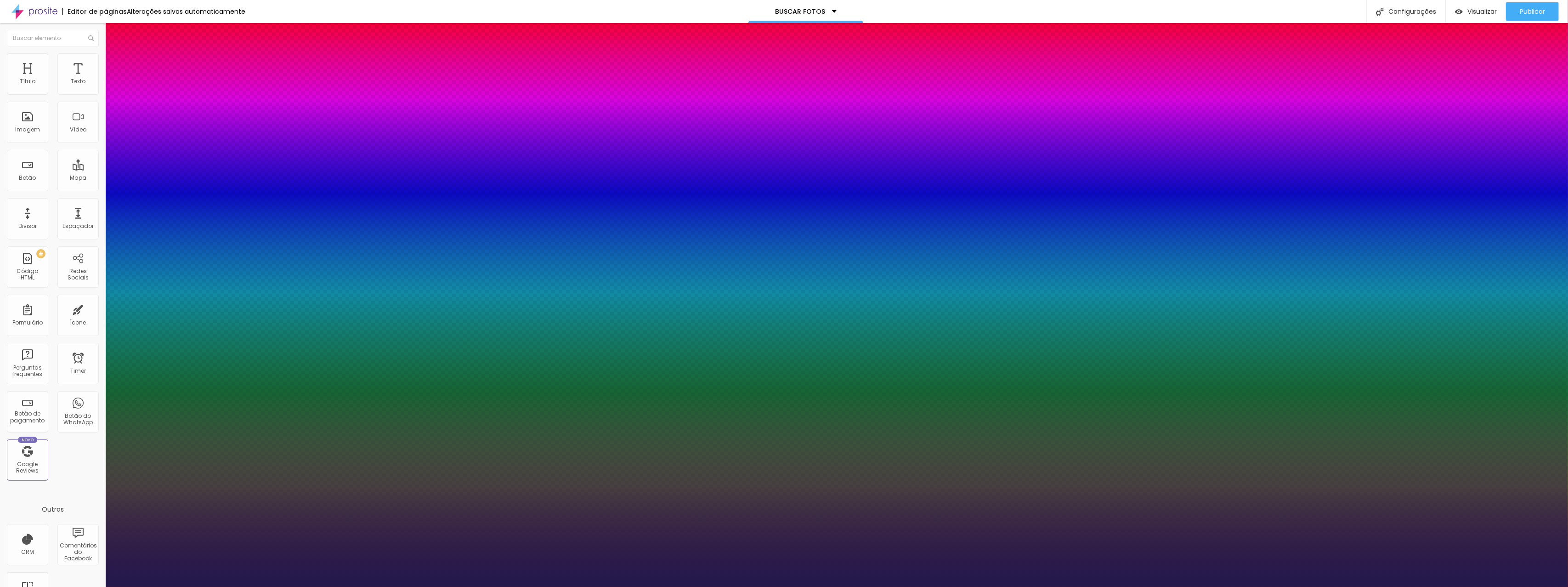
type input "24"
type input "1"
type input "25"
type input "1"
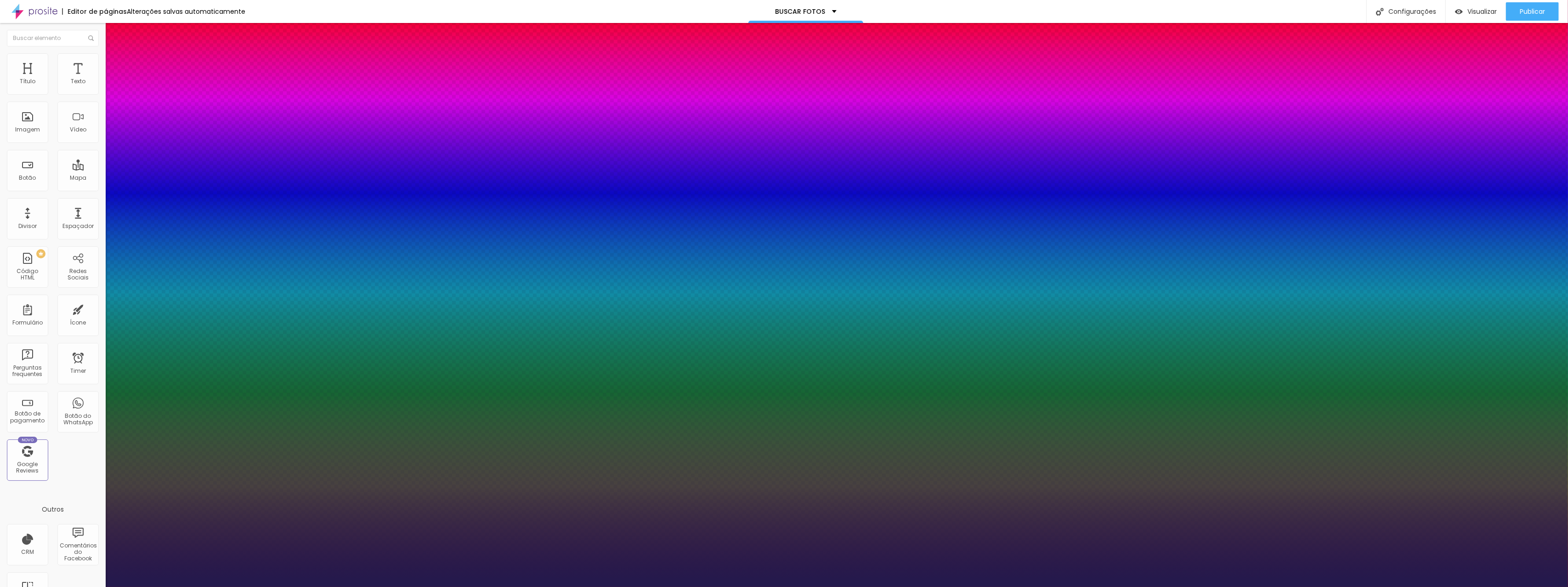
type input "26"
type input "1"
type input "28"
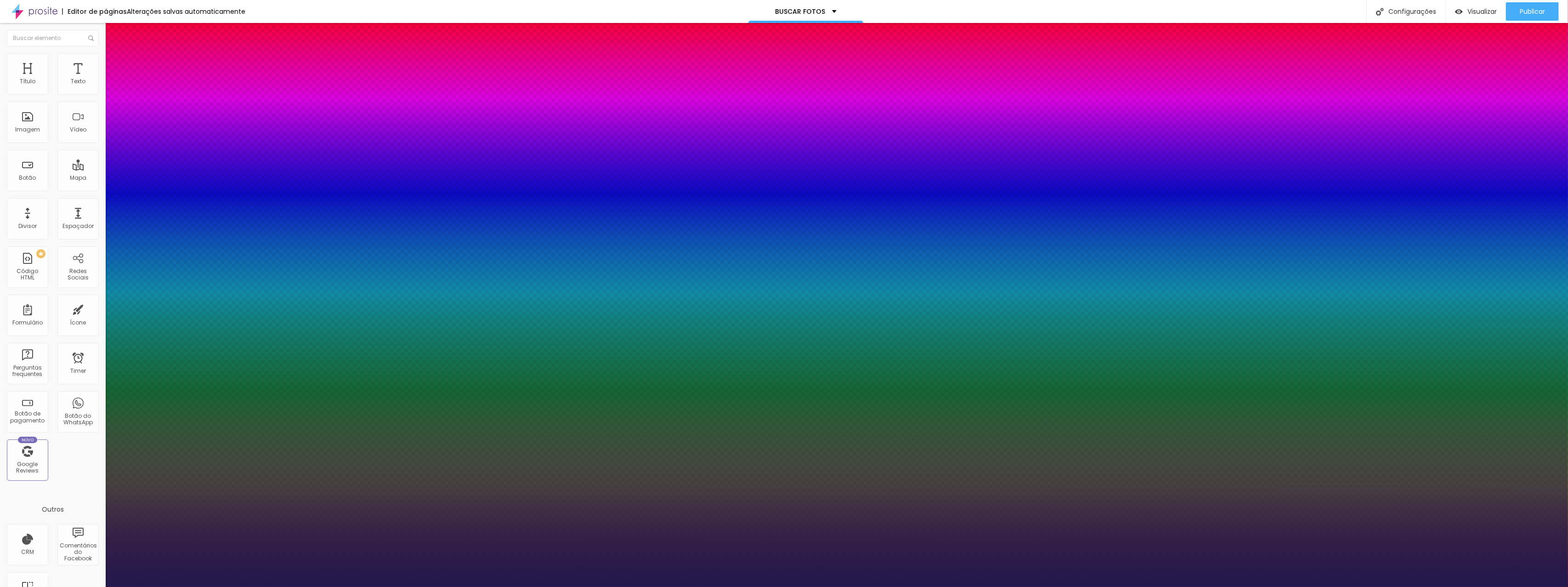
type input "1"
type input "29"
type input "1"
type input "30"
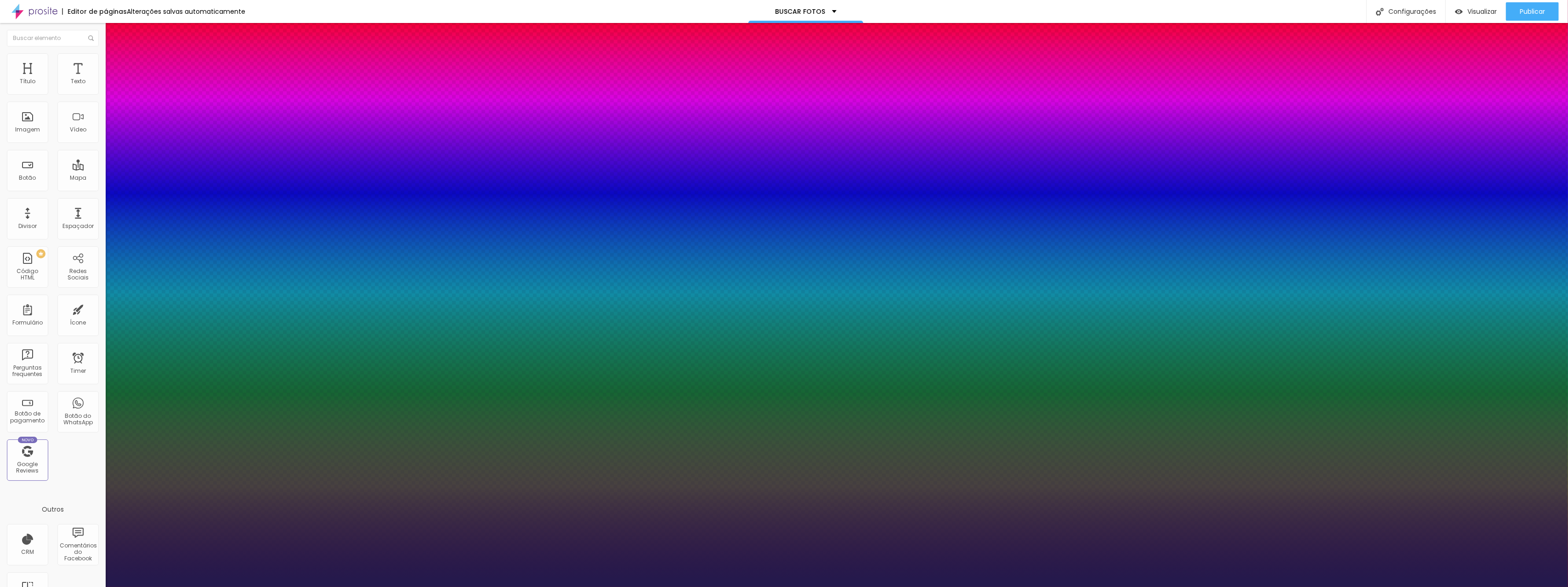
type input "30"
type input "1"
type input "31"
type input "1"
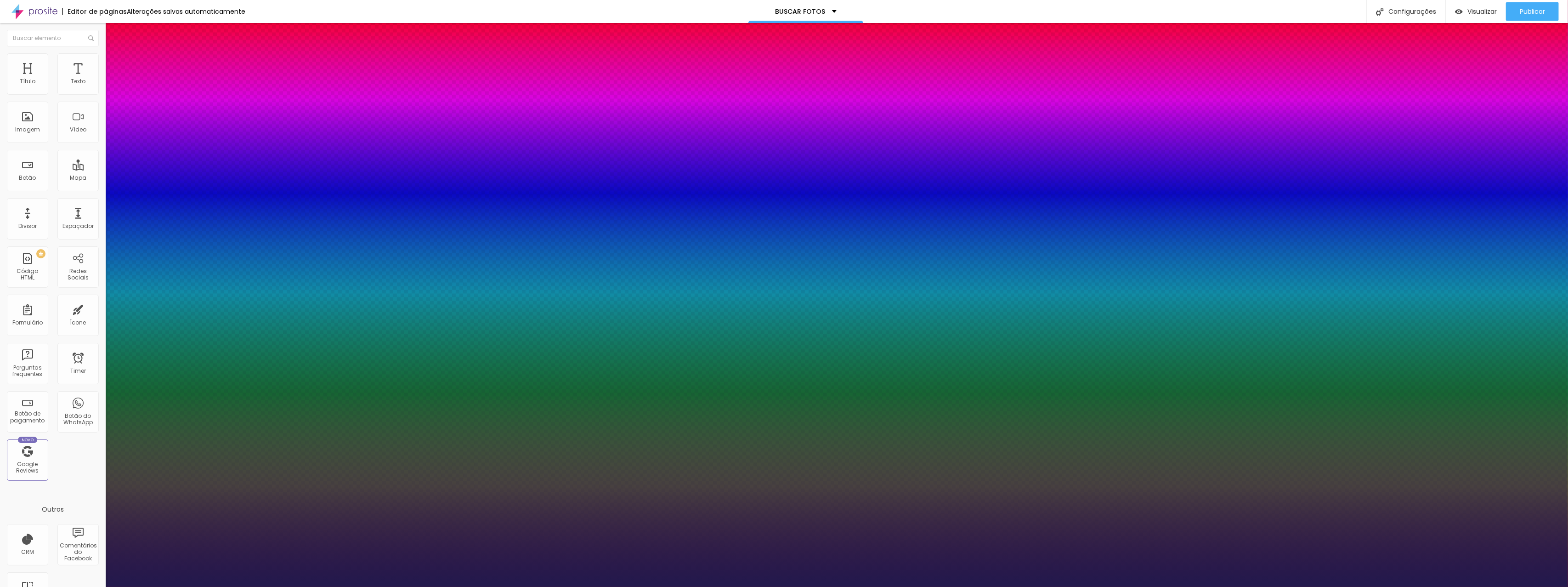
type input "30"
type input "1"
type input "29"
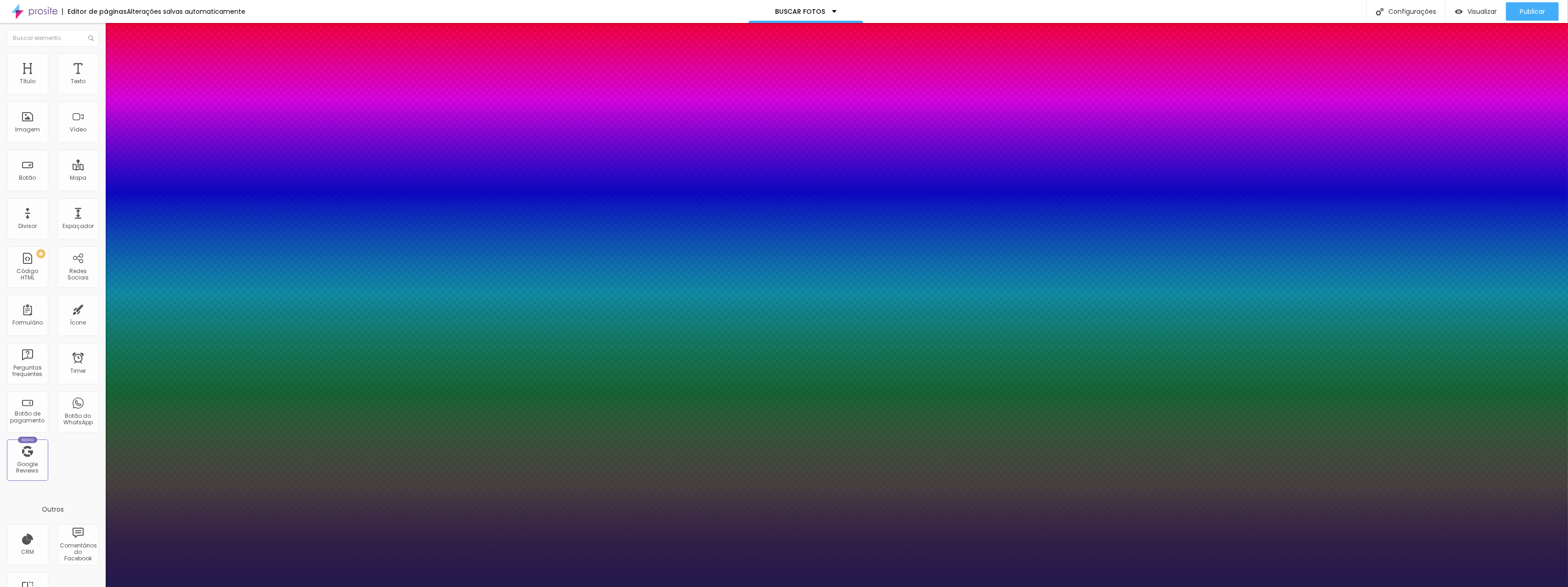
type input "1"
type input "28"
type input "1"
type input "28"
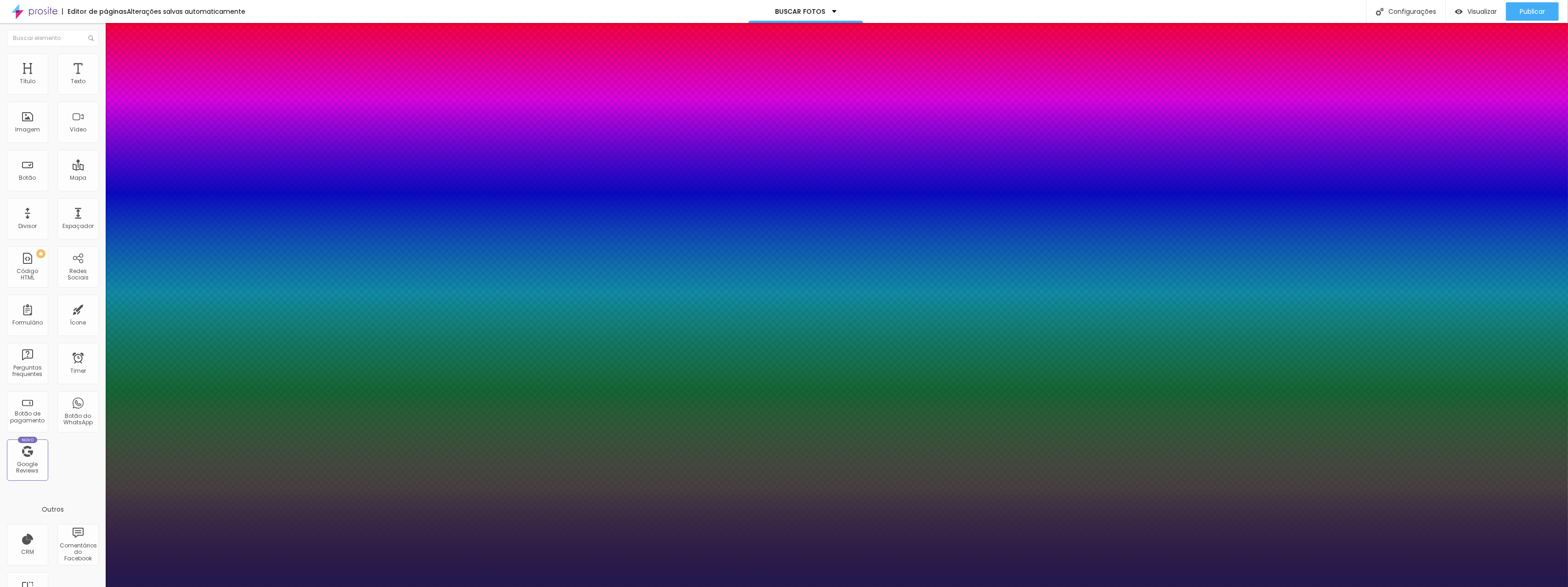
click at [690, 586] on div at bounding box center [784, 587] width 1568 height 0
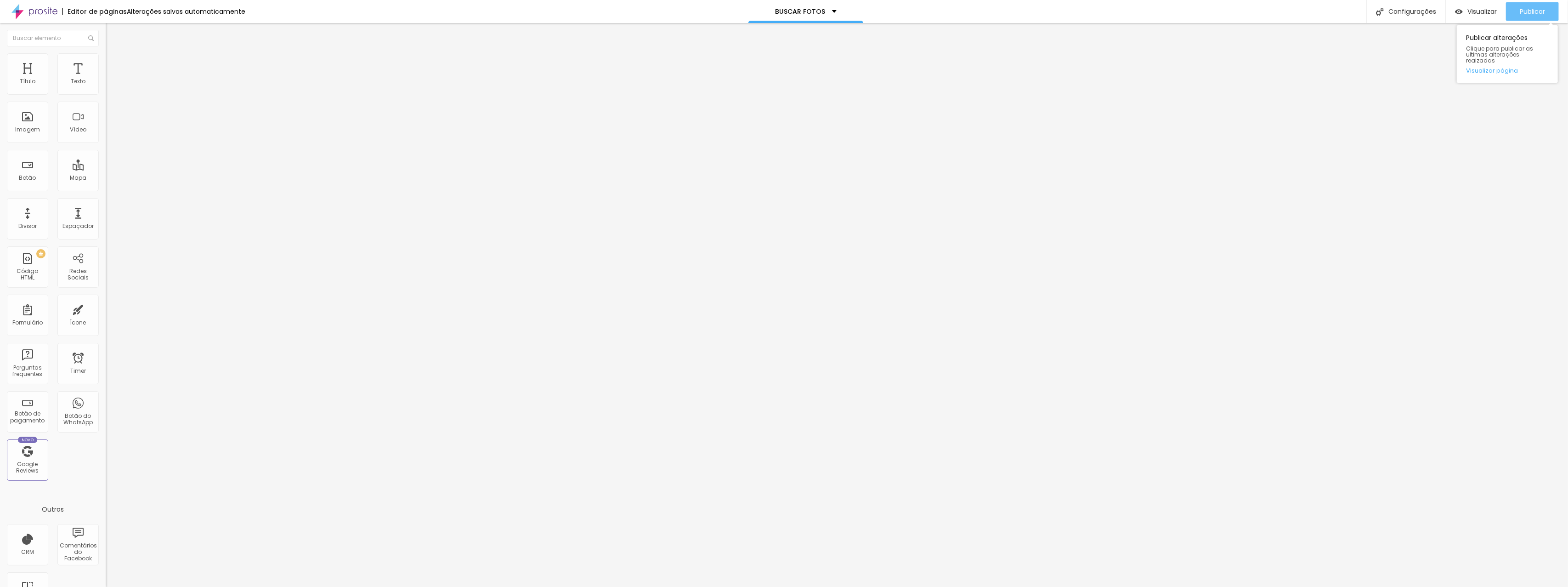
click at [1528, 16] on div "Publicar" at bounding box center [1533, 12] width 26 height 18
click at [1488, 5] on div "Visualizar" at bounding box center [1468, 12] width 42 height 18
click at [1465, 10] on div "Visualizar" at bounding box center [1475, 12] width 42 height 8
click at [836, 10] on div "BUSCAR FOTOS" at bounding box center [806, 12] width 115 height 23
click at [106, 189] on input "https://czzstudio.alboompro.com/proof/pt-BR/s/valeria_dalcoll_-_protocoll" at bounding box center [161, 185] width 110 height 9
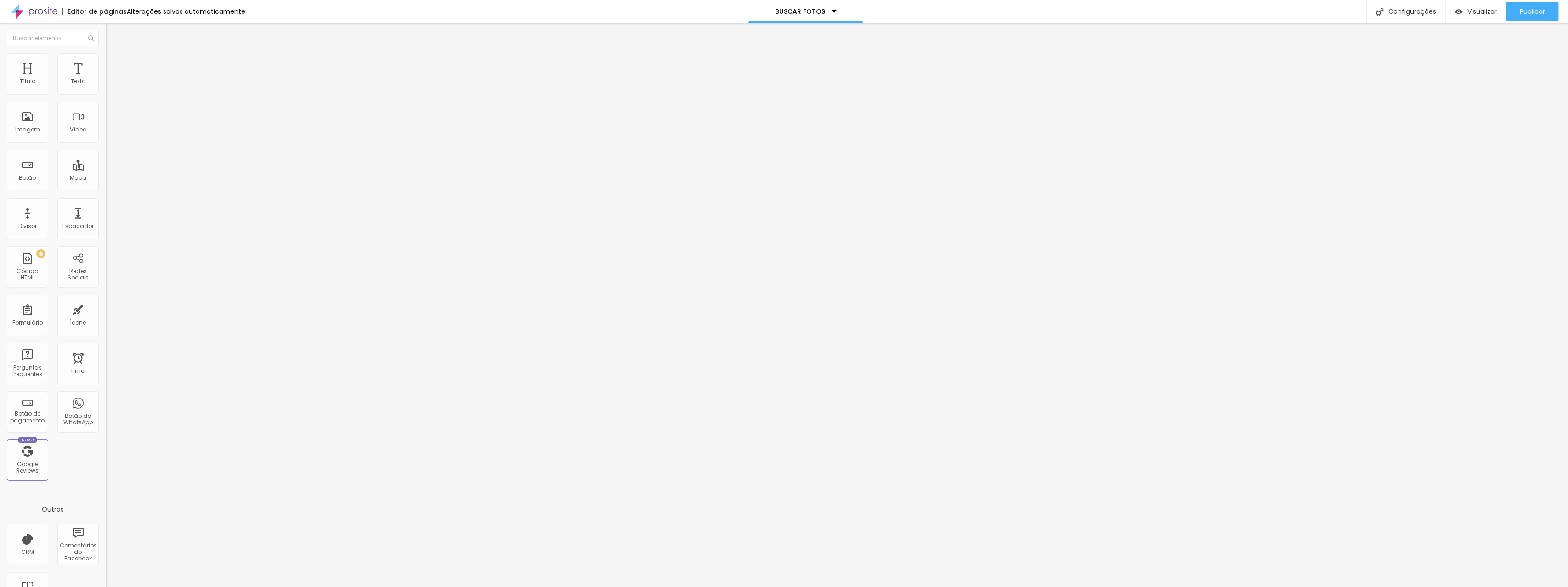
paste input "www.czzstudio.com/portfolio/eventos-sociais/1543514-inauguracao-ya-miranda"
click at [106, 211] on div "Texto ENCONTRAR FOTOS Alinhamento Tamanho Normal Pequeno Normal Grande Link URL…" at bounding box center [159, 141] width 106 height 139
click at [1531, 15] on span "Publicar" at bounding box center [1533, 12] width 26 height 7
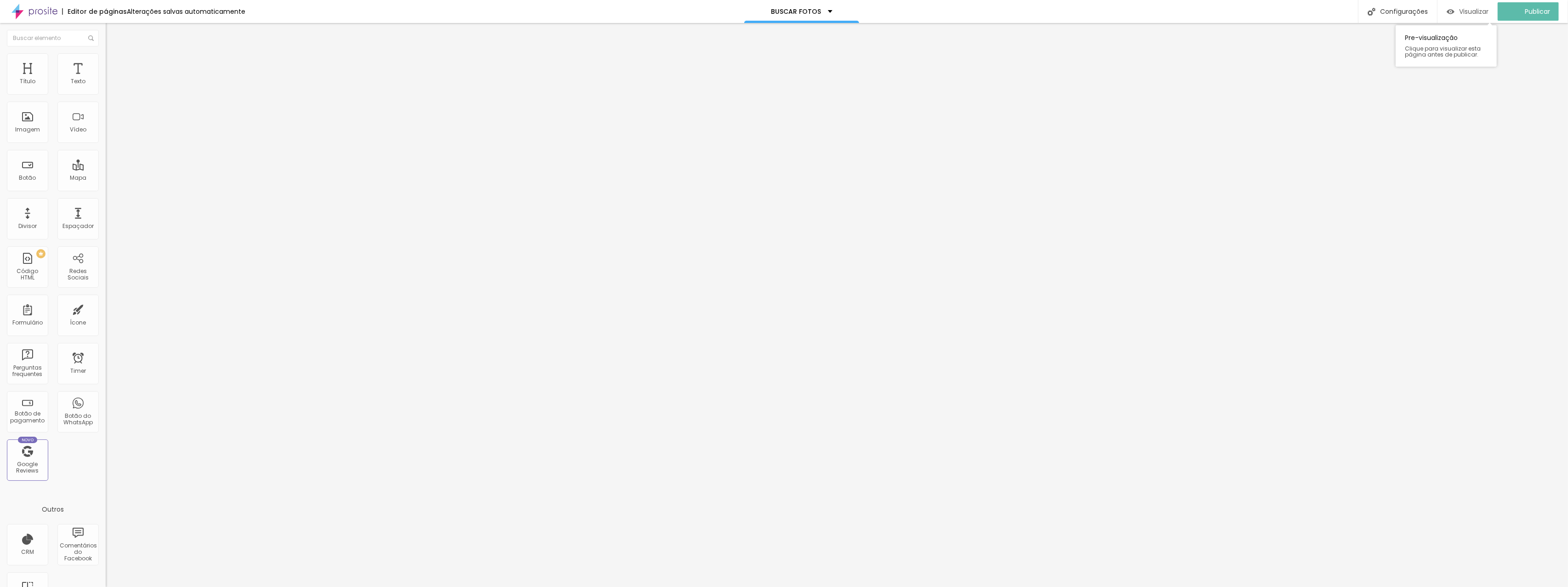
click at [1474, 11] on span "Visualizar" at bounding box center [1474, 12] width 29 height 7
click at [106, 189] on input "https://www.czzstudio.com/portfolio/eventos-sociais/1543514-inauguracao-ya-mira…" at bounding box center [161, 185] width 110 height 9
paste input "34371-valeria-dalcoll-protocoll"
type input "https://www.czzstudio.com/portfolio/eventos-sociais/1534371-valeria-dalcoll-pro…"
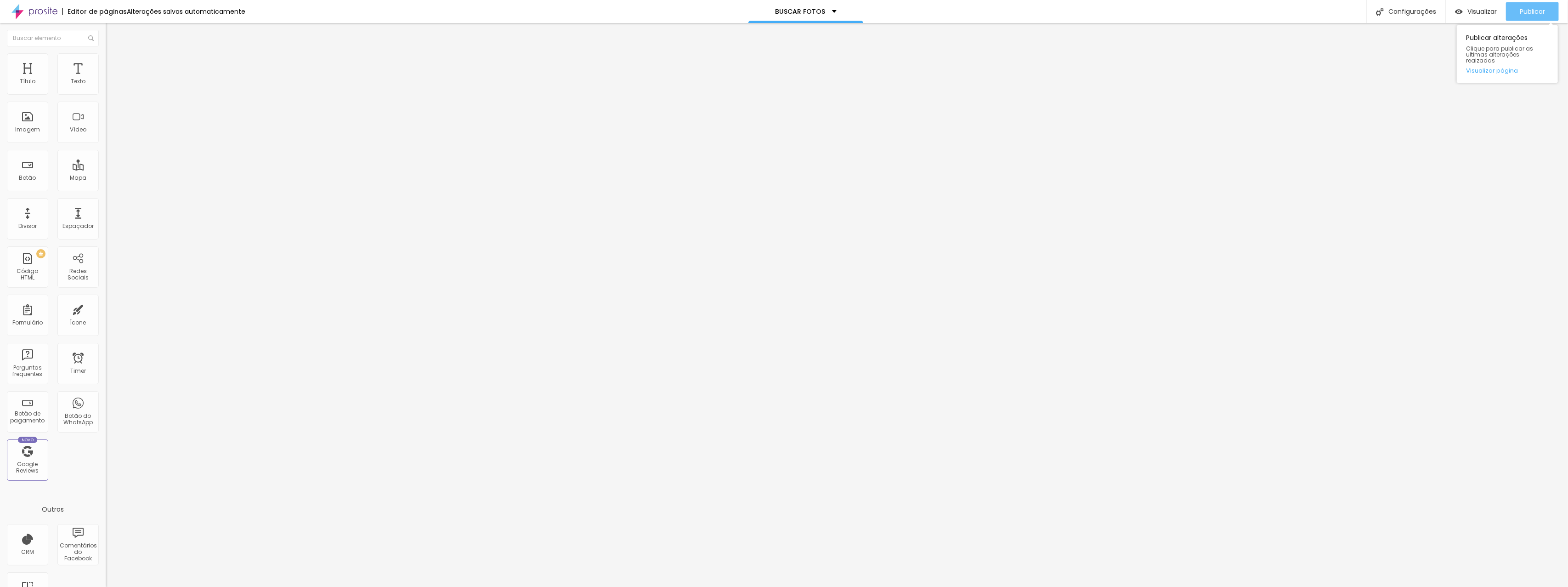
click at [1533, 13] on span "Publicar" at bounding box center [1533, 12] width 26 height 7
drag, startPoint x: 68, startPoint y: 195, endPoint x: 0, endPoint y: 194, distance: 68.0
click at [106, 194] on div "Texto BUSCAR FOTOS Alinhamento Tamanho Normal Pequeno Normal Grande Link URL ht…" at bounding box center [159, 139] width 106 height 134
drag, startPoint x: 5, startPoint y: 208, endPoint x: 13, endPoint y: 205, distance: 8.5
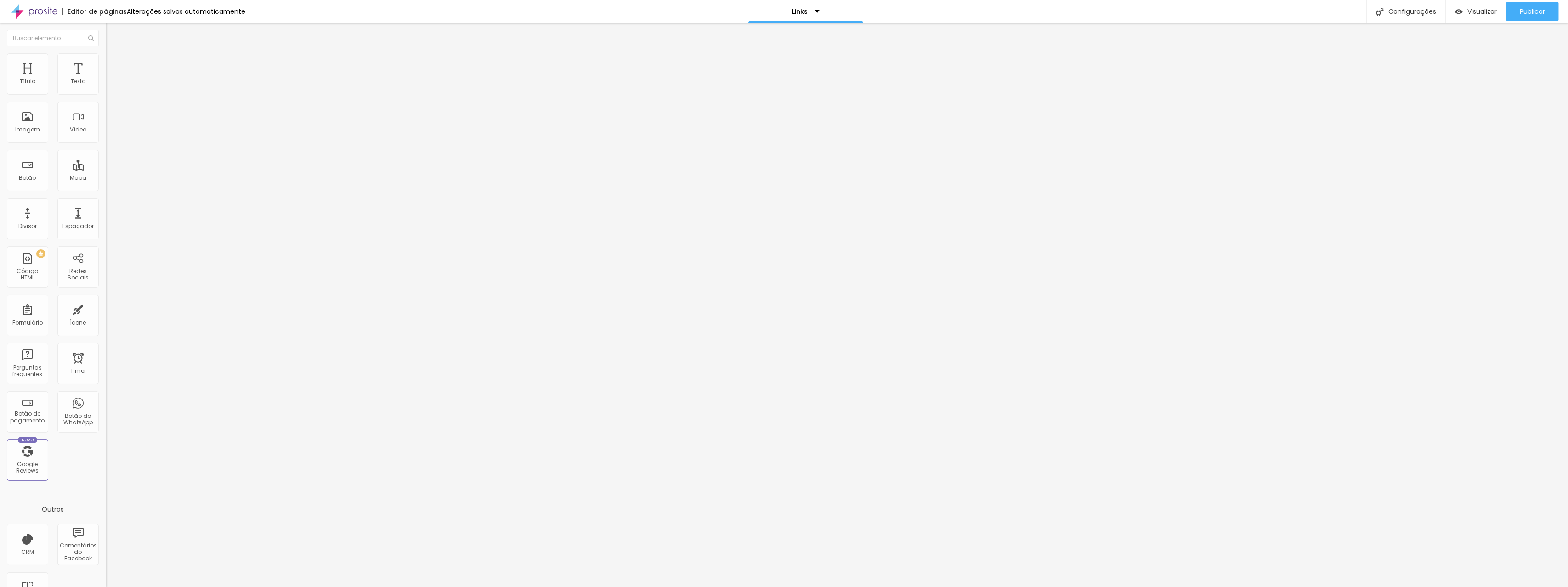
click at [106, 205] on div "Texto BUSCAR FOTOS Alinhamento Tamanho Normal Pequeno Normal Grande Link URL ht…" at bounding box center [159, 139] width 106 height 134
click at [106, 201] on div at bounding box center [159, 201] width 106 height 0
drag, startPoint x: 44, startPoint y: 192, endPoint x: 3, endPoint y: 192, distance: 41.0
click at [106, 192] on div "Texto BUSCAR FOTOS Alinhamento Tamanho Normal Pequeno Normal Grande Link URL ht…" at bounding box center [159, 141] width 106 height 139
paste input "[DOMAIN_NAME][URL]"
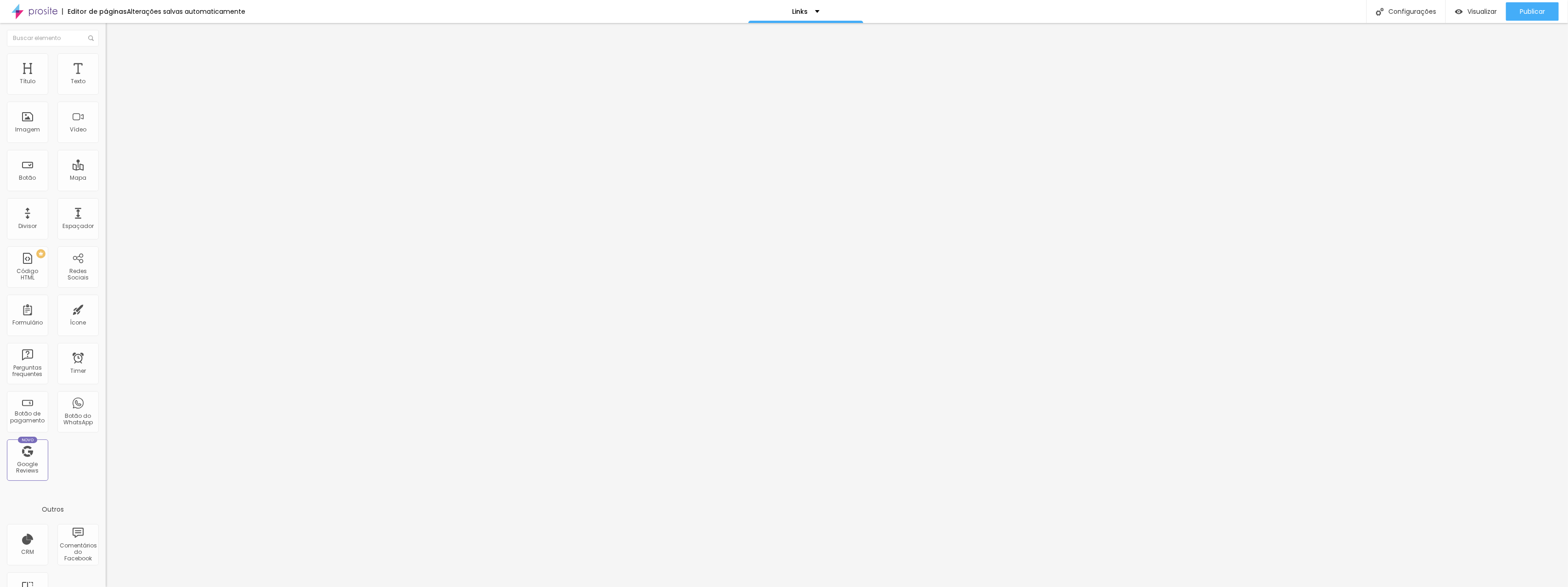
scroll to position [0, 121]
type input "[URL][DOMAIN_NAME]"
click at [1520, 6] on div "Publicar" at bounding box center [1533, 12] width 26 height 18
click at [1527, 10] on span "Publicar" at bounding box center [1533, 12] width 26 height 7
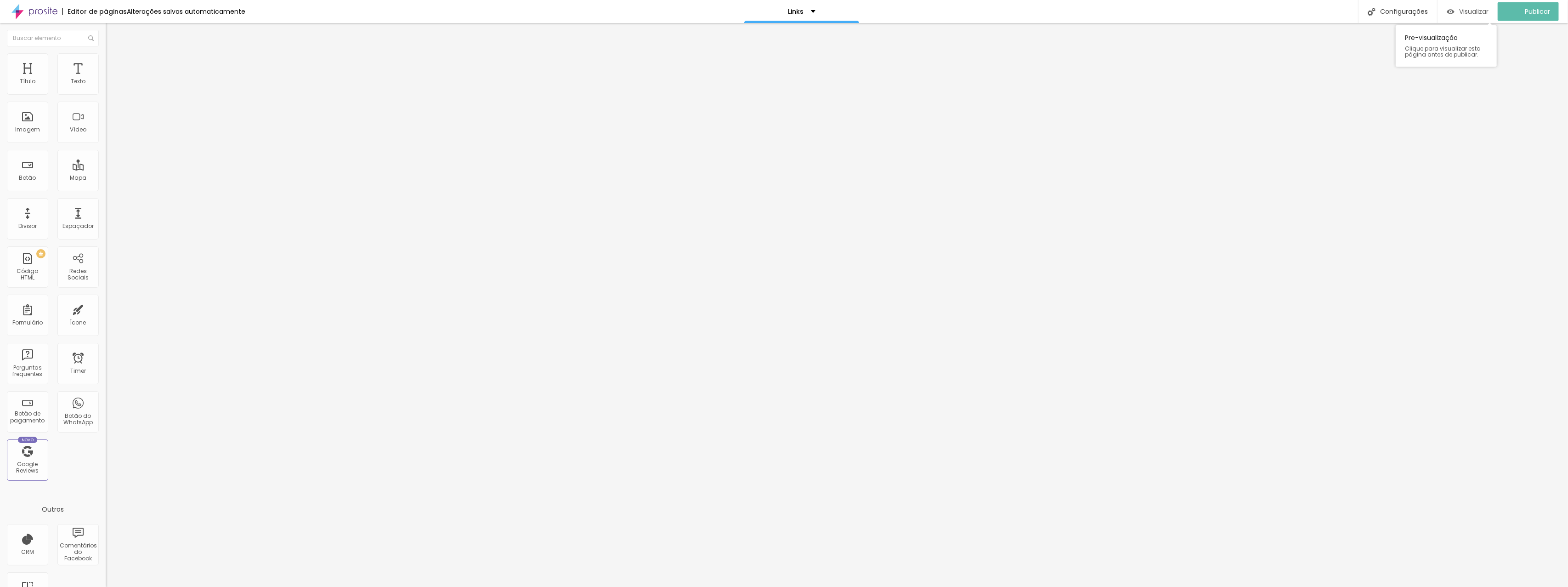
click at [1483, 12] on span "Visualizar" at bounding box center [1474, 12] width 29 height 7
click at [1475, 16] on div "Visualizar" at bounding box center [1475, 12] width 42 height 18
click at [808, 12] on div "Links" at bounding box center [806, 12] width 27 height 7
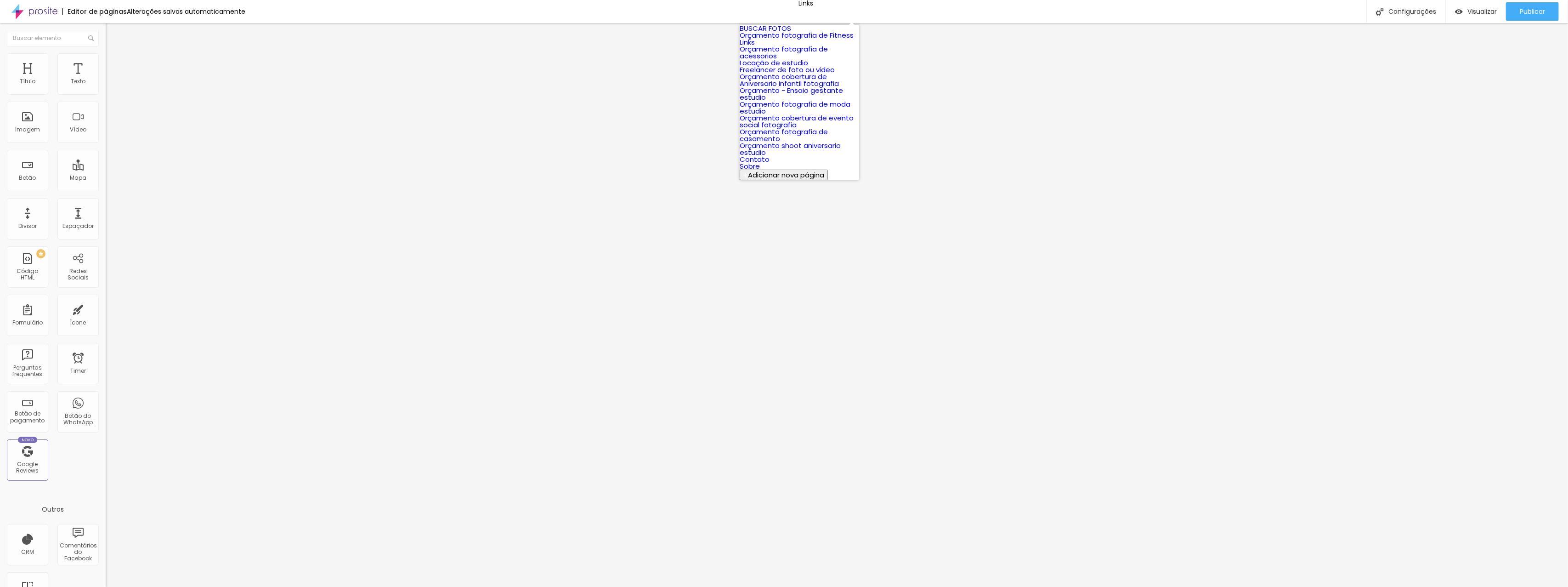
click at [791, 33] on link "BUSCAR FOTOS" at bounding box center [765, 28] width 52 height 10
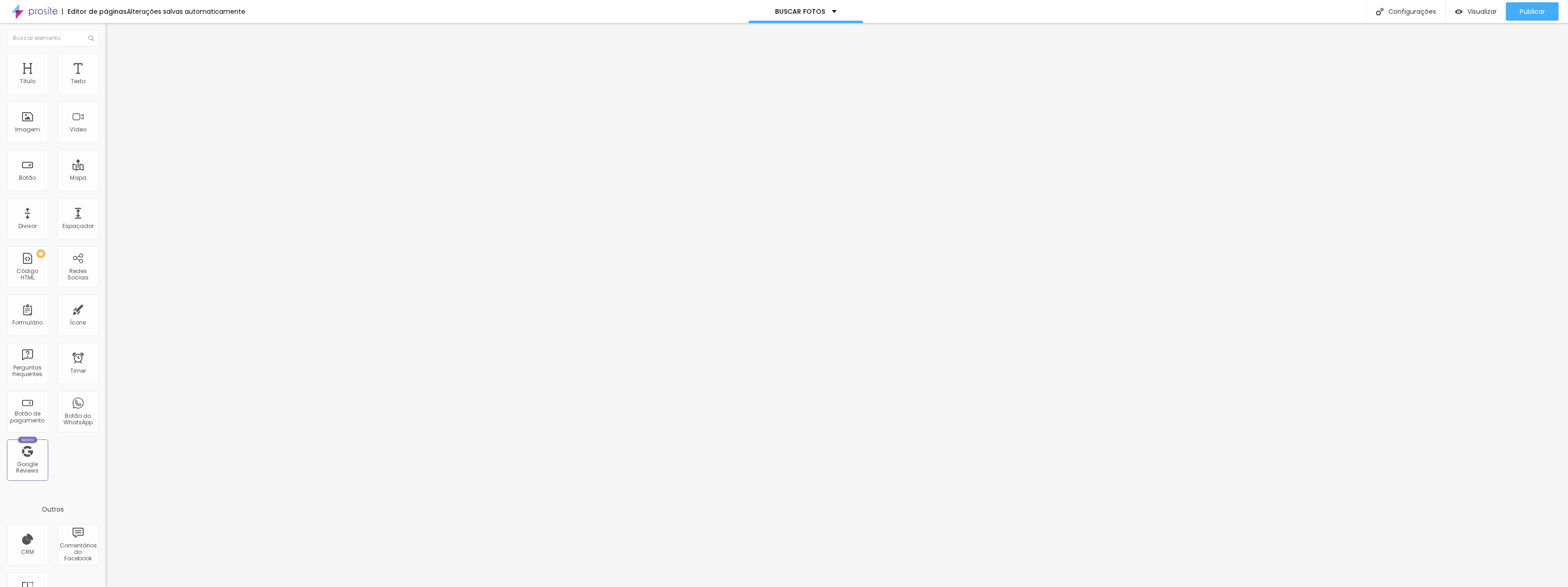
click at [114, 63] on span "Avançado" at bounding box center [129, 59] width 30 height 8
click at [106, 54] on li "Estilo" at bounding box center [159, 48] width 106 height 9
click at [110, 85] on icon "button" at bounding box center [112, 83] width 4 height 4
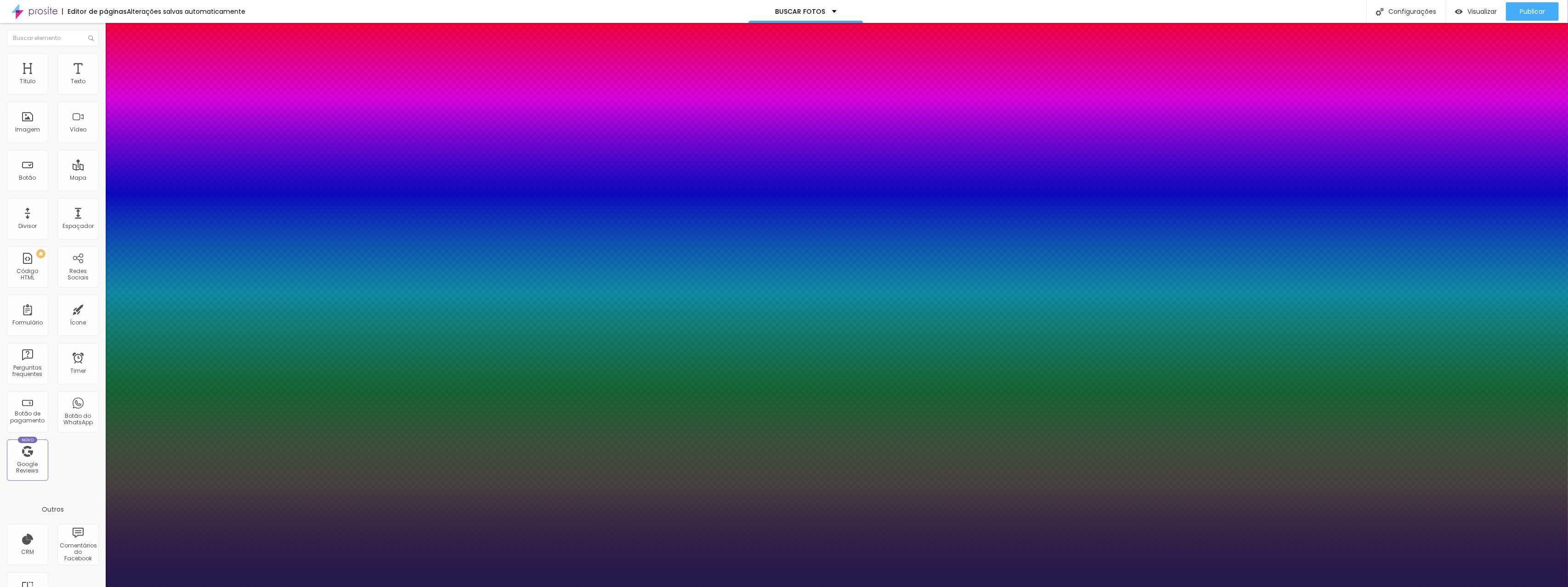
type input "1"
type input "#8271D7"
type input "1"
type input "#8473D7"
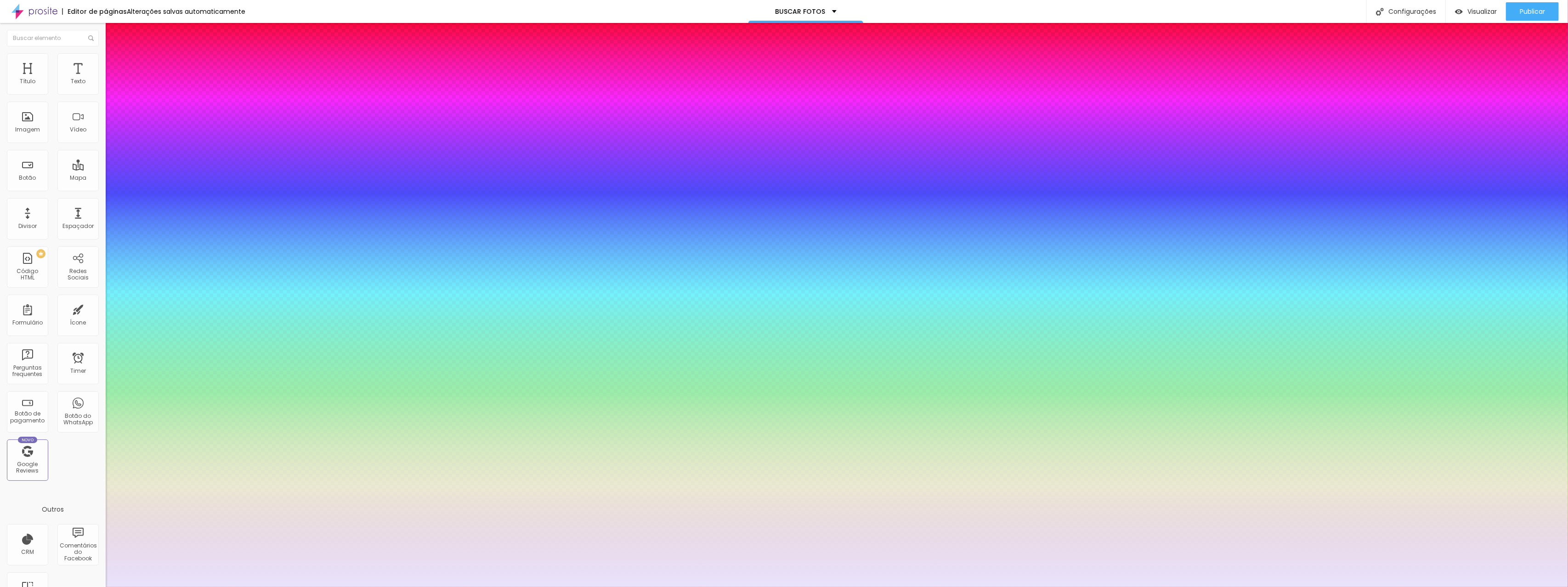
type input "1"
type input "#E8E4FC"
type input "1"
type input "#FFFFFF"
type input "1"
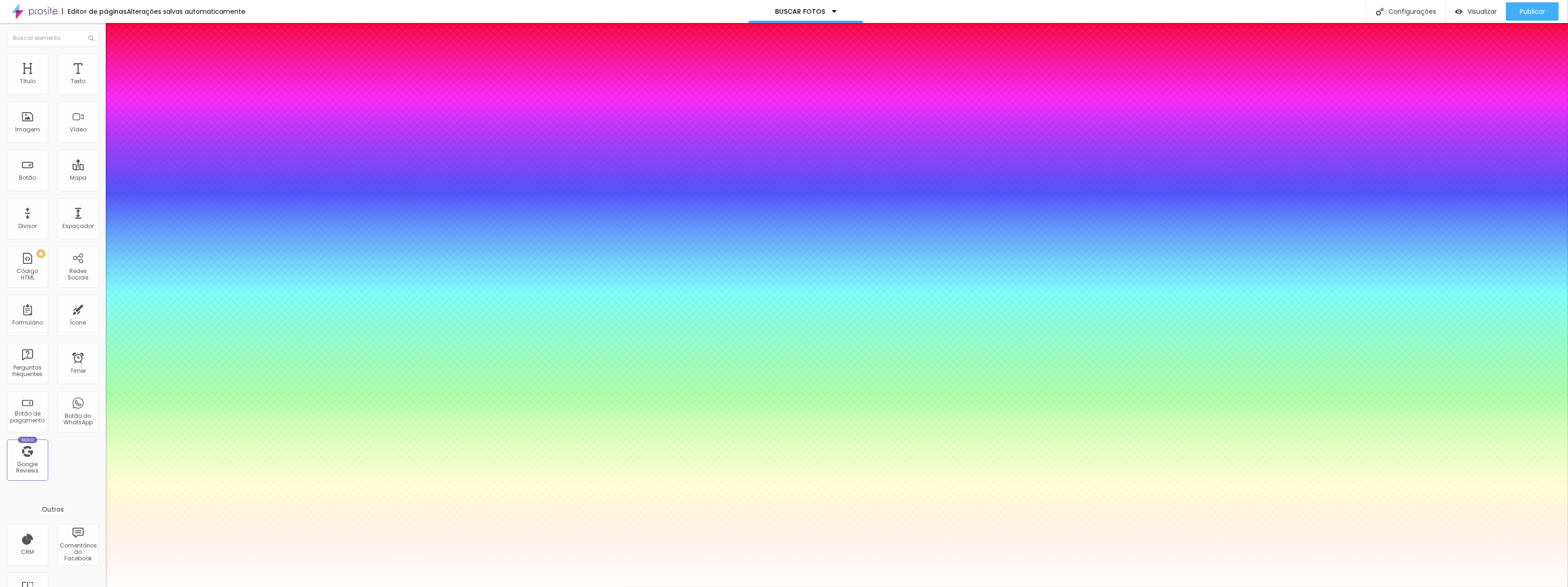
drag, startPoint x: 134, startPoint y: 251, endPoint x: 101, endPoint y: 237, distance: 35.8
click at [743, 586] on div at bounding box center [784, 587] width 1568 height 0
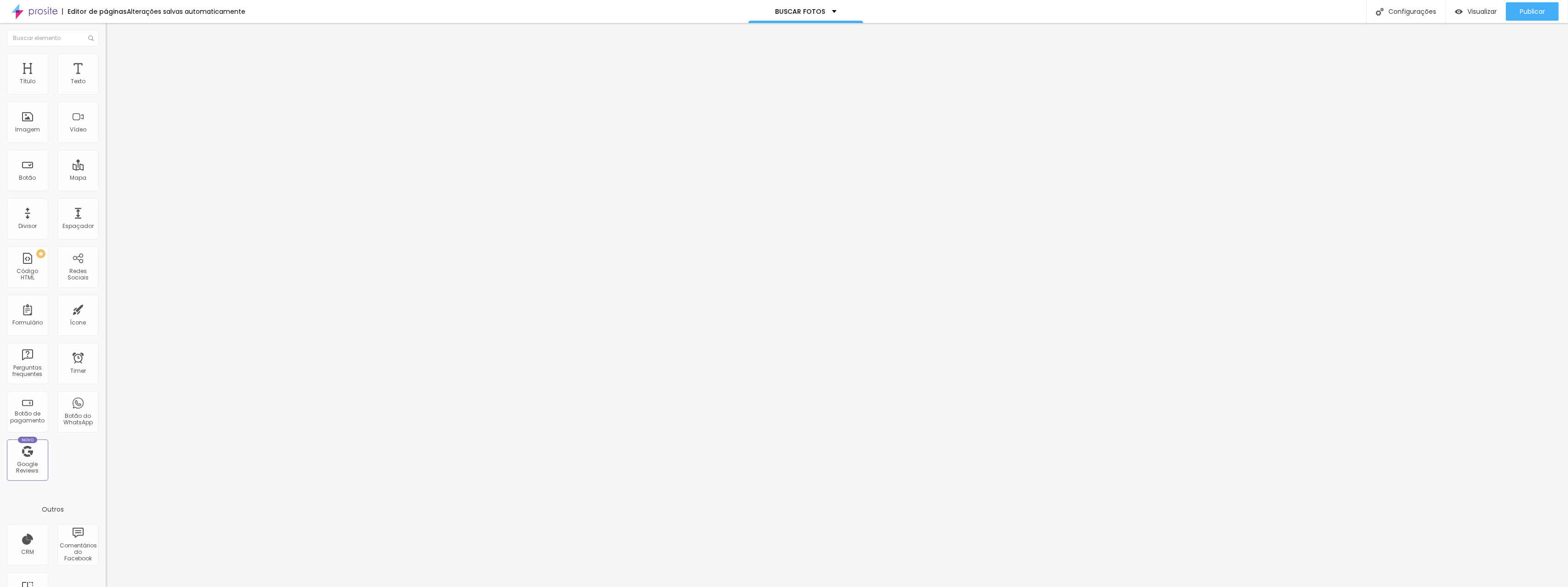
click at [106, 88] on button "button" at bounding box center [112, 83] width 13 height 10
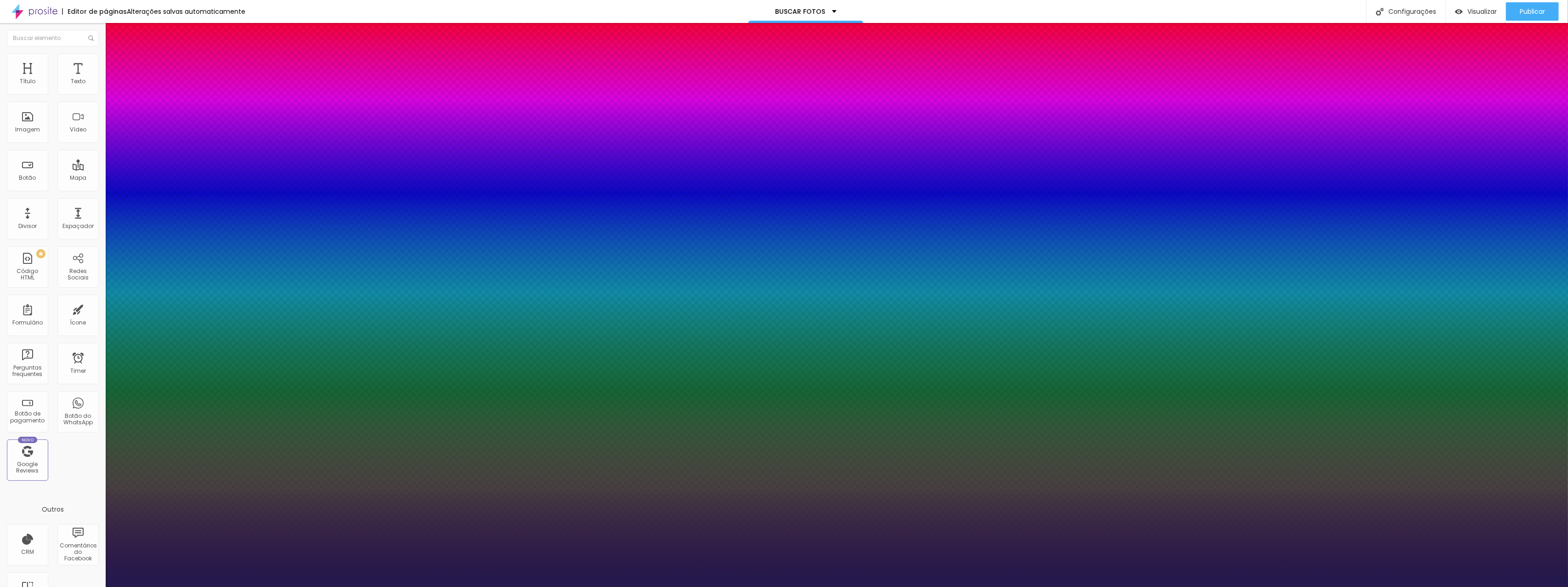
type input "1"
type input "#564B8D"
type input "1"
type input "#8D87AA"
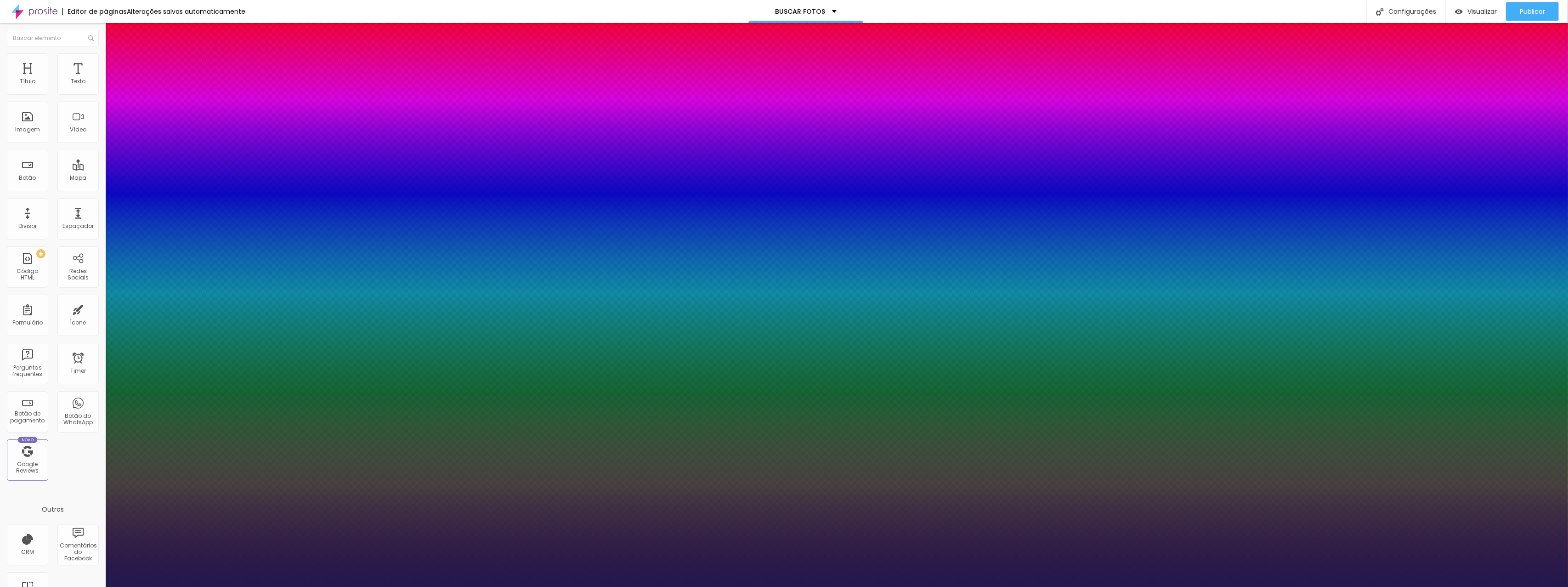
type input "1"
type input "#F7F7F7"
type input "1"
type input "#FFFFFF"
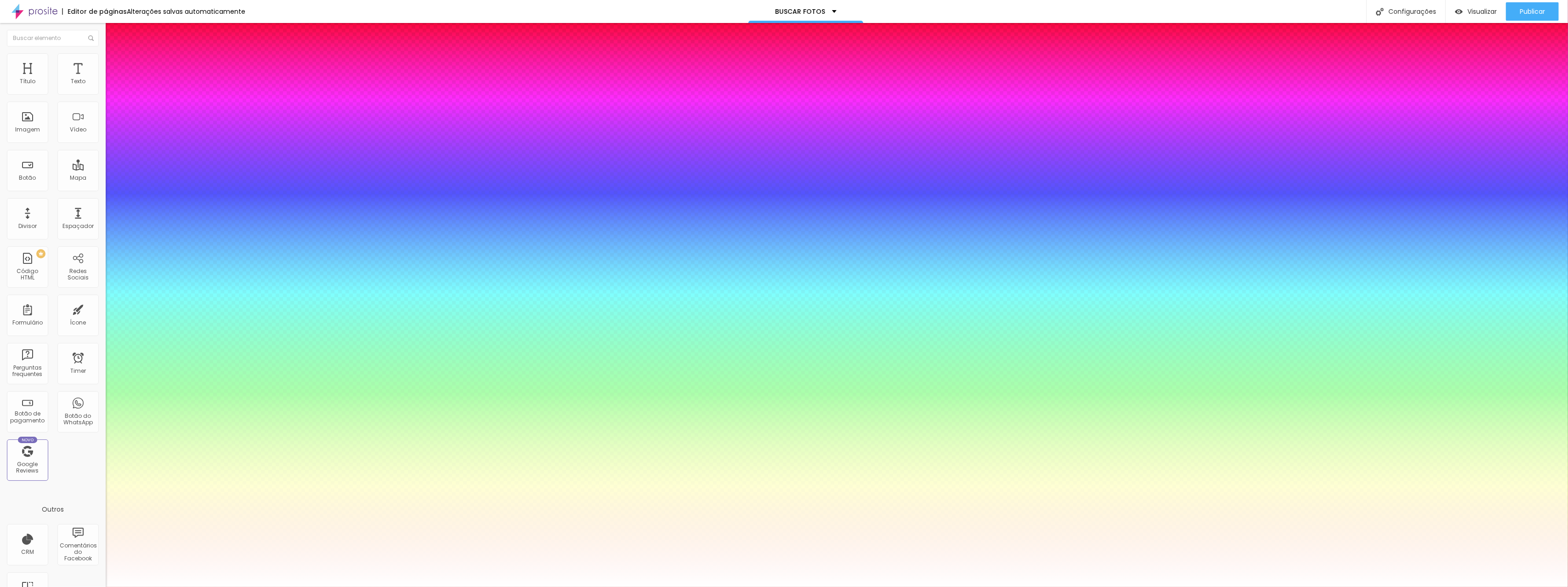
drag, startPoint x: 156, startPoint y: 281, endPoint x: 79, endPoint y: 231, distance: 91.8
click at [79, 231] on body "Editor de páginas Alterações salvas automaticamente BUSCAR FOTOS Configurações …" at bounding box center [784, 294] width 1568 height 587
type input "1"
click at [805, 586] on div at bounding box center [784, 587] width 1568 height 0
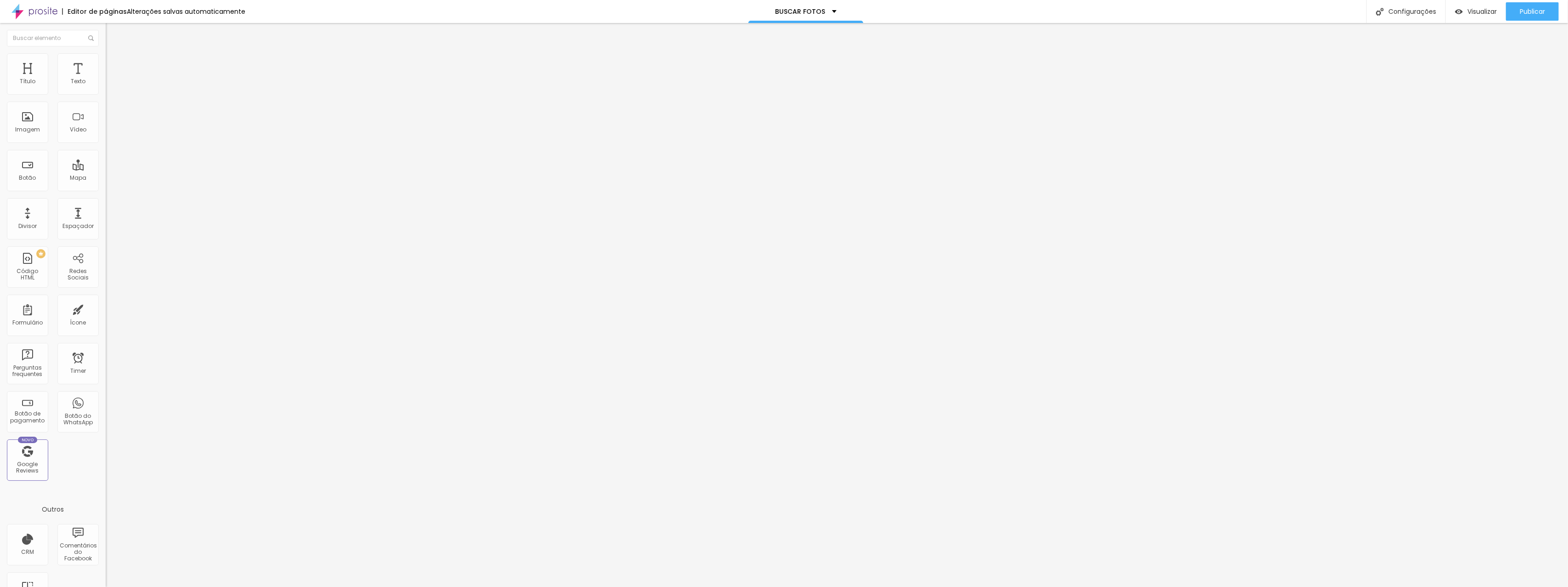
click at [106, 88] on button "button" at bounding box center [112, 83] width 13 height 10
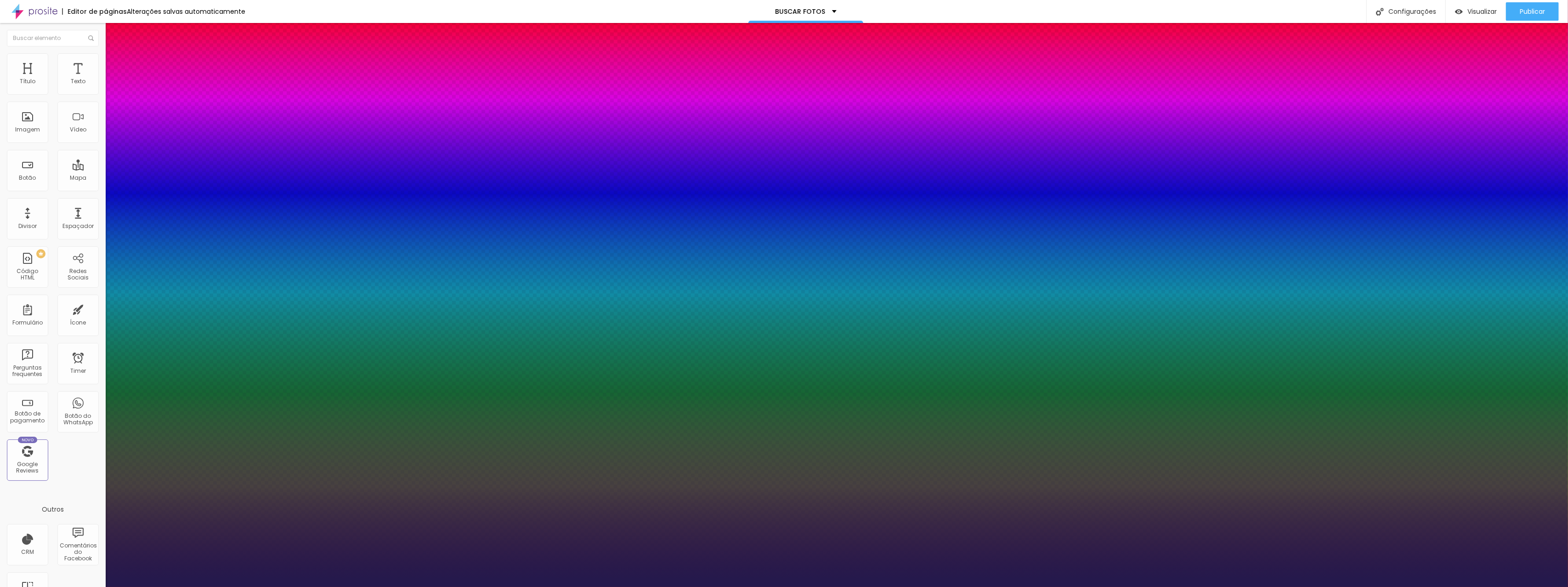
type input "1"
type input "#928ABD"
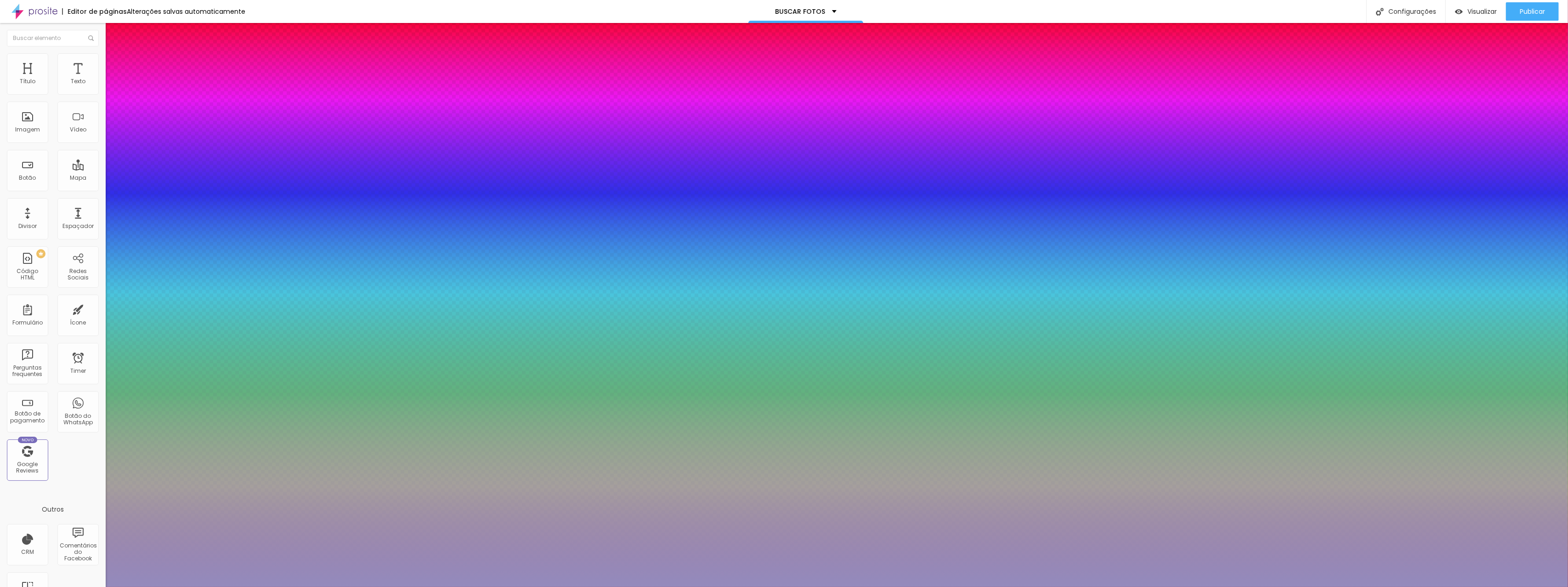
type input "1"
type input "#938BBD"
drag, startPoint x: 145, startPoint y: 268, endPoint x: 126, endPoint y: 251, distance: 25.5
click at [133, 259] on div at bounding box center [784, 294] width 1568 height 587
type input "1"
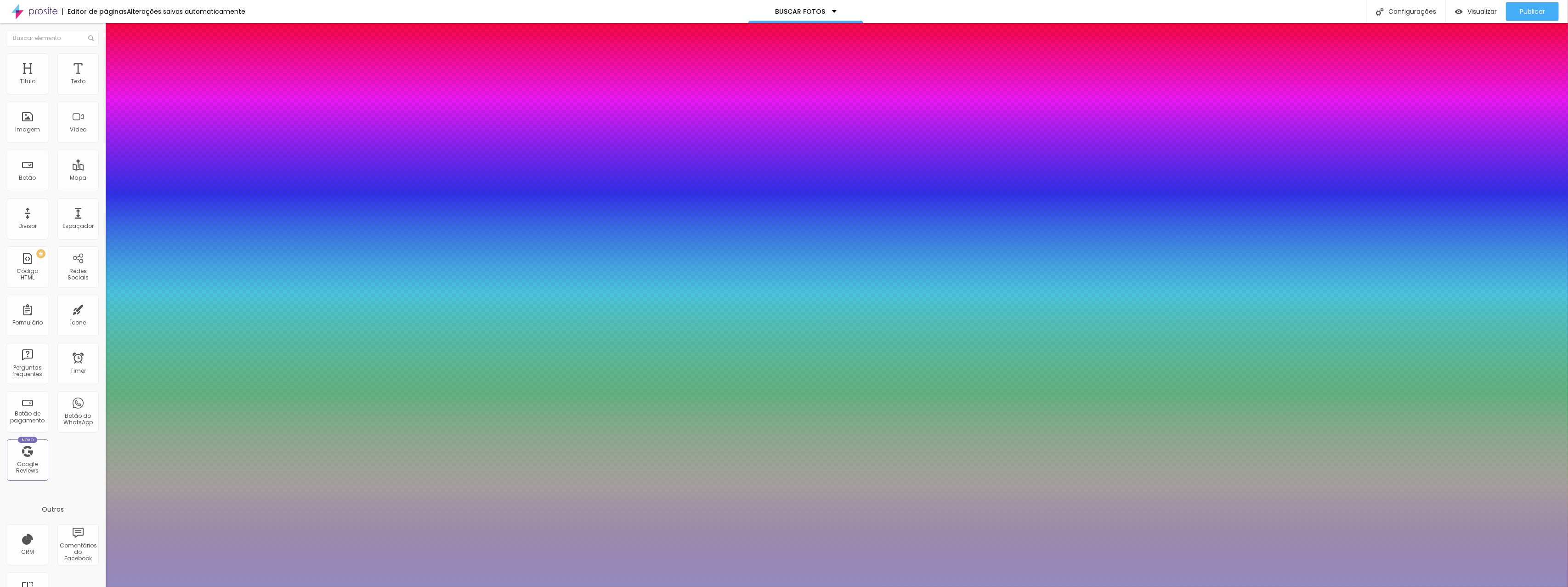
type input "#B4AFCE"
type input "1"
type input "#D0CDDF"
type input "1"
type input "#FFFFFF"
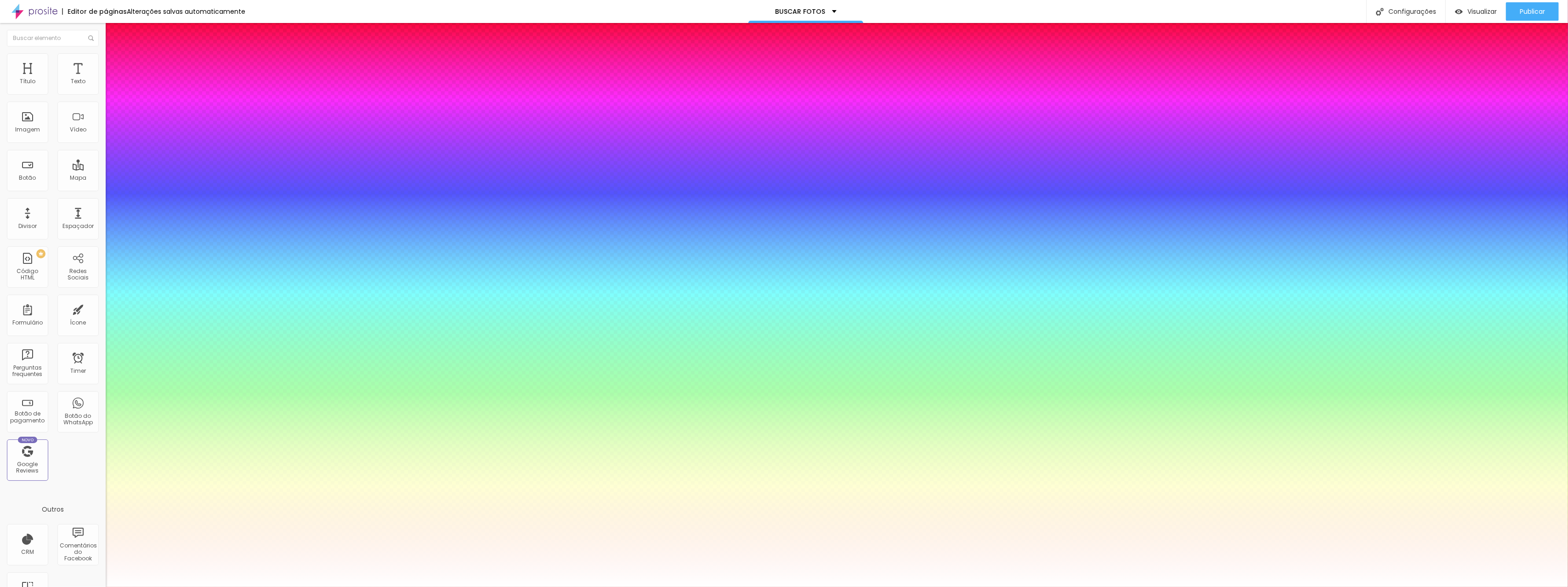
type input "1"
drag, startPoint x: 126, startPoint y: 251, endPoint x: 121, endPoint y: 245, distance: 7.8
click at [856, 586] on div at bounding box center [784, 587] width 1568 height 0
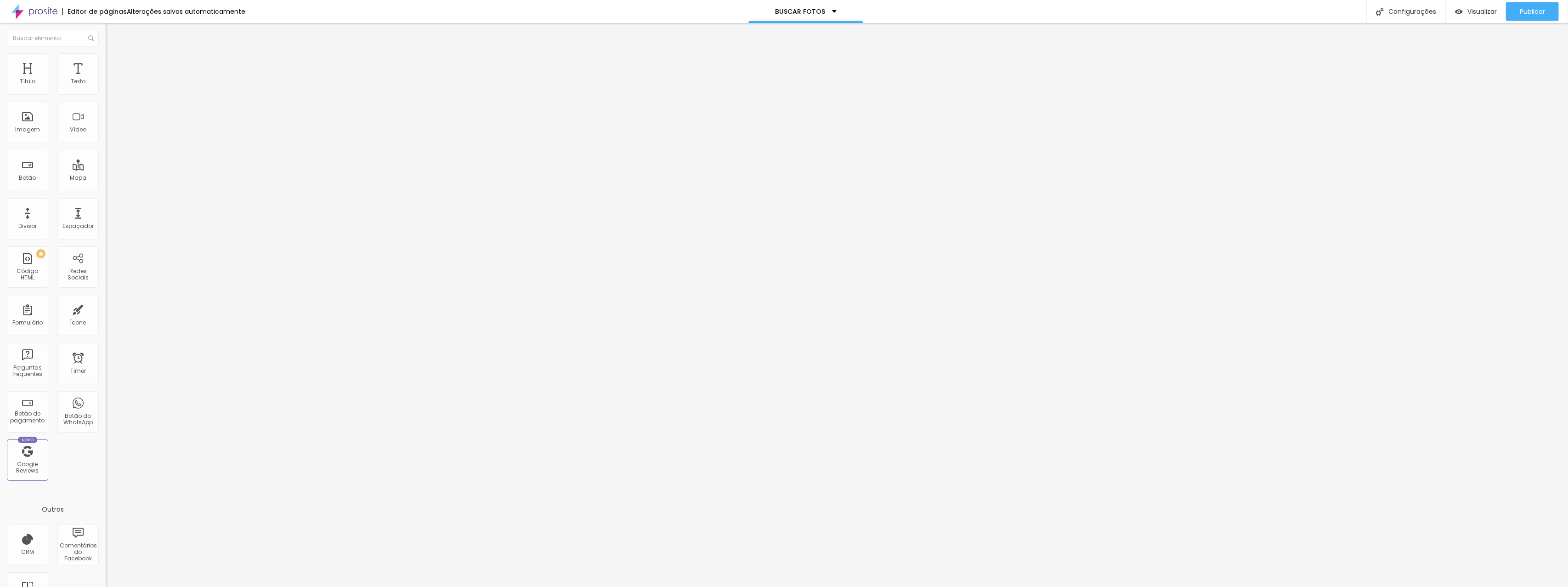
click at [110, 85] on icon "button" at bounding box center [112, 82] width 5 height 5
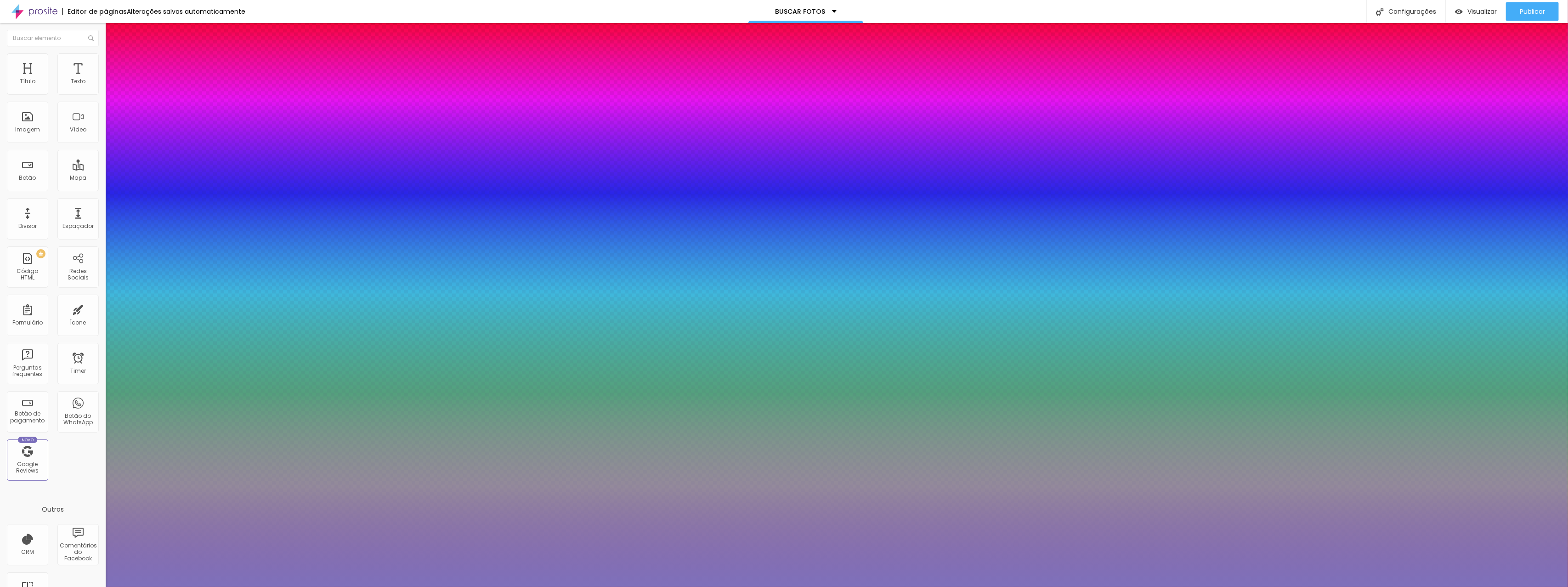
type input "1"
type input "#7E71BB"
type input "1"
type input "#8275BD"
type input "1"
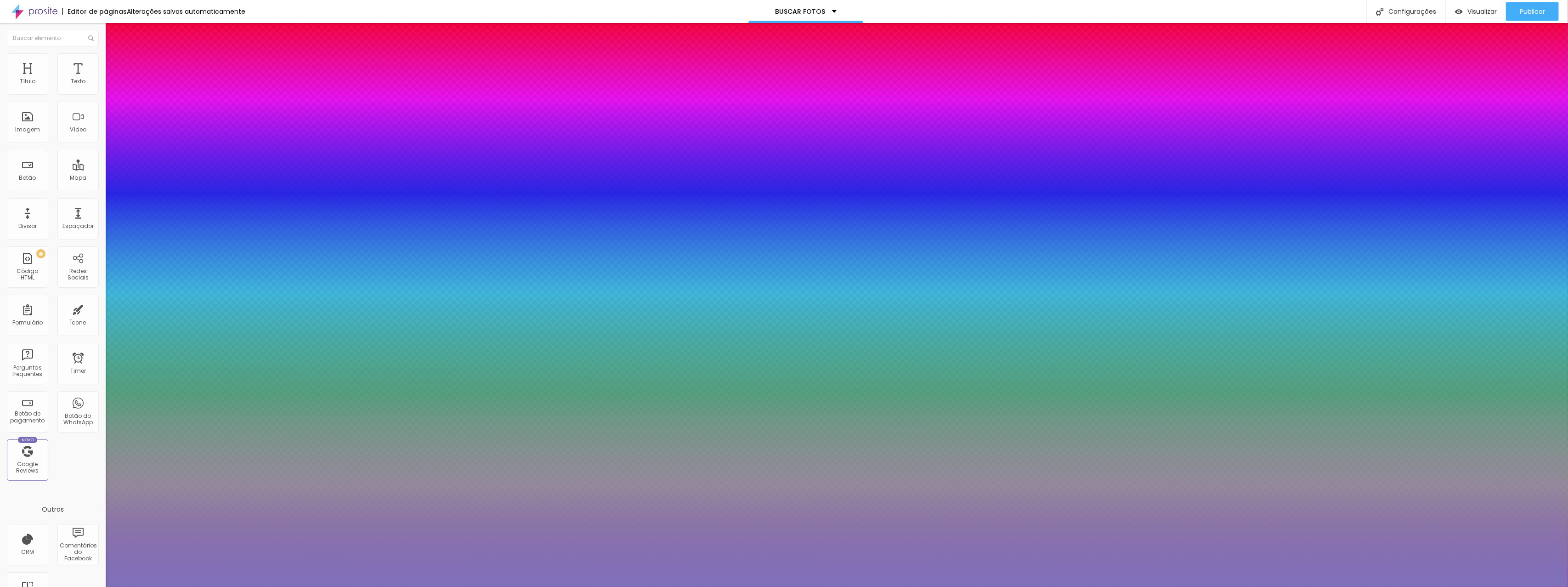
type input "#DDDAE8"
type input "1"
type input "#FFFFFF"
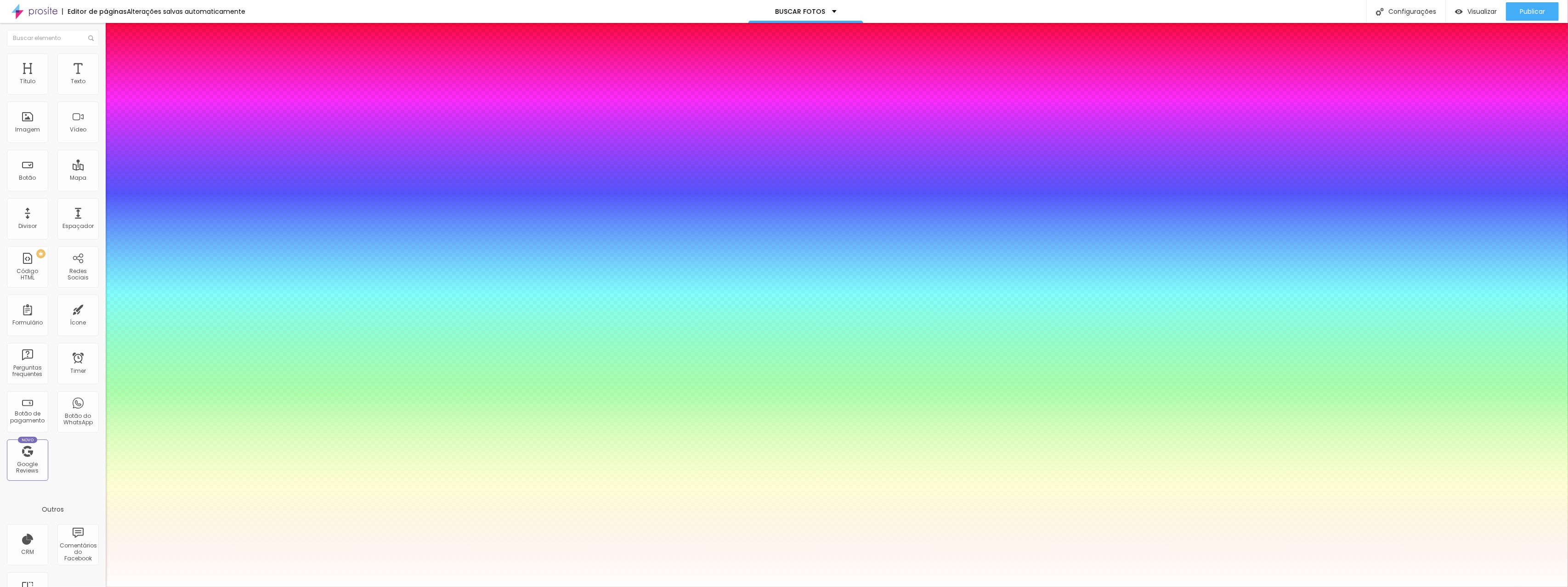
type input "1"
drag, startPoint x: 152, startPoint y: 269, endPoint x: 110, endPoint y: 245, distance: 48.4
click at [38, 586] on div at bounding box center [784, 587] width 1568 height 0
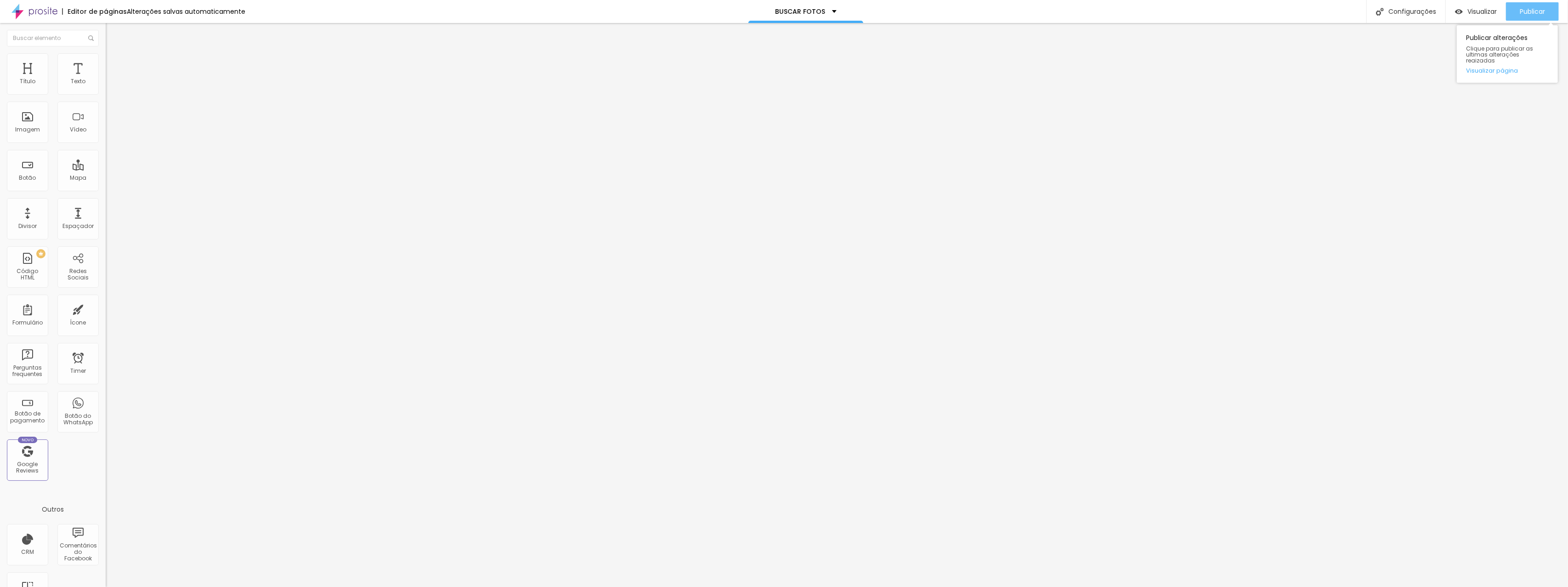
click at [1530, 8] on span "Publicar" at bounding box center [1533, 12] width 26 height 7
click at [1460, 12] on img "button" at bounding box center [1458, 12] width 8 height 8
click at [797, 9] on p "BUSCAR FOTOS" at bounding box center [800, 12] width 50 height 7
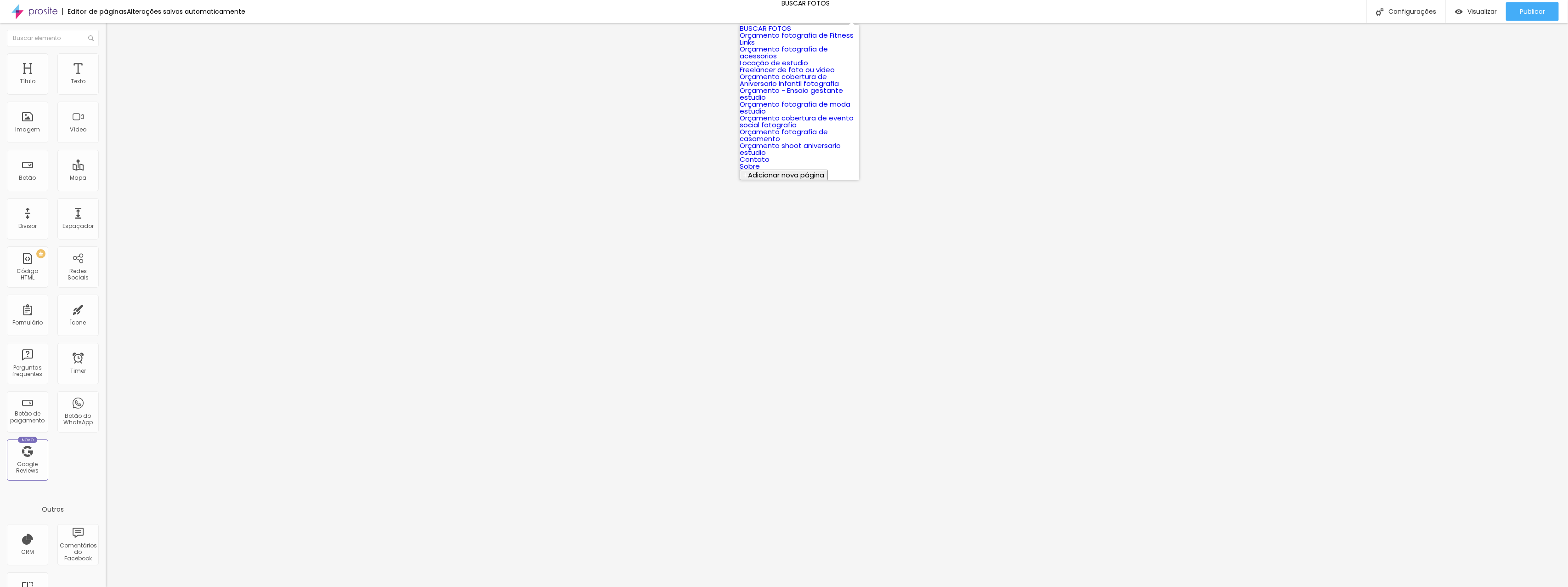
click at [755, 47] on link "Links" at bounding box center [747, 42] width 15 height 10
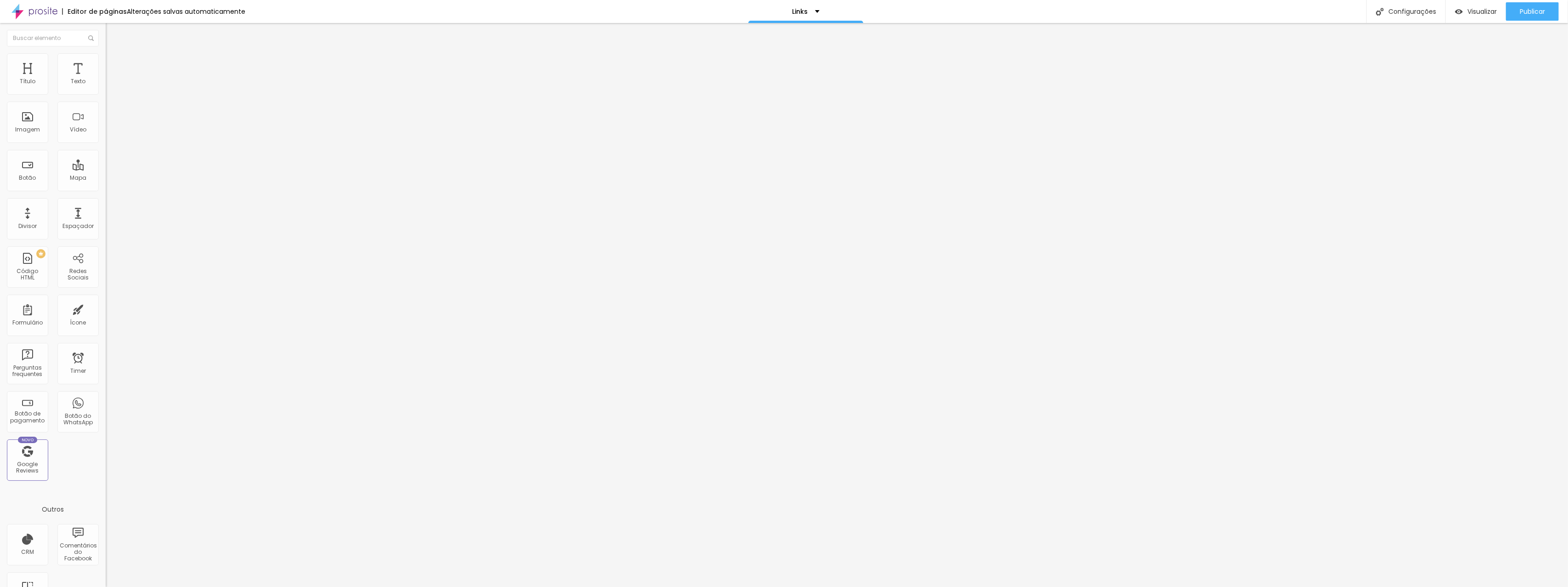
click at [106, 188] on input "[URL][DOMAIN_NAME]" at bounding box center [161, 185] width 110 height 9
click at [106, 207] on div "Abrir em uma nova aba" at bounding box center [159, 209] width 106 height 5
click at [106, 205] on div "Abrir em uma nova aba" at bounding box center [159, 203] width 106 height 5
click at [106, 189] on input "[URL][DOMAIN_NAME]" at bounding box center [161, 185] width 110 height 9
paste input "[DOMAIN_NAME][URL]"
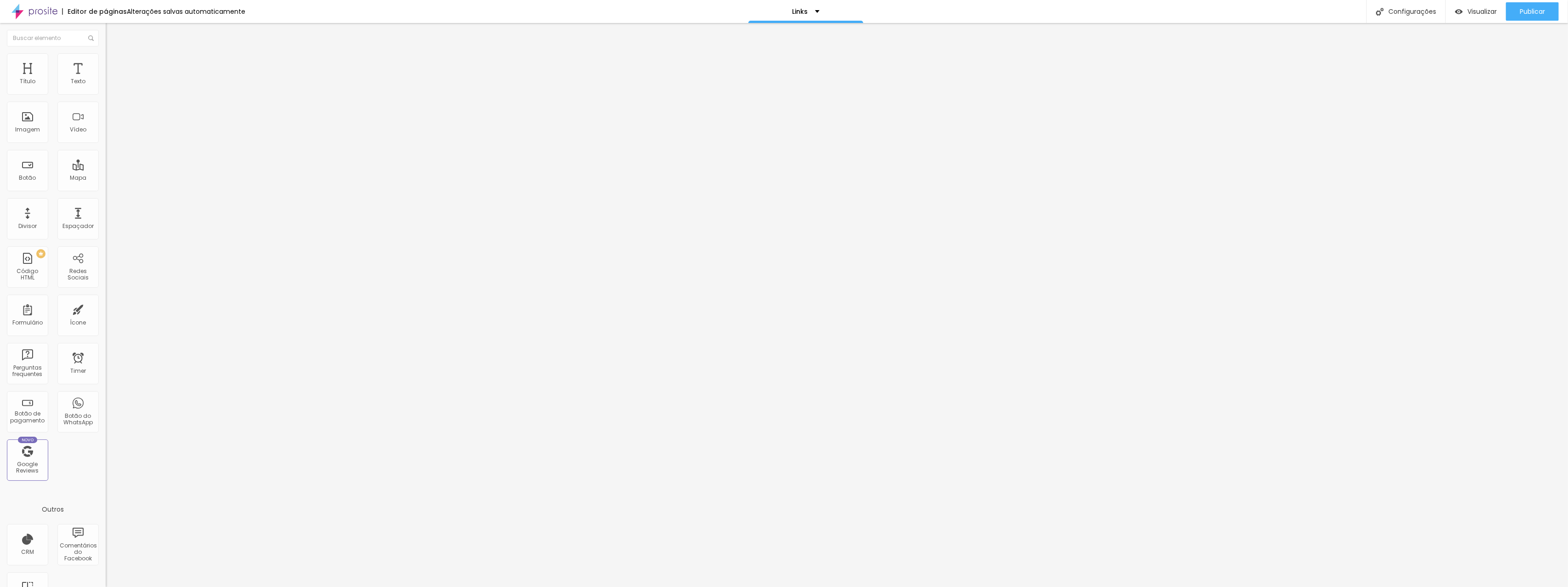
scroll to position [0, 8]
click at [106, 211] on div "URL [DOMAIN_NAME][URL] Abrir em uma nova aba" at bounding box center [159, 193] width 106 height 37
click at [1524, 15] on span "Publicar" at bounding box center [1533, 12] width 26 height 7
click at [106, 189] on input "[DOMAIN_NAME][URL]" at bounding box center [161, 185] width 110 height 9
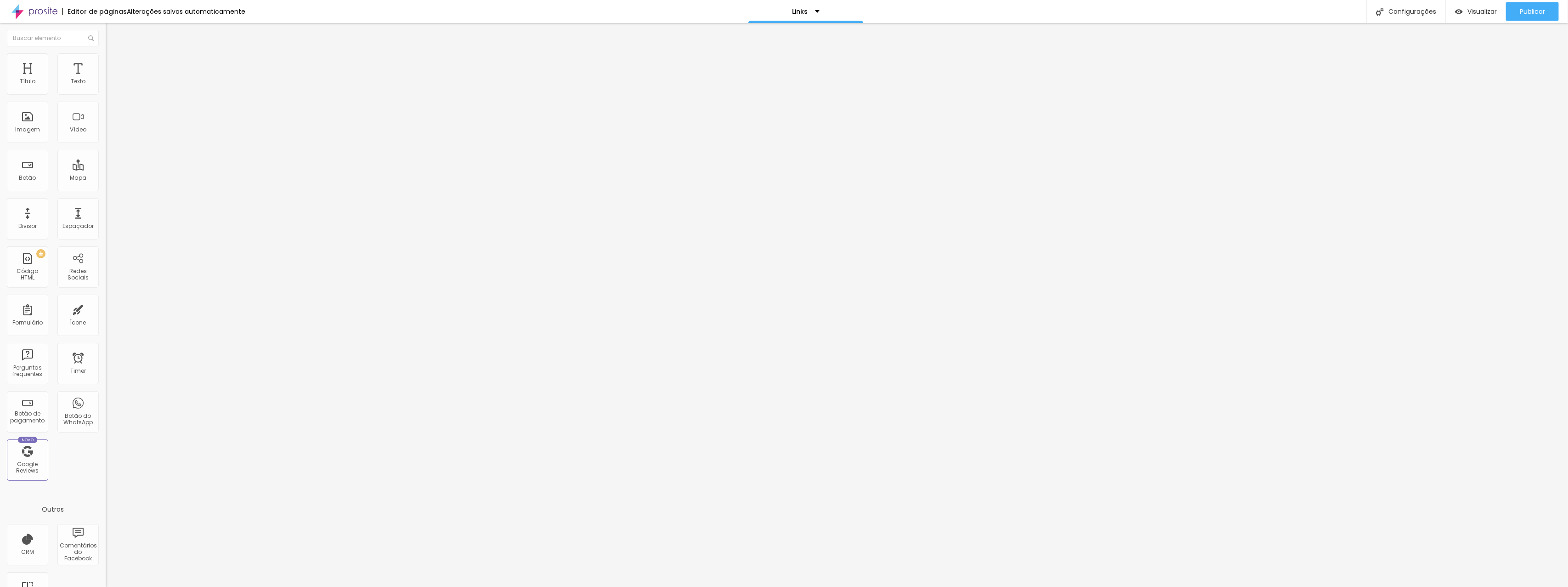
scroll to position [0, 8]
click at [1516, 9] on button "Publicar" at bounding box center [1532, 12] width 53 height 18
click at [106, 189] on input "[DOMAIN_NAME][URL]" at bounding box center [161, 185] width 110 height 9
type input "/buscarfotos"
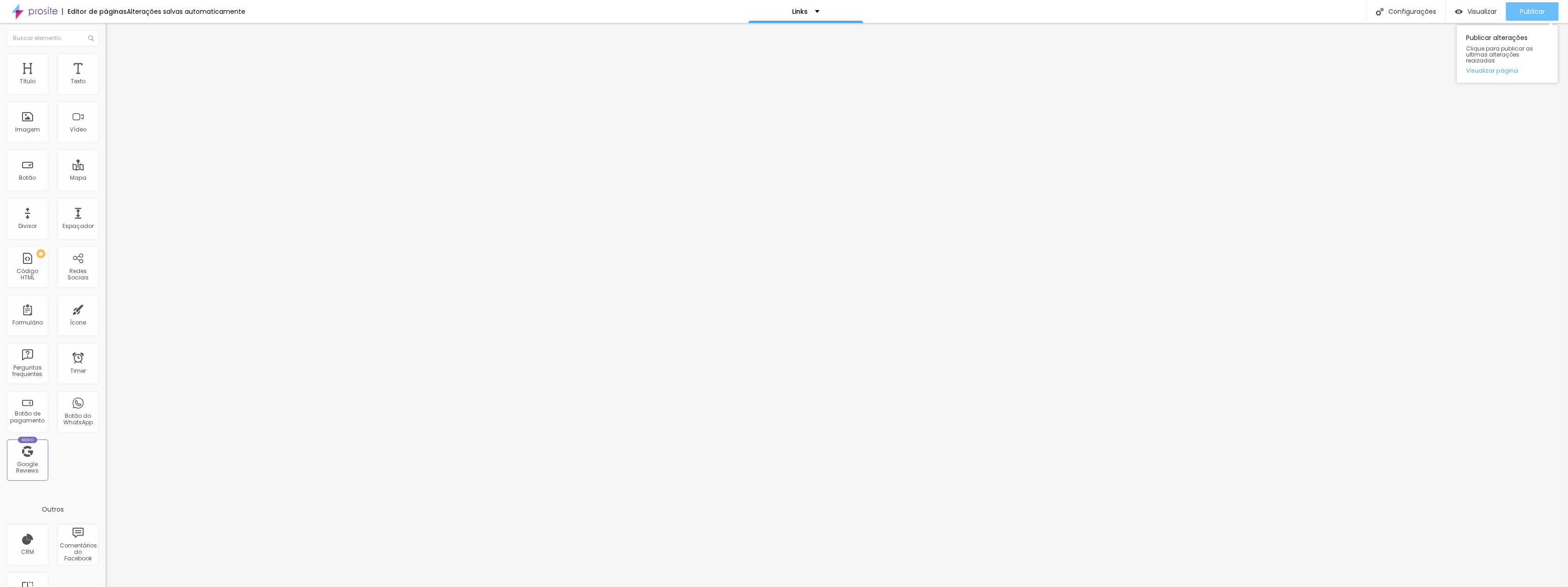
click at [1516, 12] on button "Publicar" at bounding box center [1532, 12] width 53 height 18
click at [1488, 12] on span "Visualizar" at bounding box center [1474, 12] width 29 height 7
click at [106, 57] on li "Estilo" at bounding box center [159, 58] width 106 height 9
type input "25"
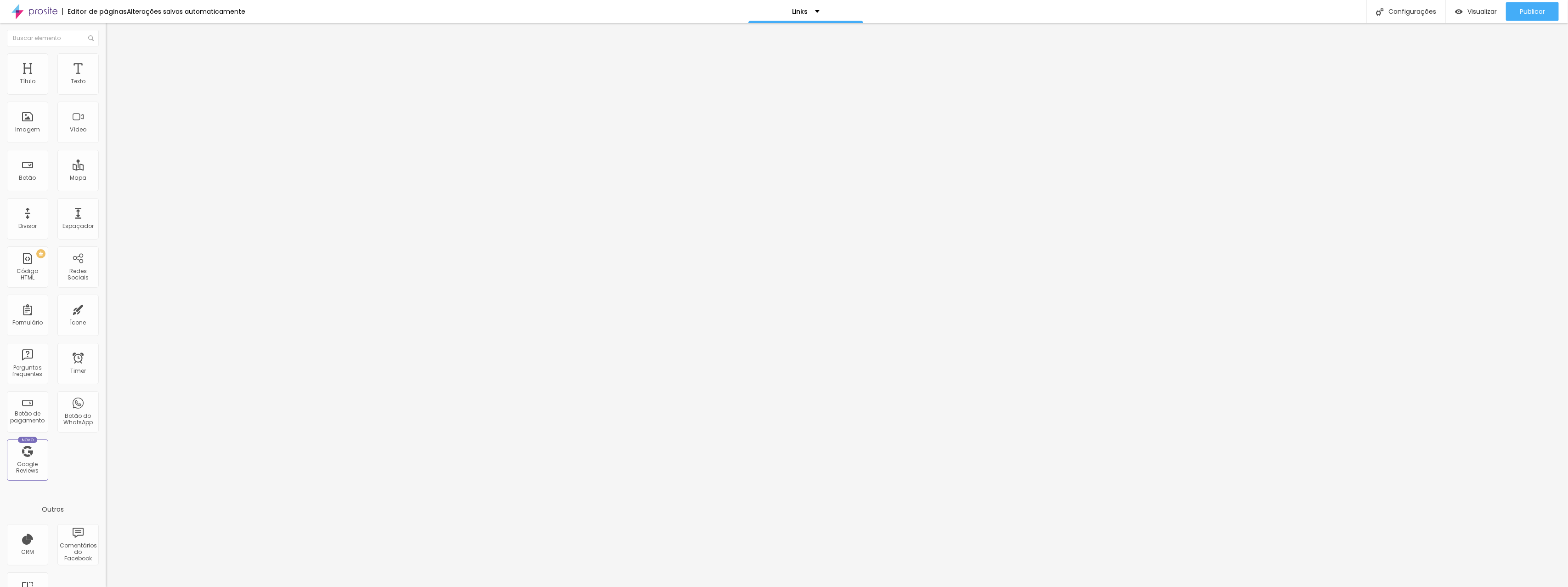
type input "30"
type input "35"
type input "40"
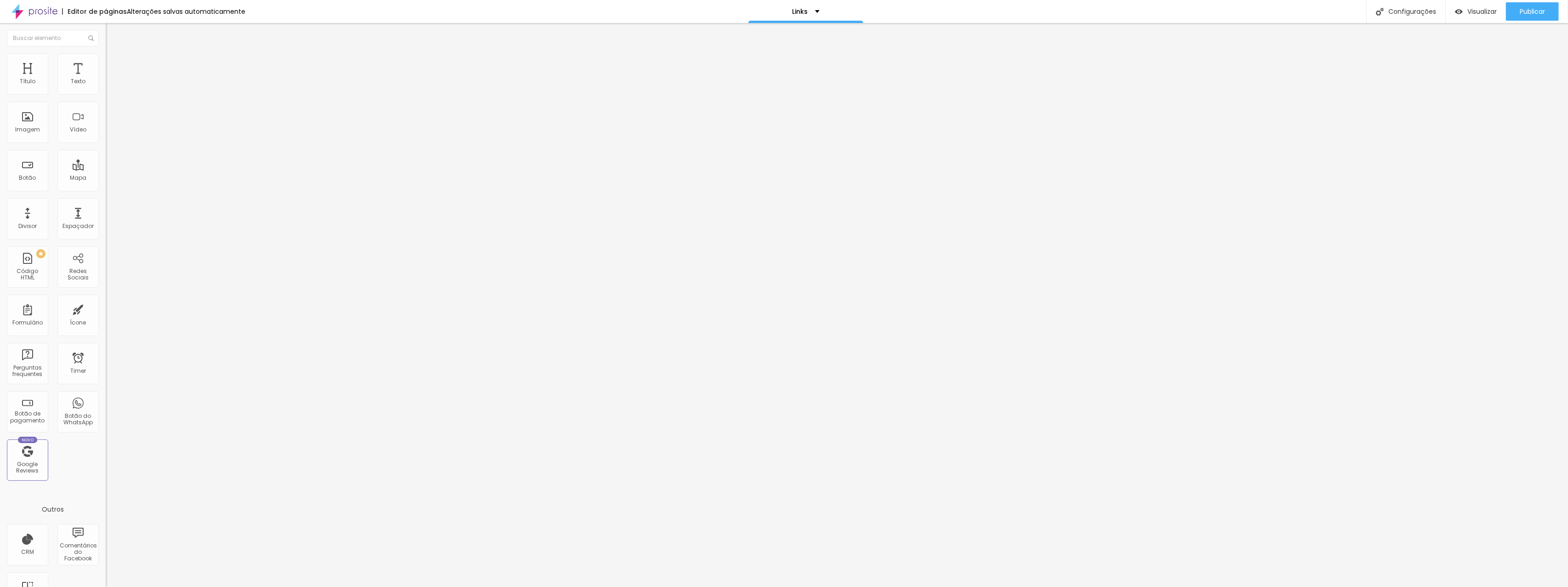
type input "40"
type input "35"
drag, startPoint x: 19, startPoint y: 100, endPoint x: 35, endPoint y: 99, distance: 16.0
type input "35"
click at [106, 94] on input "range" at bounding box center [135, 91] width 59 height 7
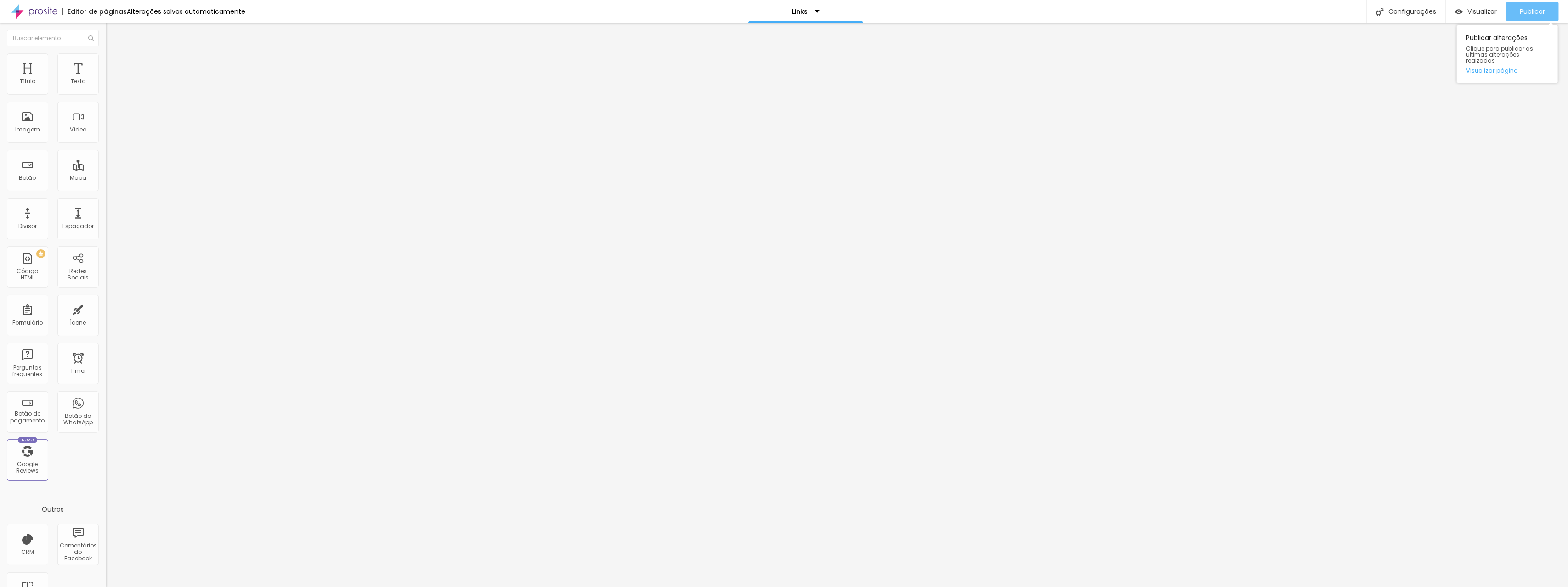
click at [1525, 5] on div "Publicar" at bounding box center [1533, 12] width 26 height 18
click at [106, 63] on li "Avançado" at bounding box center [159, 67] width 106 height 9
type input "64"
type input "63"
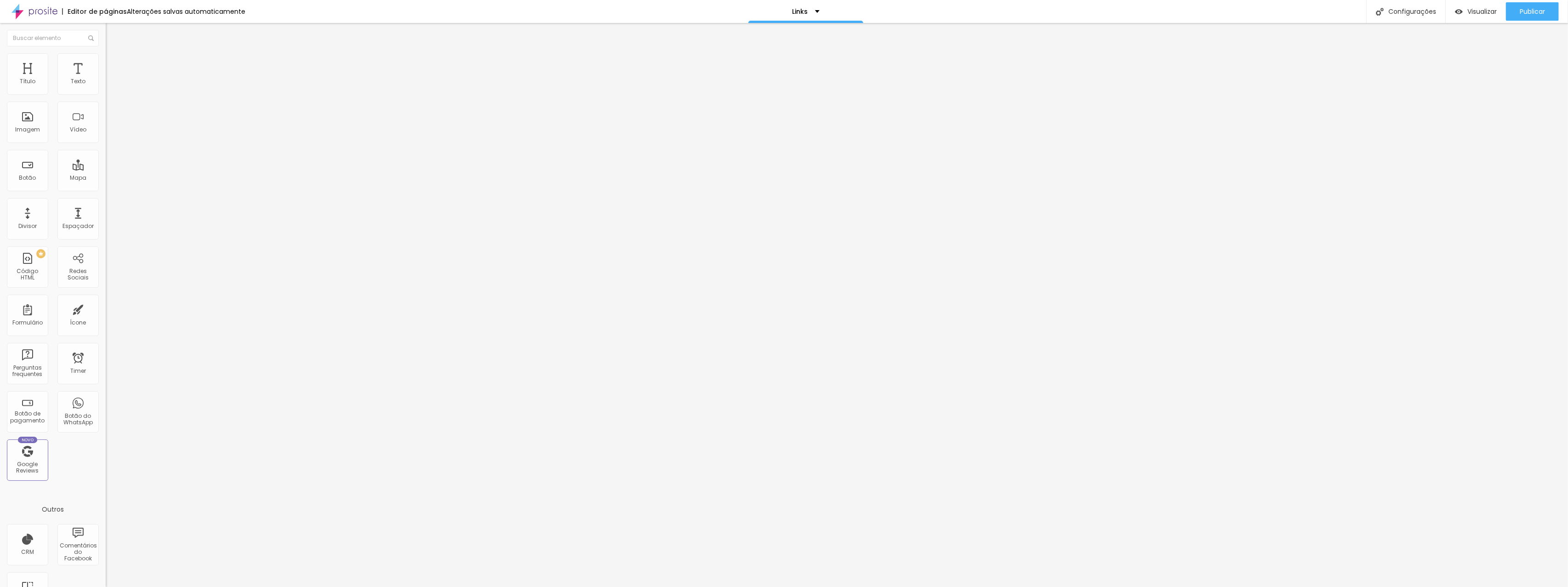
type input "63"
type input "62"
type input "61"
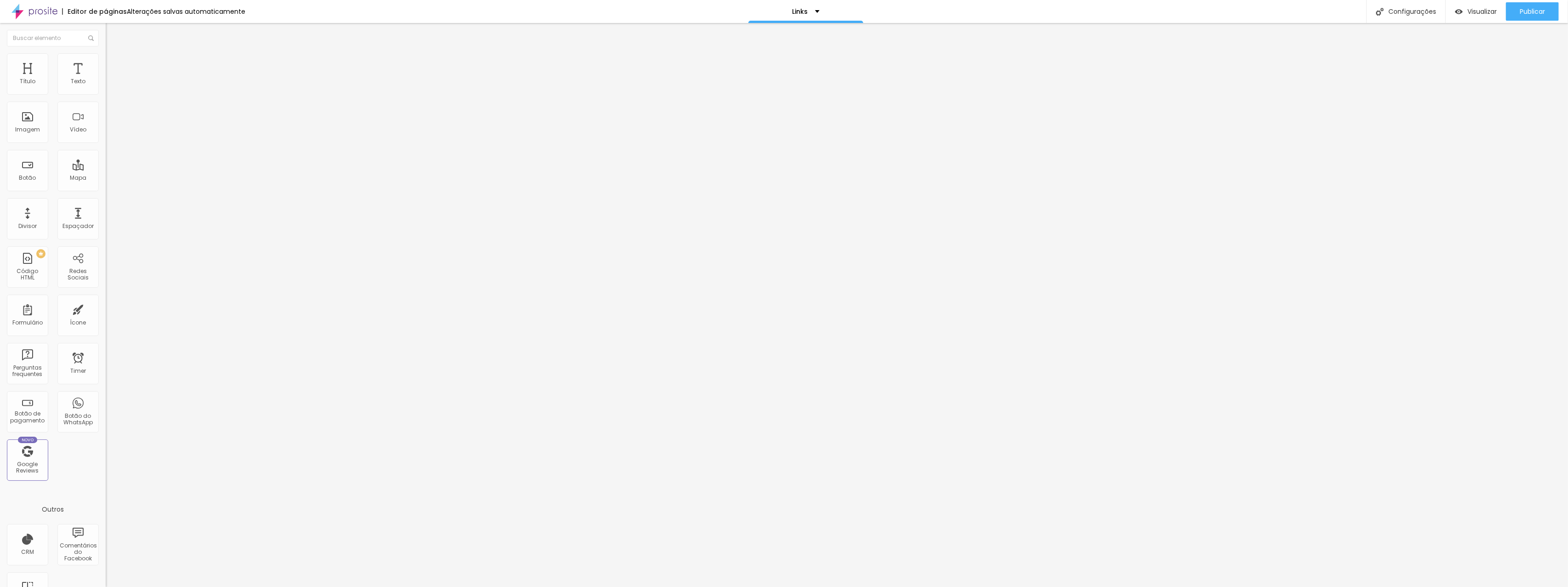
type input "60"
type input "57"
type input "56"
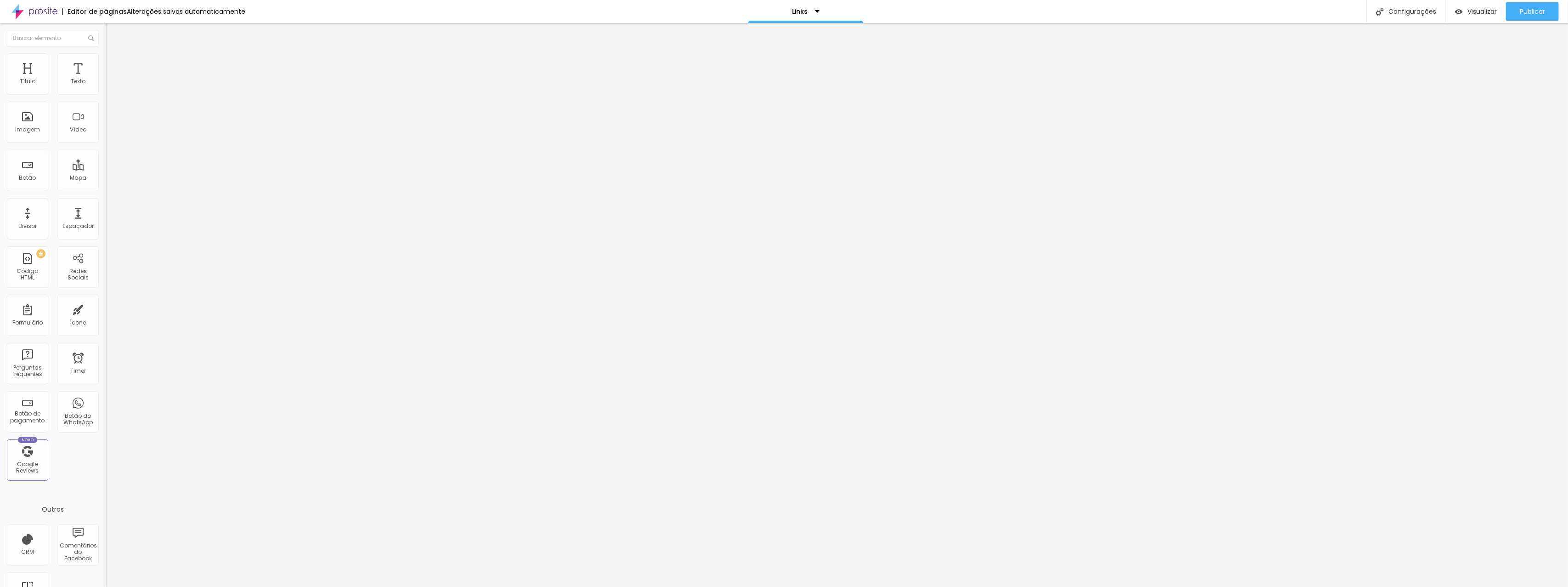
type input "56"
type input "55"
type input "54"
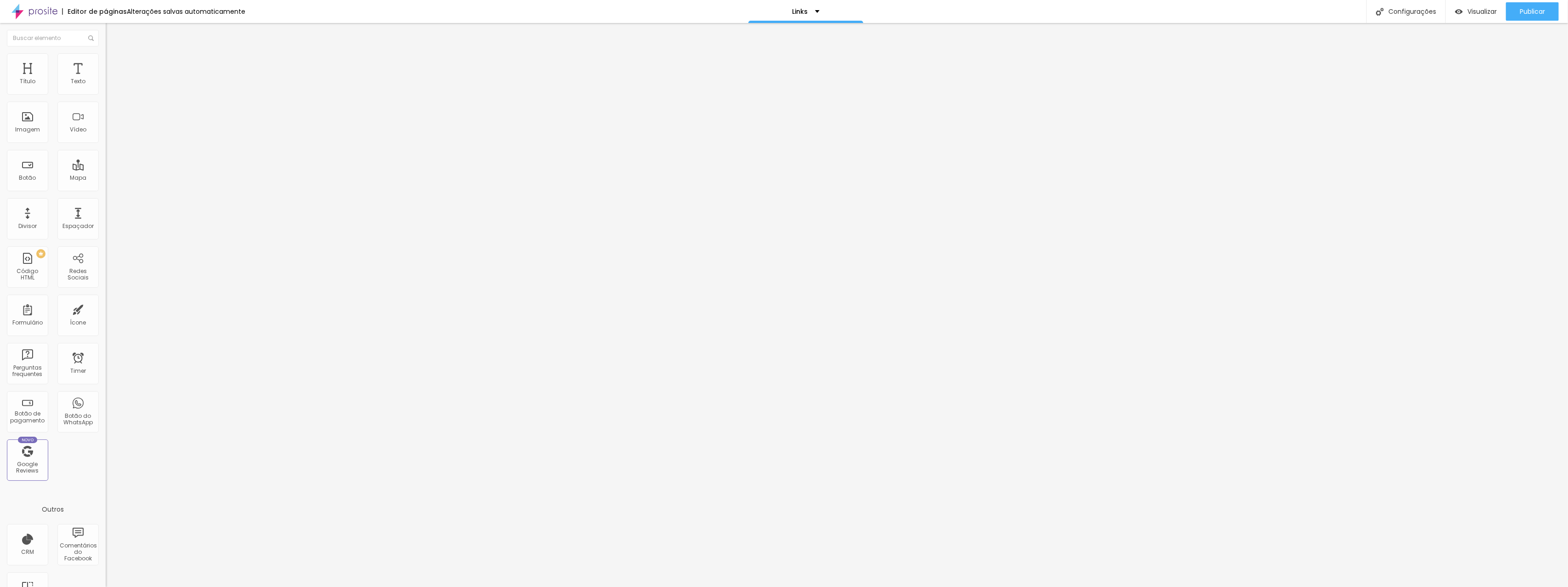
type input "53"
type input "52"
type input "50"
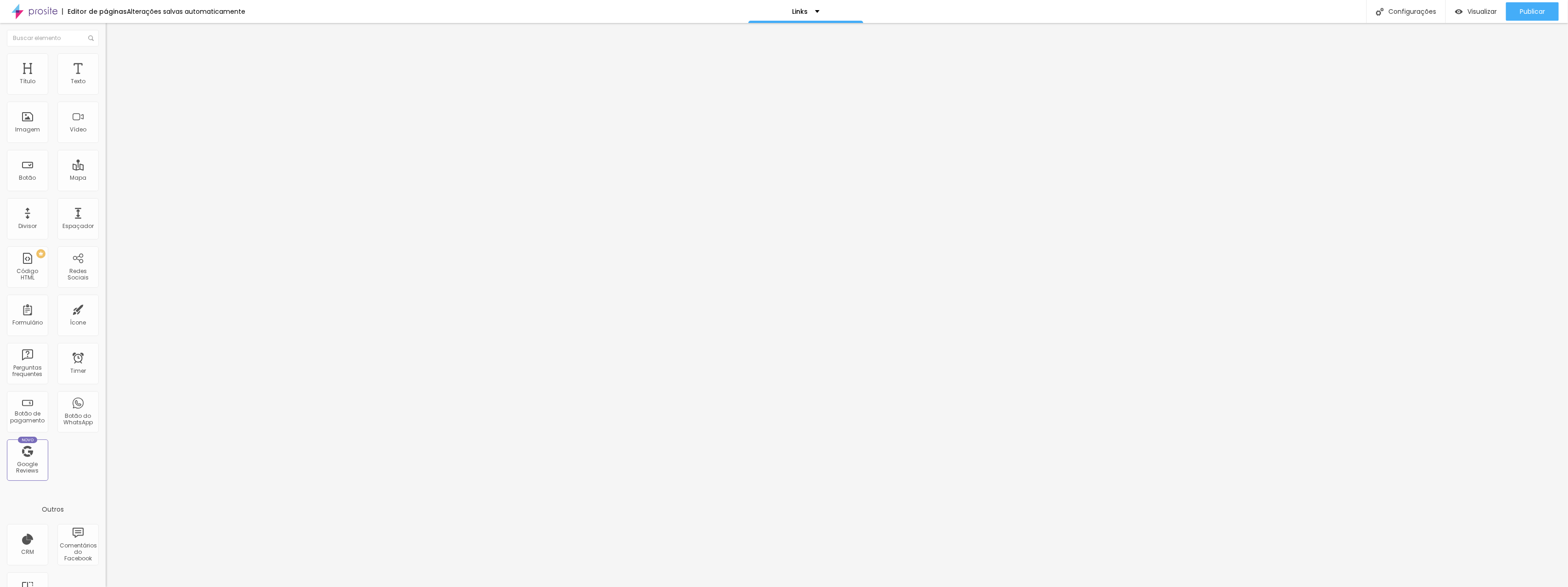
type input "50"
type input "49"
type input "48"
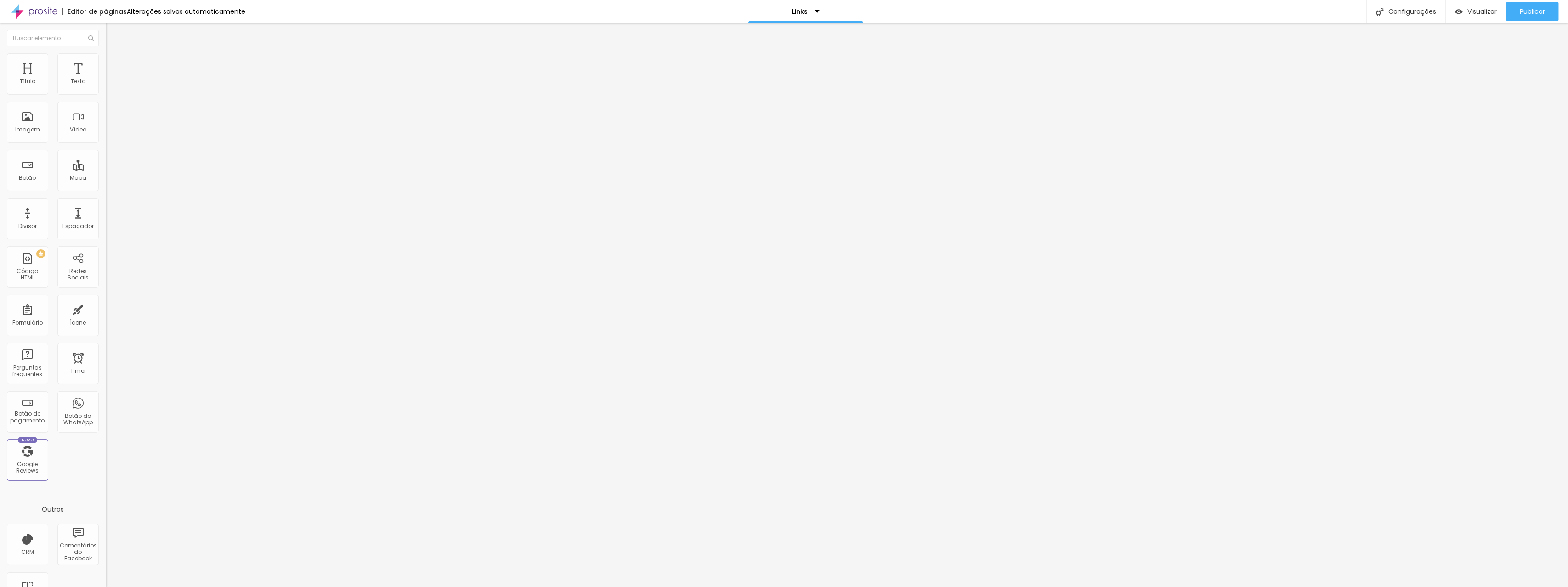
type input "47"
type input "45"
type input "44"
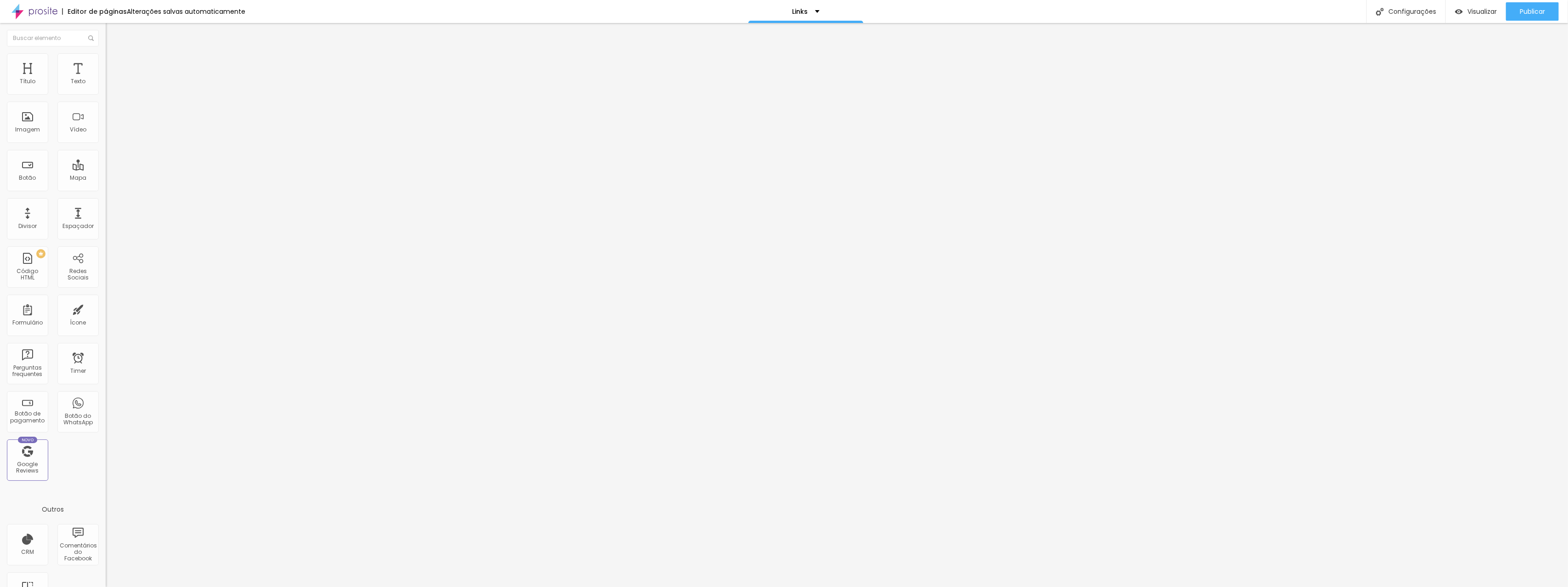
type input "44"
type input "43"
type input "42"
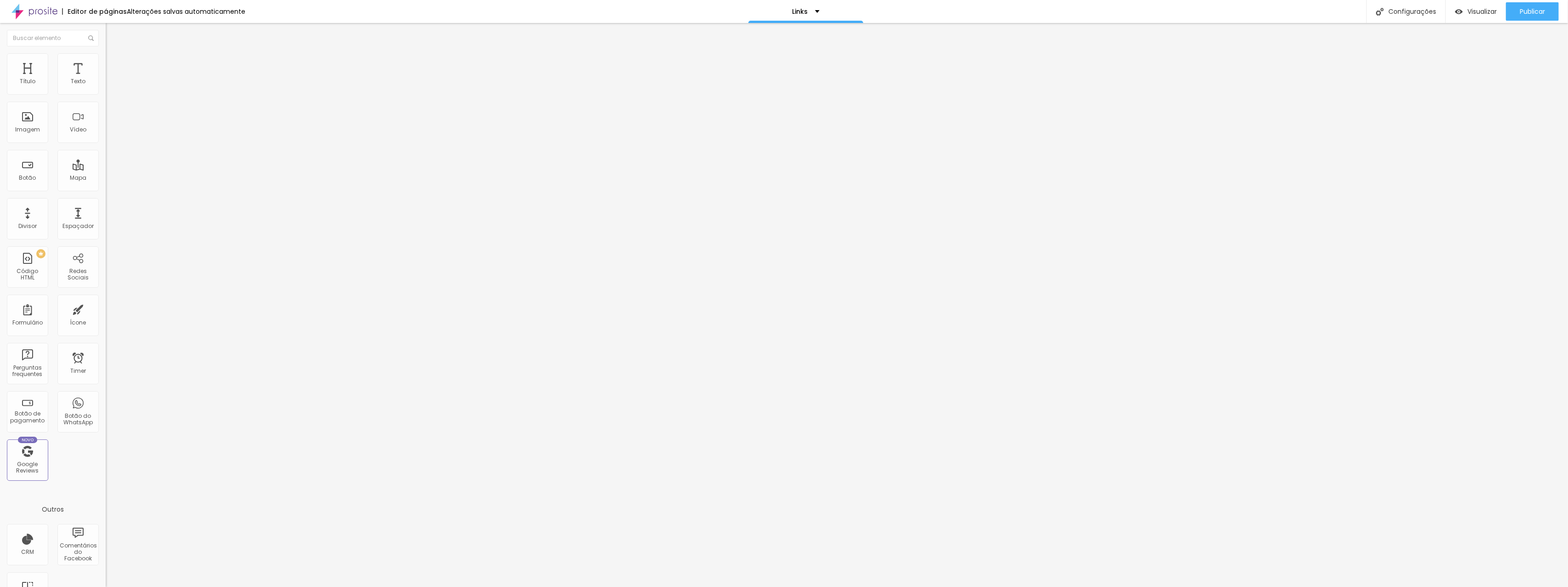
type input "41"
type input "40"
type input "39"
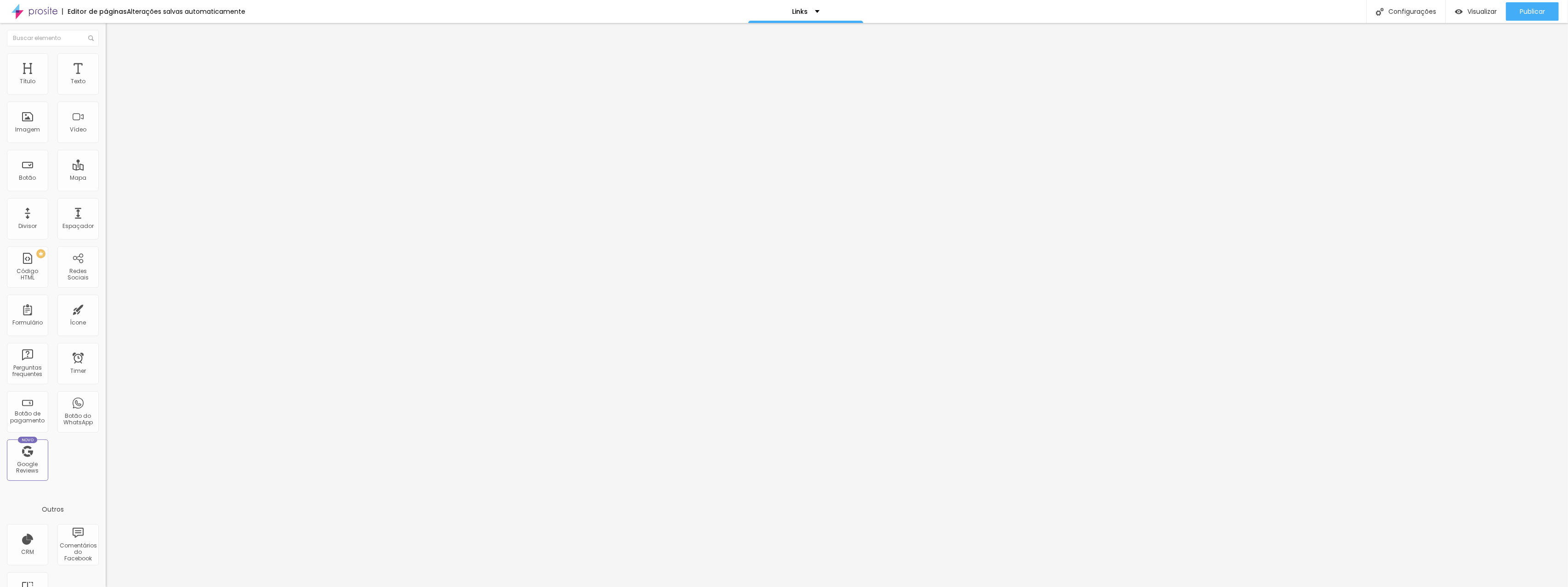
type input "39"
type input "38"
type input "37"
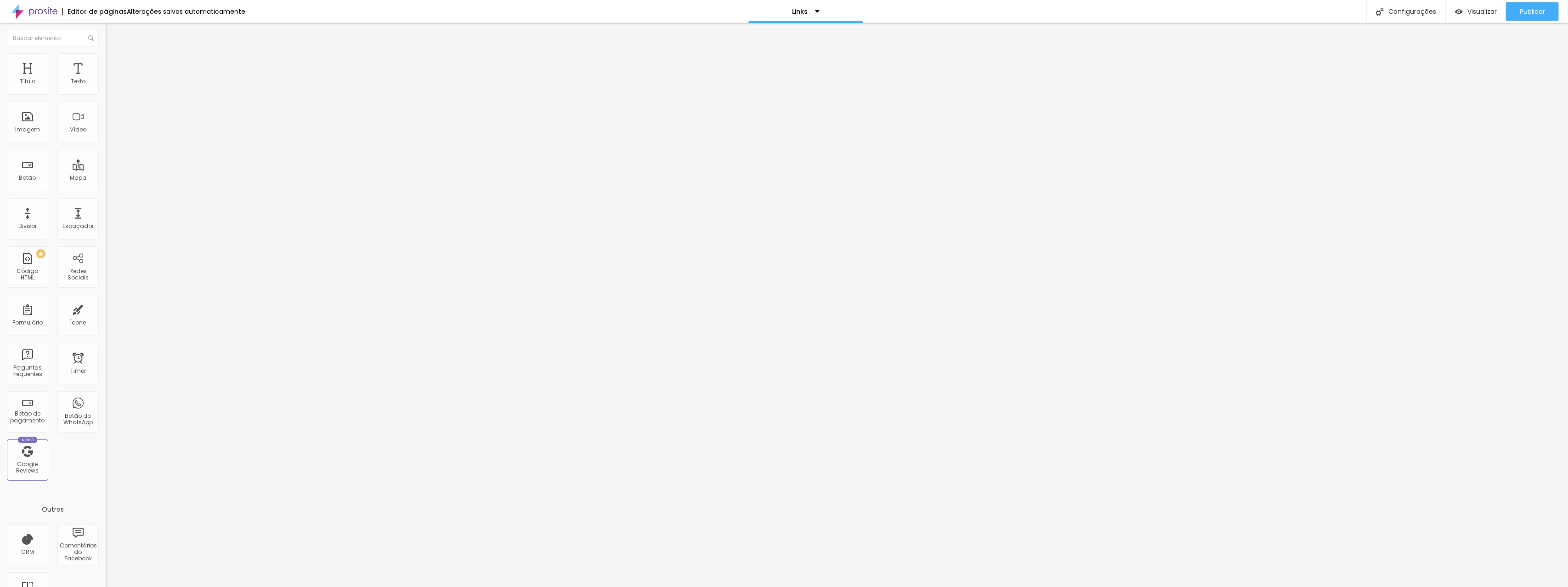
type input "36"
type input "35"
type input "34"
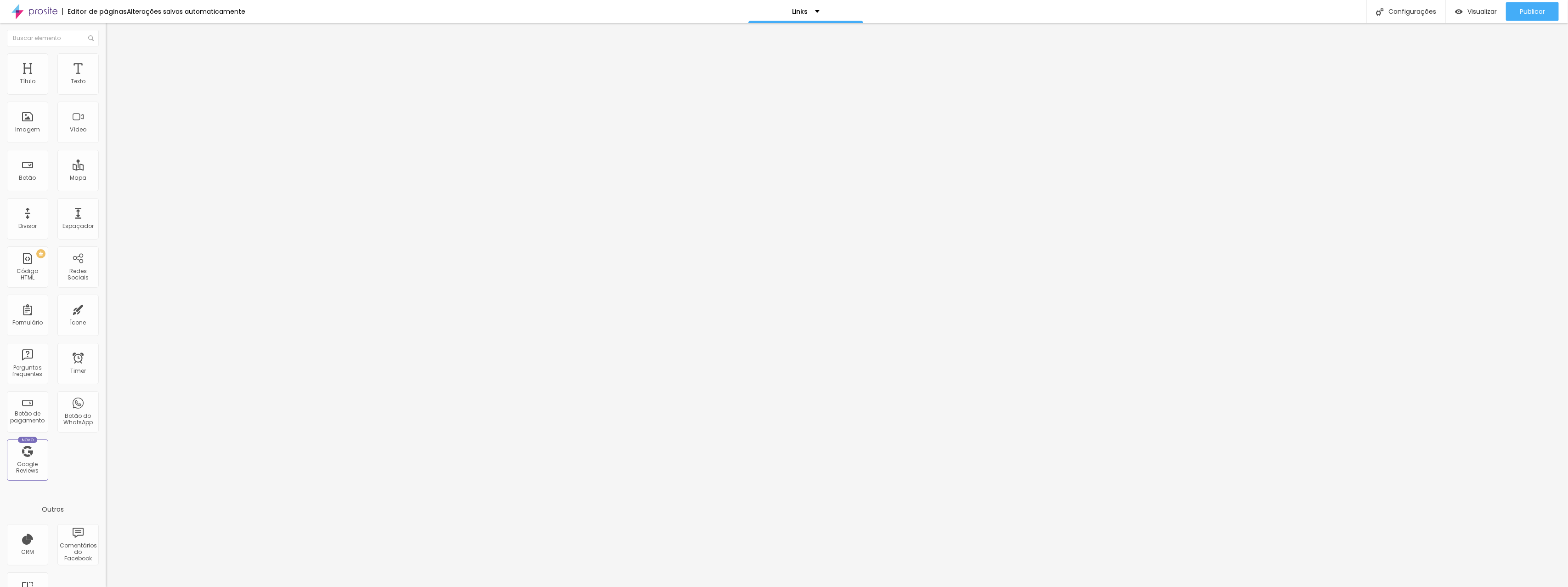
type input "34"
type input "33"
type input "32"
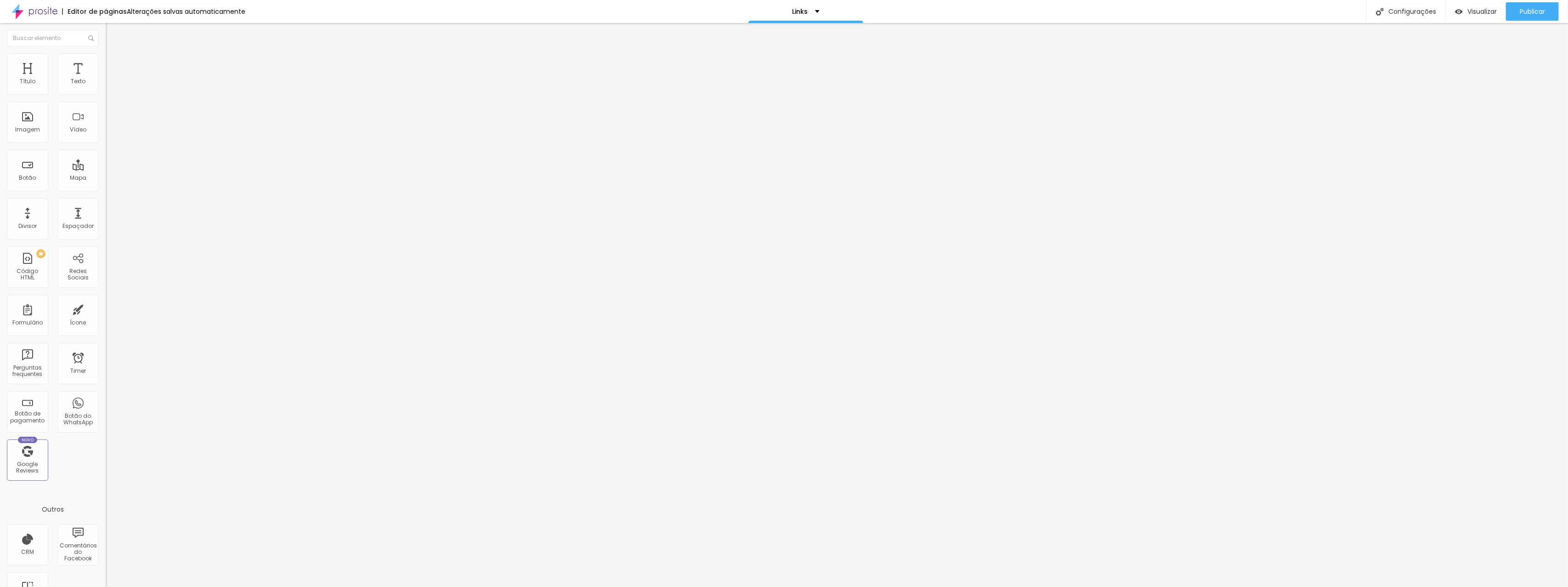
type input "31"
type input "30"
type input "29"
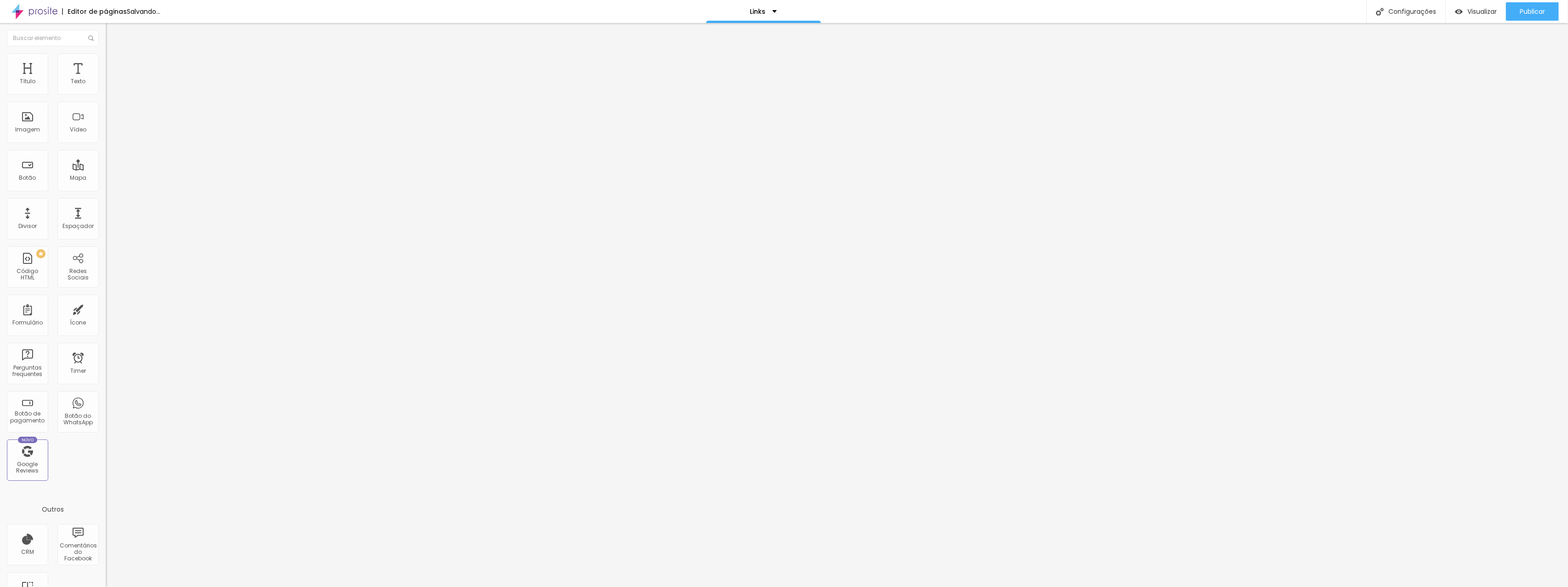
type input "29"
type input "28"
type input "27"
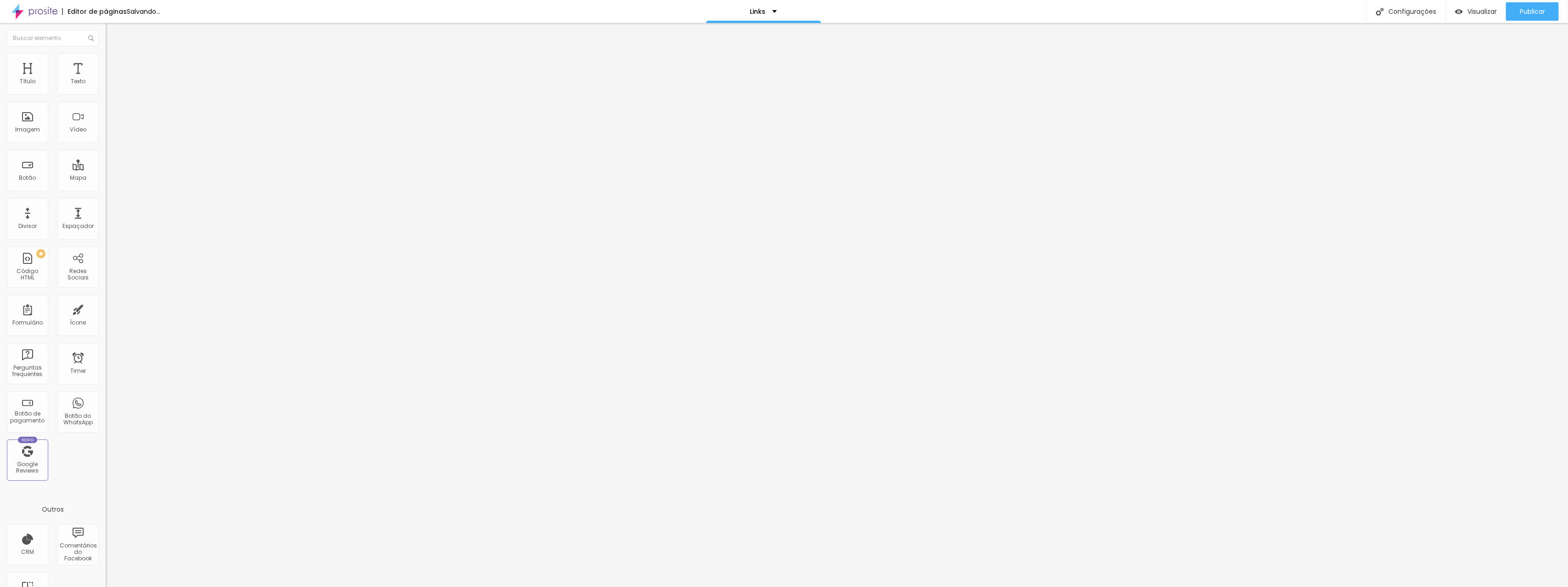
type input "26"
type input "25"
type input "24"
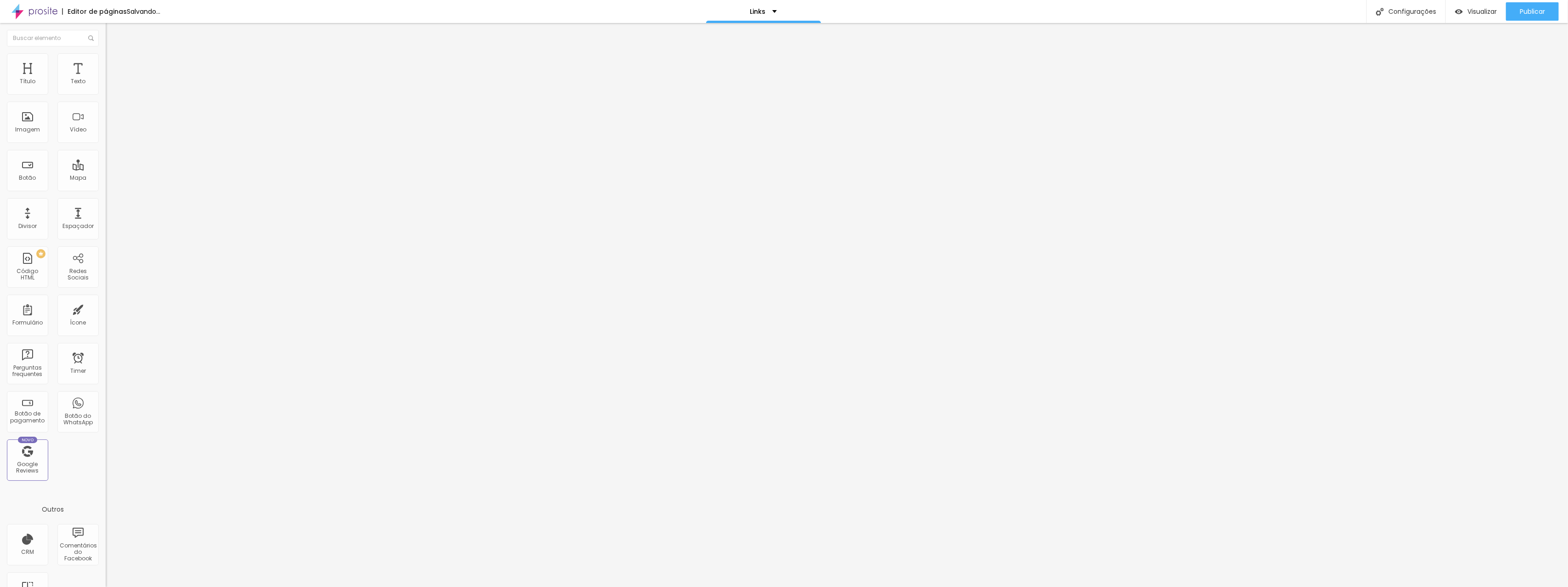
type input "24"
type input "23"
drag, startPoint x: 57, startPoint y: 91, endPoint x: 35, endPoint y: 90, distance: 22.0
type input "23"
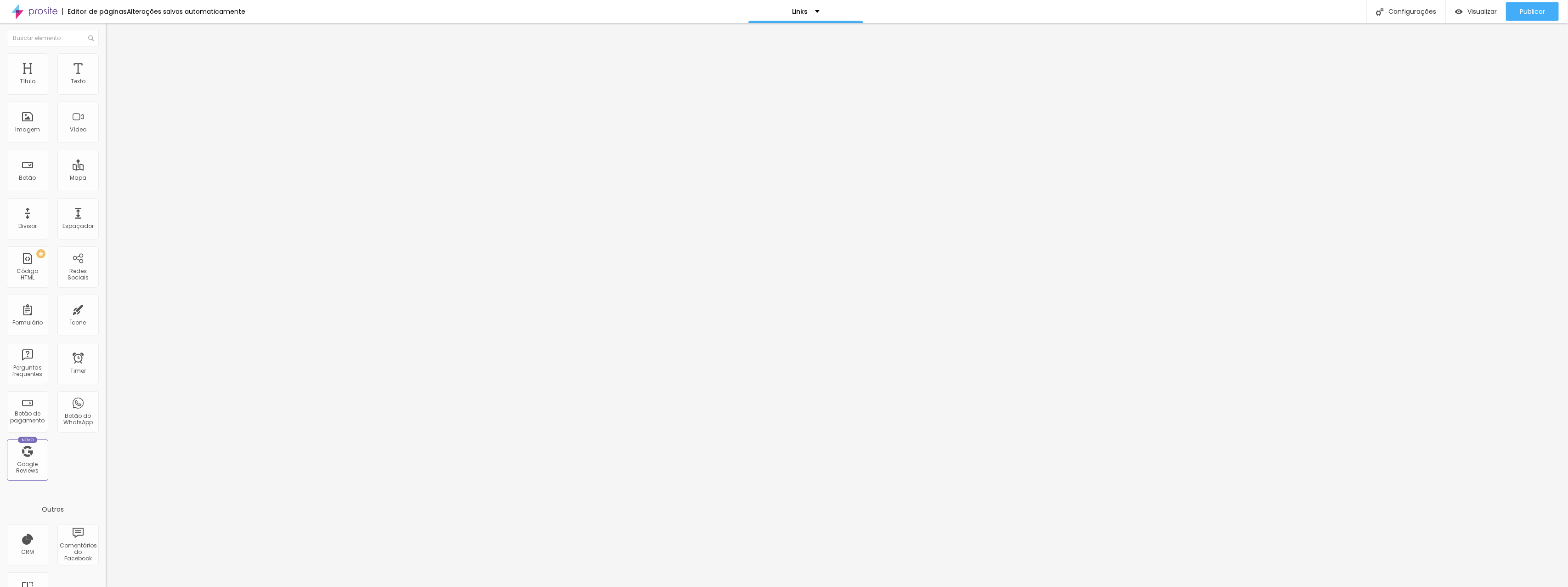
click at [106, 178] on input "range" at bounding box center [135, 182] width 59 height 7
click at [1526, 8] on span "Publicar" at bounding box center [1533, 12] width 26 height 7
click at [106, 144] on span "Normal" at bounding box center [116, 141] width 21 height 8
click at [106, 150] on span "Pequeno" at bounding box center [118, 146] width 24 height 8
click at [106, 158] on div "Normal" at bounding box center [159, 155] width 106 height 5
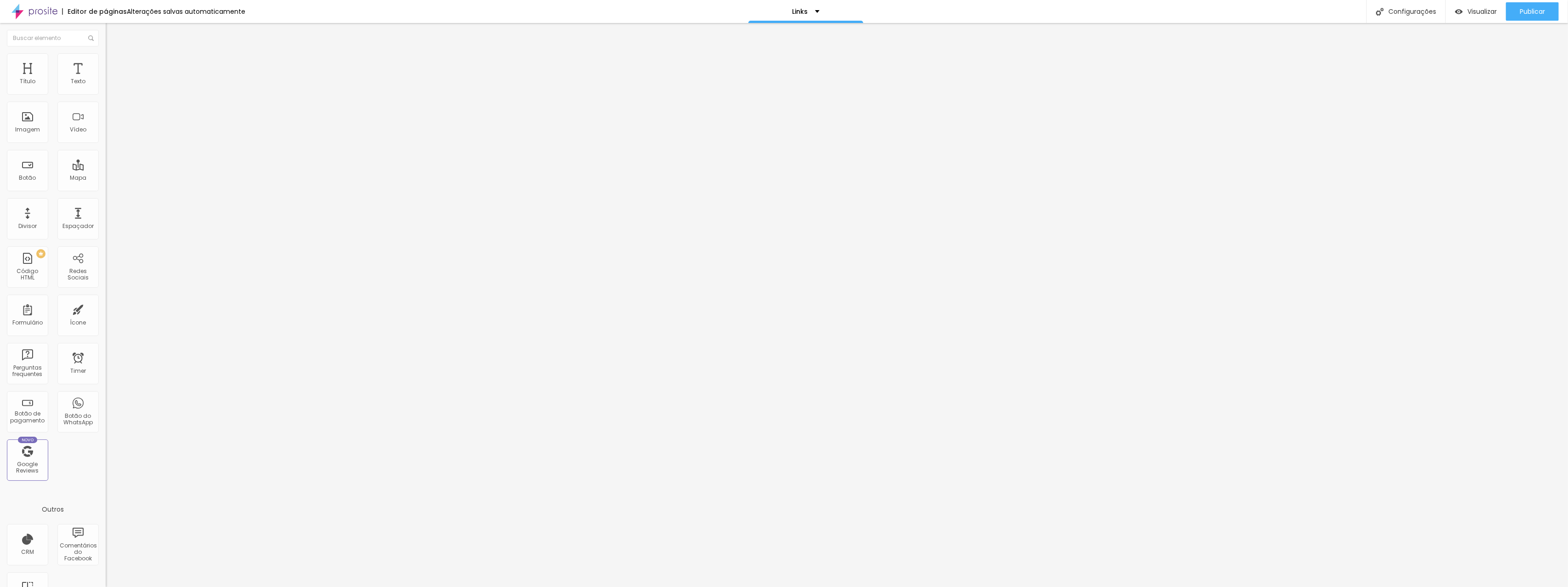
click at [106, 175] on div "Link" at bounding box center [159, 169] width 106 height 11
click at [106, 63] on li "Estilo" at bounding box center [159, 58] width 106 height 9
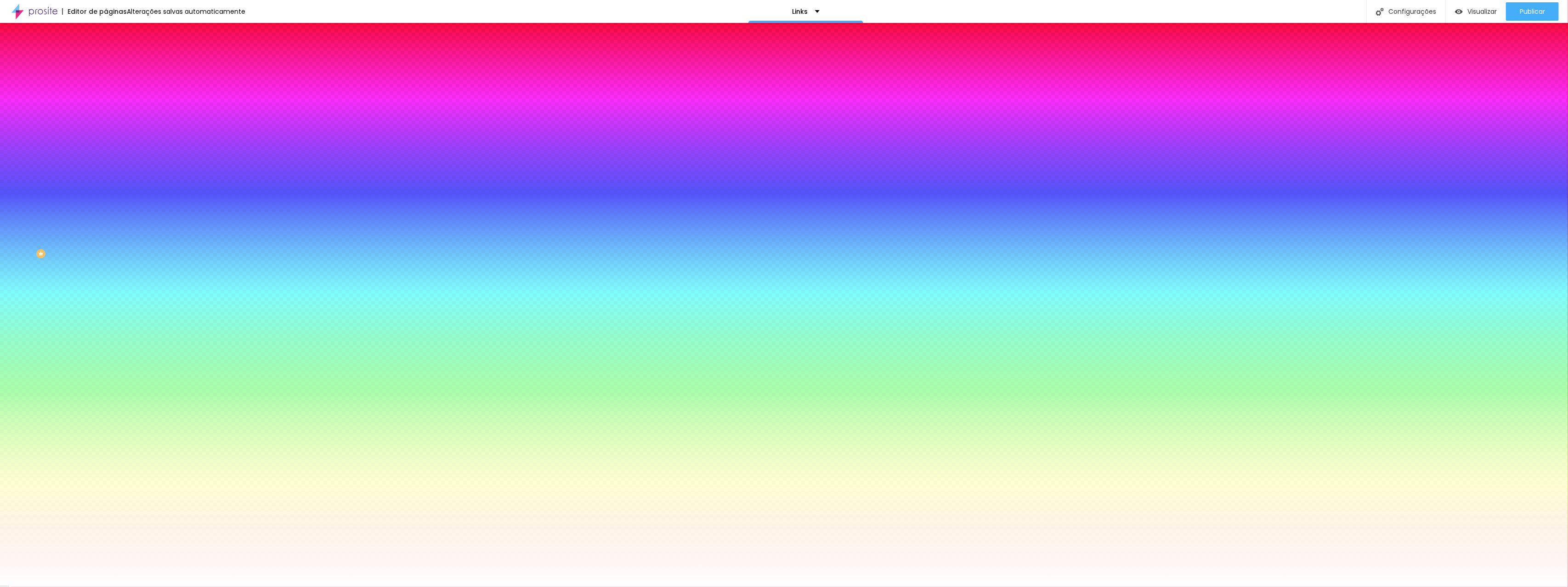
click at [106, 139] on button "button" at bounding box center [112, 143] width 13 height 10
type input "1"
type input "2"
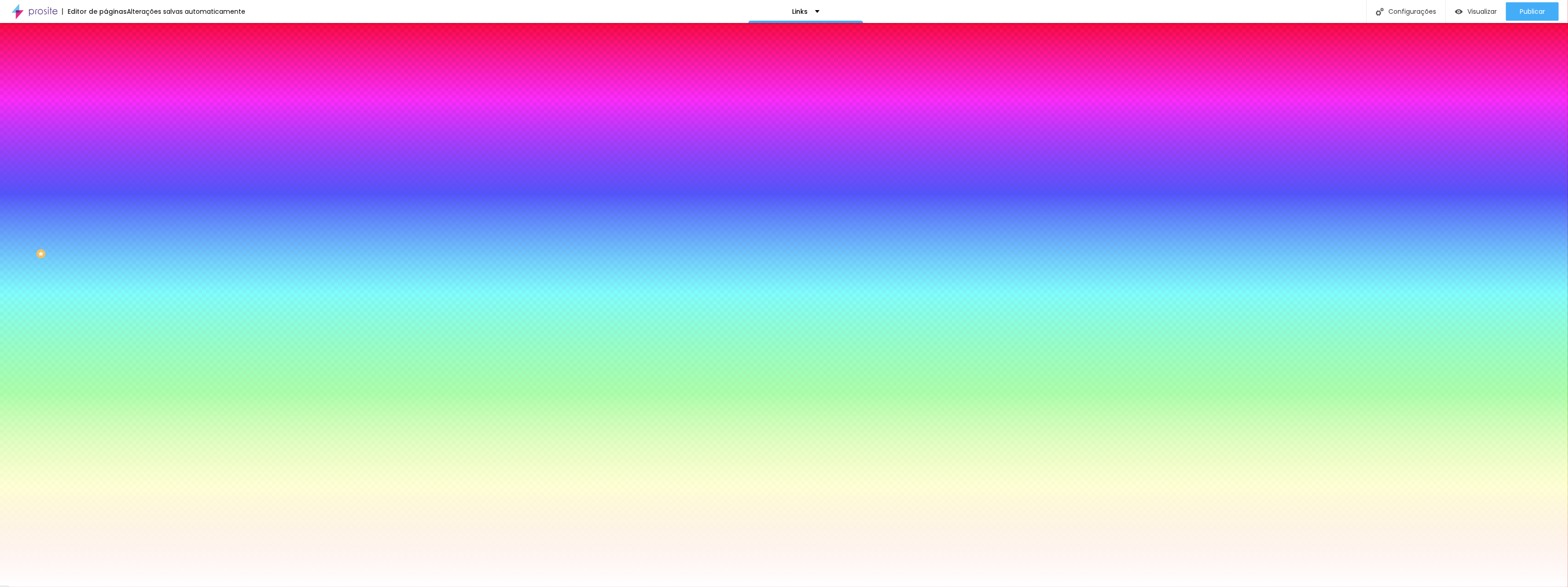
type input "3"
type input "4"
type input "5"
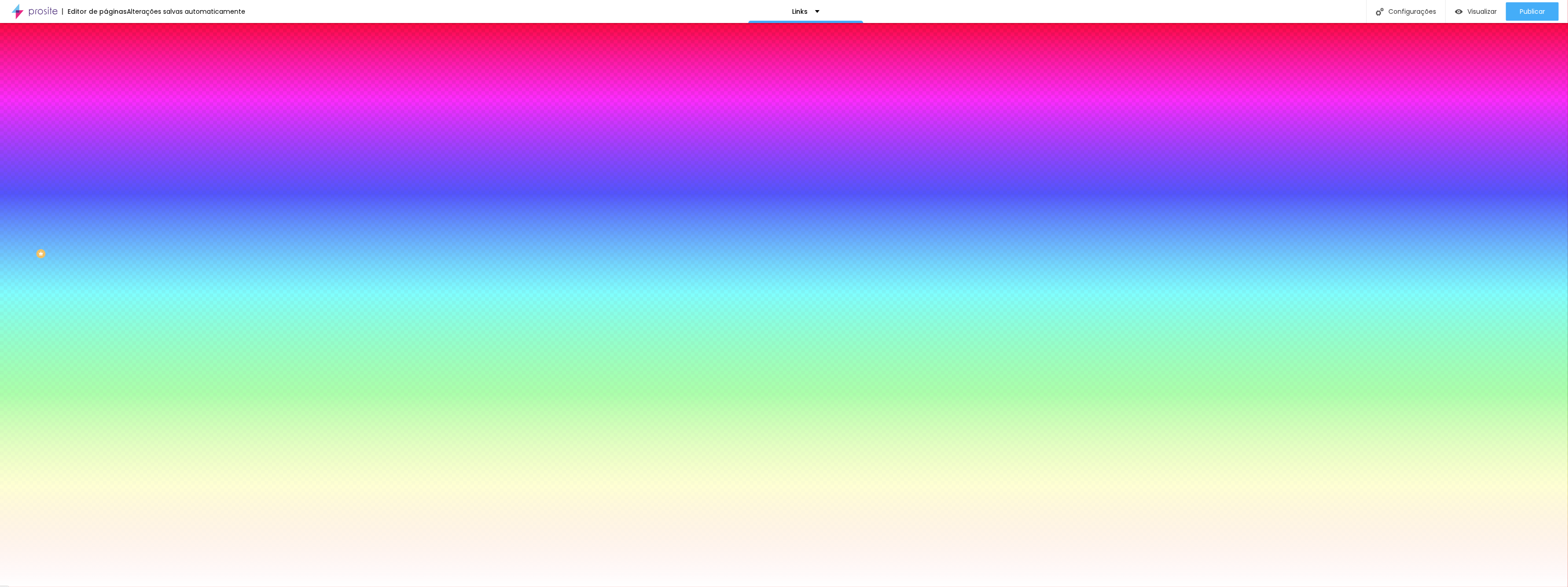
type input "5"
type input "6"
type input "7"
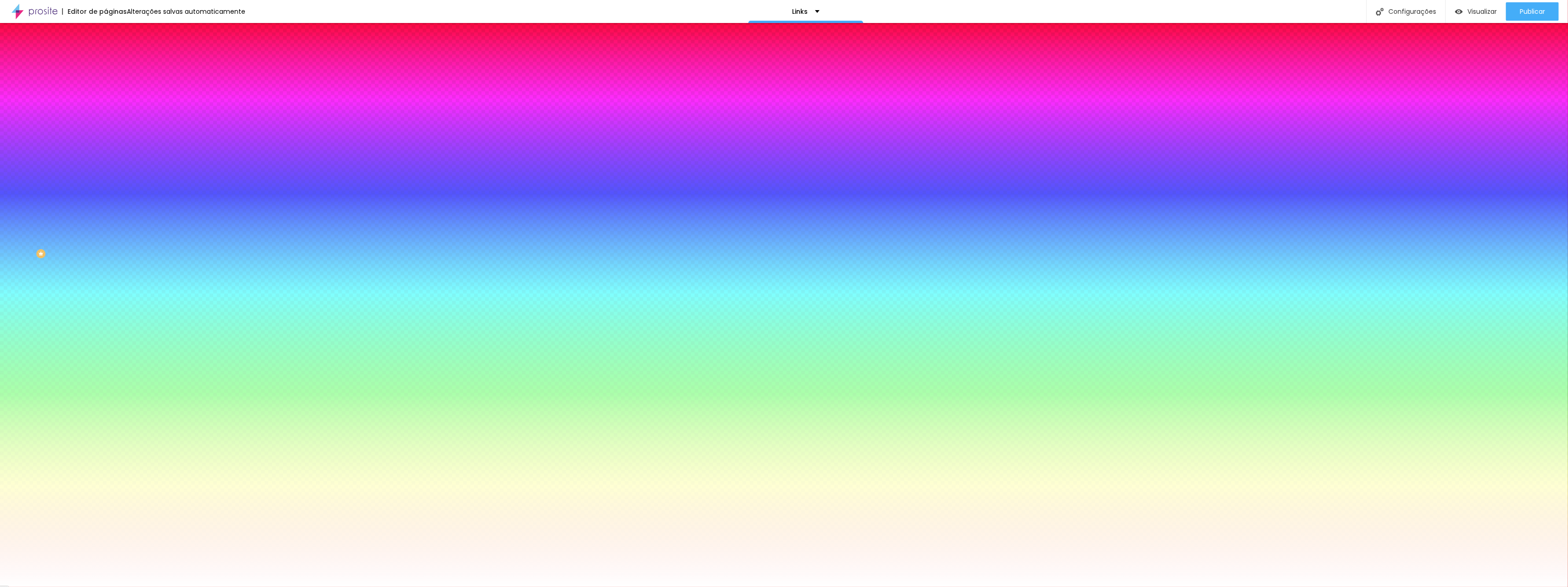
type input "8"
type input "9"
type input "10"
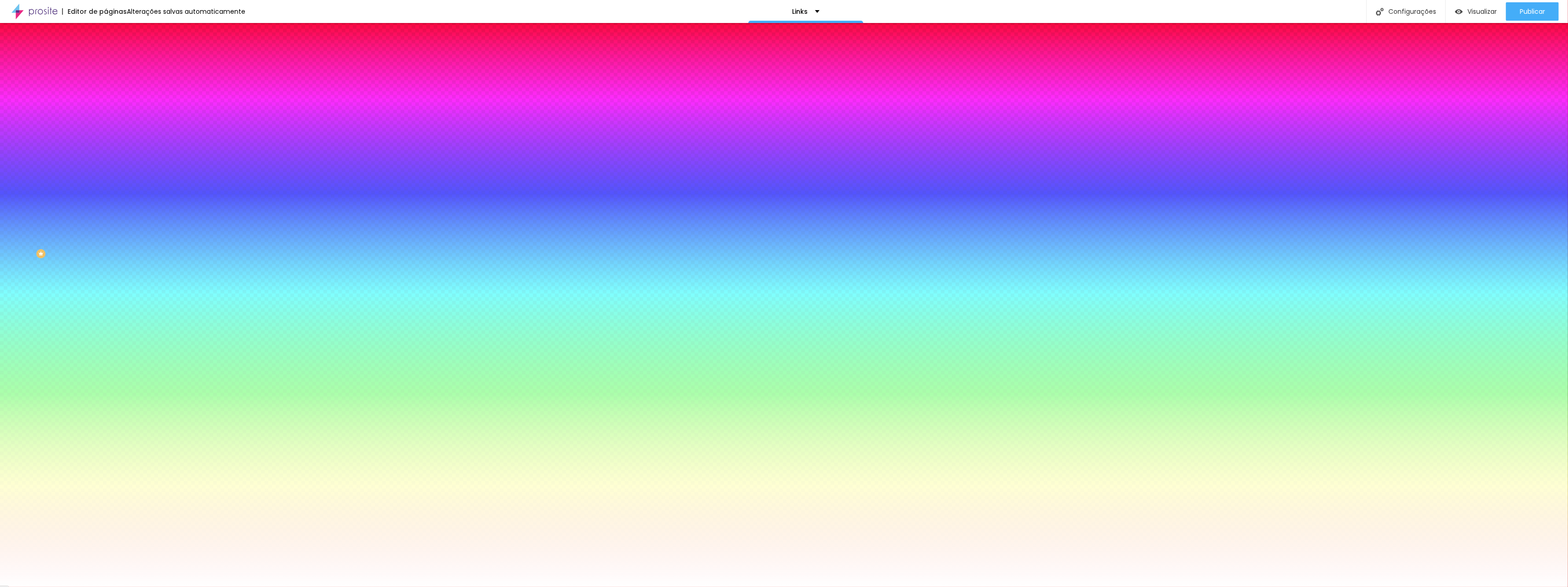
type input "10"
type input "9"
type input "8"
drag, startPoint x: 100, startPoint y: 170, endPoint x: 129, endPoint y: 169, distance: 29.0
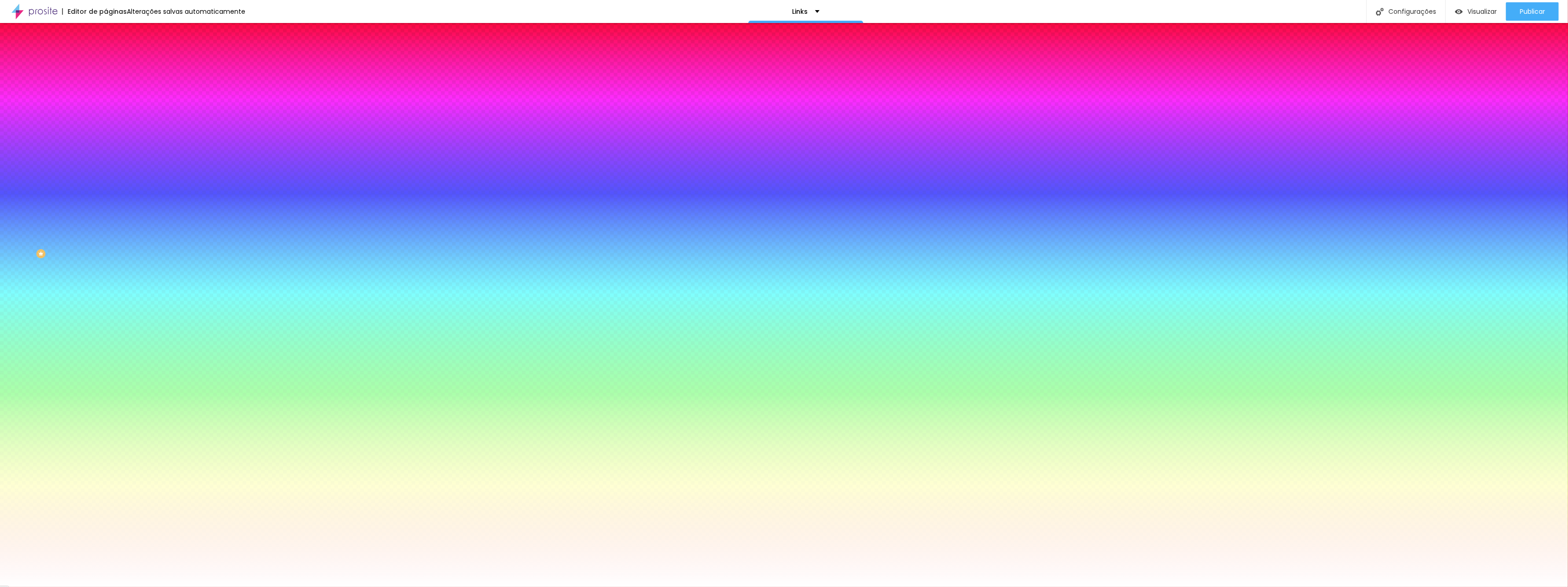
type input "8"
type input "1"
type input "2"
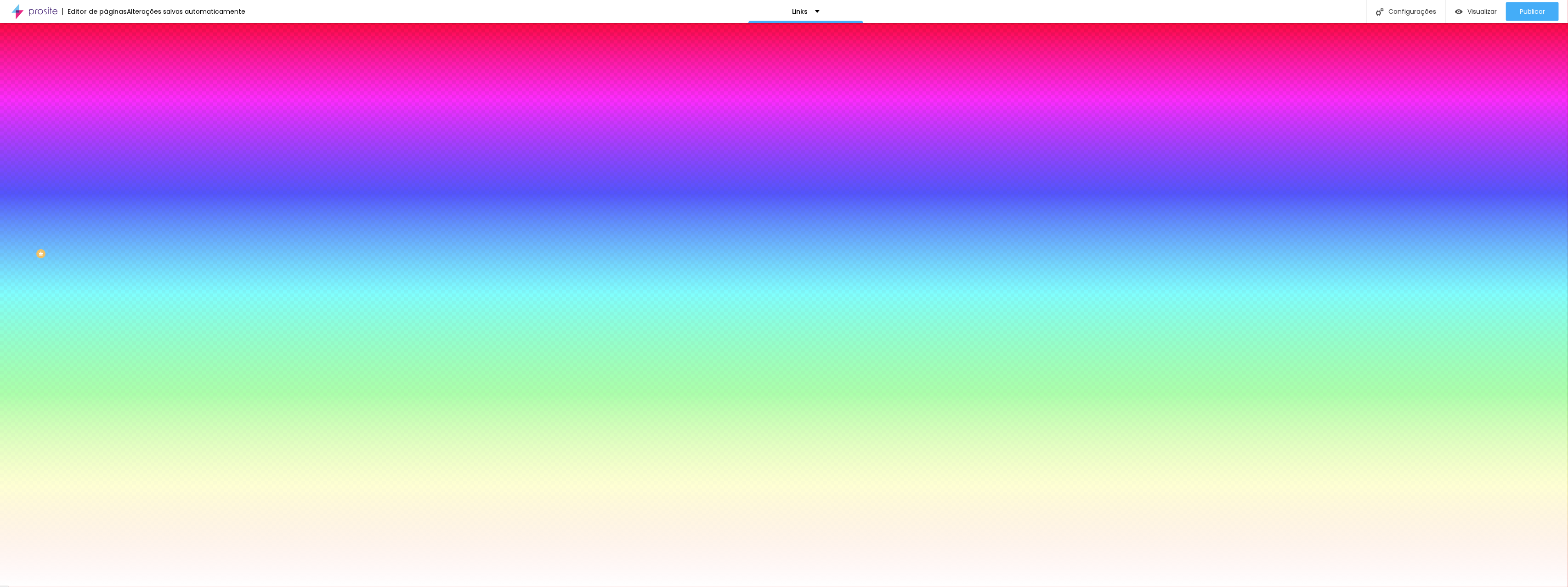
type input "2"
type input "3"
type input "2"
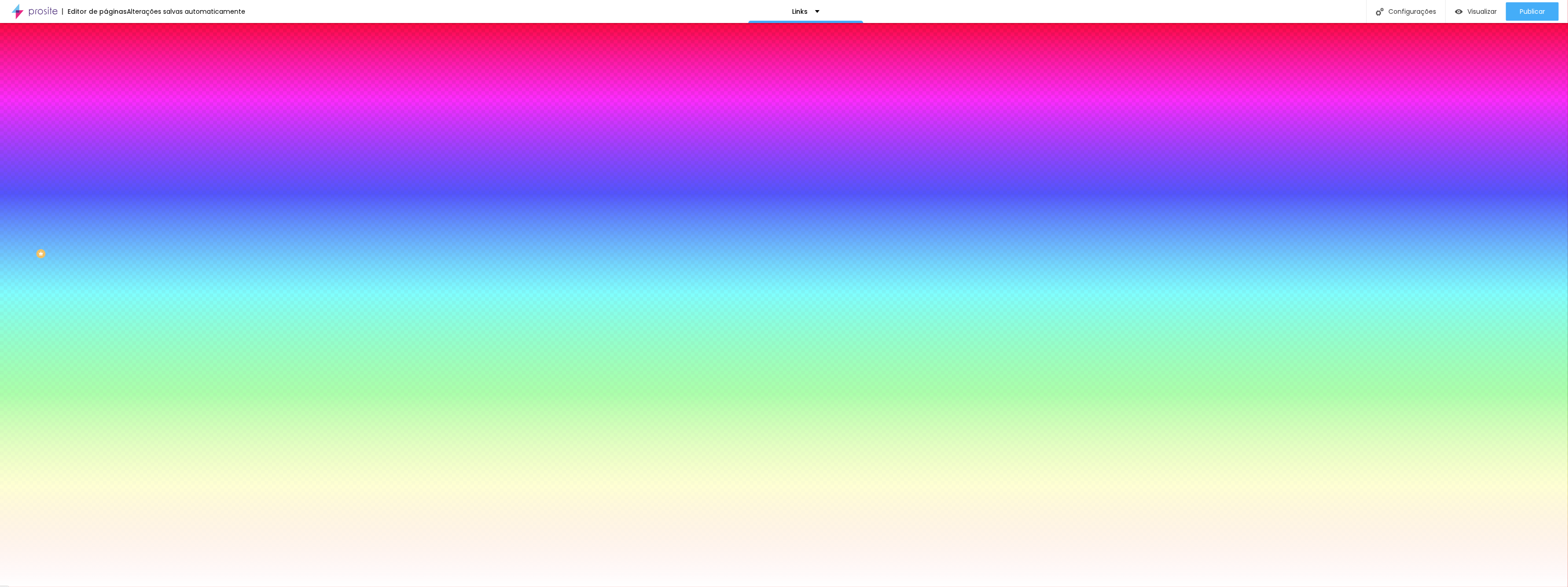
type input "1"
type input "0"
type input "1"
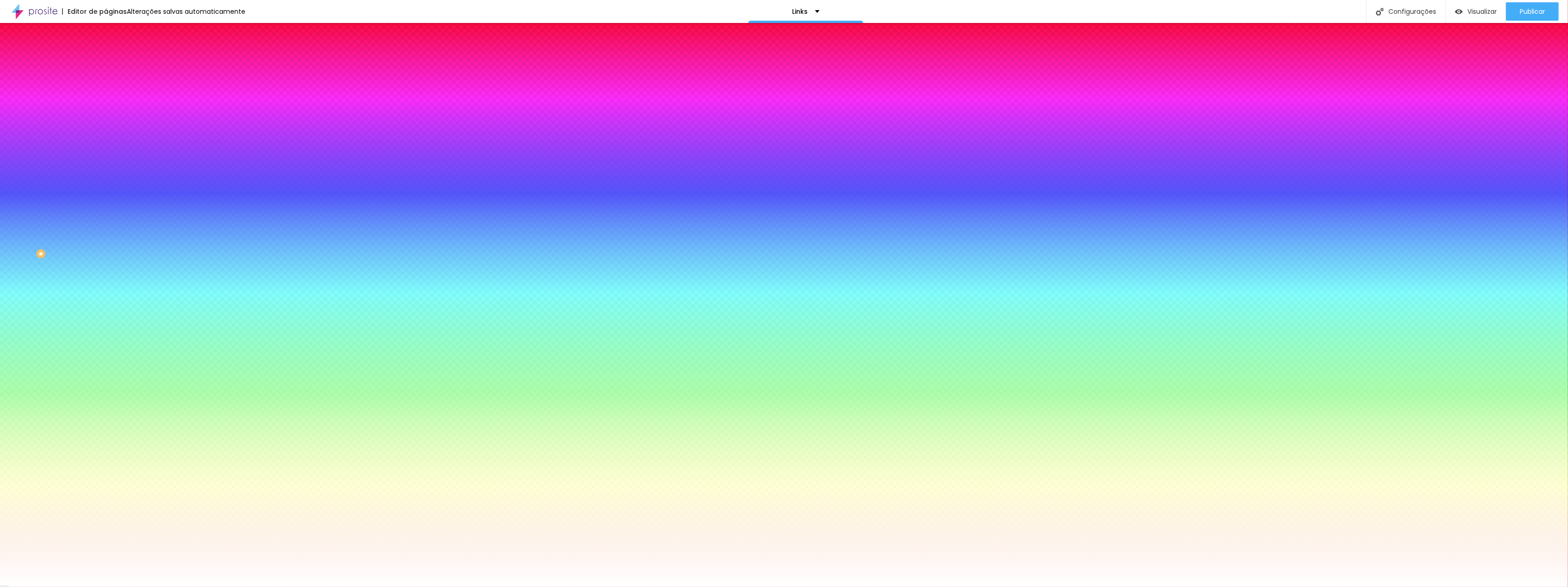
type input "1"
type input "0"
drag, startPoint x: 100, startPoint y: 195, endPoint x: 75, endPoint y: 183, distance: 27.7
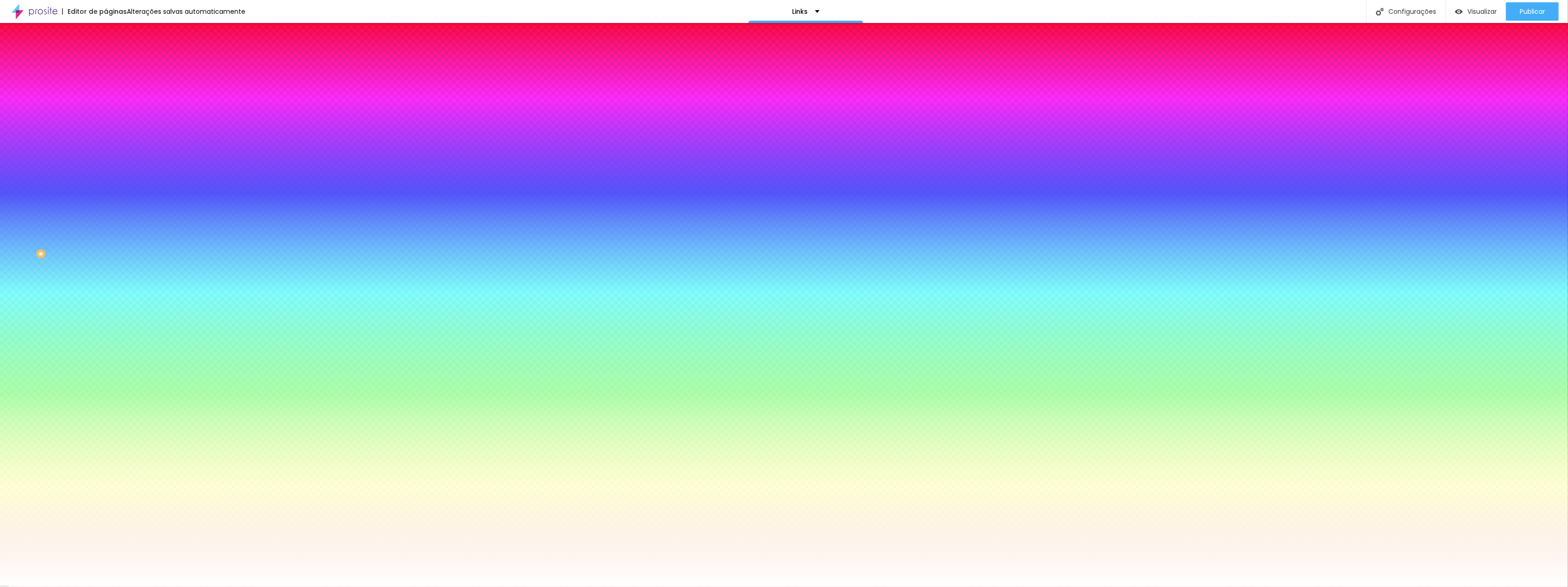
click at [39, 586] on div at bounding box center [784, 587] width 1568 height 0
click at [106, 63] on li "Avançado" at bounding box center [159, 67] width 106 height 9
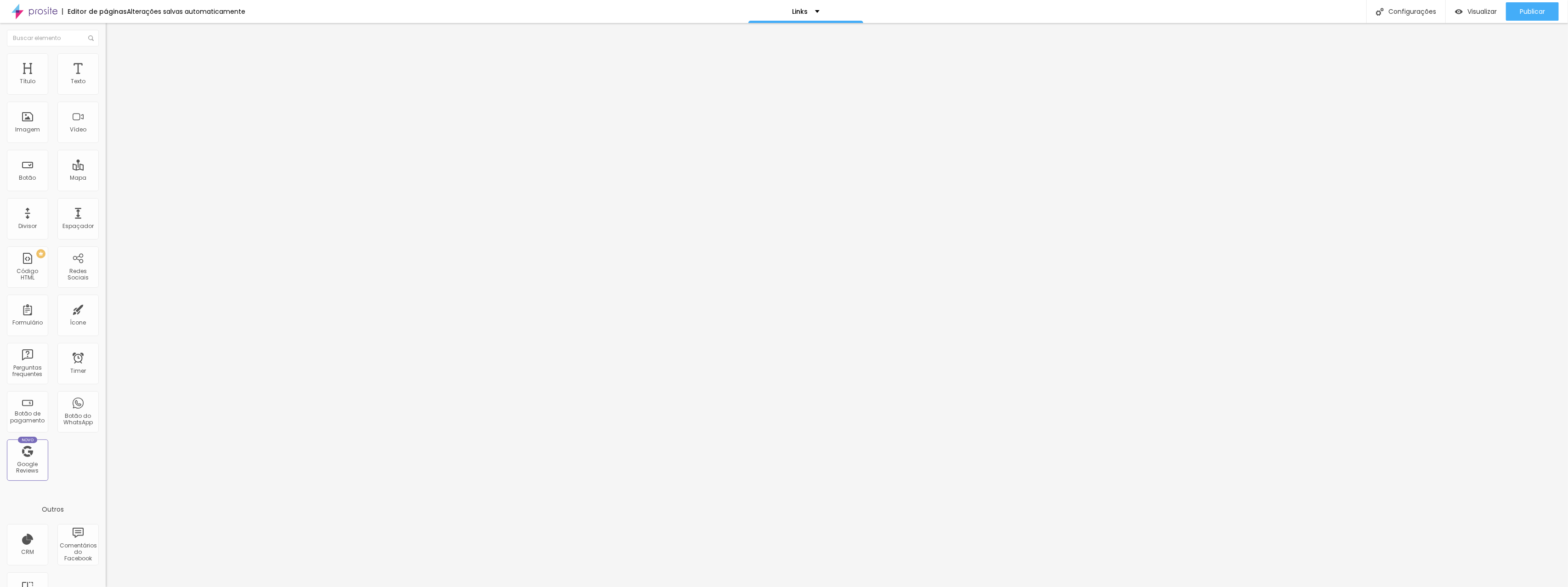
click at [106, 459] on div at bounding box center [159, 493] width 106 height 70
click at [114, 65] on span "Avançado" at bounding box center [129, 68] width 30 height 8
click at [106, 459] on div "Insira seu código aqui" at bounding box center [142, 463] width 72 height 9
click at [106, 63] on li "Avançado" at bounding box center [159, 67] width 106 height 9
click at [106, 459] on div ".seu-botao { width : 30px ; height : 30px ; display : inline-flex; /* centraliz…" at bounding box center [201, 489] width 190 height 61
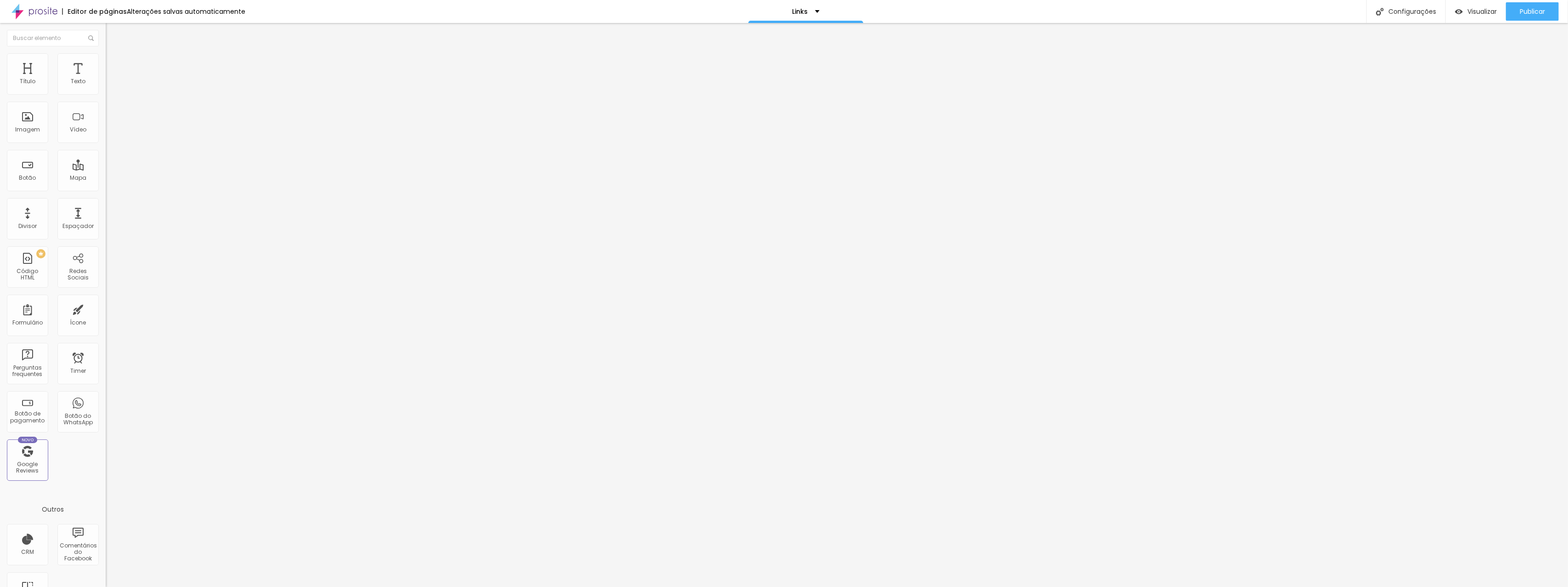
click at [106, 63] on li "Avançado" at bounding box center [159, 67] width 106 height 9
click at [106, 459] on div ".seu-botao { width : 30px ; height : 30px ; display : inline-flex; /* centraliz…" at bounding box center [201, 493] width 190 height 70
click at [106, 447] on div "0 caracteres" at bounding box center [159, 453] width 106 height 12
click at [106, 412] on img at bounding box center [109, 415] width 7 height 7
click at [106, 440] on link "Tutorial" at bounding box center [116, 443] width 21 height 8
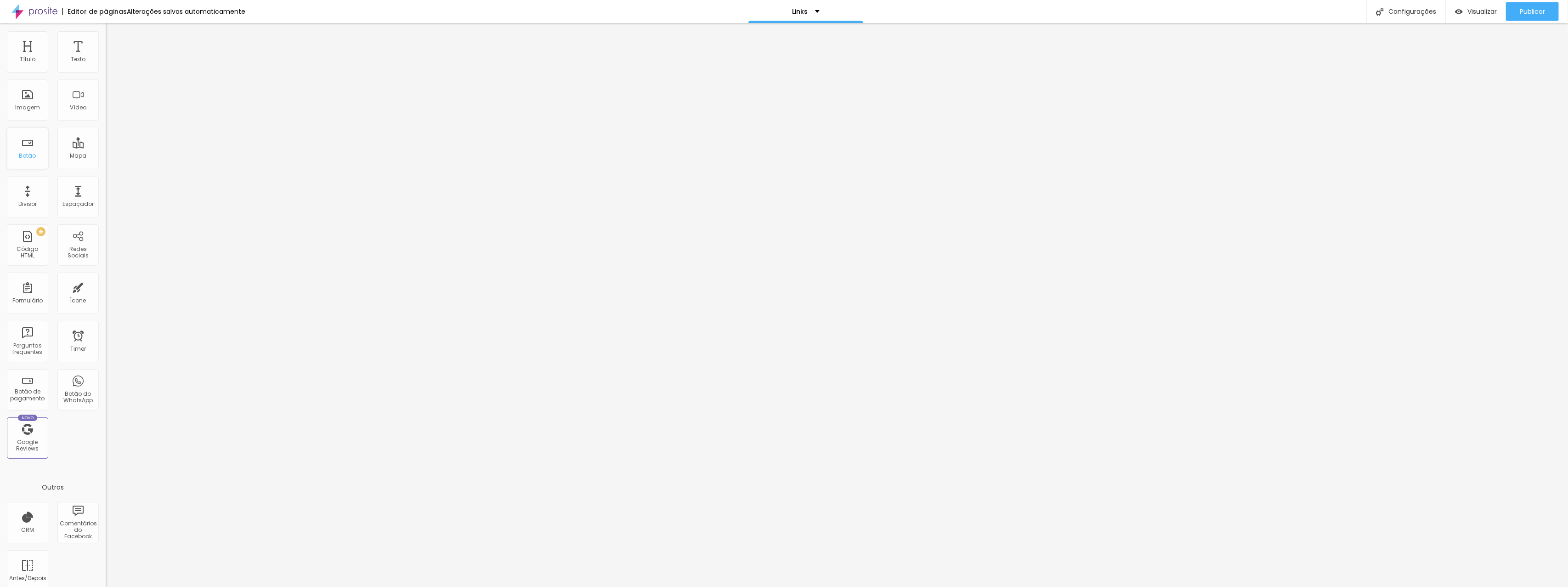
scroll to position [33, 0]
click at [18, 379] on div "Botão de pagamento" at bounding box center [27, 384] width 37 height 13
click at [111, 88] on div "Comprar reels 2" at bounding box center [158, 84] width 94 height 9
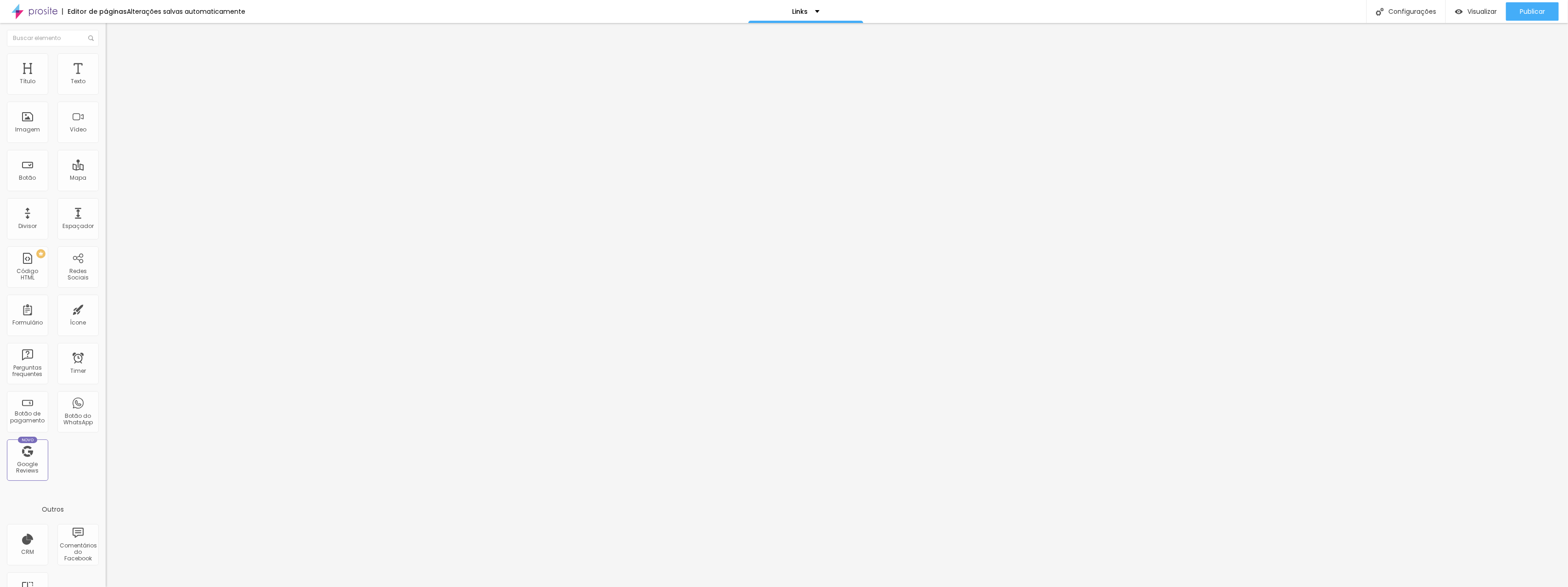
click at [114, 71] on span "Avançado" at bounding box center [129, 66] width 30 height 8
click at [114, 62] on span "Conteúdo" at bounding box center [128, 57] width 29 height 8
click at [106, 91] on div "Comprar reels 2" at bounding box center [159, 83] width 106 height 16
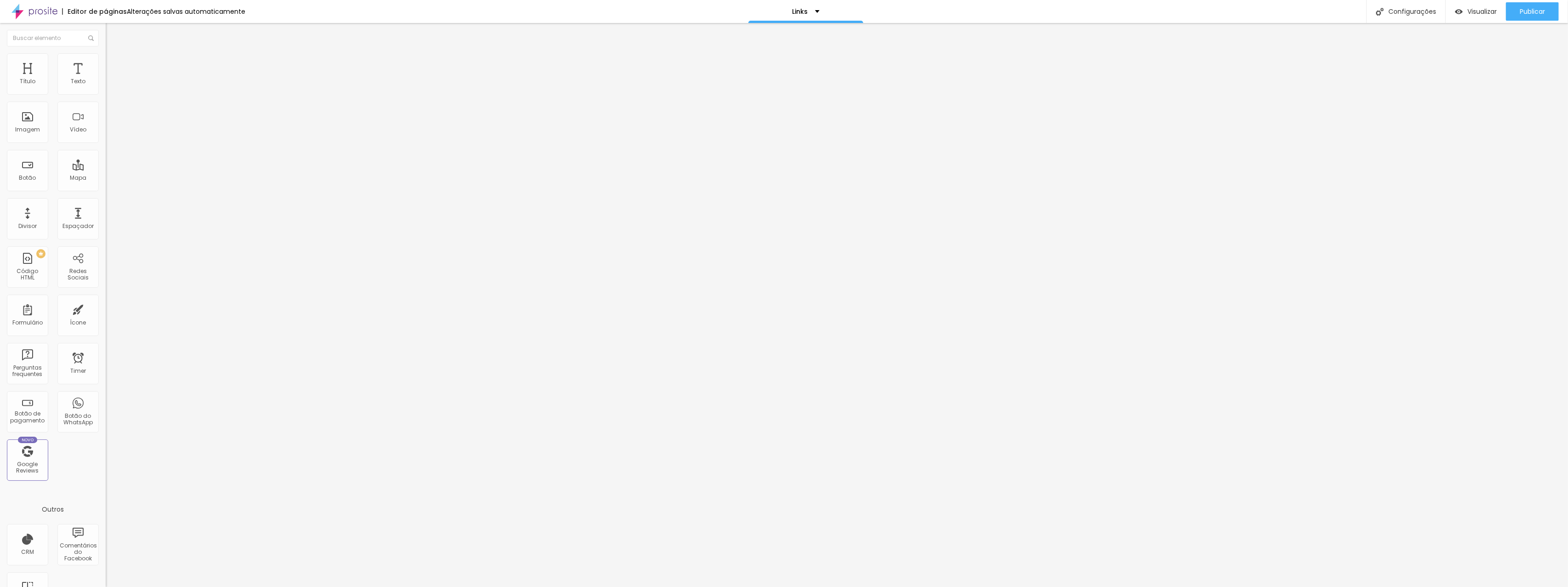
click at [114, 65] on span "Avançado" at bounding box center [129, 68] width 30 height 8
click at [106, 57] on li "Estilo" at bounding box center [159, 58] width 106 height 9
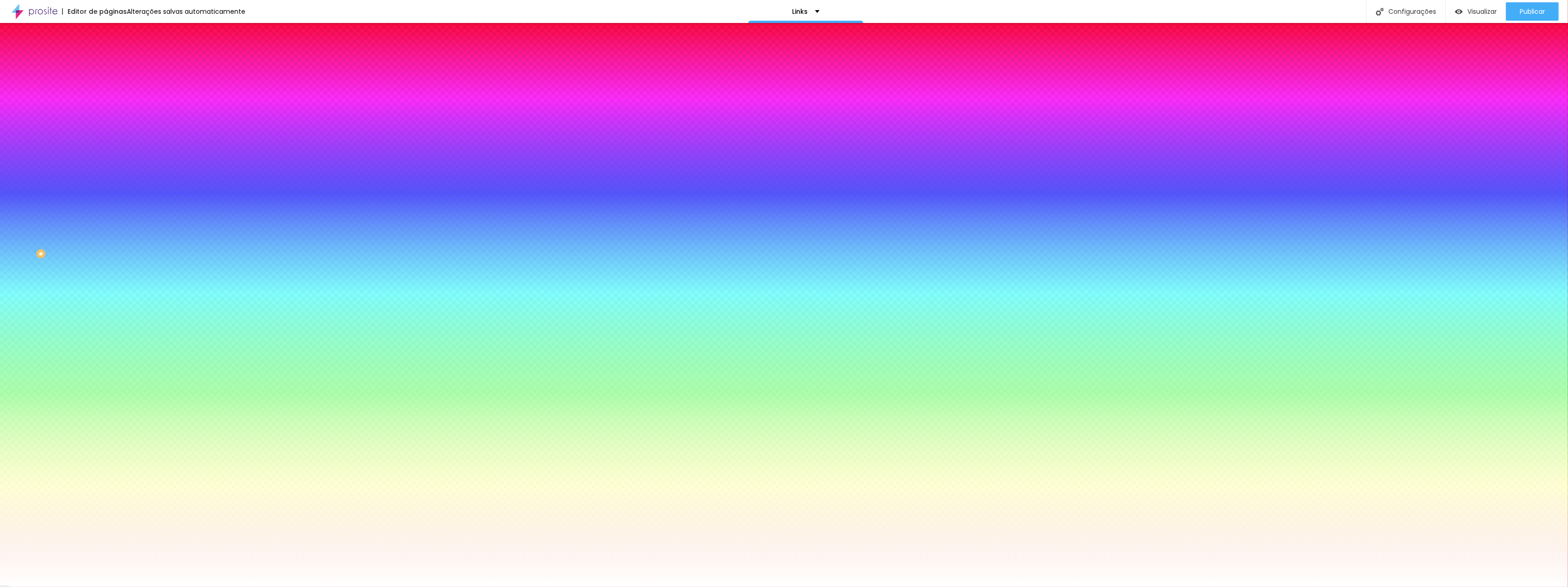
click at [110, 139] on icon "button" at bounding box center [112, 142] width 5 height 5
type input "8"
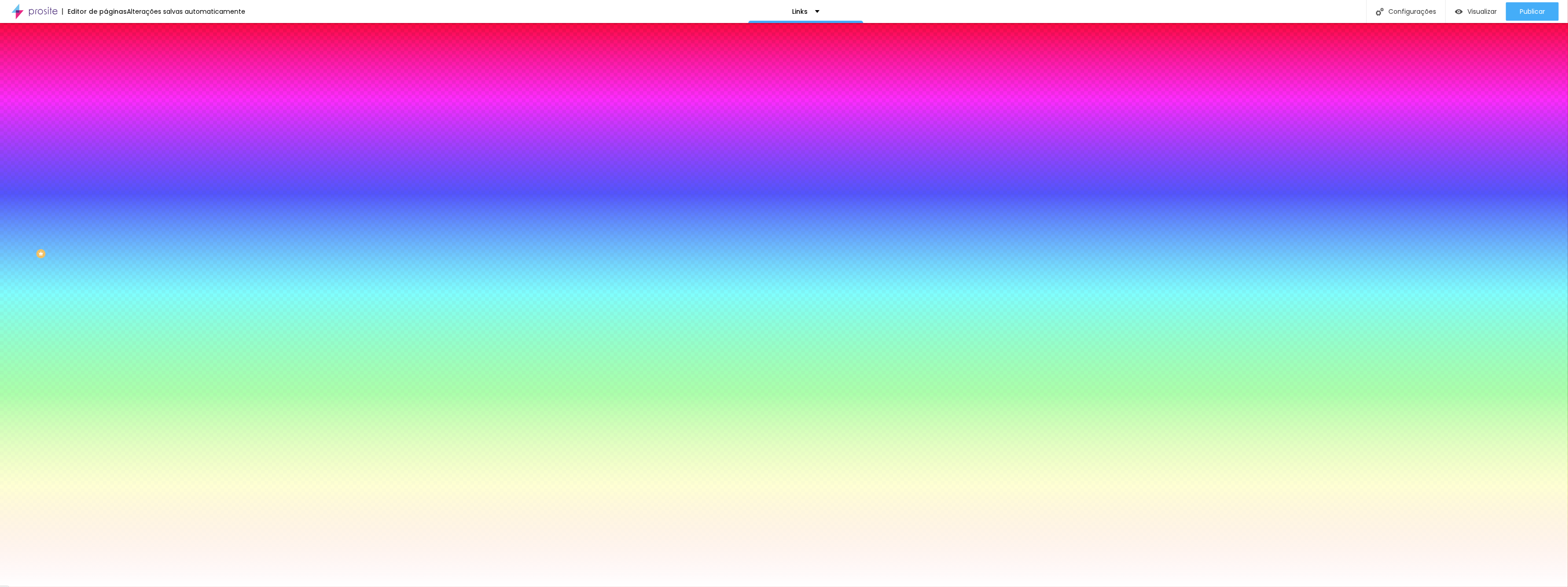
click at [758, 586] on div at bounding box center [784, 587] width 1568 height 0
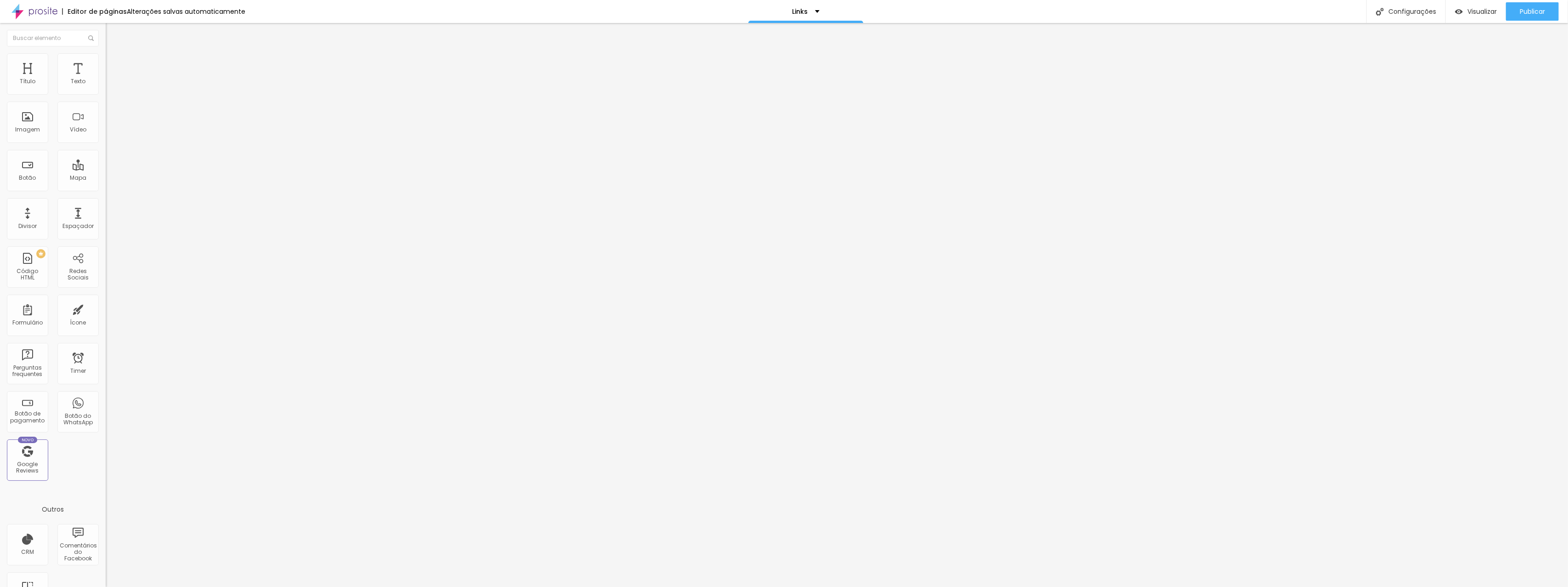
click at [106, 58] on ul "Conteúdo Estilo Avançado" at bounding box center [159, 57] width 106 height 27
click at [106, 59] on li "Estilo" at bounding box center [159, 58] width 106 height 9
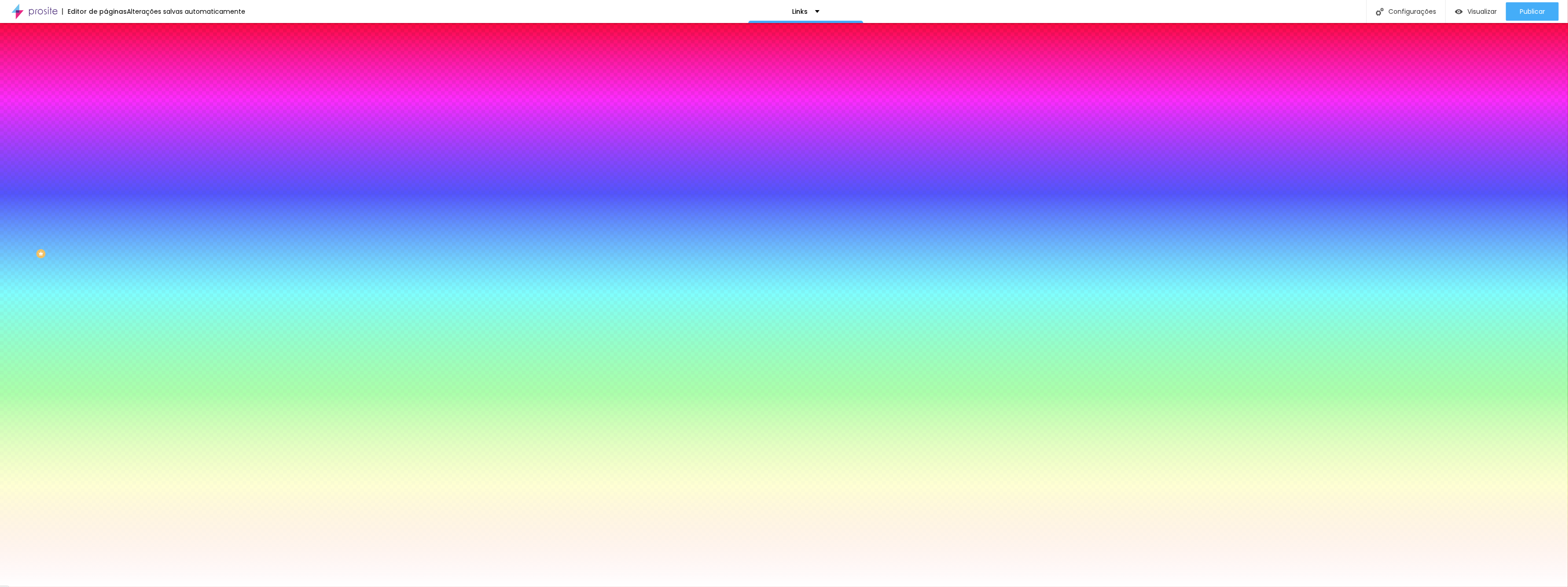
click at [106, 63] on li "Avançado" at bounding box center [159, 67] width 106 height 9
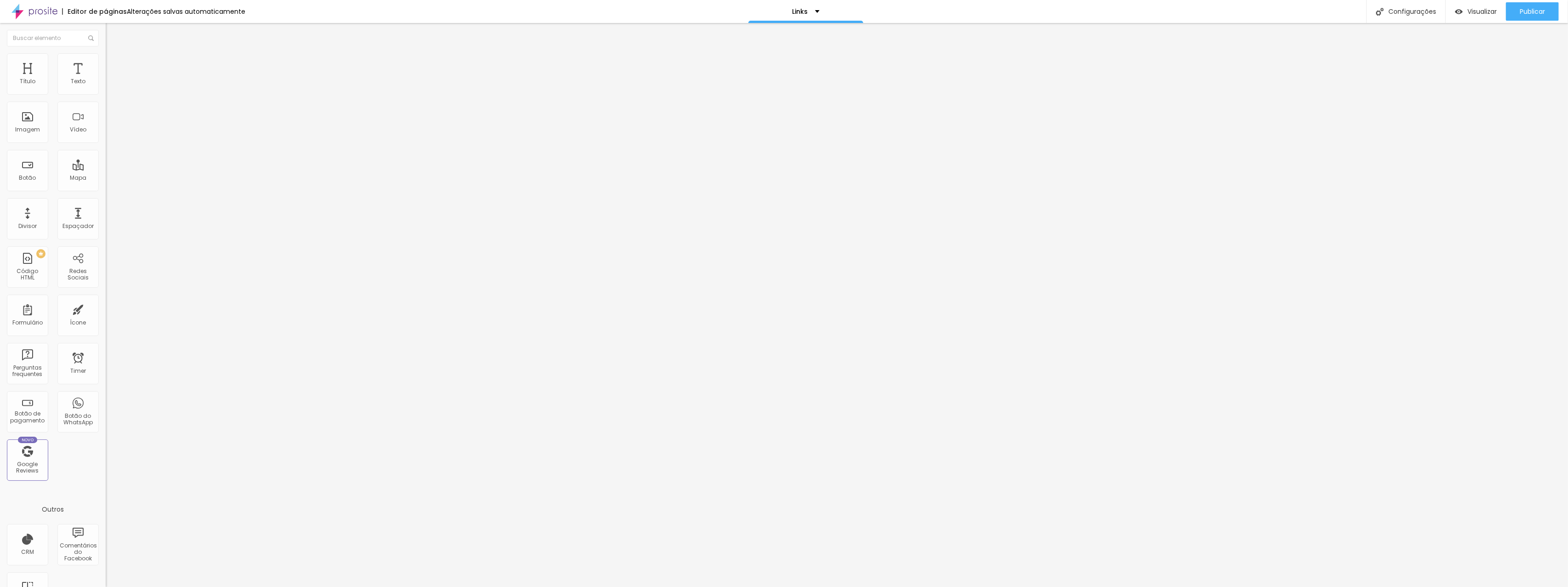
click at [106, 58] on img at bounding box center [110, 58] width 9 height 9
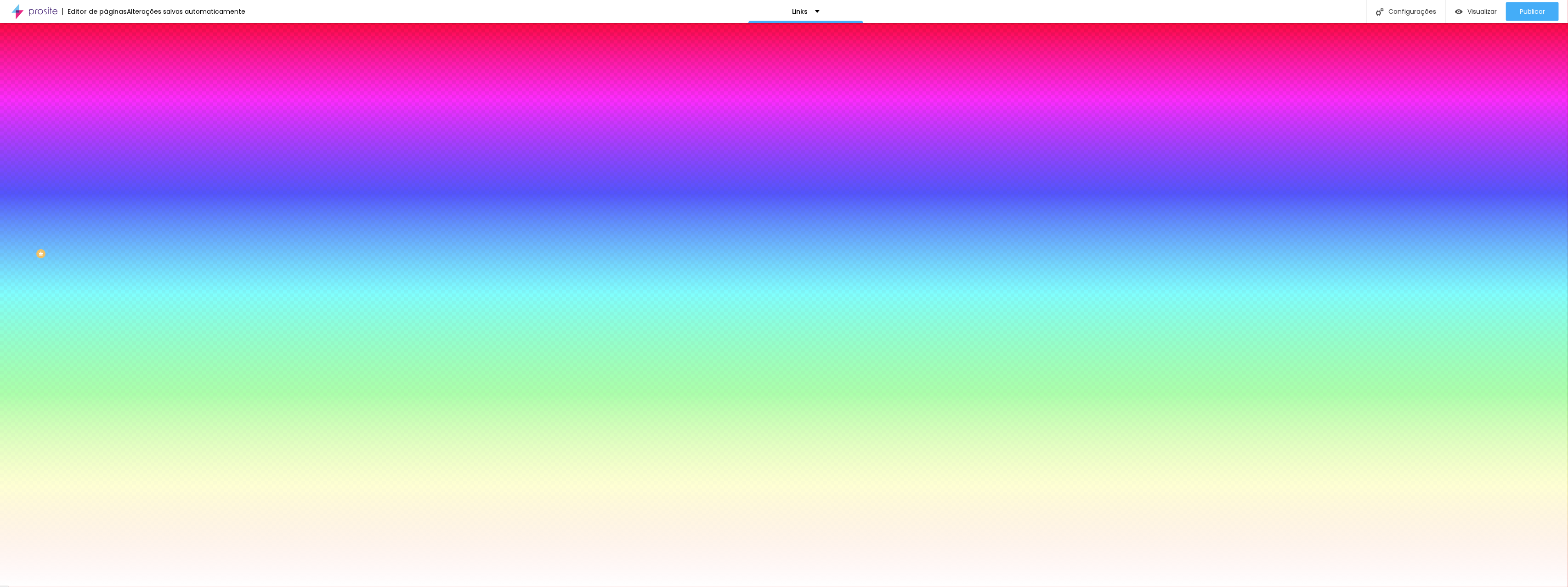
click at [110, 139] on icon "button" at bounding box center [112, 142] width 5 height 5
click at [783, 586] on div at bounding box center [784, 587] width 1568 height 0
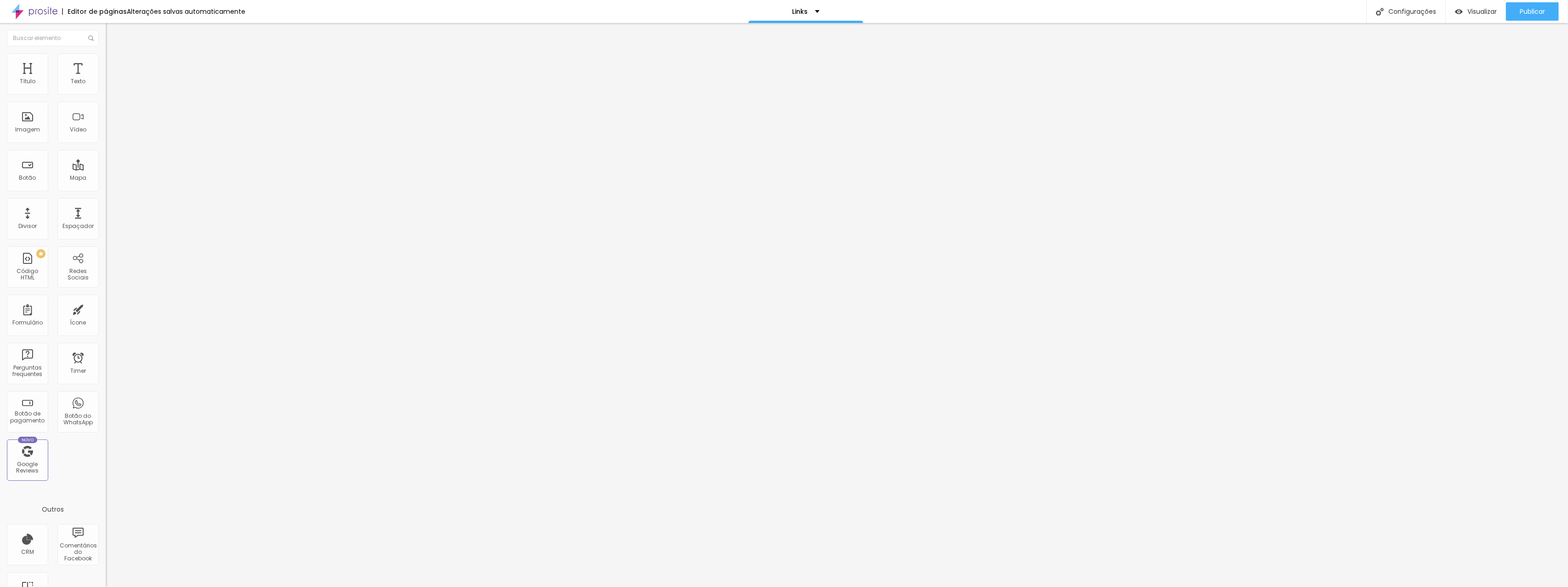
click at [114, 65] on span "Avançado" at bounding box center [129, 68] width 30 height 8
click at [114, 63] on span "Estilo" at bounding box center [121, 59] width 14 height 8
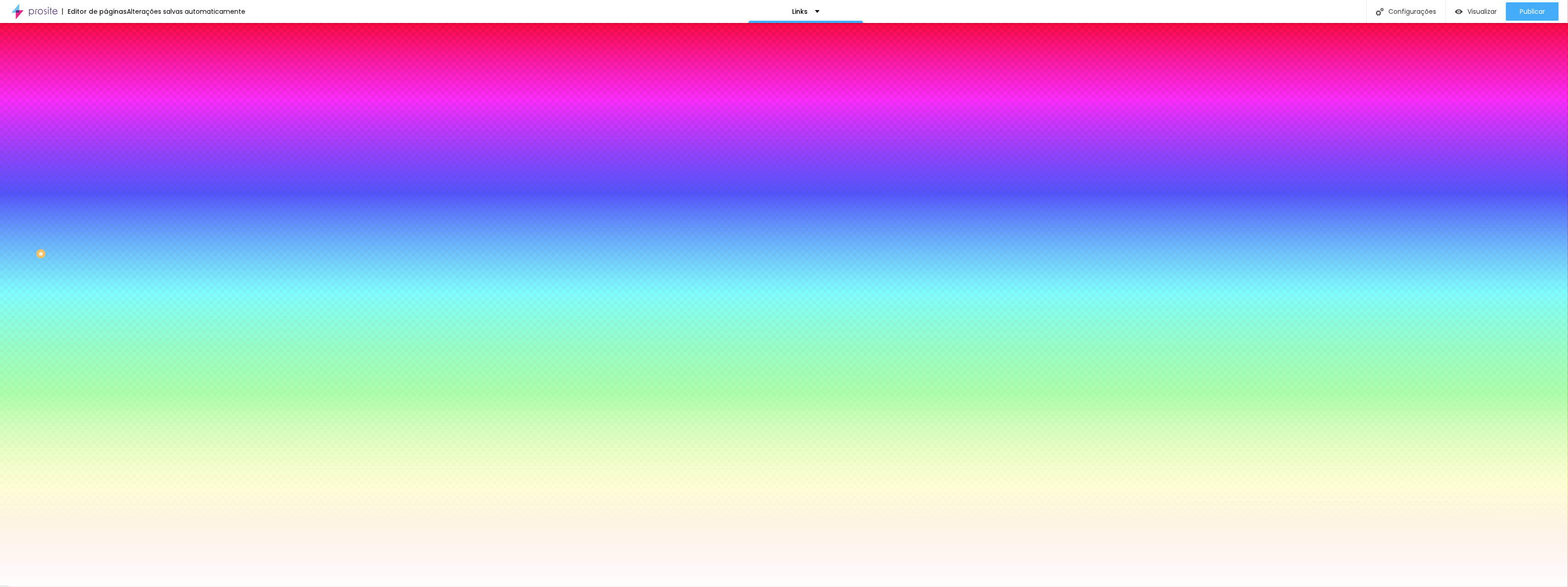
click at [110, 139] on icon "button" at bounding box center [112, 142] width 5 height 5
click at [94, 586] on div at bounding box center [784, 587] width 1568 height 0
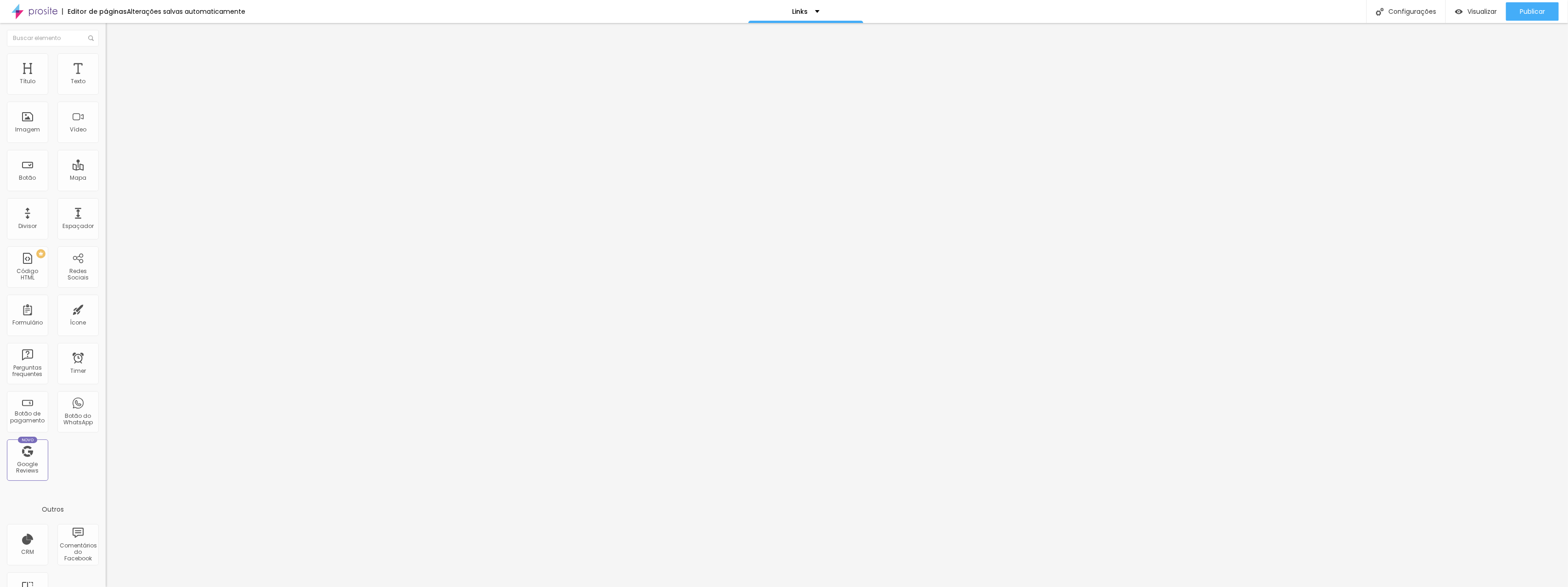
click at [106, 188] on input "[URL][DOMAIN_NAME]" at bounding box center [161, 185] width 110 height 9
click at [106, 189] on input "[URL][DOMAIN_NAME][PHONE_NUMBER]" at bounding box center [161, 185] width 110 height 9
paste input "[DOMAIN_NAME][URL]"
type input "[URL][DOMAIN_NAME]"
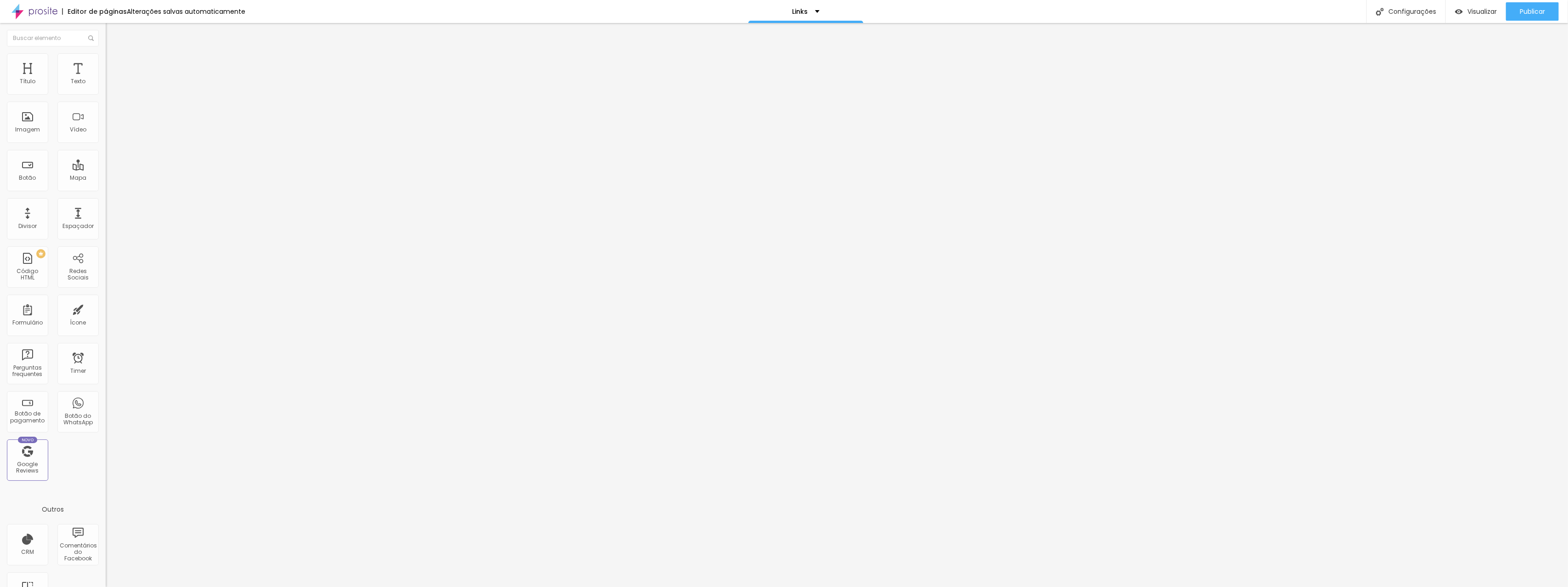
scroll to position [0, 0]
drag, startPoint x: 61, startPoint y: 104, endPoint x: 0, endPoint y: 98, distance: 61.3
click at [106, 98] on div "Texto ORÇAMENTOS Alinhamento Tamanho Normal Pequeno Normal Grande Link URL [URL…" at bounding box center [159, 141] width 106 height 139
type input "INSTAGRAM"
click at [106, 63] on li "Avançado" at bounding box center [159, 67] width 106 height 9
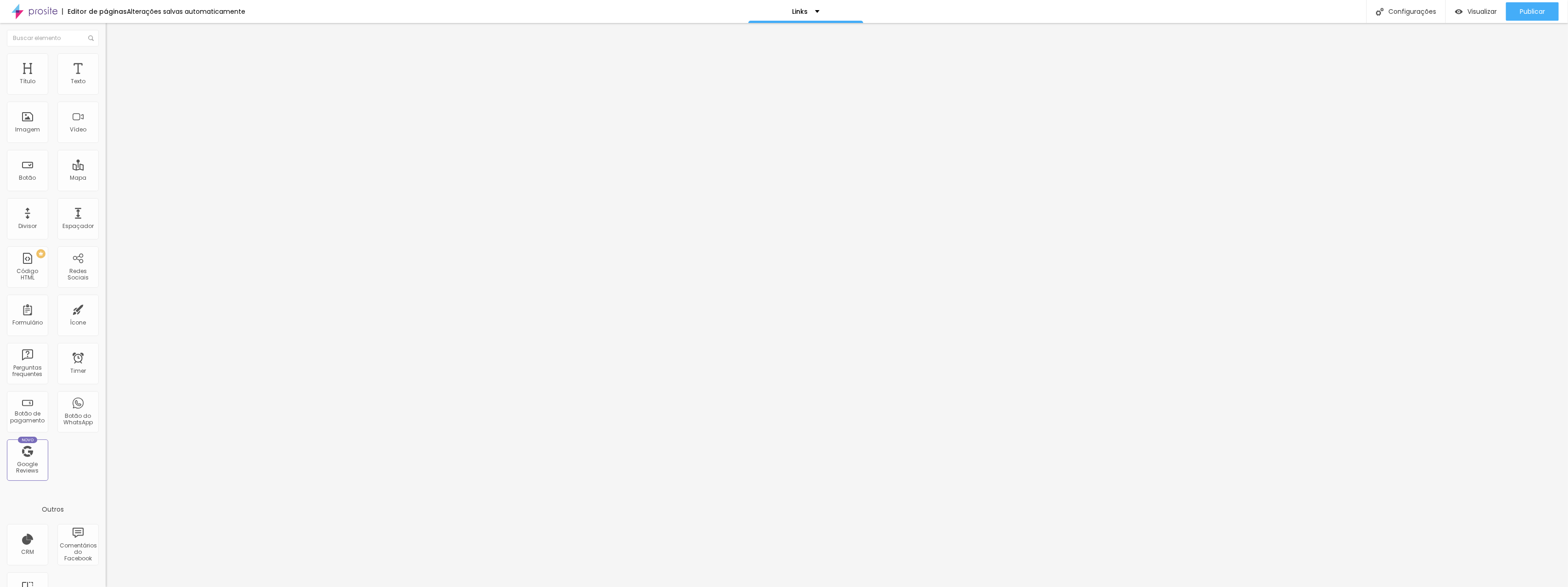
click at [106, 65] on ul "Conteúdo Estilo Avançado" at bounding box center [159, 57] width 106 height 27
click at [106, 59] on img at bounding box center [110, 58] width 9 height 9
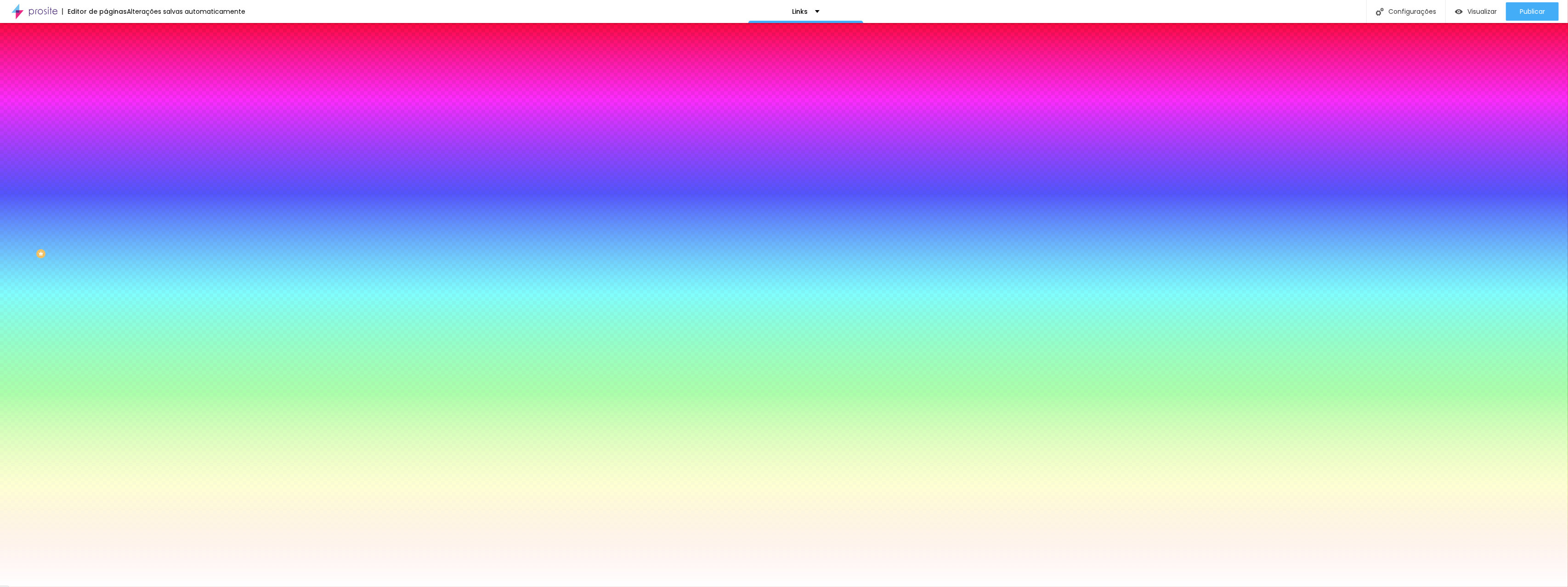
click at [106, 138] on button "button" at bounding box center [112, 143] width 13 height 10
drag, startPoint x: 197, startPoint y: 158, endPoint x: 182, endPoint y: 158, distance: 15.0
click at [182, 586] on div "Arredondamento 0 px" at bounding box center [784, 597] width 1568 height 20
type input "8"
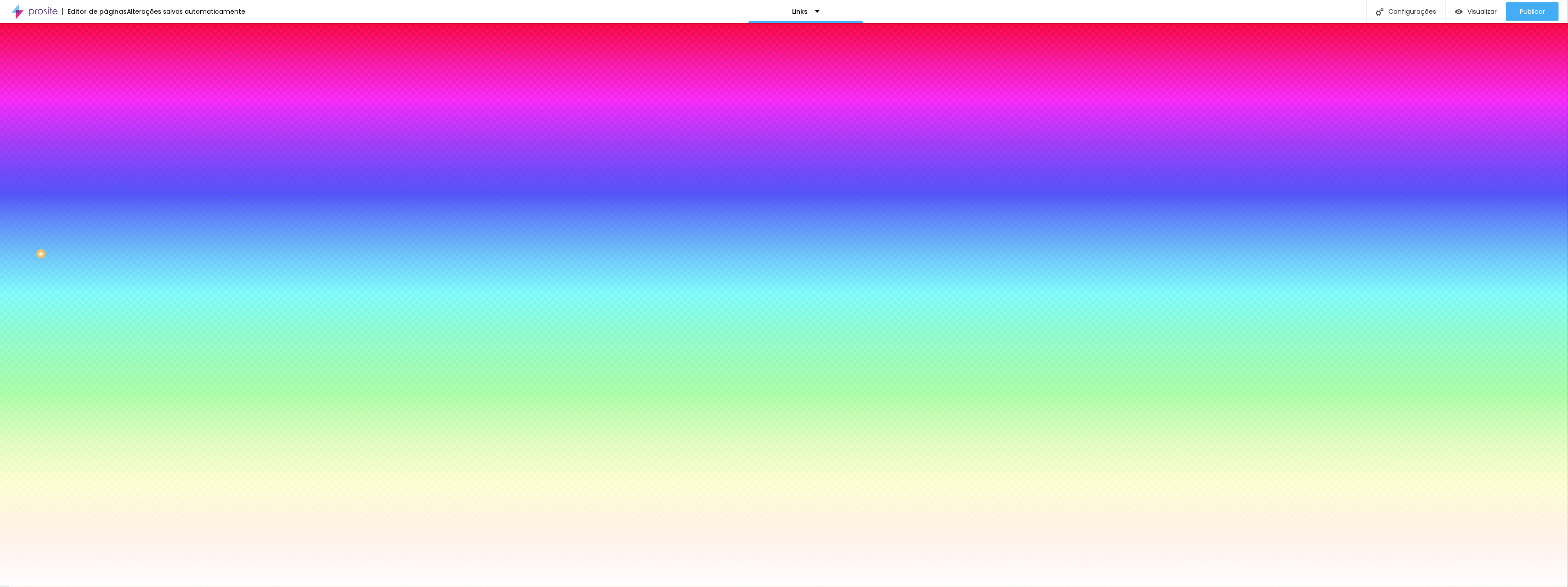
type input "8"
click at [770, 586] on div at bounding box center [784, 587] width 1568 height 0
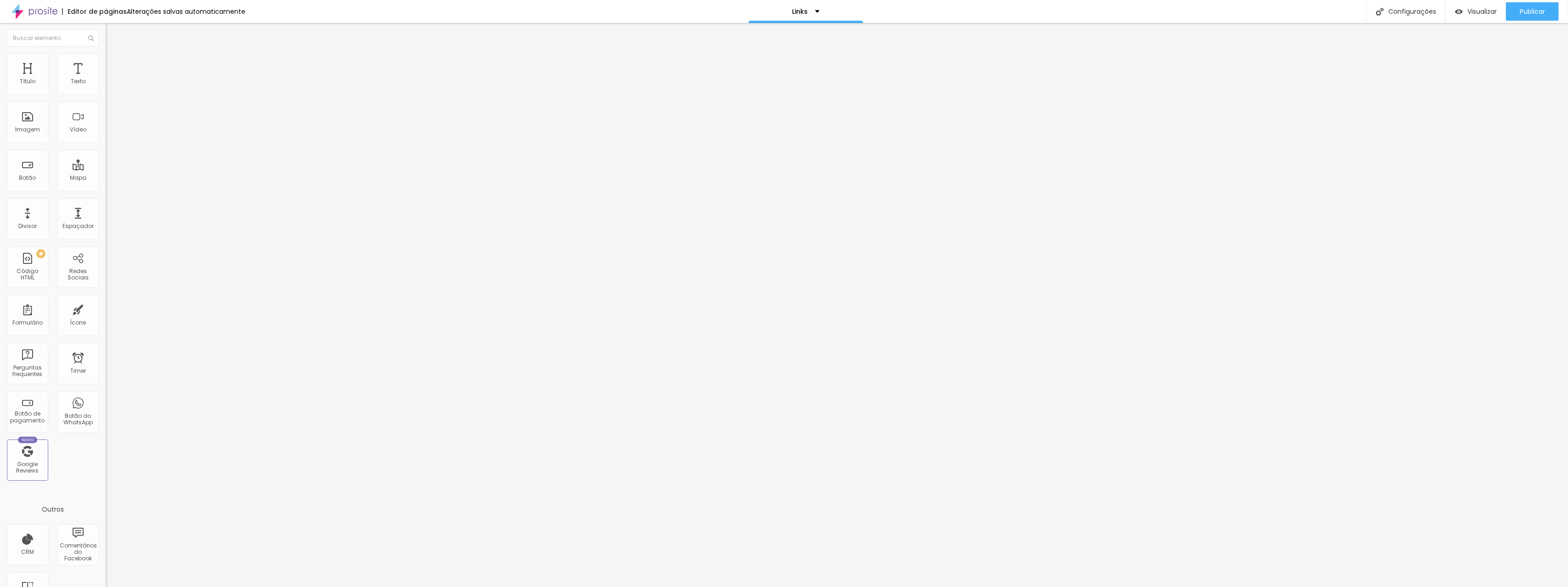
click at [106, 59] on li "Estilo" at bounding box center [159, 58] width 106 height 9
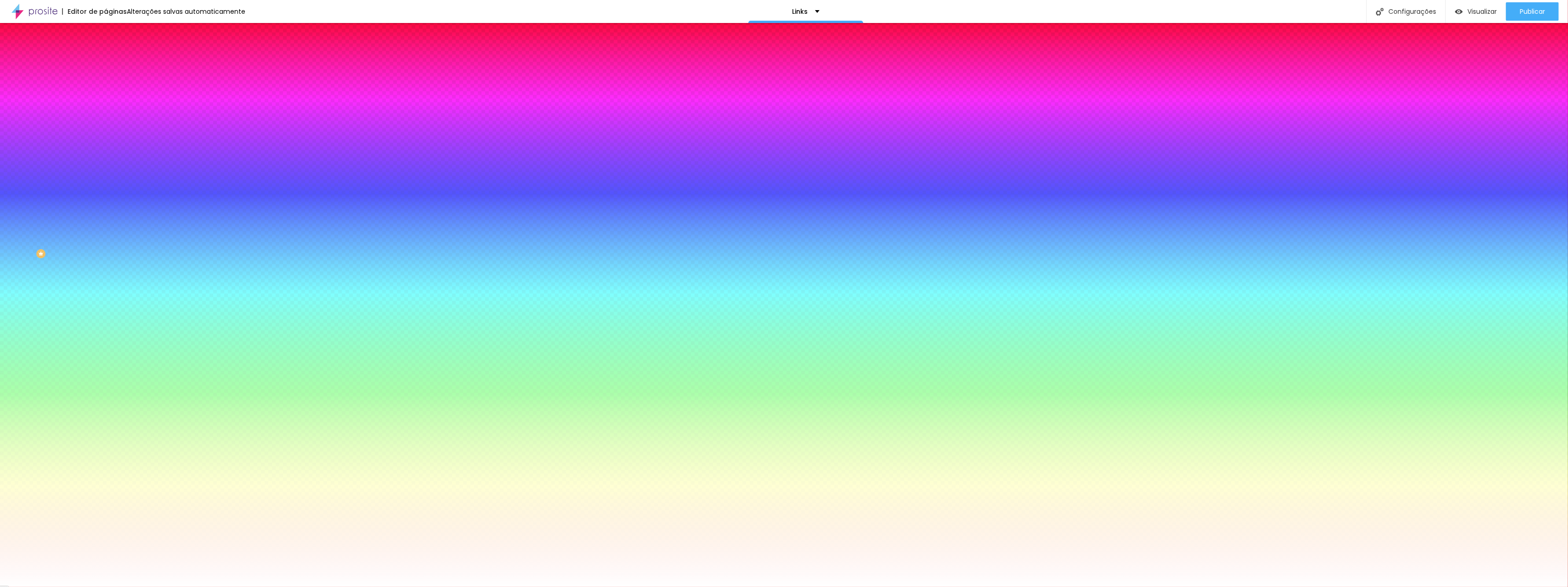
click at [110, 141] on icon "button" at bounding box center [112, 142] width 4 height 4
drag, startPoint x: 197, startPoint y: 160, endPoint x: 180, endPoint y: 159, distance: 17.0
click at [180, 586] on div "Arredondamento 0 px" at bounding box center [784, 597] width 1568 height 20
type input "8"
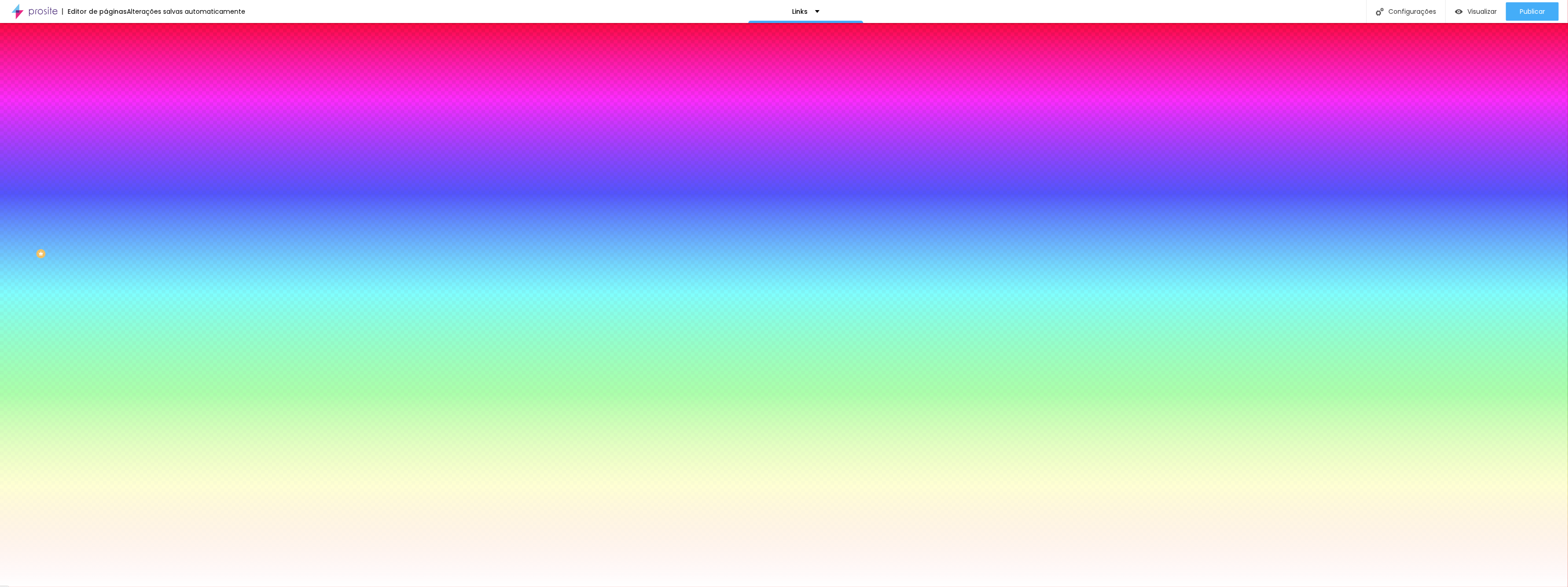
type input "8"
click at [374, 586] on div at bounding box center [784, 587] width 1568 height 0
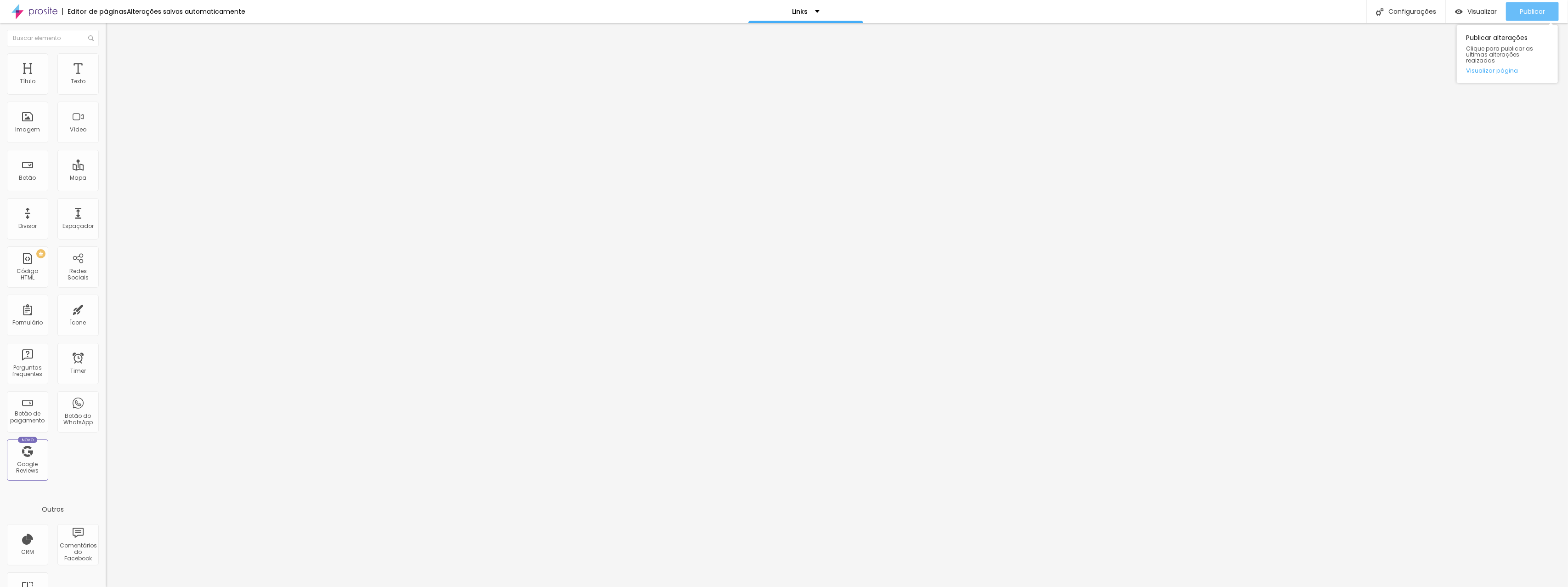
click at [1522, 5] on div "Publicar" at bounding box center [1533, 12] width 26 height 18
